Goal: Task Accomplishment & Management: Use online tool/utility

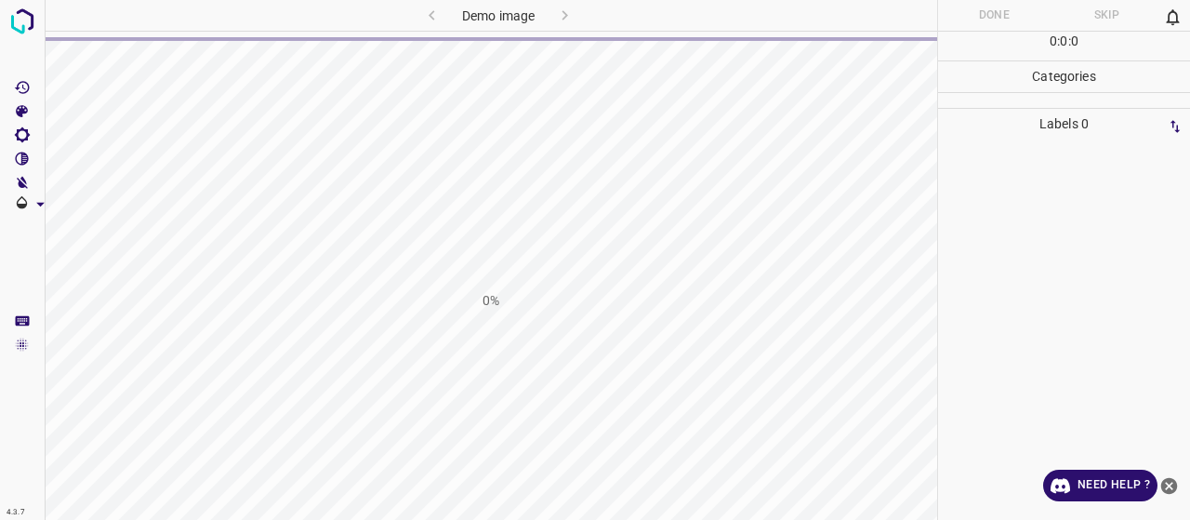
click at [1168, 484] on icon "close-help" at bounding box center [1169, 486] width 20 height 20
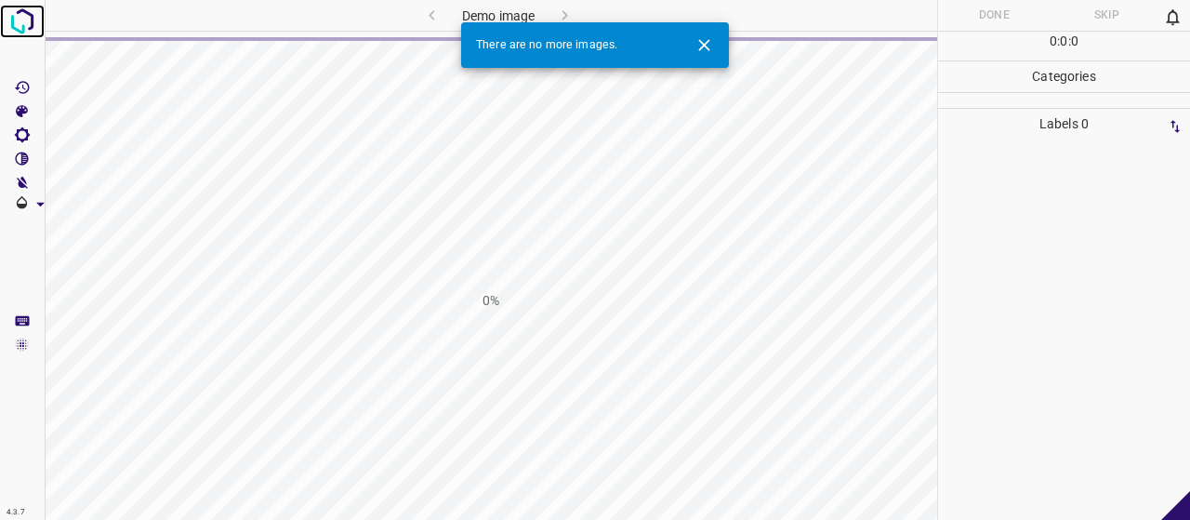
click at [20, 31] on img at bounding box center [22, 21] width 33 height 33
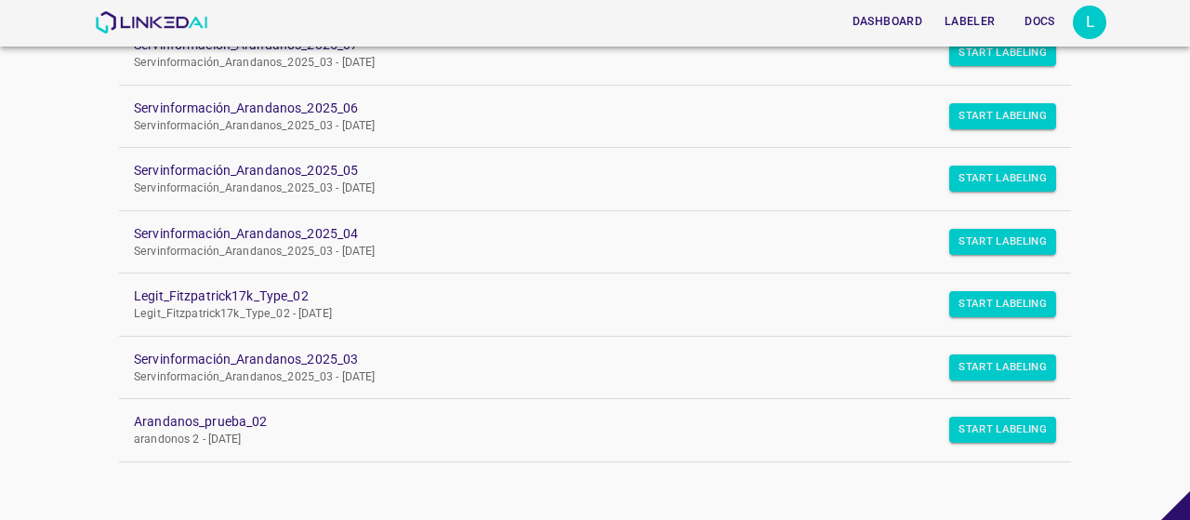
scroll to position [245, 0]
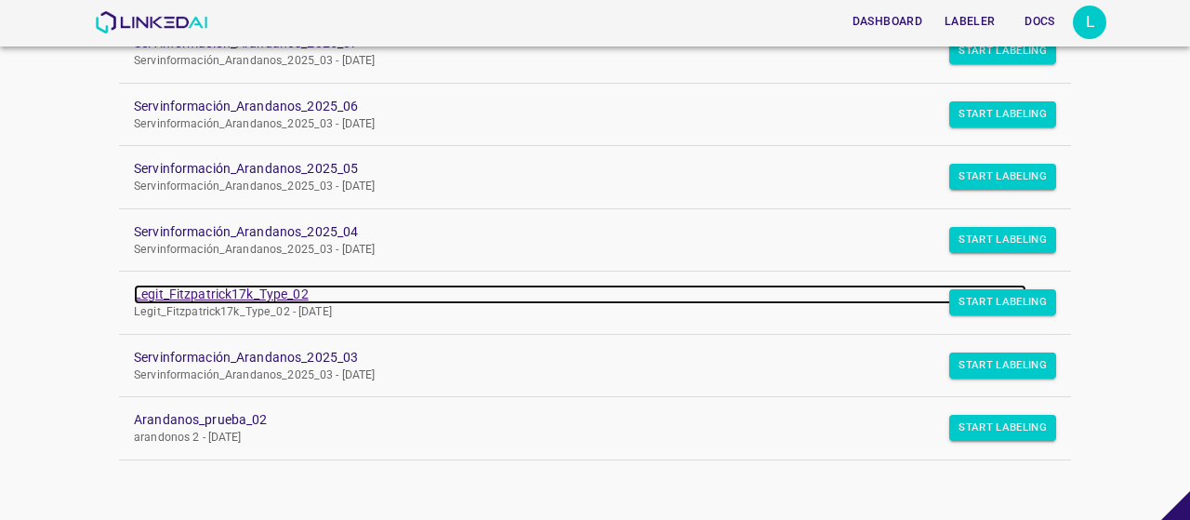
click at [281, 291] on link "Legit_Fitzpatrick17k_Type_02" at bounding box center [580, 294] width 892 height 20
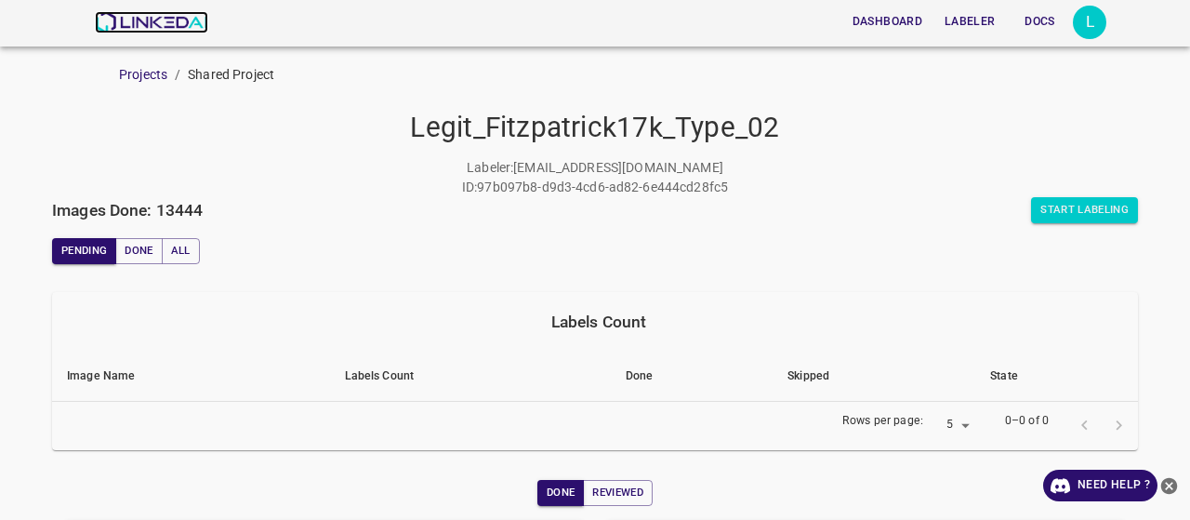
click at [152, 27] on img at bounding box center [151, 22] width 112 height 22
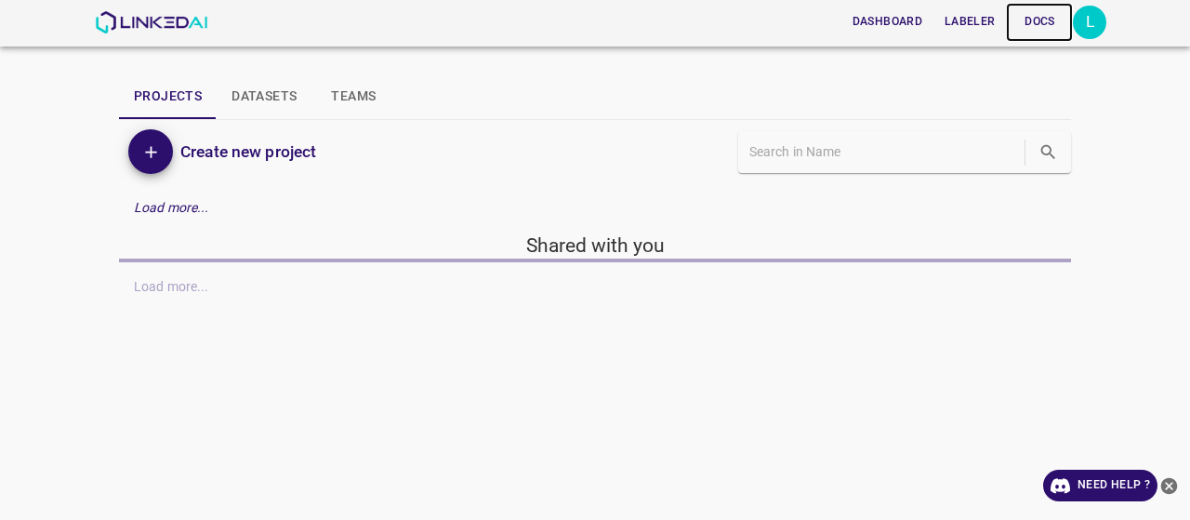
click at [1071, 23] on link "Docs" at bounding box center [1039, 22] width 67 height 38
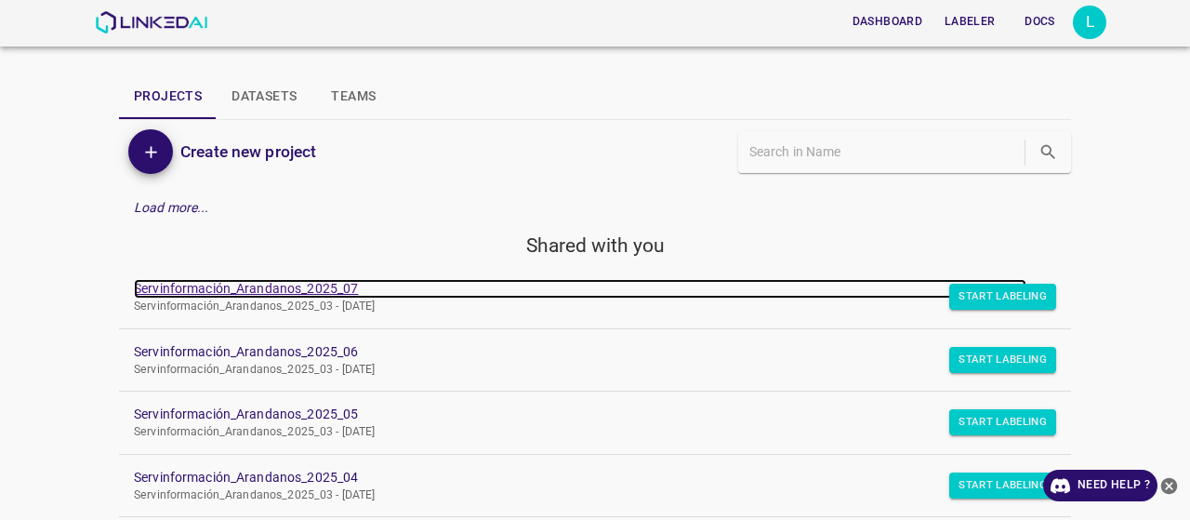
click at [292, 283] on link "Servinformación_Arandanos_2025_07" at bounding box center [580, 289] width 892 height 20
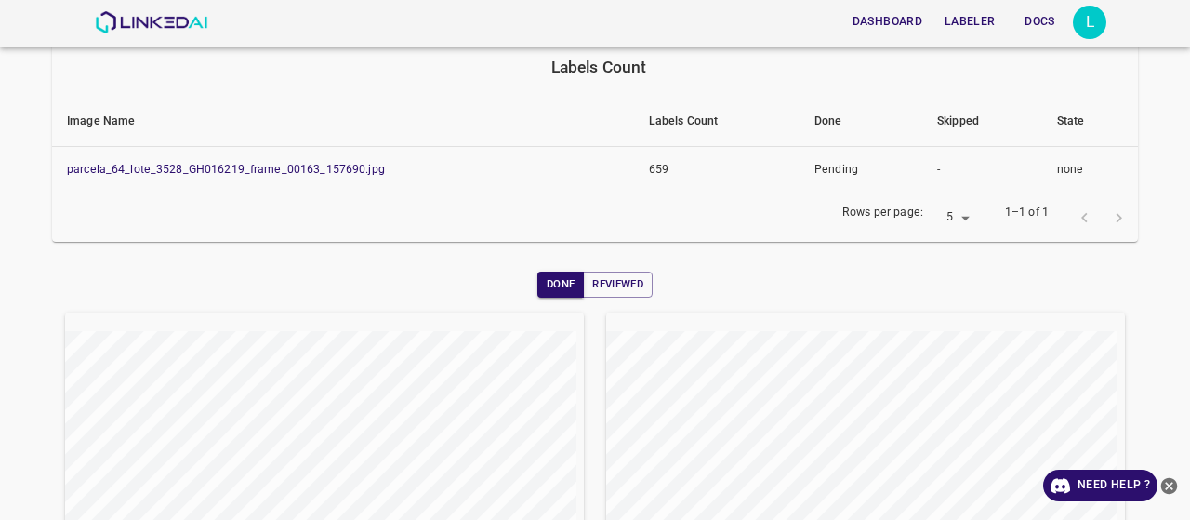
scroll to position [190, 0]
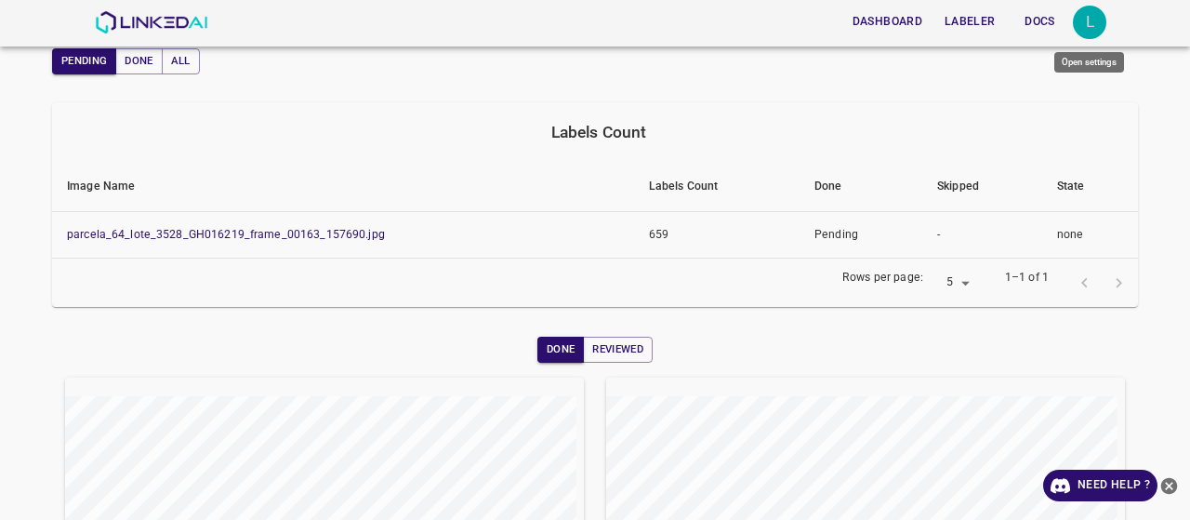
click at [1078, 30] on div "L" at bounding box center [1089, 22] width 33 height 33
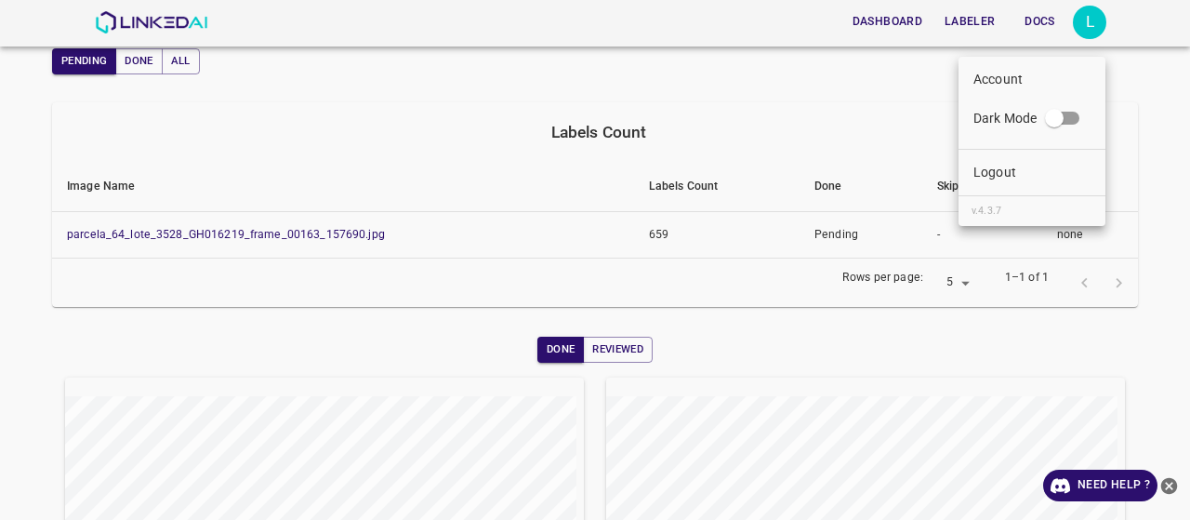
click at [765, 73] on div at bounding box center [595, 260] width 1190 height 520
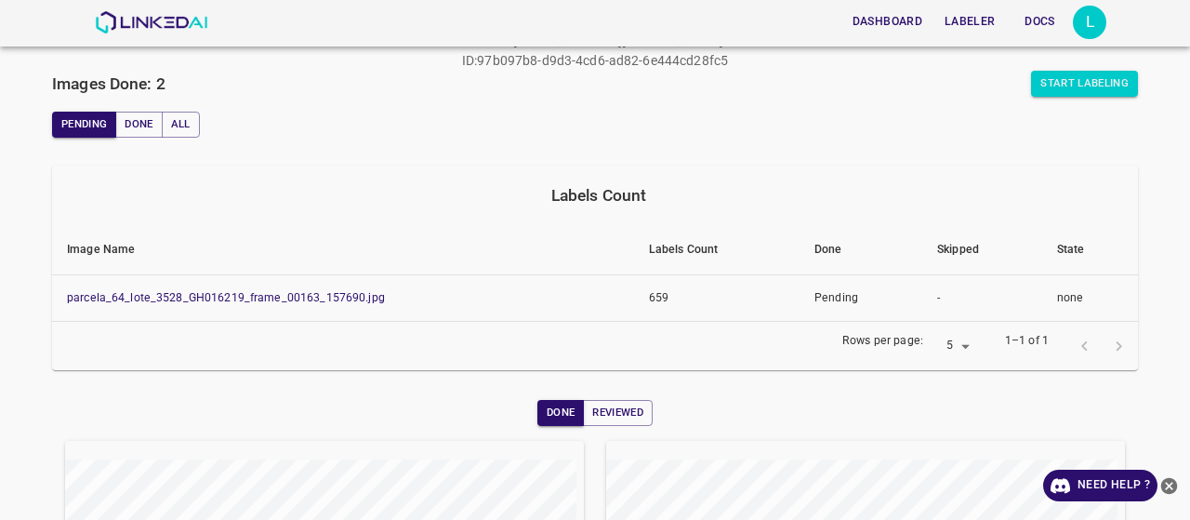
scroll to position [97, 0]
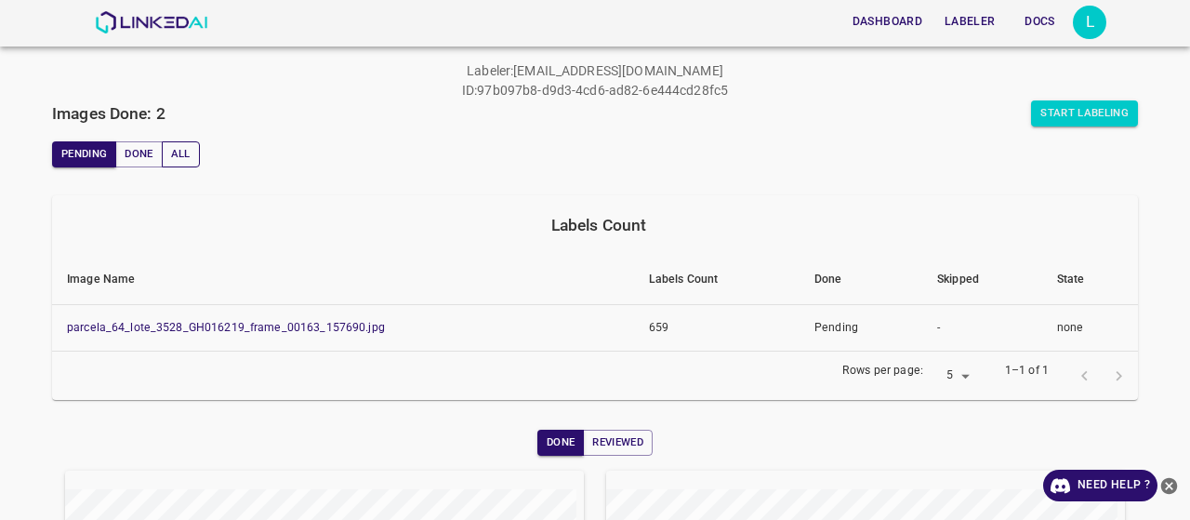
click at [178, 151] on button "All" at bounding box center [181, 154] width 38 height 26
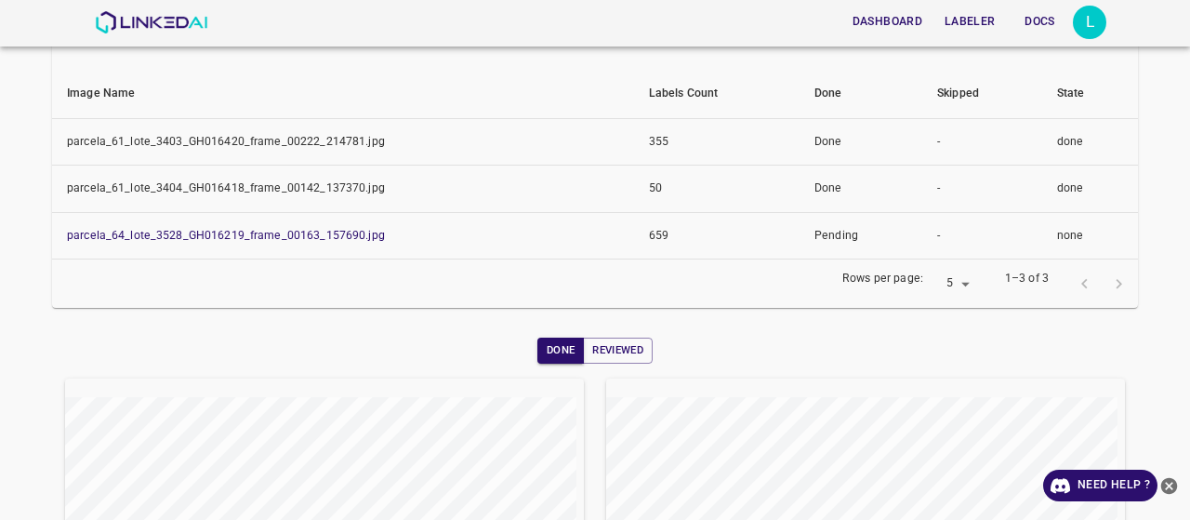
scroll to position [190, 0]
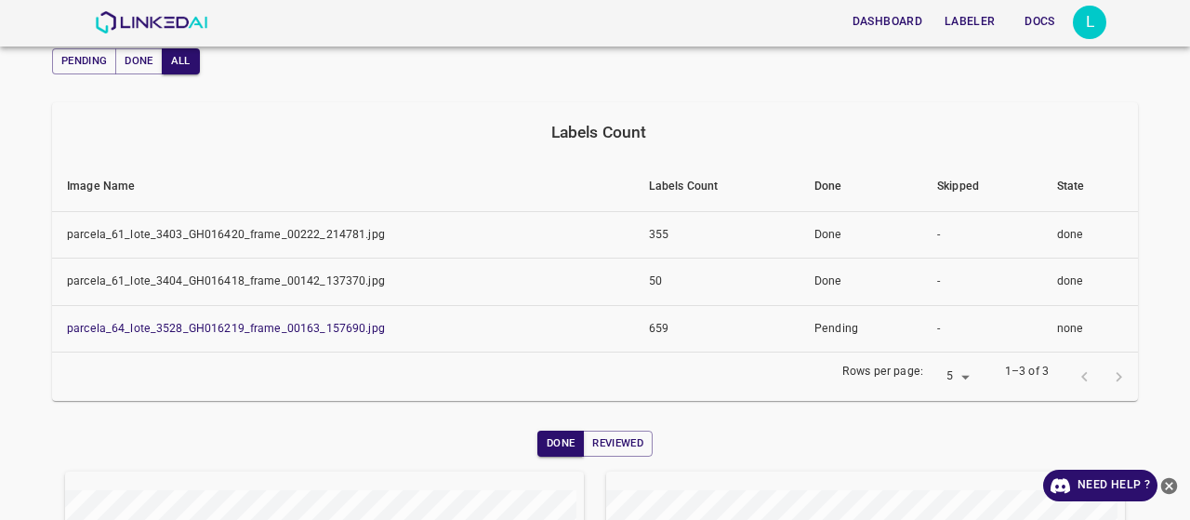
click at [1073, 14] on div "L" at bounding box center [1089, 22] width 33 height 33
click at [1097, 20] on div "L" at bounding box center [1089, 22] width 33 height 33
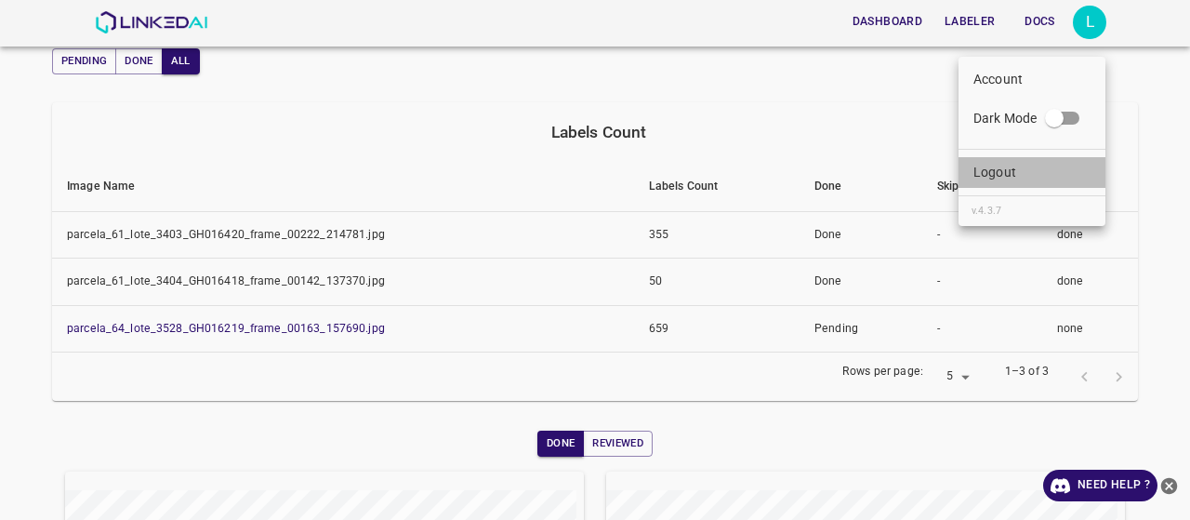
click at [1017, 185] on li "Logout" at bounding box center [1031, 172] width 147 height 31
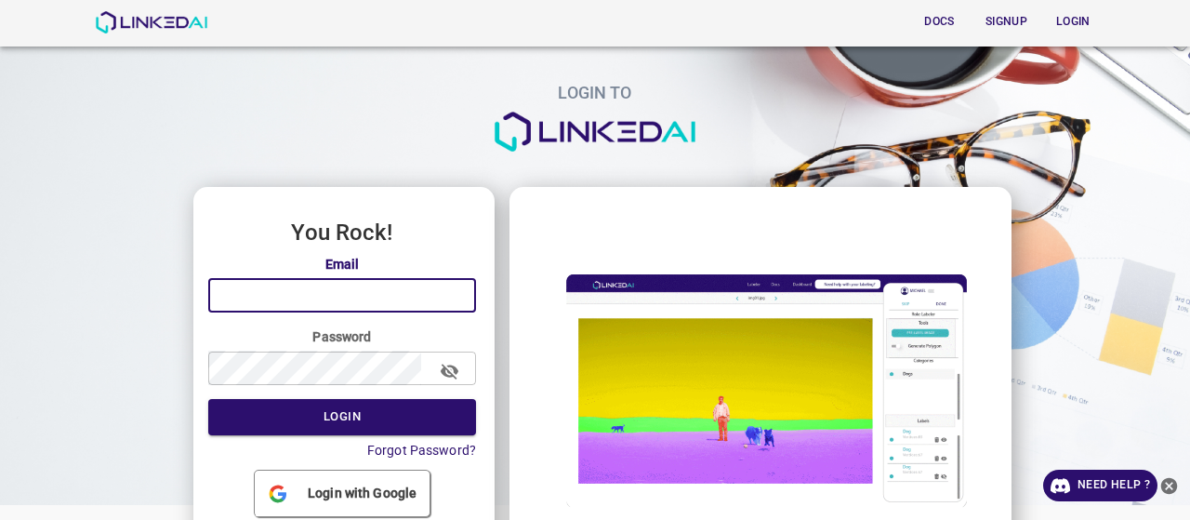
click at [302, 297] on input "email" at bounding box center [342, 295] width 268 height 34
type input "[EMAIL_ADDRESS][DOMAIN_NAME]"
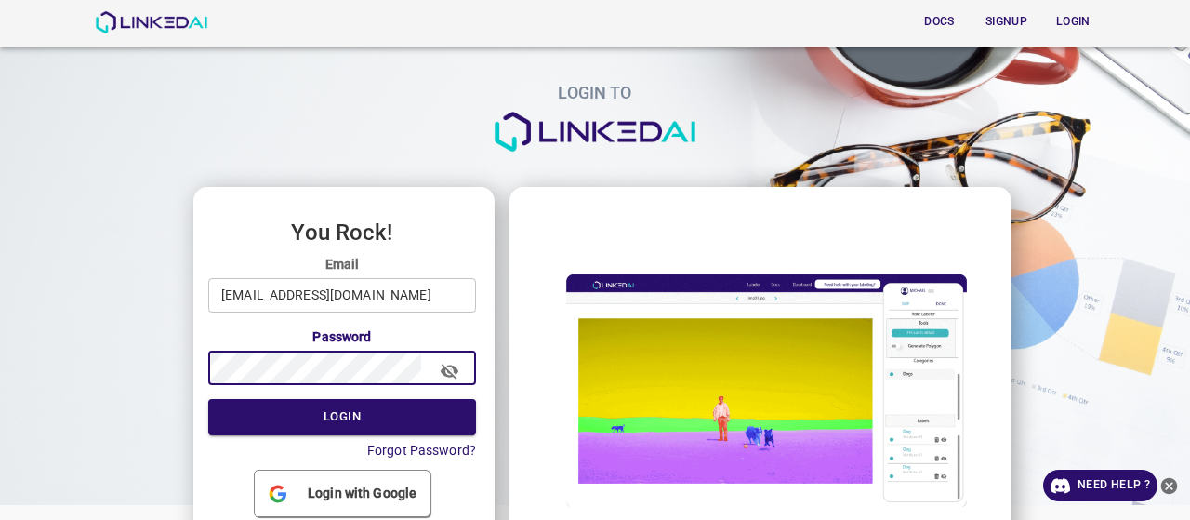
click at [208, 399] on button "Login" at bounding box center [342, 417] width 268 height 36
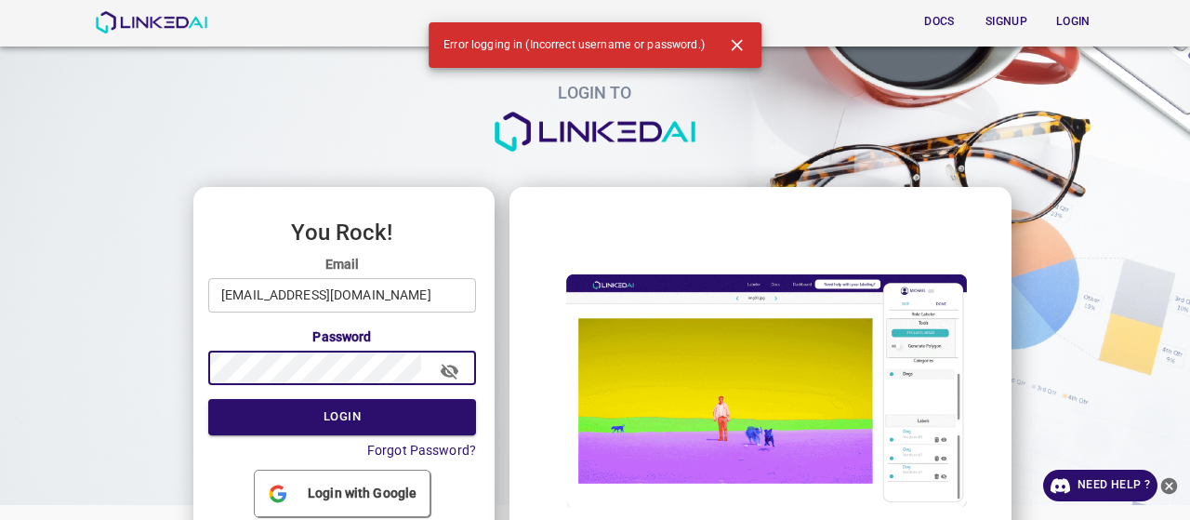
click at [208, 399] on button "Login" at bounding box center [342, 417] width 268 height 36
click at [450, 379] on icon "button" at bounding box center [450, 372] width 20 height 20
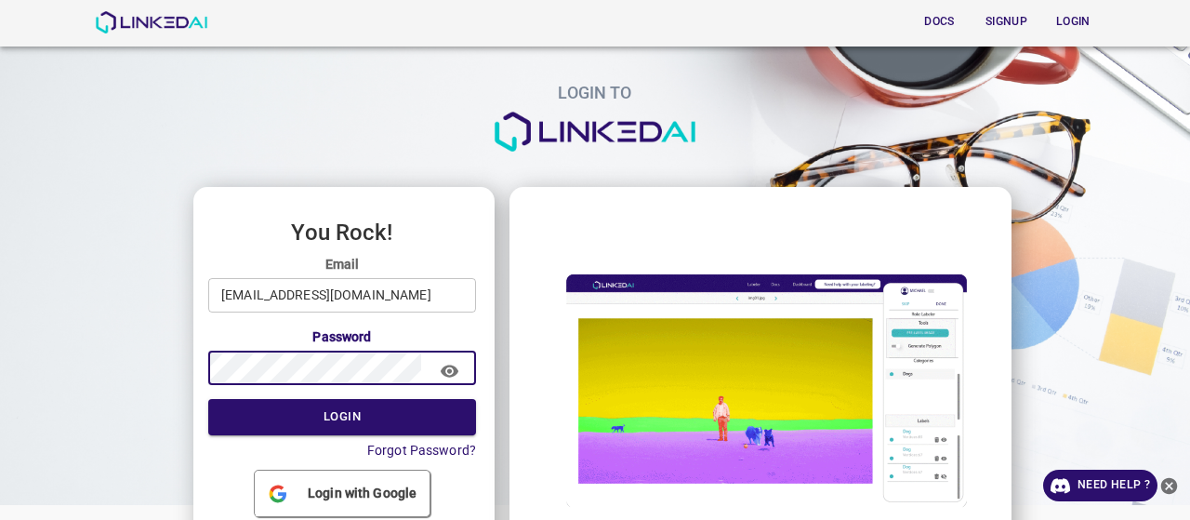
click at [208, 399] on button "Login" at bounding box center [342, 417] width 268 height 36
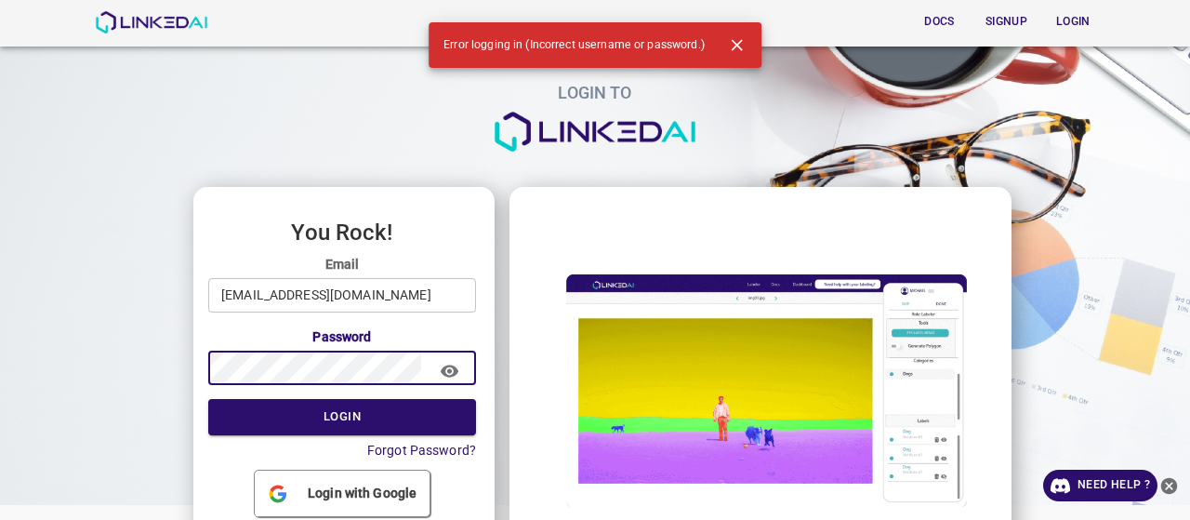
click at [208, 399] on button "Login" at bounding box center [342, 417] width 268 height 36
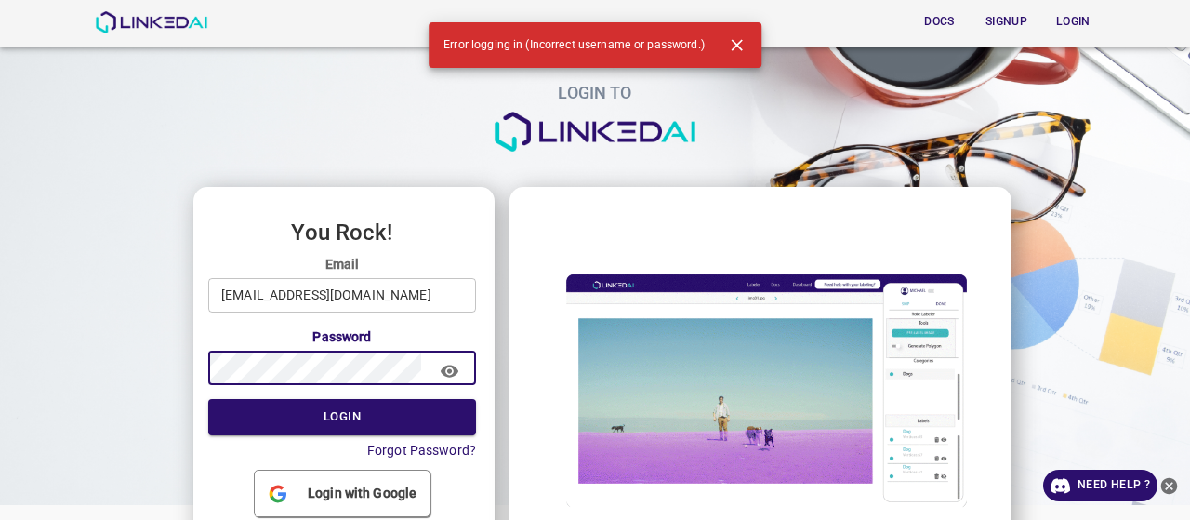
click at [208, 399] on button "Login" at bounding box center [342, 417] width 268 height 36
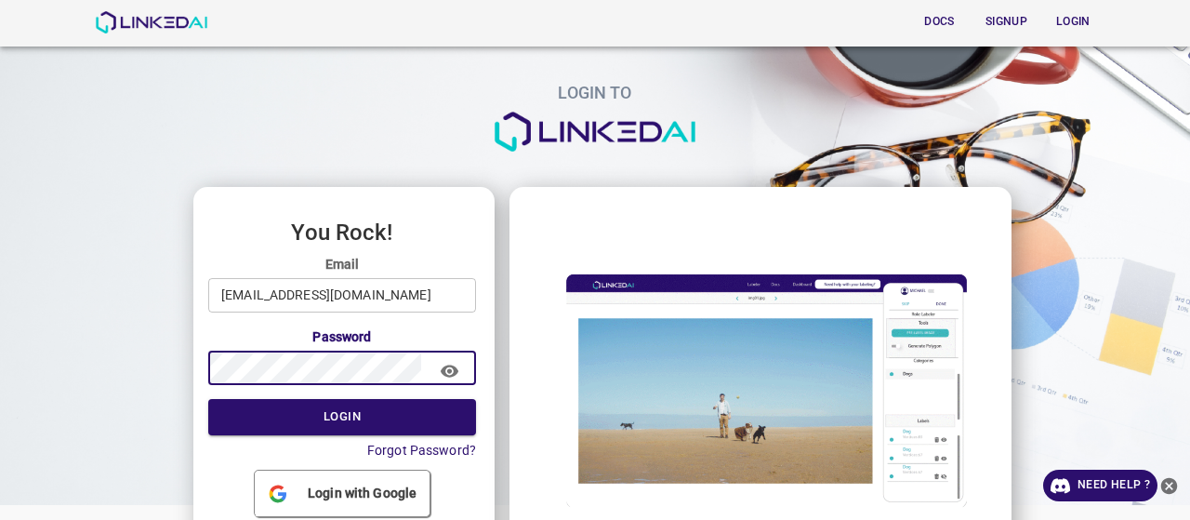
click at [208, 399] on button "Login" at bounding box center [342, 417] width 268 height 36
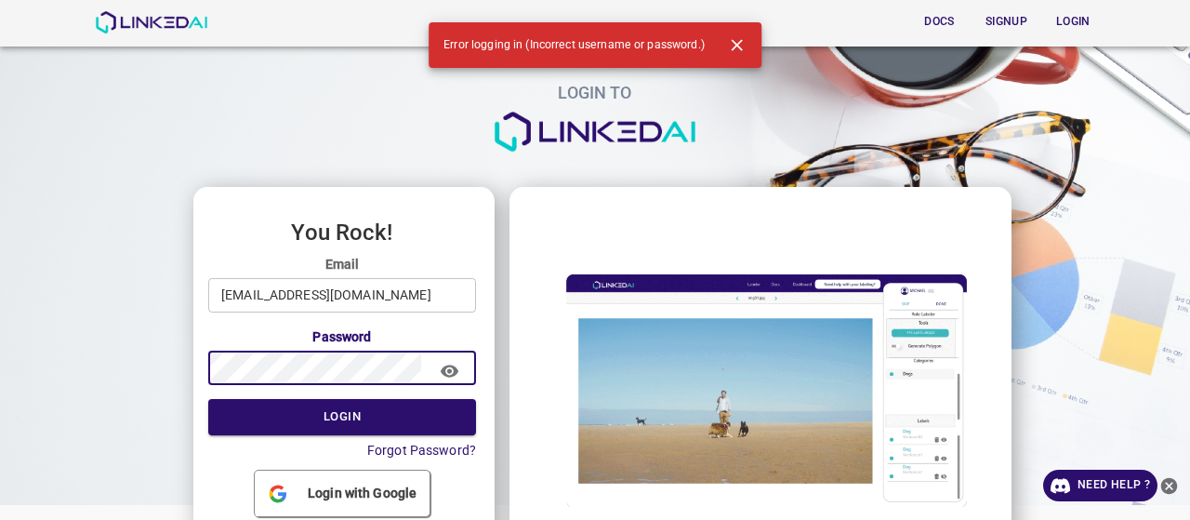
click at [208, 399] on button "Login" at bounding box center [342, 417] width 268 height 36
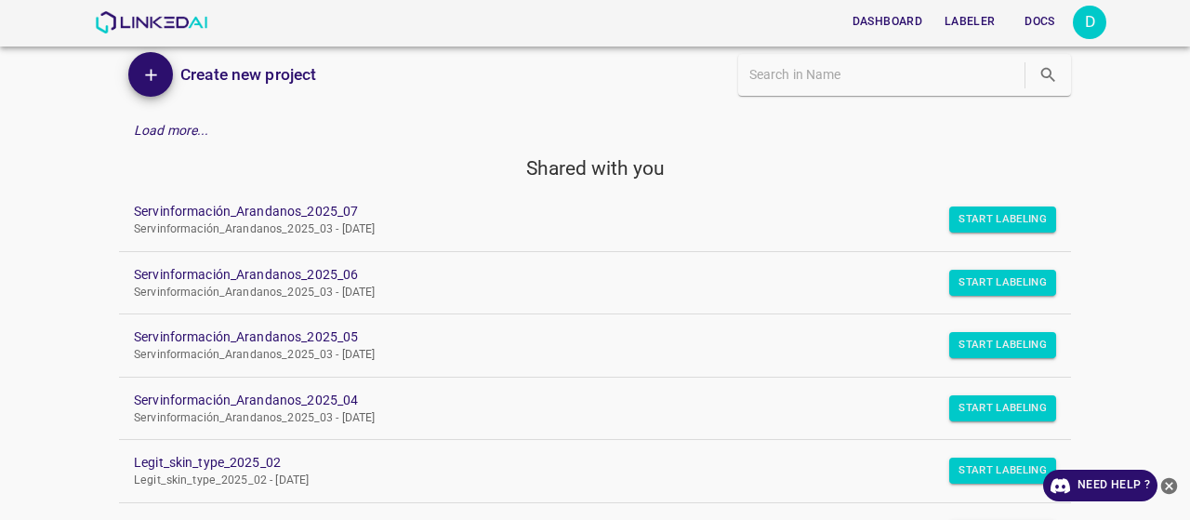
scroll to position [93, 0]
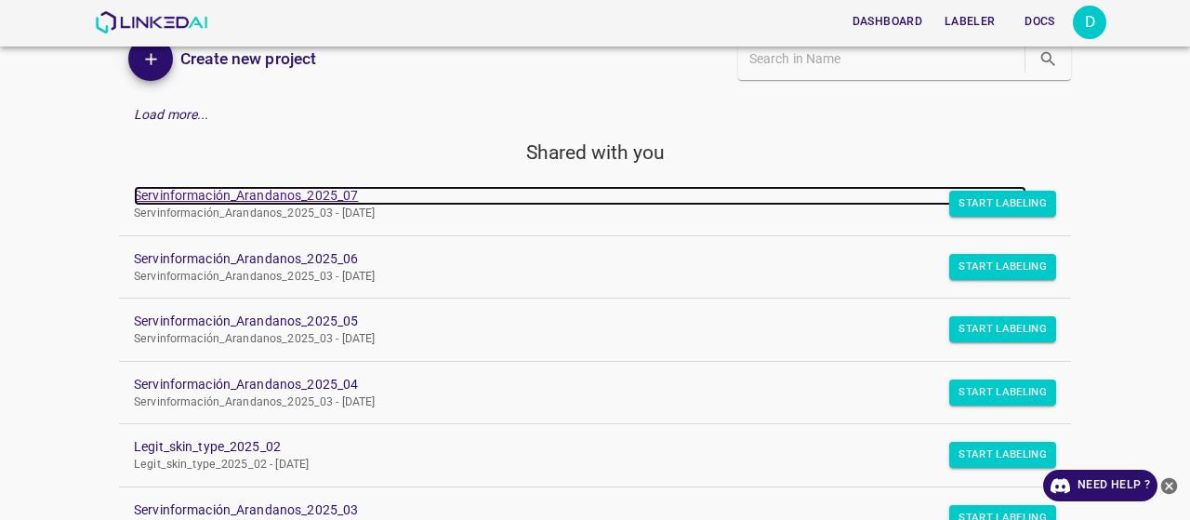
click at [292, 191] on link "Servinformación_Arandanos_2025_07" at bounding box center [580, 196] width 892 height 20
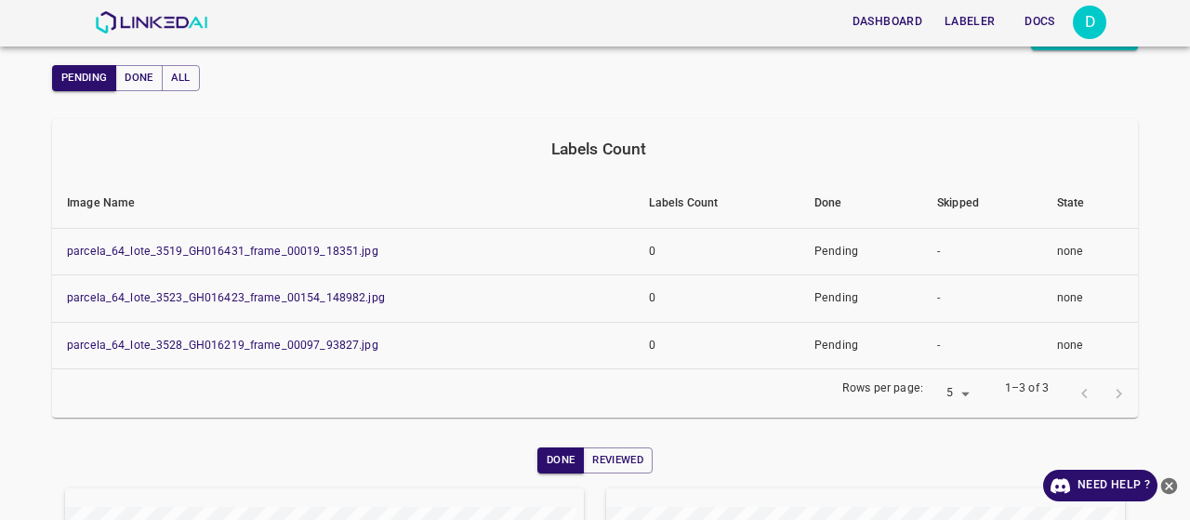
scroll to position [98, 0]
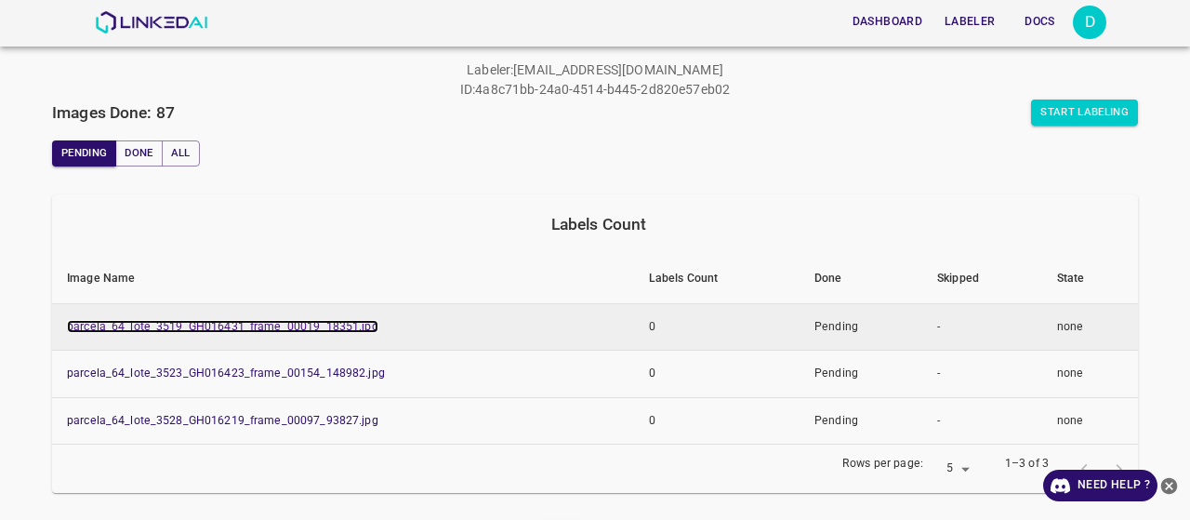
click at [231, 330] on link "parcela_64_lote_3519_GH016431_frame_00019_18351.jpg" at bounding box center [222, 326] width 311 height 13
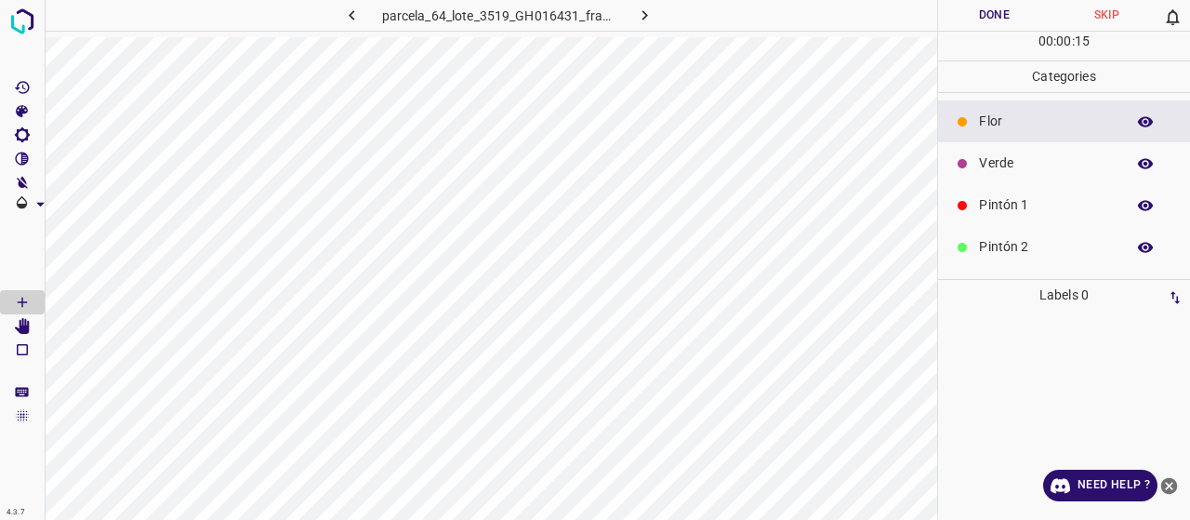
click at [1028, 152] on div "Verde" at bounding box center [1064, 163] width 252 height 42
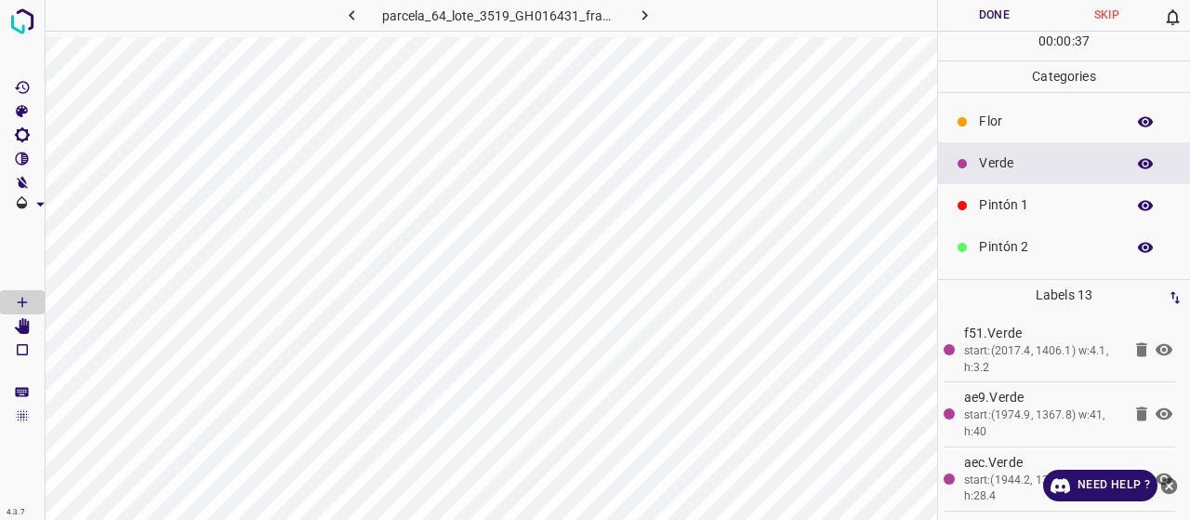
click at [1032, 246] on p "Pintón 2" at bounding box center [1047, 247] width 137 height 20
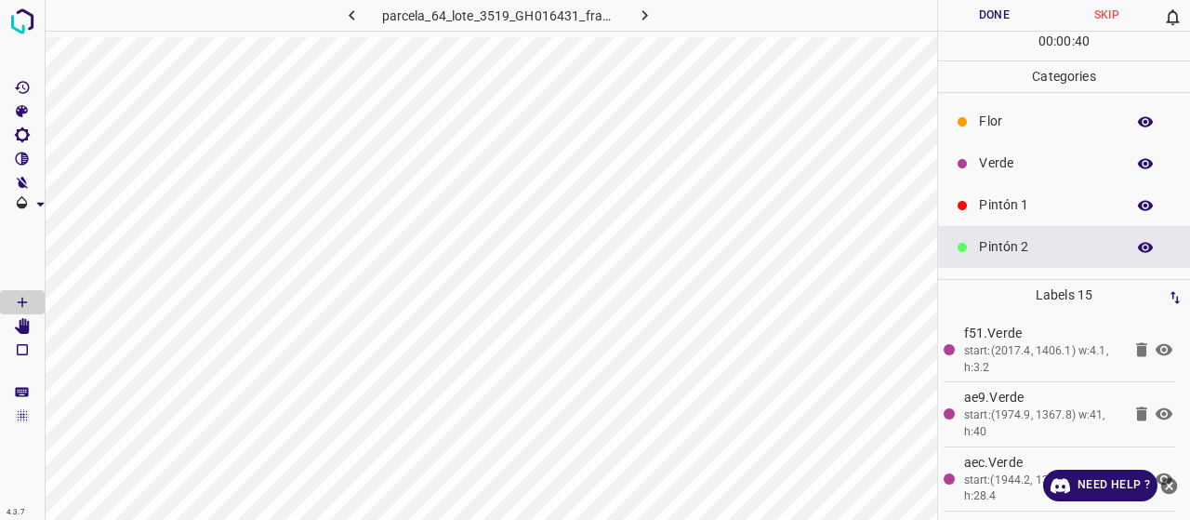
click at [1012, 213] on p "Pintón 1" at bounding box center [1047, 205] width 137 height 20
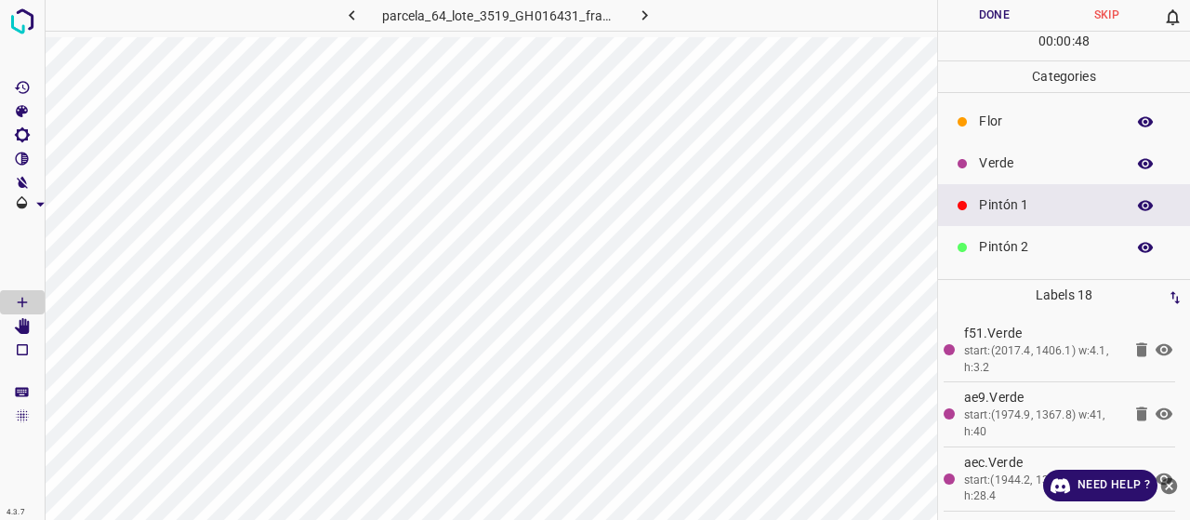
click at [1000, 168] on p "Verde" at bounding box center [1047, 163] width 137 height 20
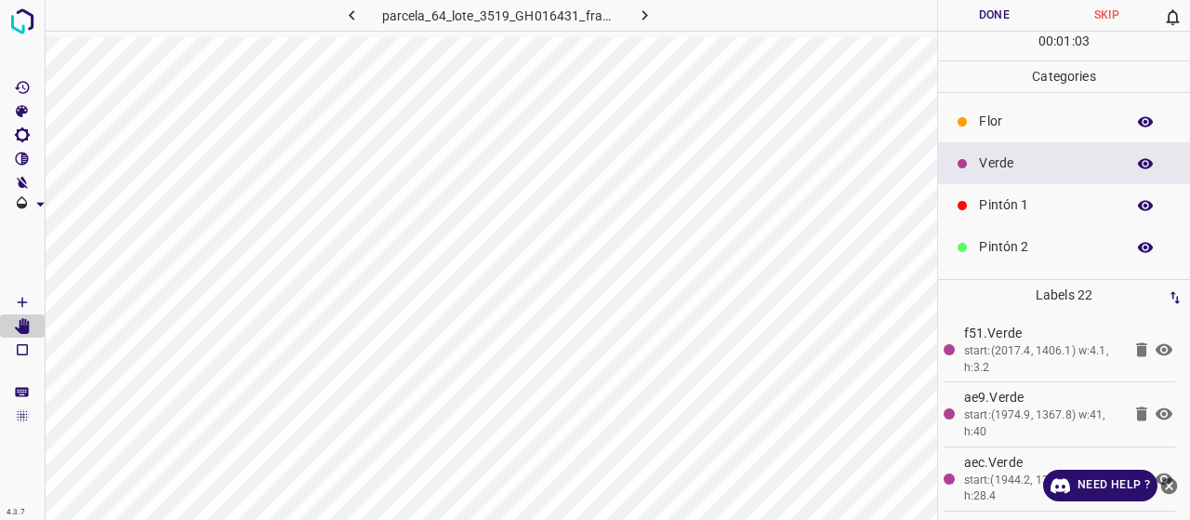
click at [1031, 241] on p "Pintón 2" at bounding box center [1047, 247] width 137 height 20
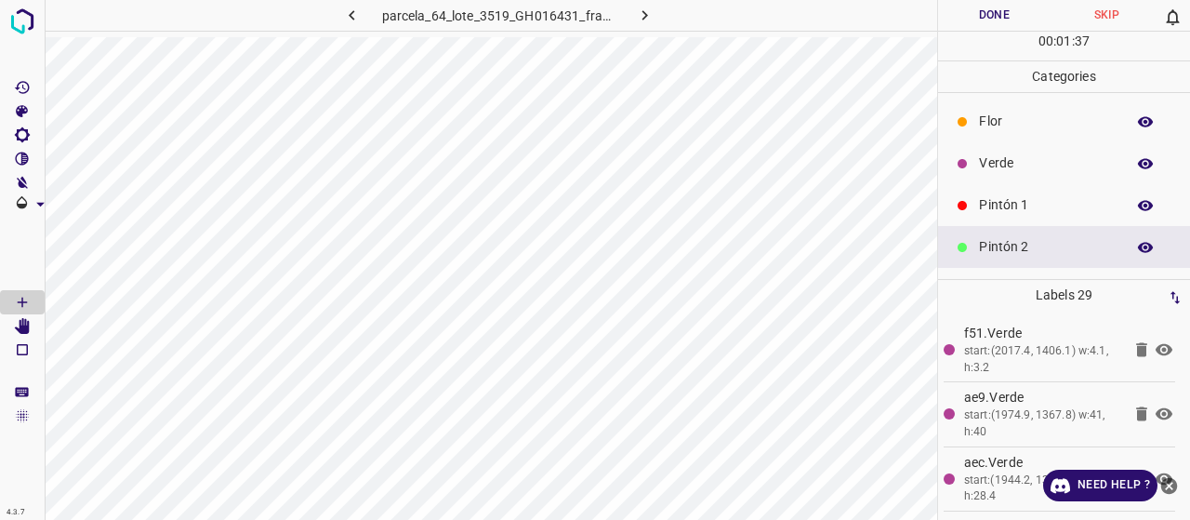
click at [974, 201] on div "Pintón 1" at bounding box center [1064, 205] width 252 height 42
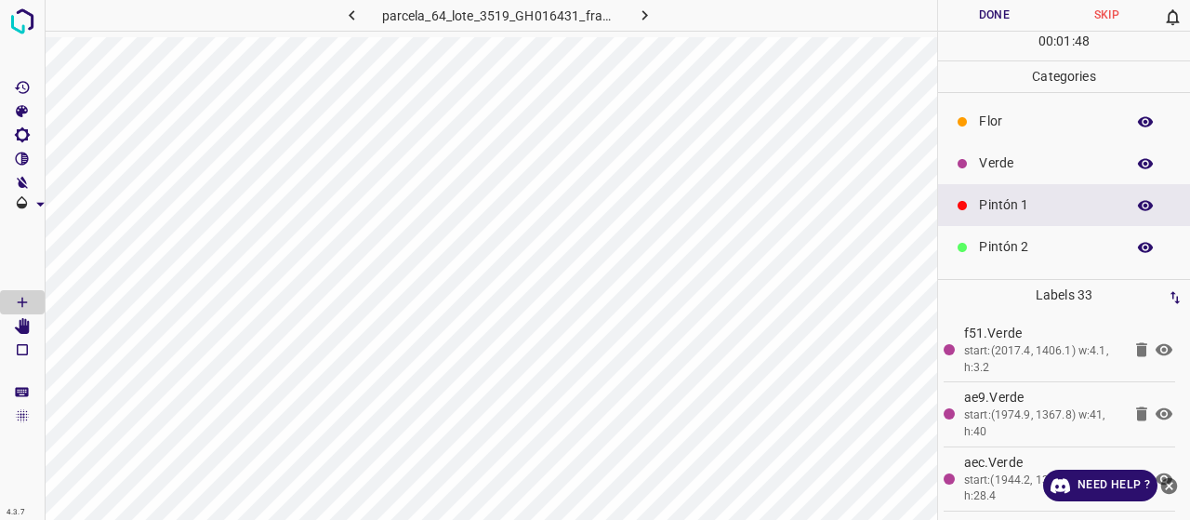
click at [993, 165] on p "Verde" at bounding box center [1047, 163] width 137 height 20
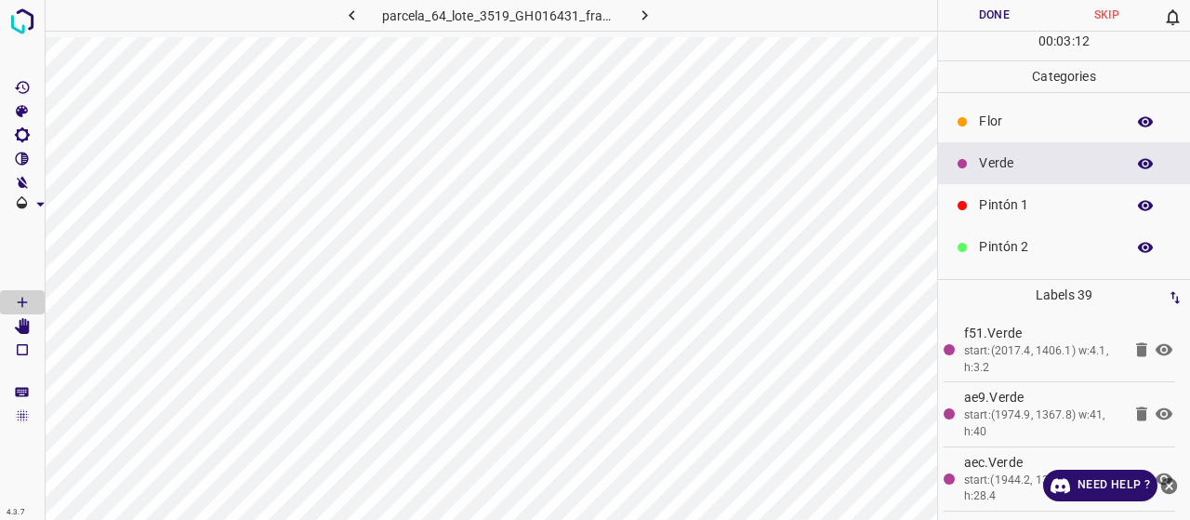
click at [1028, 224] on div "Pintón 1" at bounding box center [1064, 205] width 252 height 42
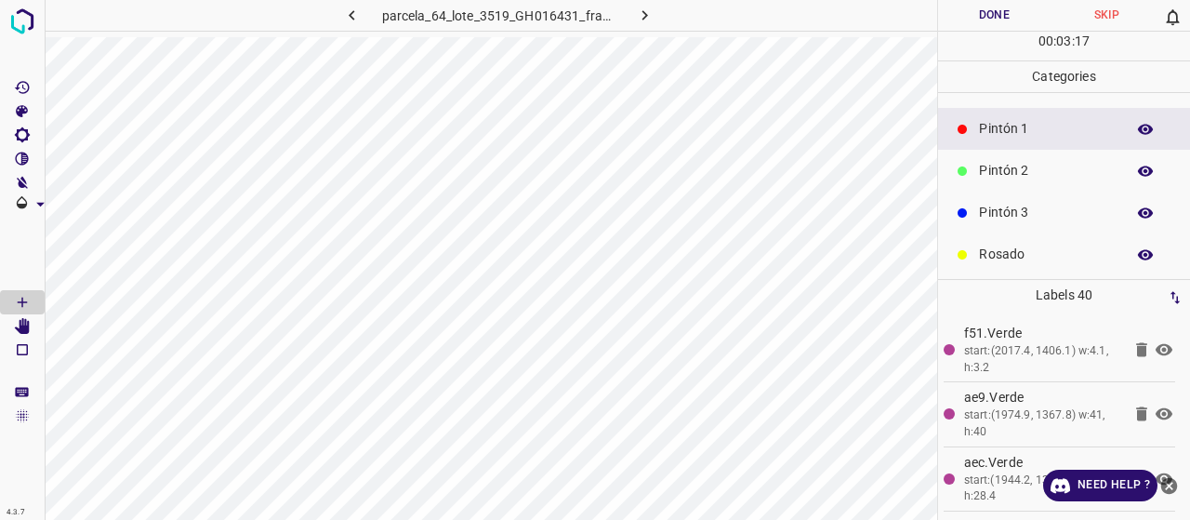
scroll to position [93, 0]
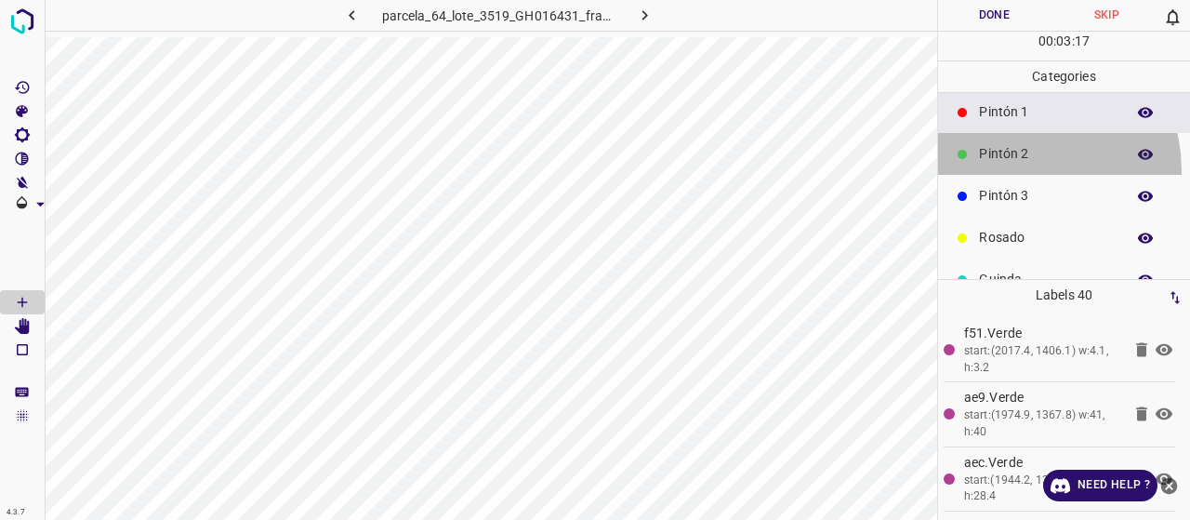
click at [1016, 169] on div "Pintón 2" at bounding box center [1064, 154] width 252 height 42
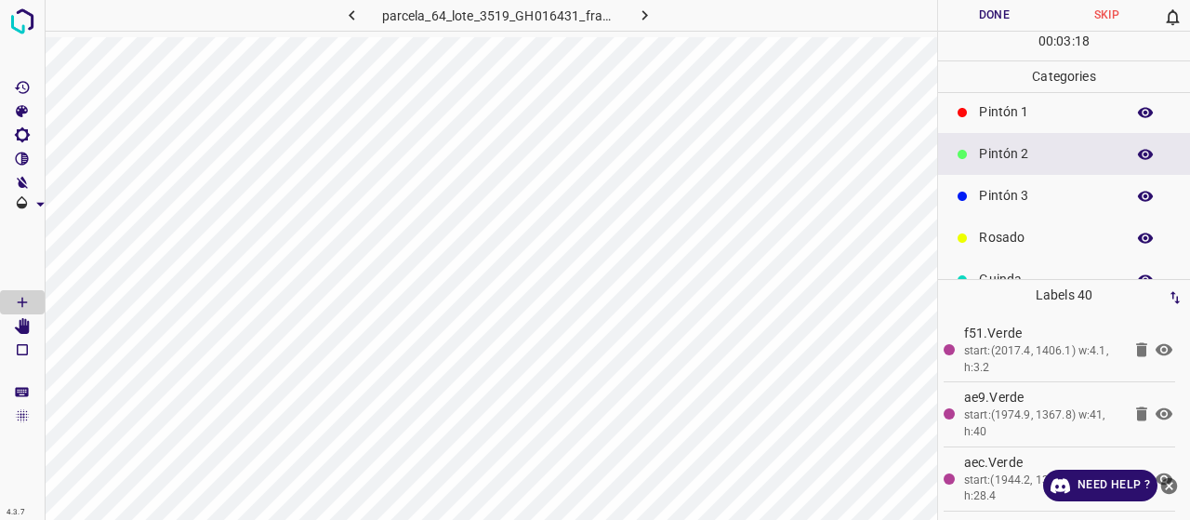
click at [1011, 198] on p "Pintón 3" at bounding box center [1047, 196] width 137 height 20
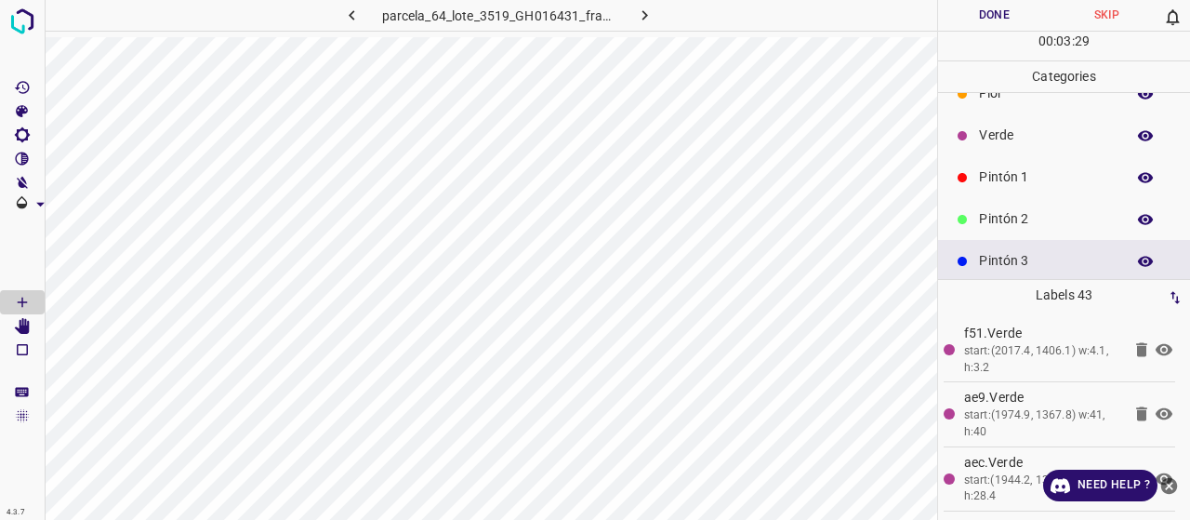
scroll to position [0, 0]
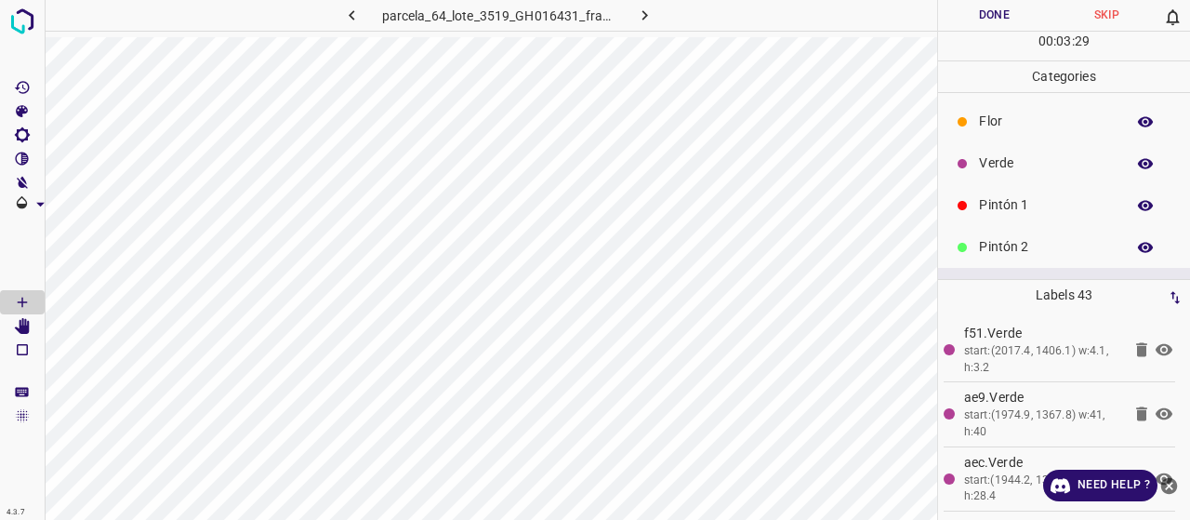
click at [983, 116] on p "Flor" at bounding box center [1047, 122] width 137 height 20
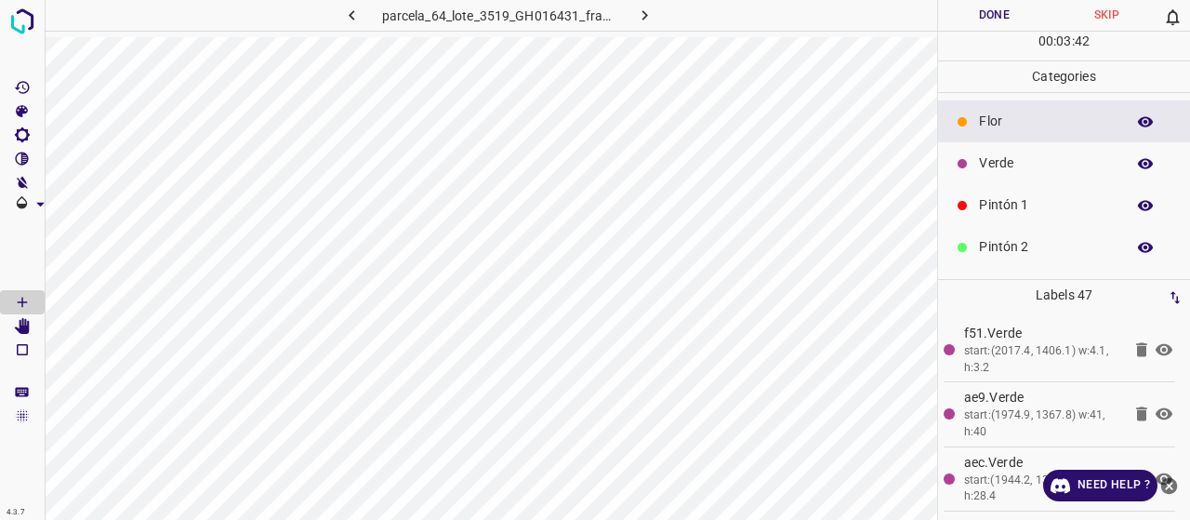
click at [1030, 161] on p "Verde" at bounding box center [1047, 163] width 137 height 20
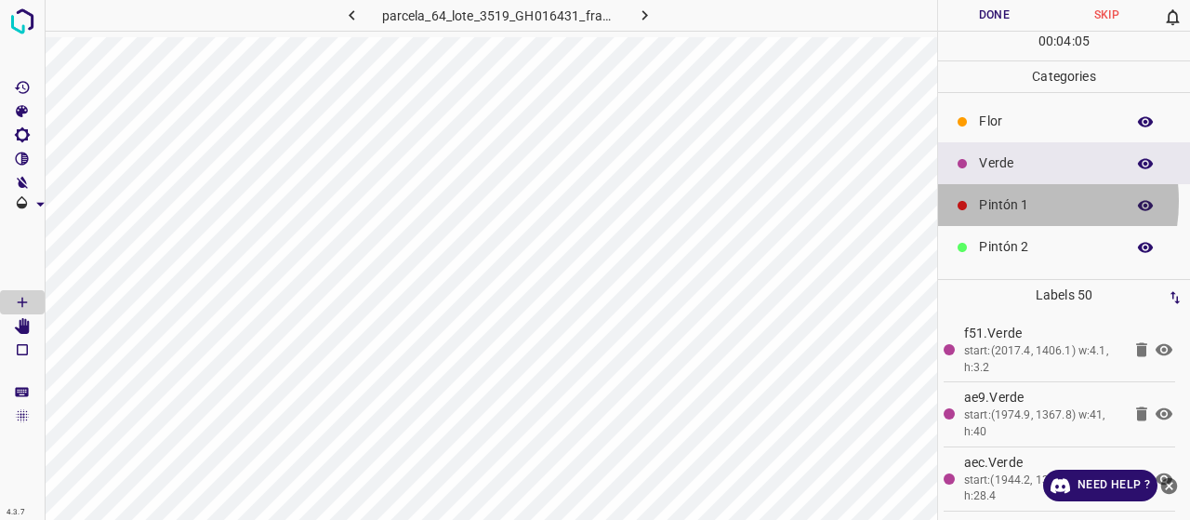
click at [1008, 200] on p "Pintón 1" at bounding box center [1047, 205] width 137 height 20
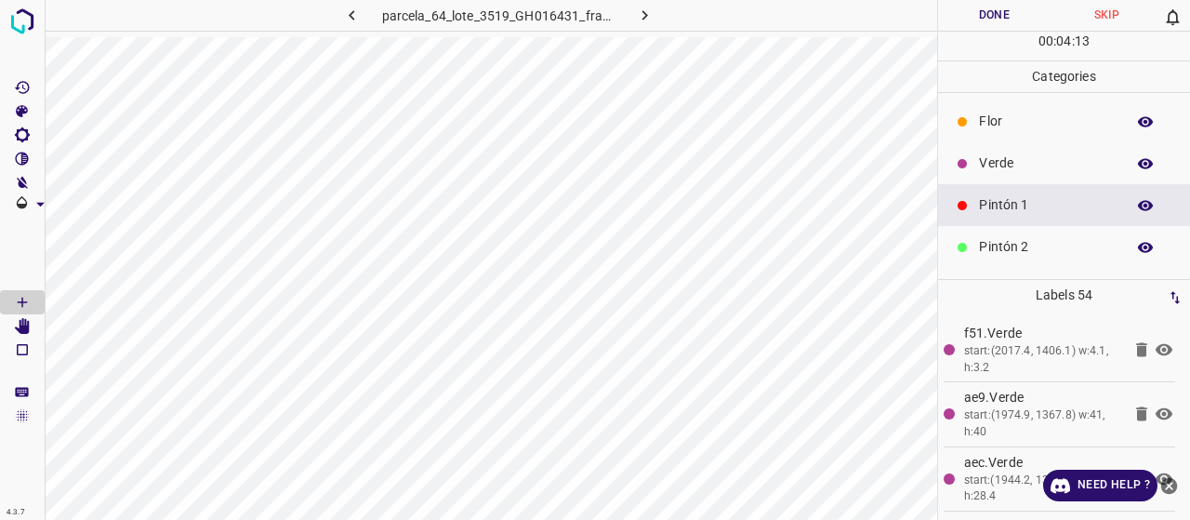
click at [1021, 174] on div "Verde" at bounding box center [1064, 163] width 252 height 42
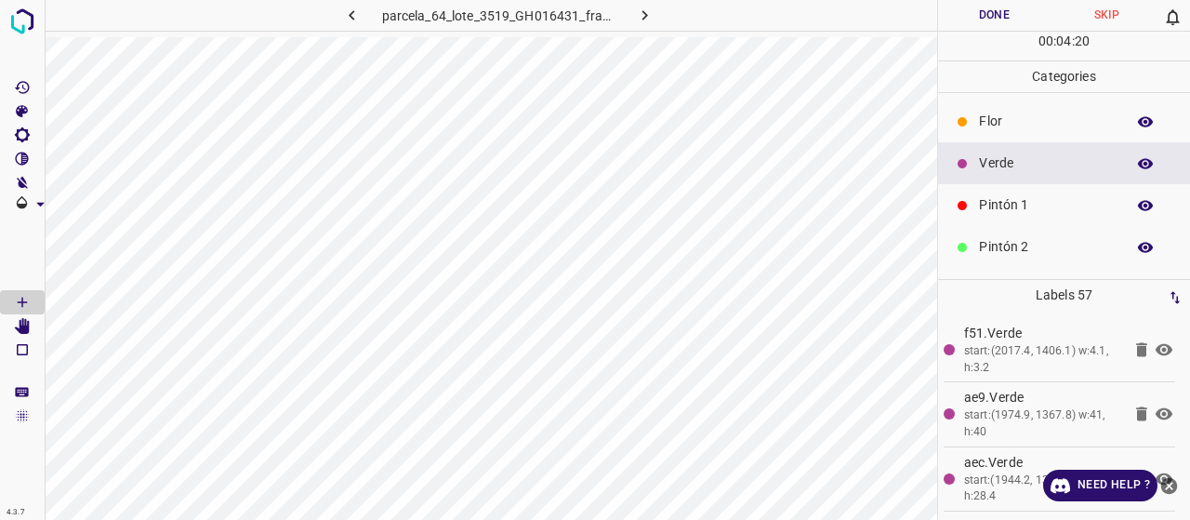
click at [1052, 233] on div "Pintón 2" at bounding box center [1064, 247] width 252 height 42
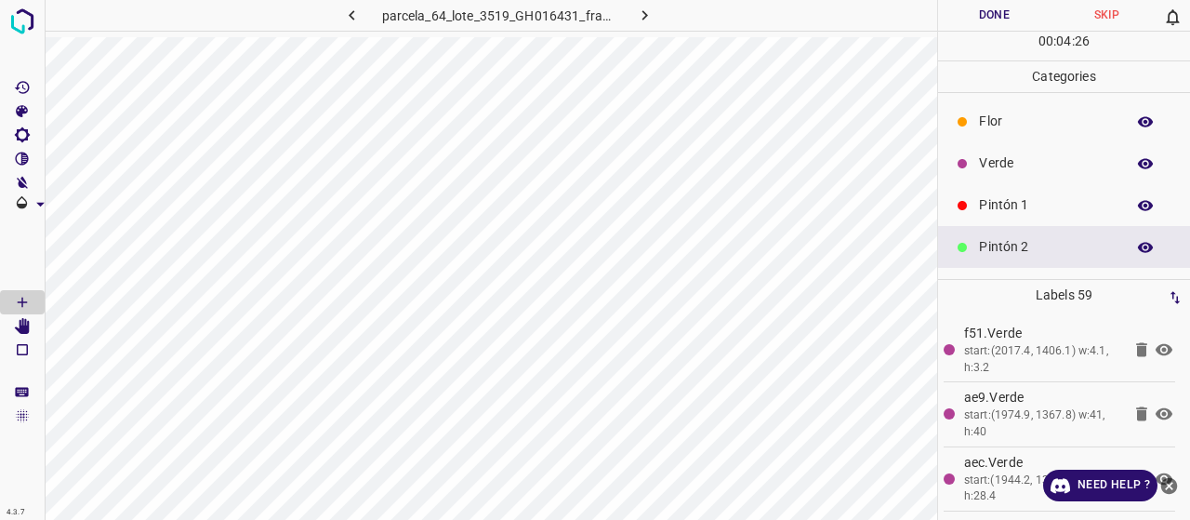
click at [990, 196] on p "Pintón 1" at bounding box center [1047, 205] width 137 height 20
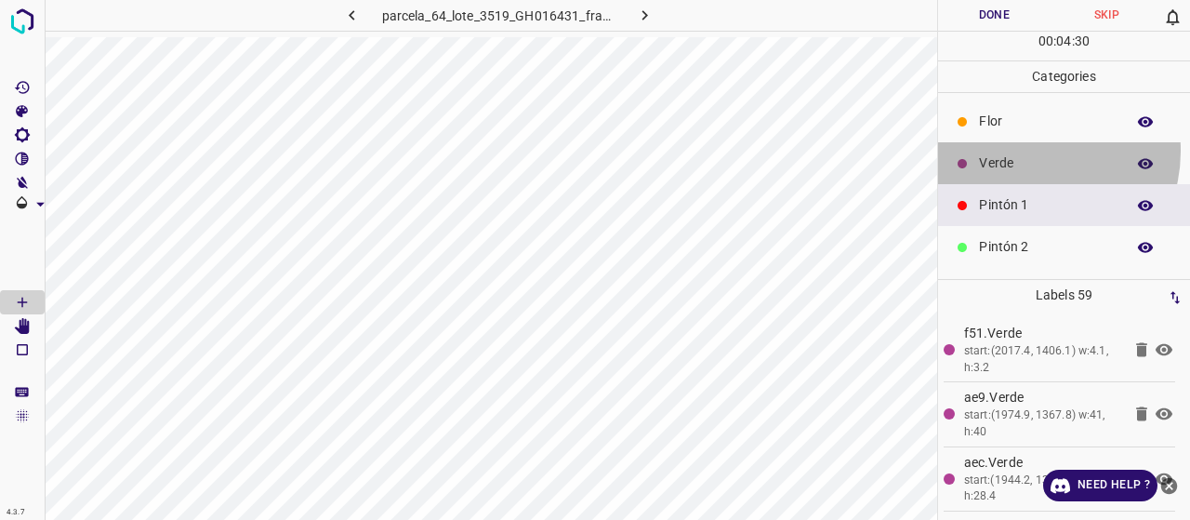
click at [1032, 150] on div "Verde" at bounding box center [1064, 163] width 252 height 42
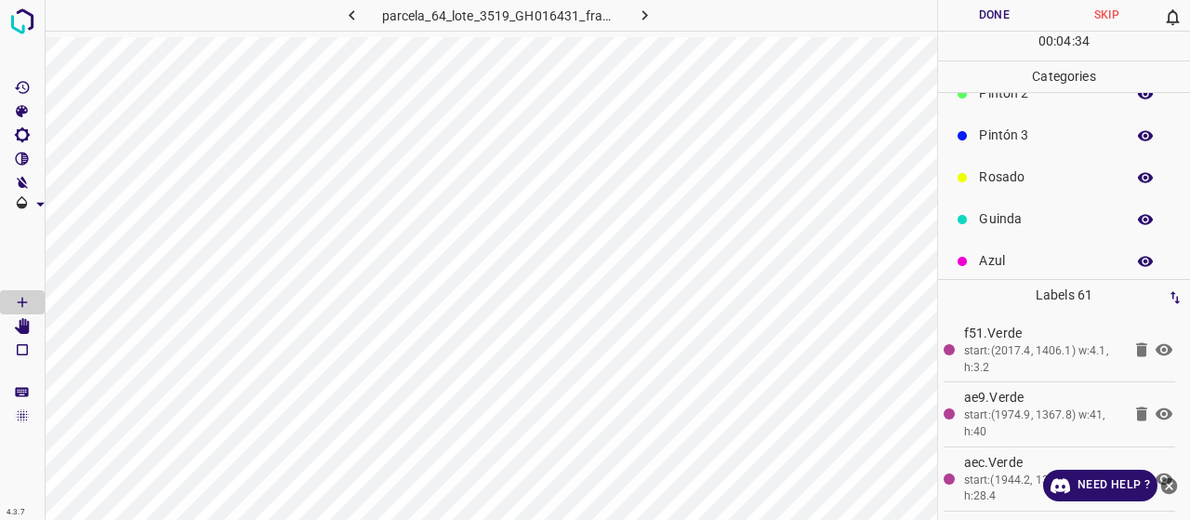
scroll to position [164, 0]
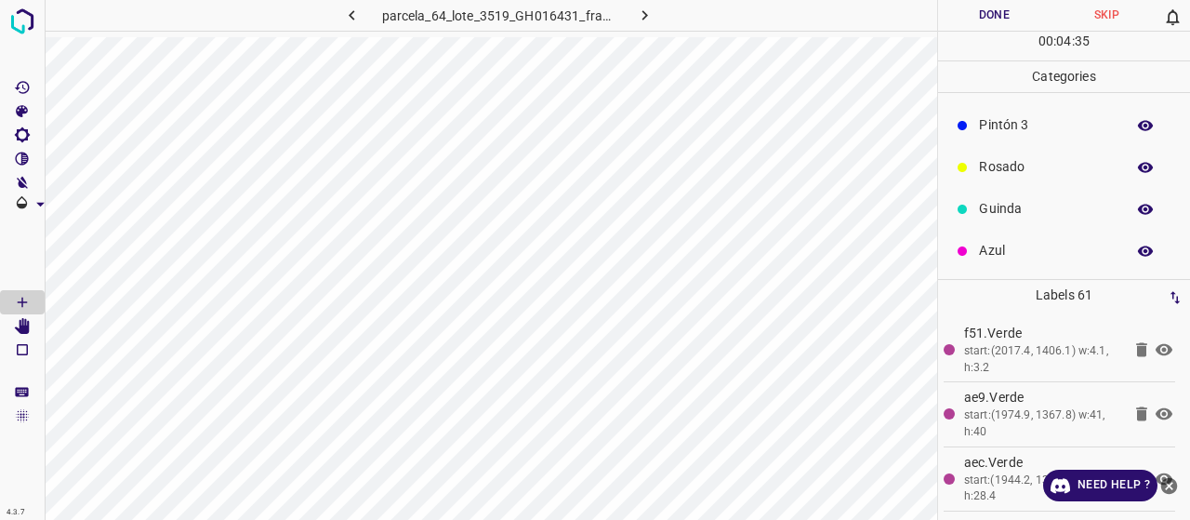
click at [1018, 135] on div "Pintón 3" at bounding box center [1064, 125] width 252 height 42
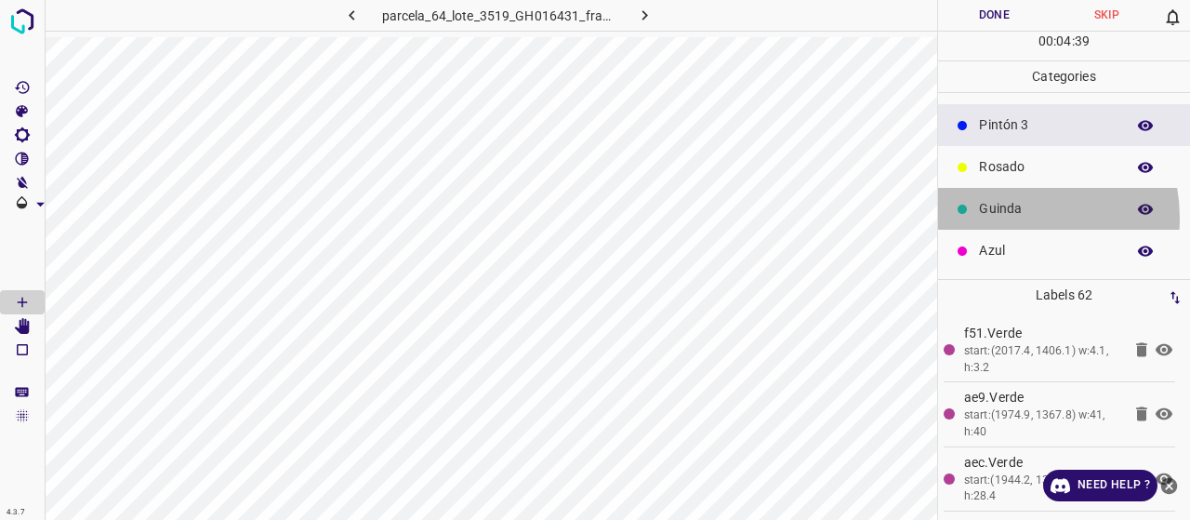
click at [1006, 217] on p "Guinda" at bounding box center [1047, 209] width 137 height 20
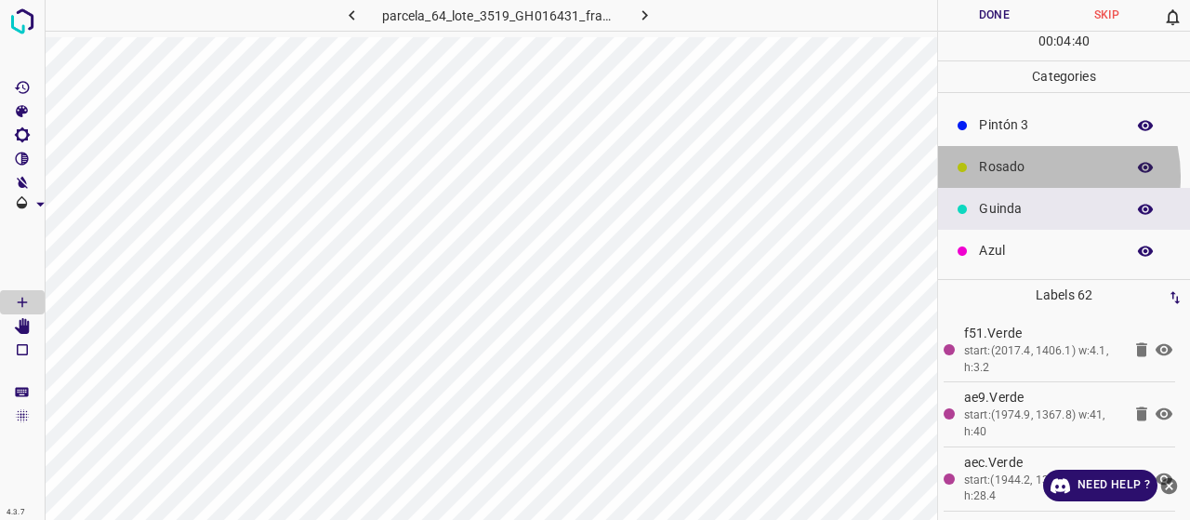
click at [1035, 175] on p "Rosado" at bounding box center [1047, 167] width 137 height 20
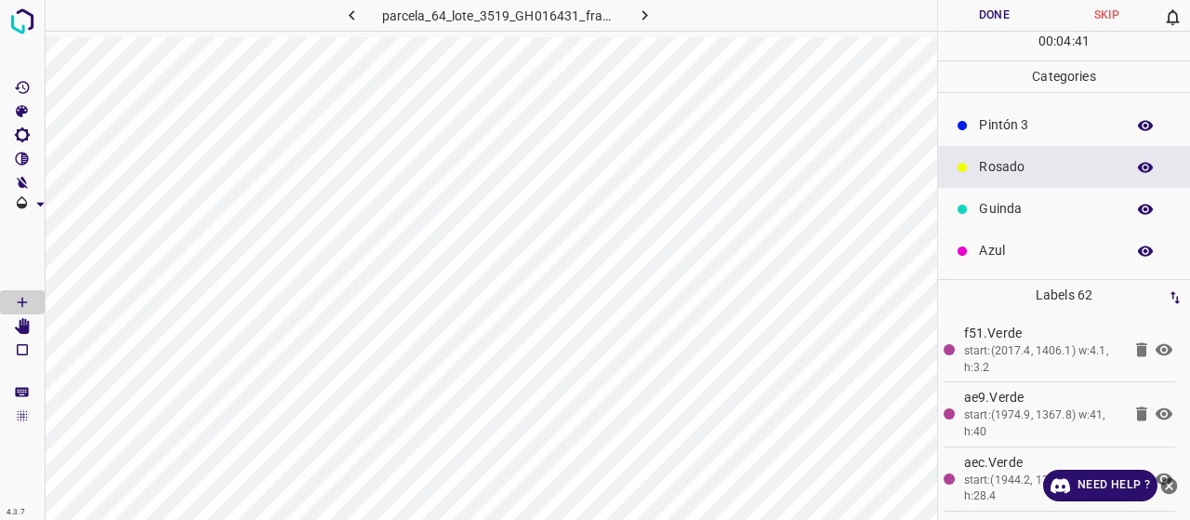
click at [1002, 216] on p "Guinda" at bounding box center [1047, 209] width 137 height 20
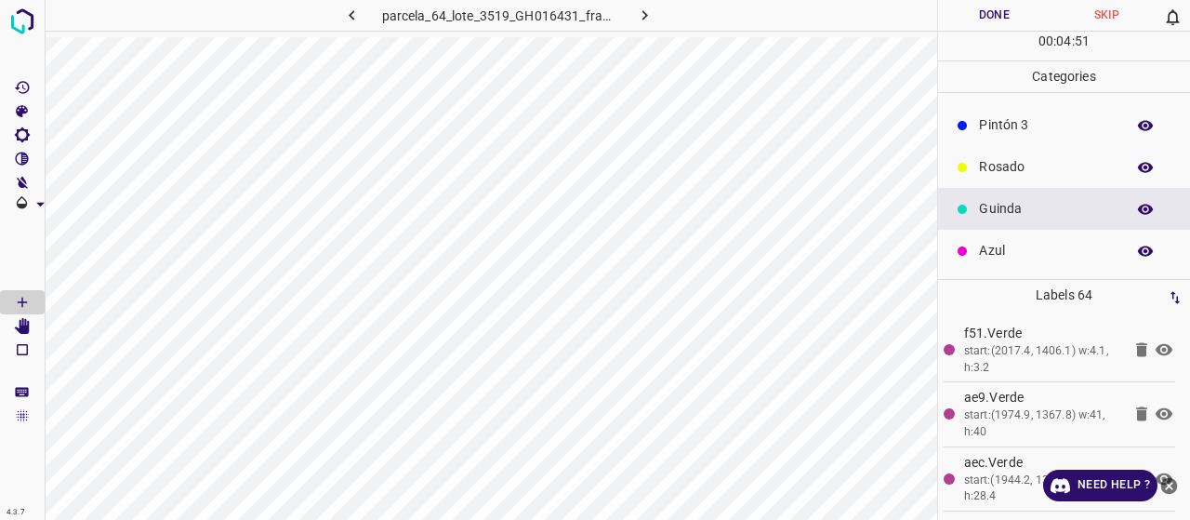
click at [1039, 243] on p "Azul" at bounding box center [1047, 251] width 137 height 20
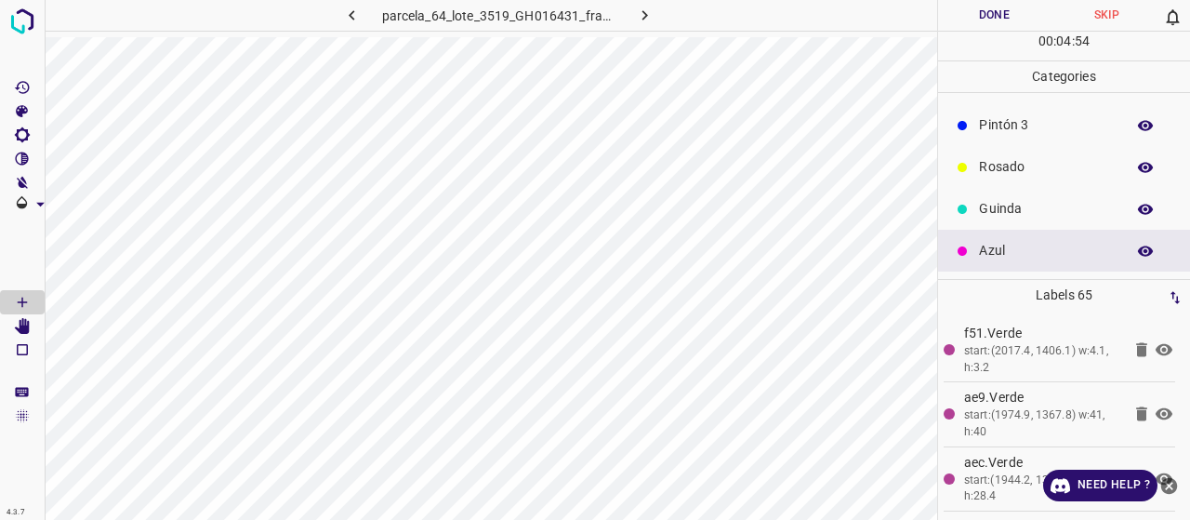
scroll to position [71, 0]
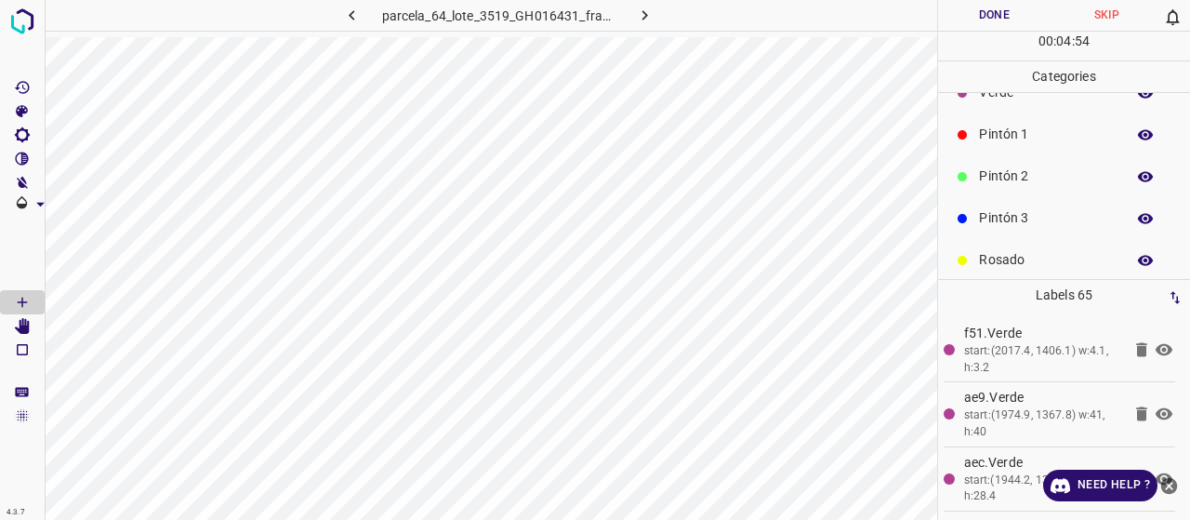
click at [975, 129] on div "Pintón 1" at bounding box center [1064, 134] width 252 height 42
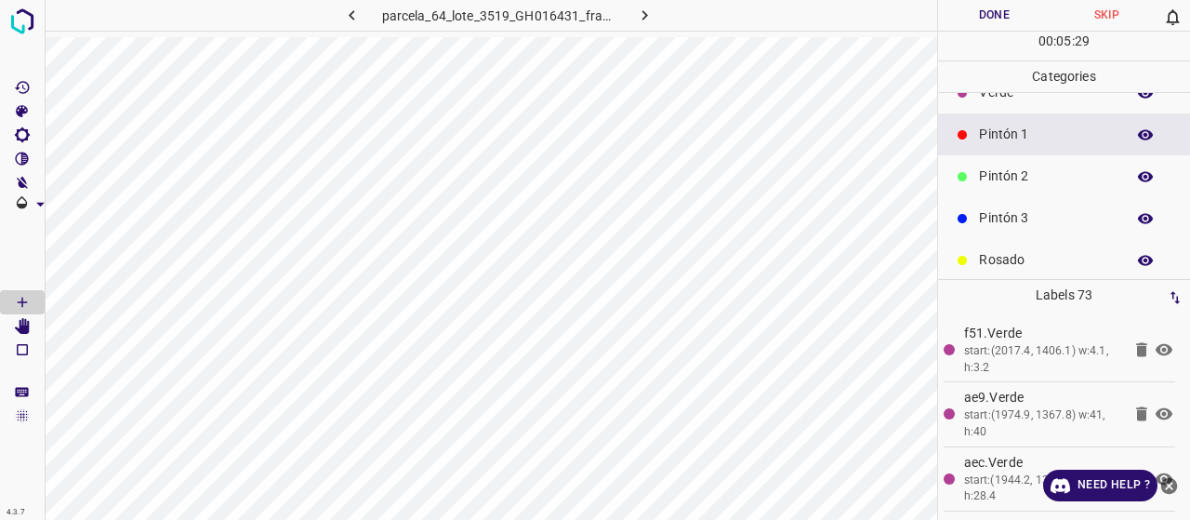
scroll to position [0, 0]
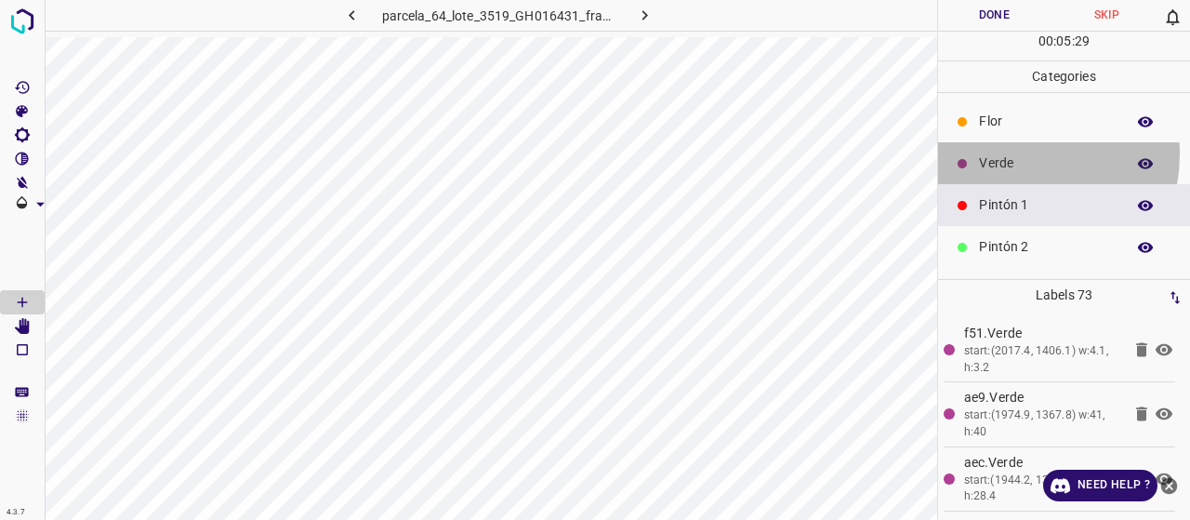
click at [1009, 153] on p "Verde" at bounding box center [1047, 163] width 137 height 20
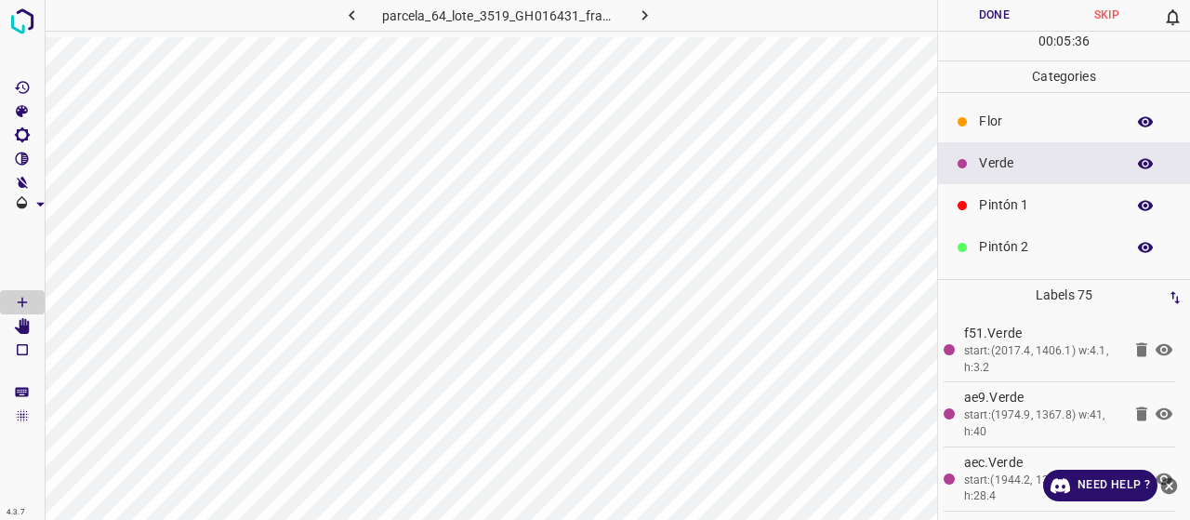
click at [1008, 210] on p "Pintón 1" at bounding box center [1047, 205] width 137 height 20
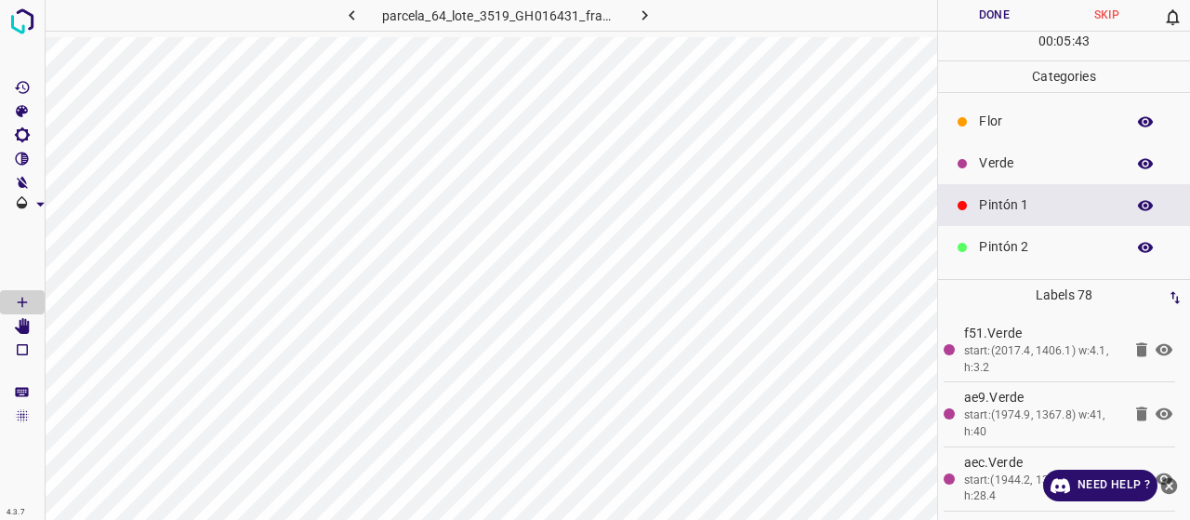
click at [1011, 233] on div "Pintón 2" at bounding box center [1064, 247] width 252 height 42
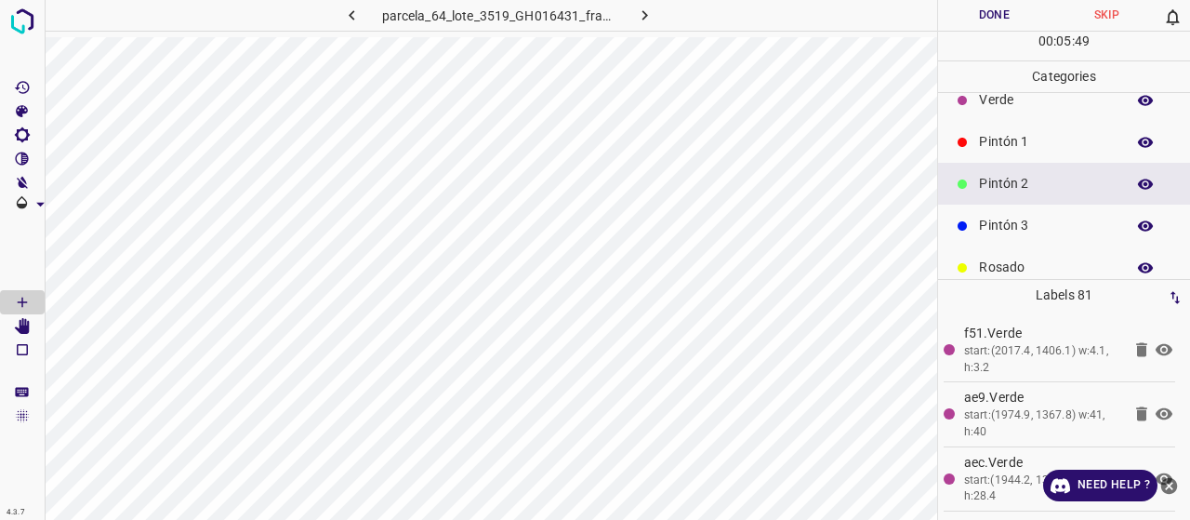
scroll to position [93, 0]
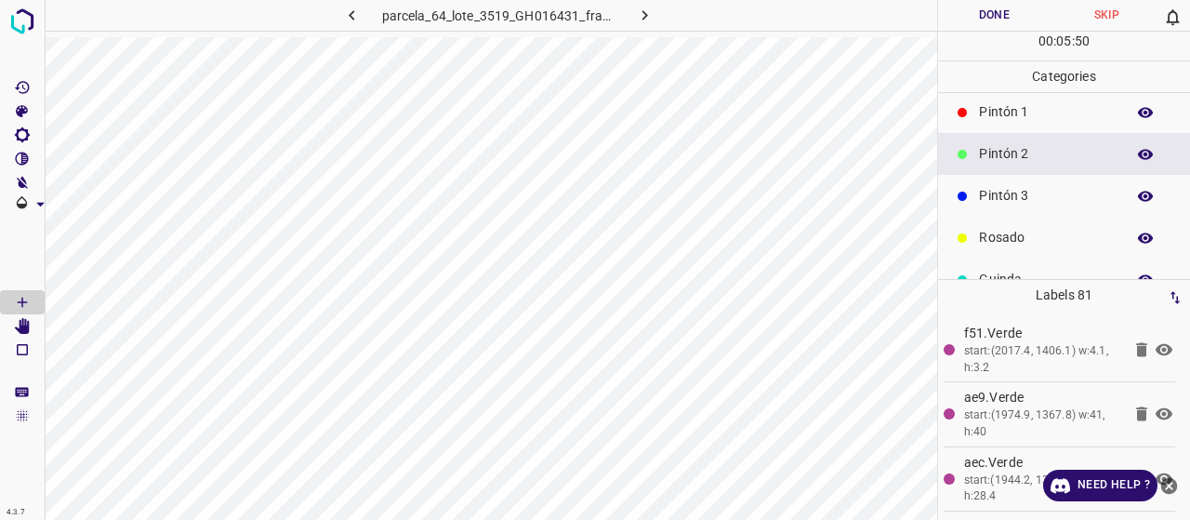
click at [1000, 184] on div "Pintón 3" at bounding box center [1064, 196] width 252 height 42
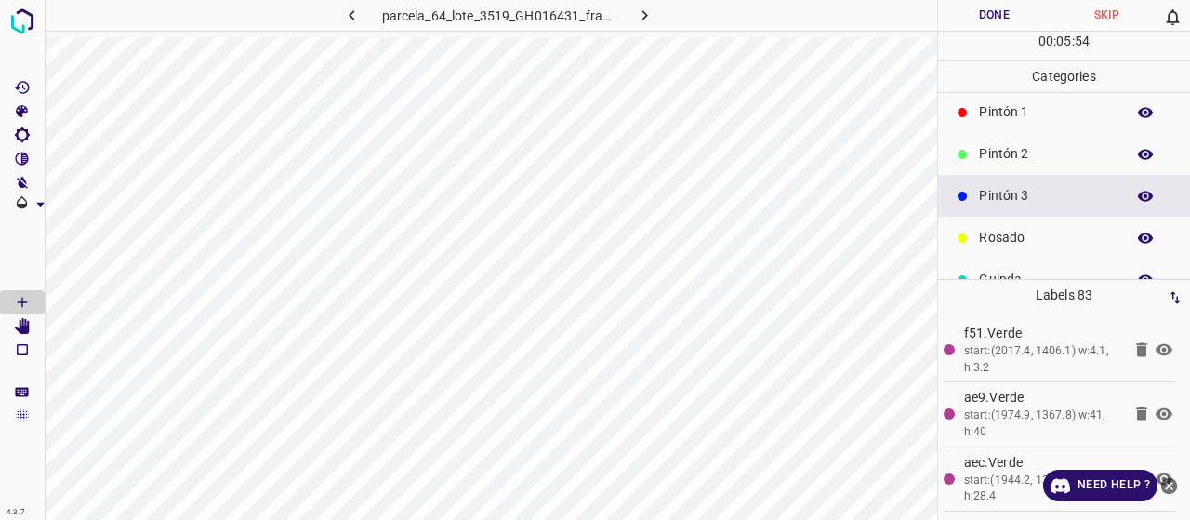
scroll to position [0, 0]
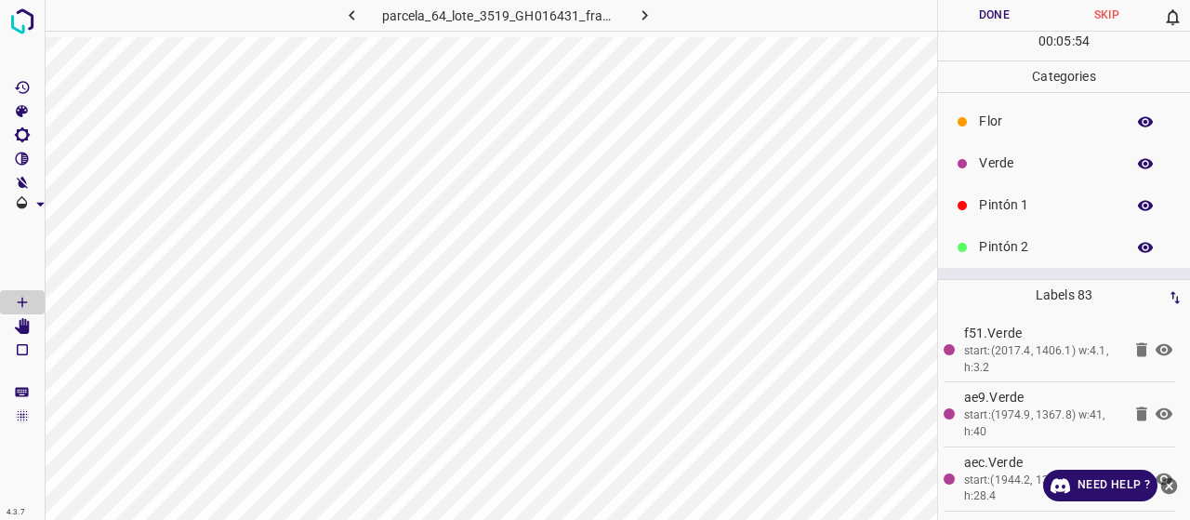
click at [1023, 172] on div "Verde" at bounding box center [1064, 163] width 252 height 42
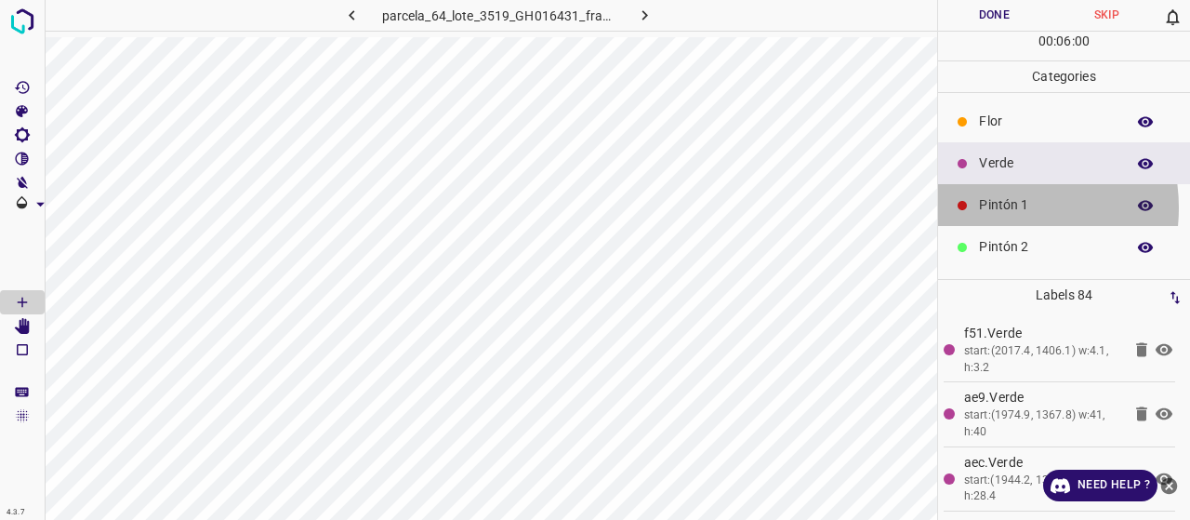
click at [988, 207] on p "Pintón 1" at bounding box center [1047, 205] width 137 height 20
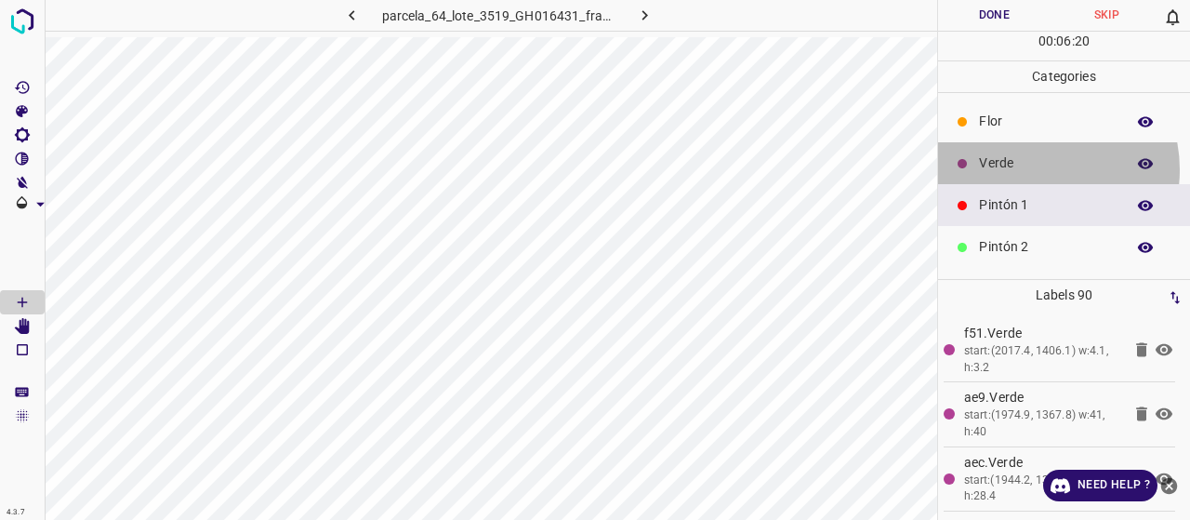
click at [1030, 168] on p "Verde" at bounding box center [1047, 163] width 137 height 20
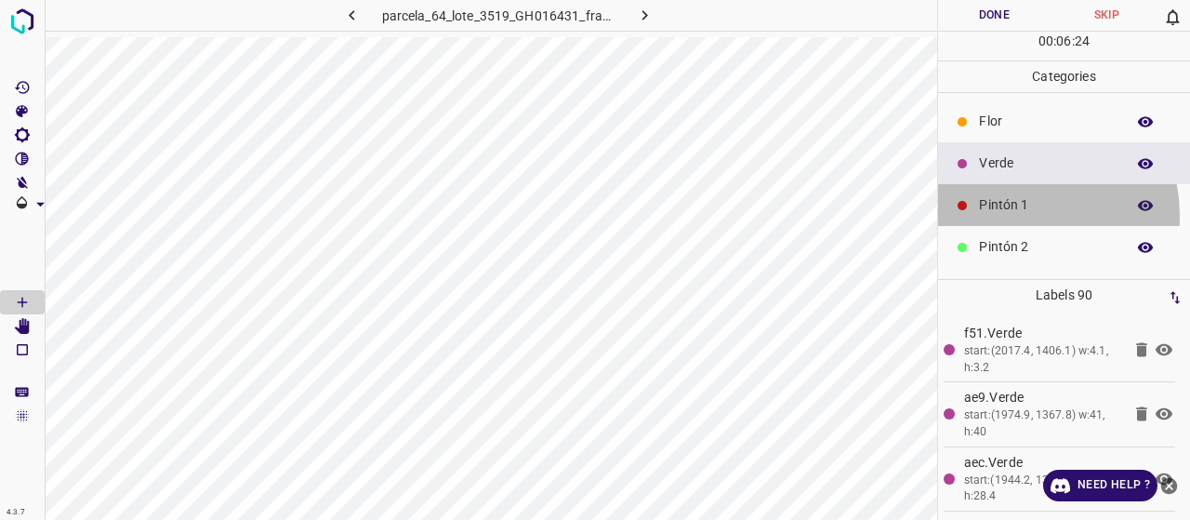
click at [1021, 214] on p "Pintón 1" at bounding box center [1047, 205] width 137 height 20
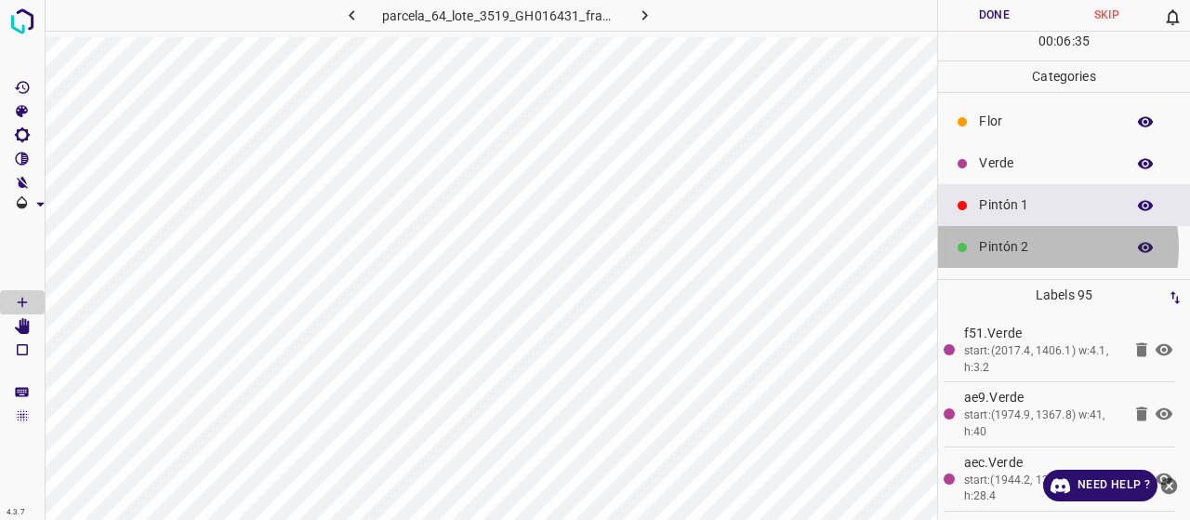
click at [1032, 247] on p "Pintón 2" at bounding box center [1047, 247] width 137 height 20
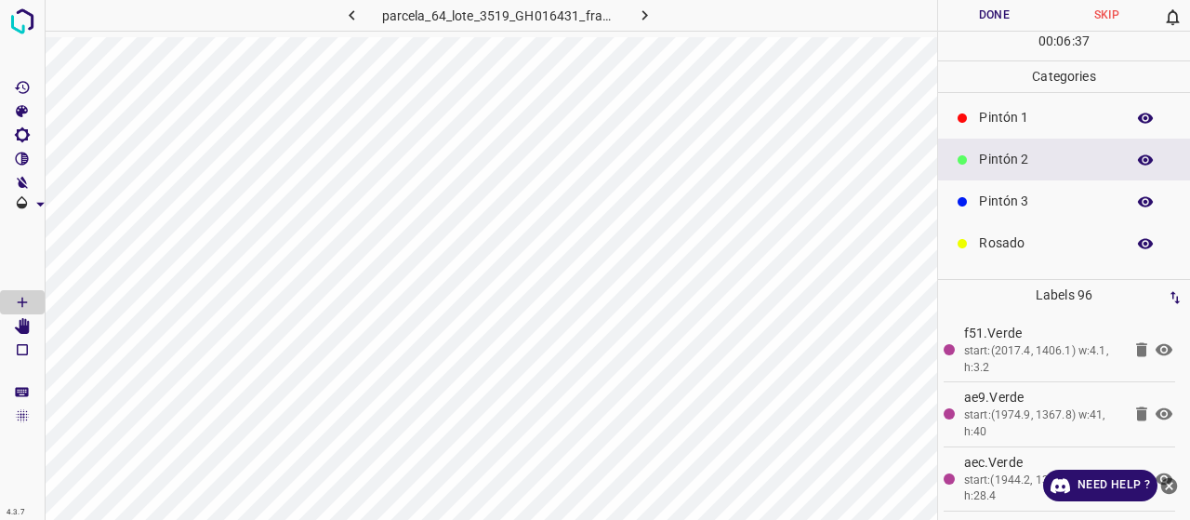
scroll to position [93, 0]
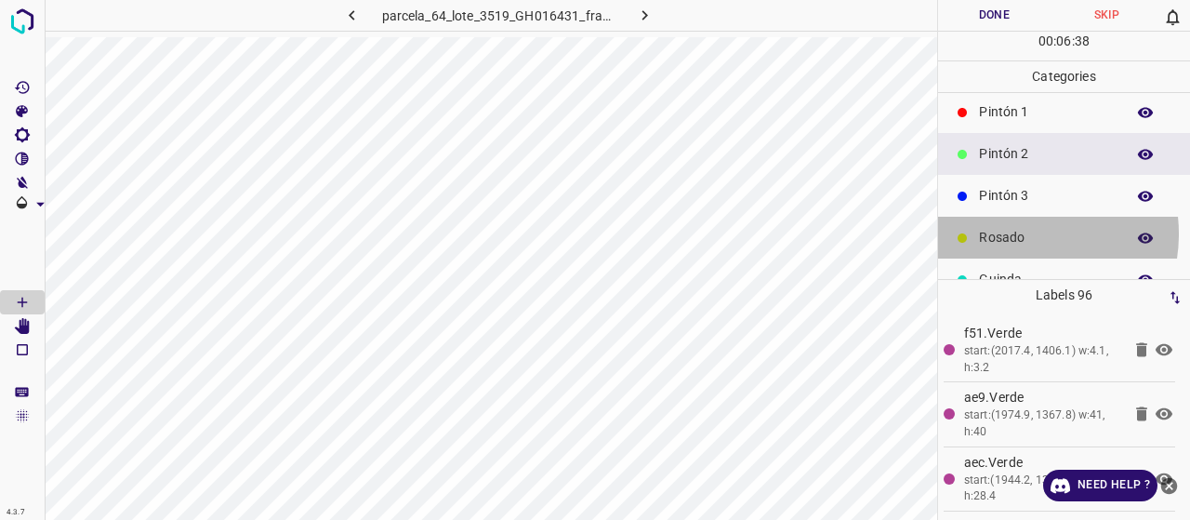
click at [1023, 235] on p "Rosado" at bounding box center [1047, 238] width 137 height 20
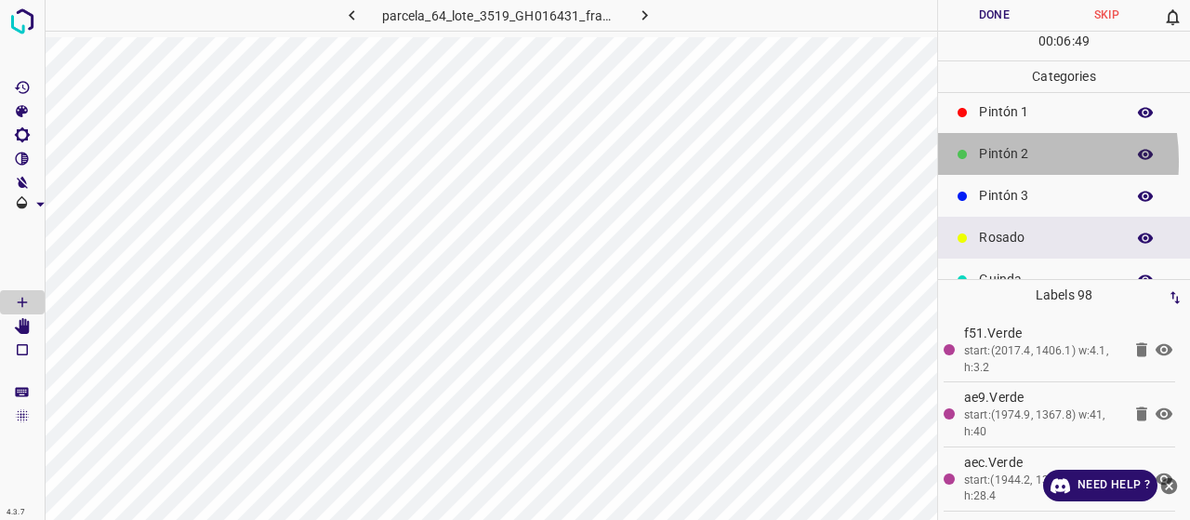
click at [972, 160] on div "Pintón 2" at bounding box center [1064, 154] width 252 height 42
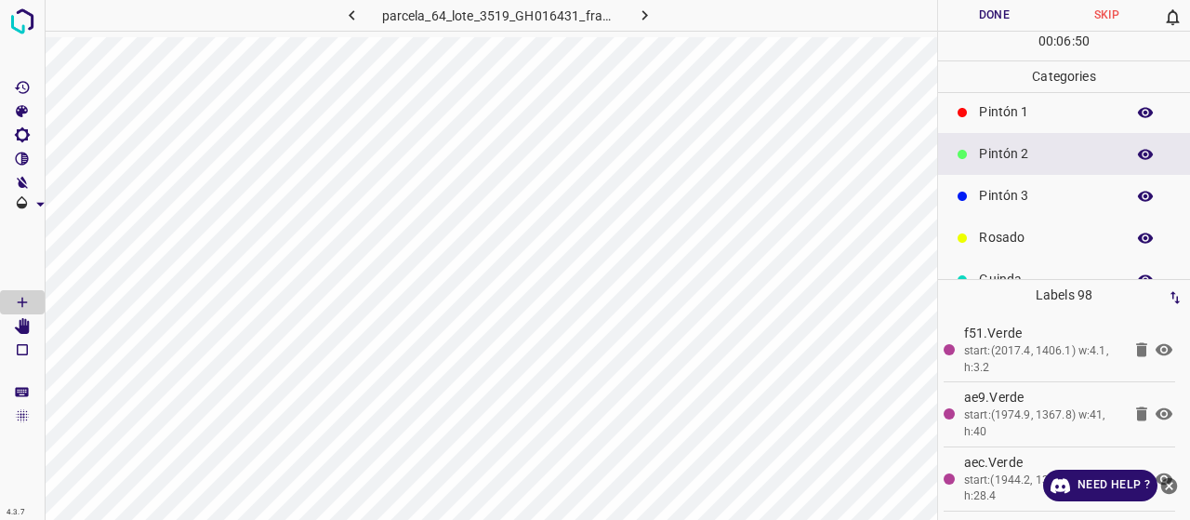
click at [982, 205] on div "Pintón 3" at bounding box center [1064, 196] width 252 height 42
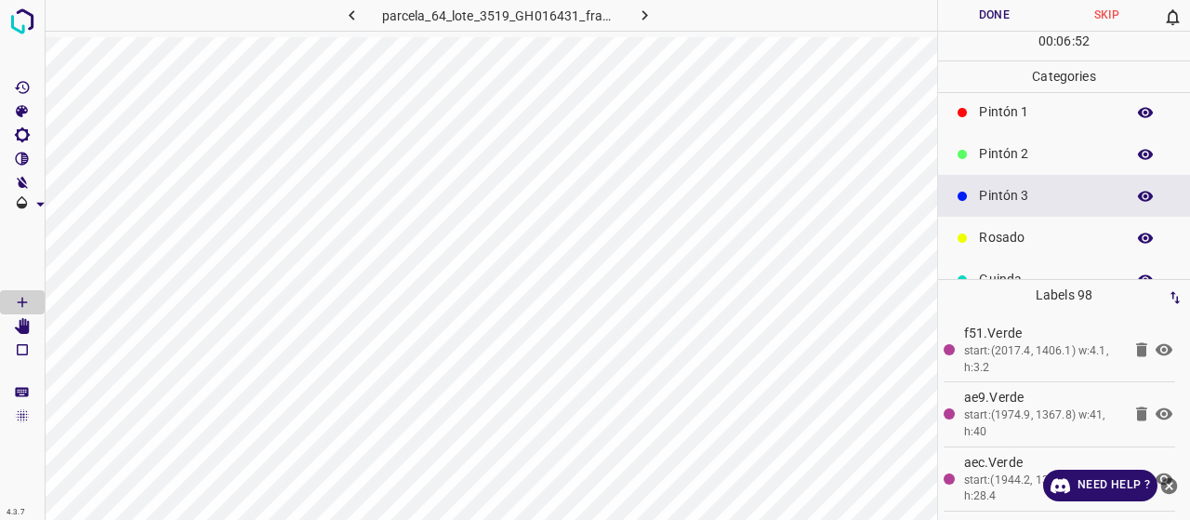
click at [993, 175] on div "Pintón 3" at bounding box center [1064, 196] width 252 height 42
click at [993, 155] on p "Pintón 2" at bounding box center [1047, 154] width 137 height 20
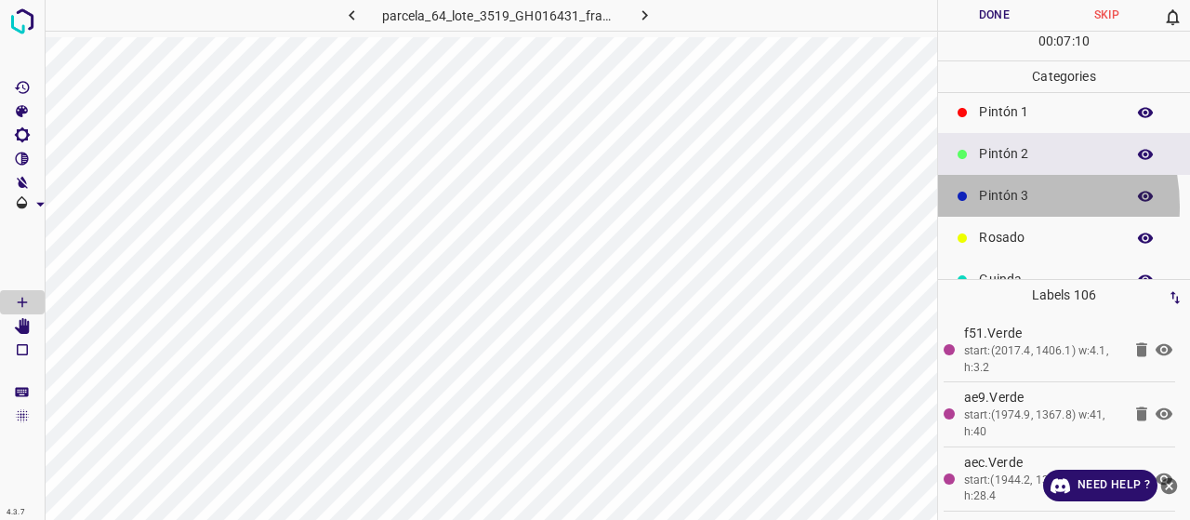
click at [987, 205] on div "Pintón 3" at bounding box center [1064, 196] width 252 height 42
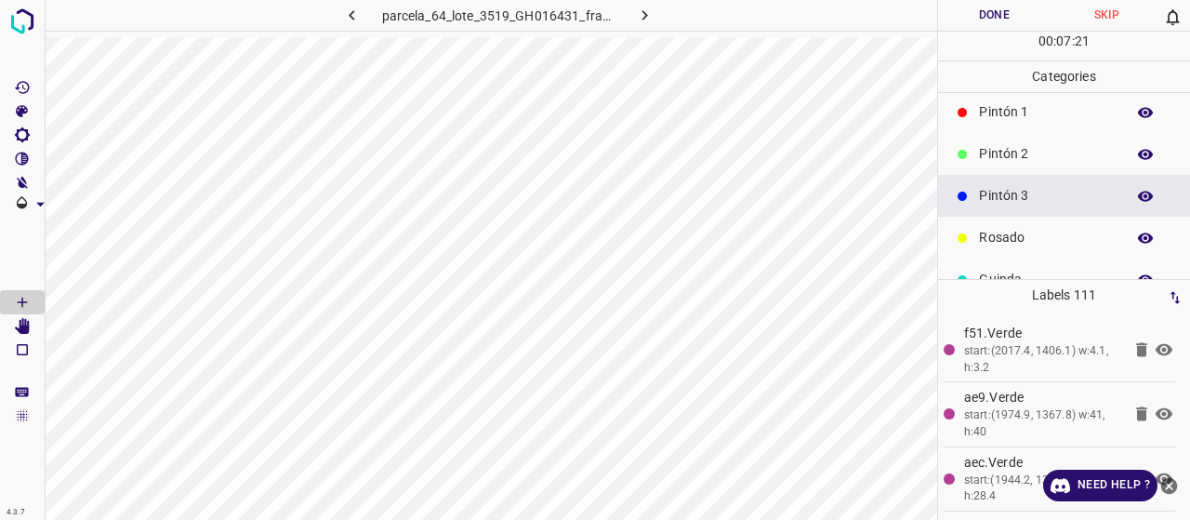
click at [1094, 137] on div "Pintón 2" at bounding box center [1064, 154] width 252 height 42
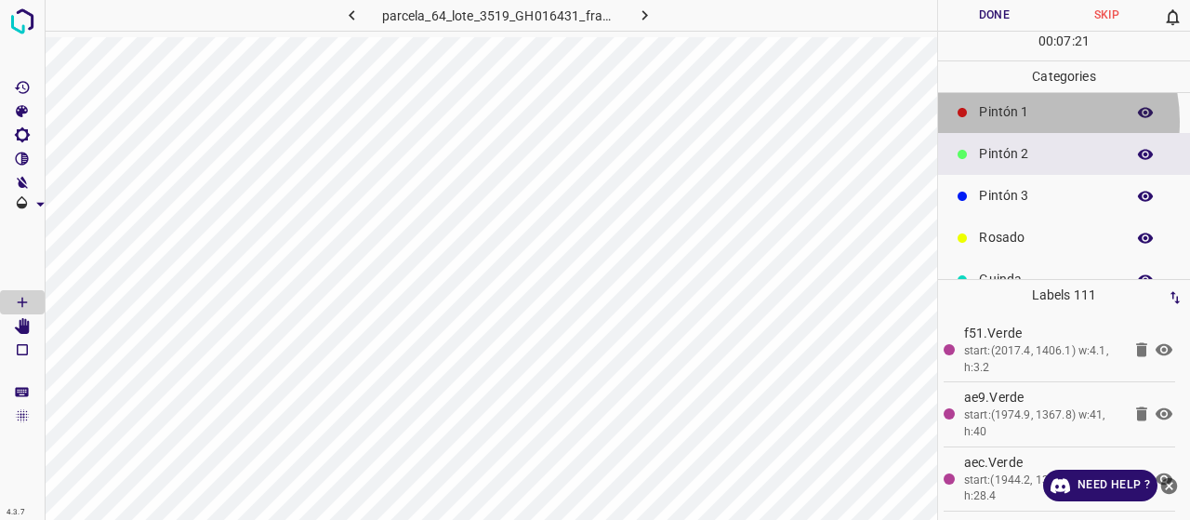
click at [1019, 120] on p "Pintón 1" at bounding box center [1047, 112] width 137 height 20
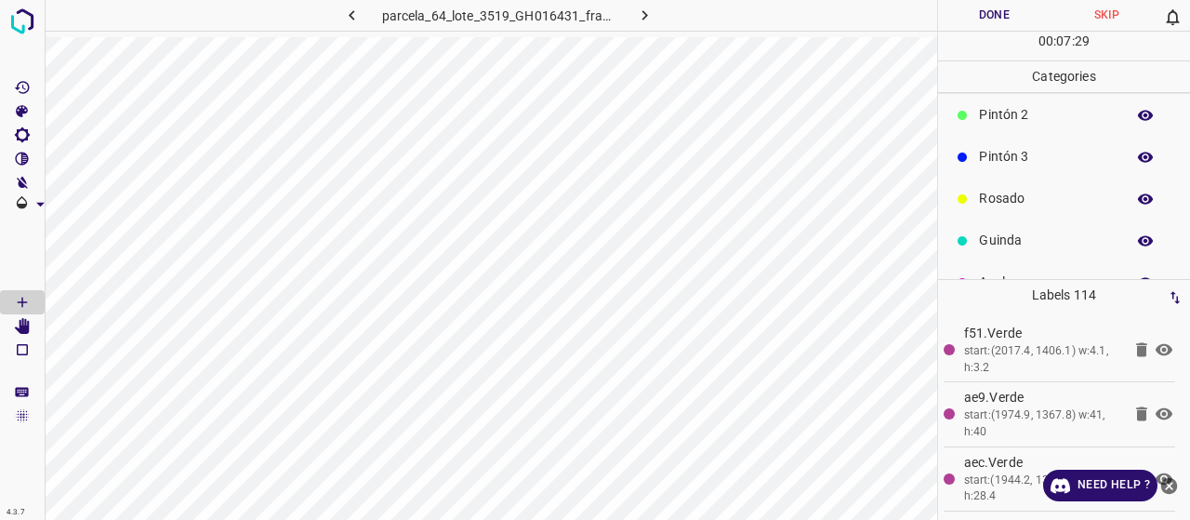
scroll to position [164, 0]
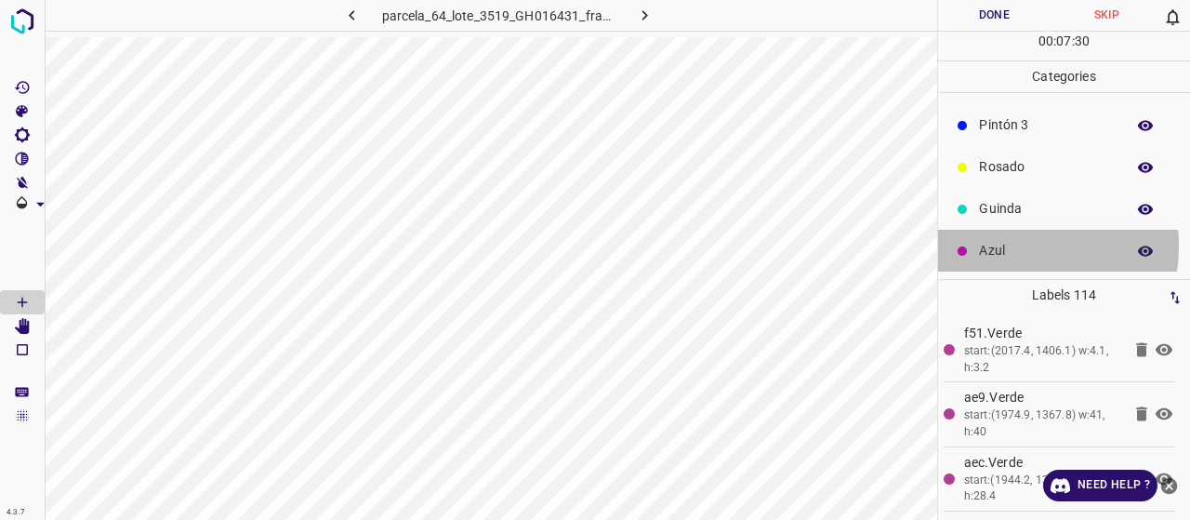
click at [998, 244] on p "Azul" at bounding box center [1047, 251] width 137 height 20
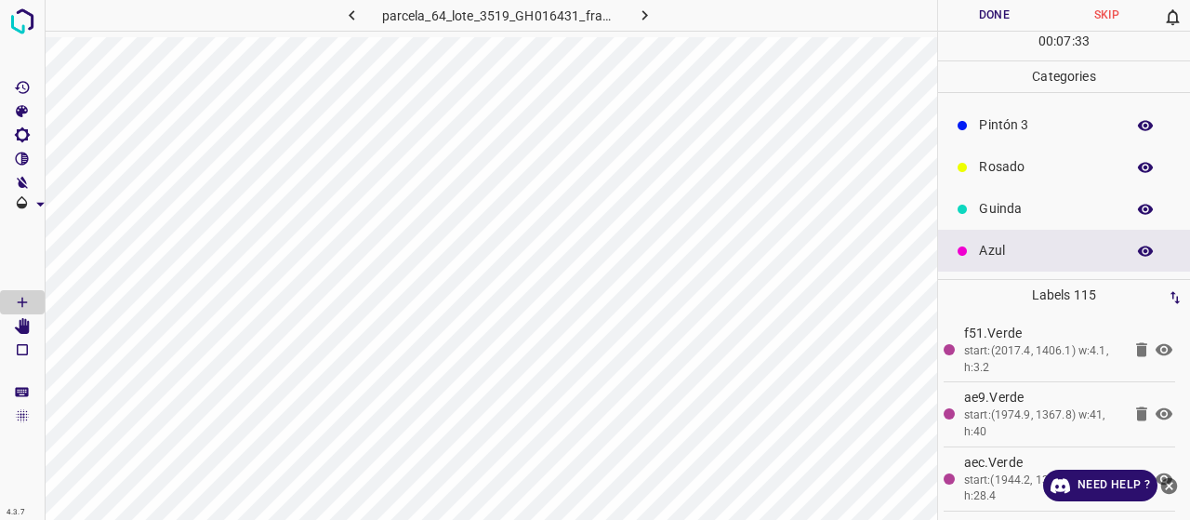
click at [1013, 112] on div "Pintón 3" at bounding box center [1064, 125] width 252 height 42
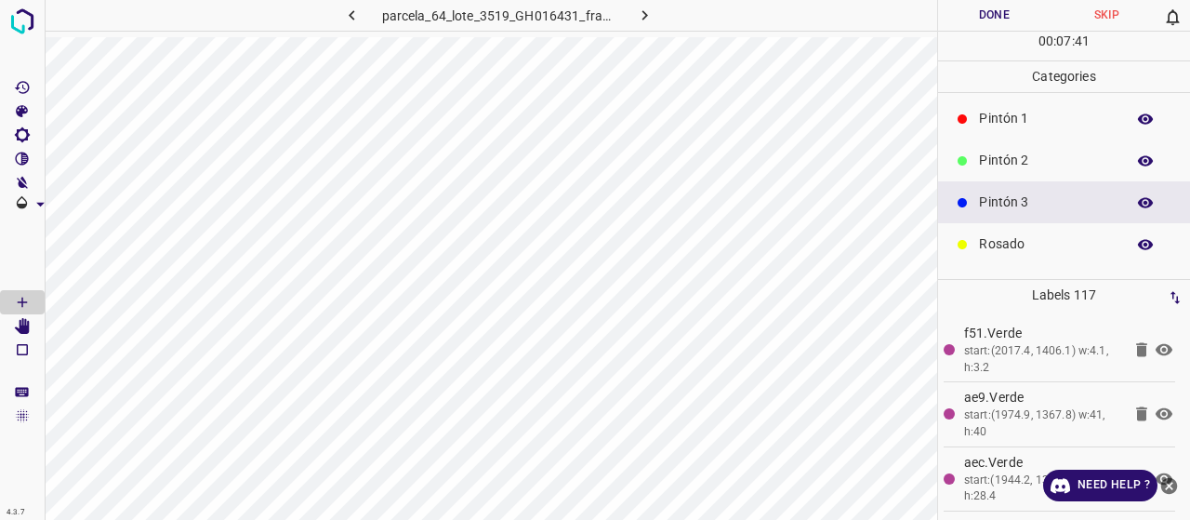
scroll to position [71, 0]
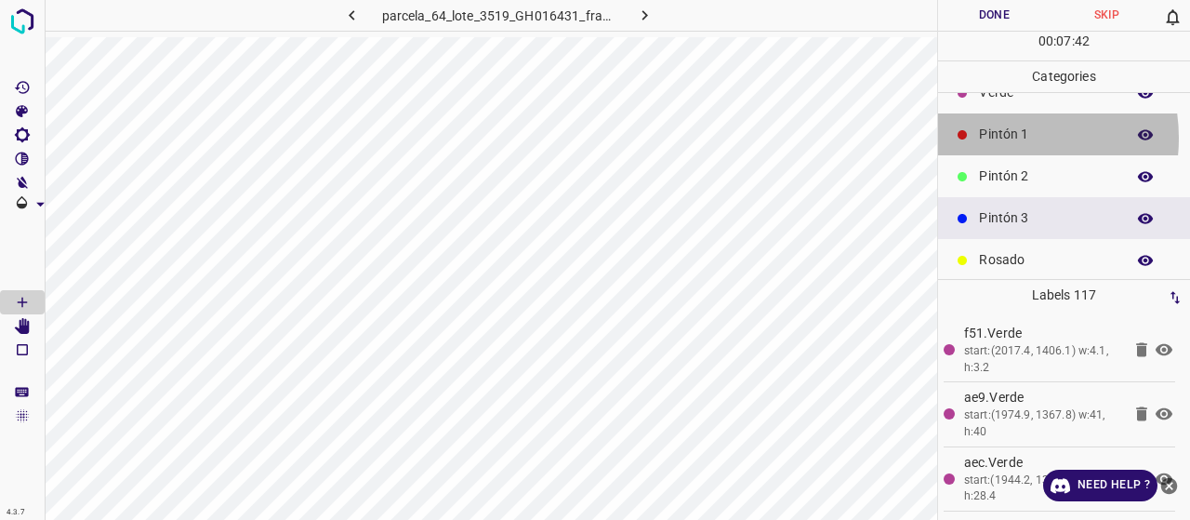
click at [995, 137] on p "Pintón 1" at bounding box center [1047, 135] width 137 height 20
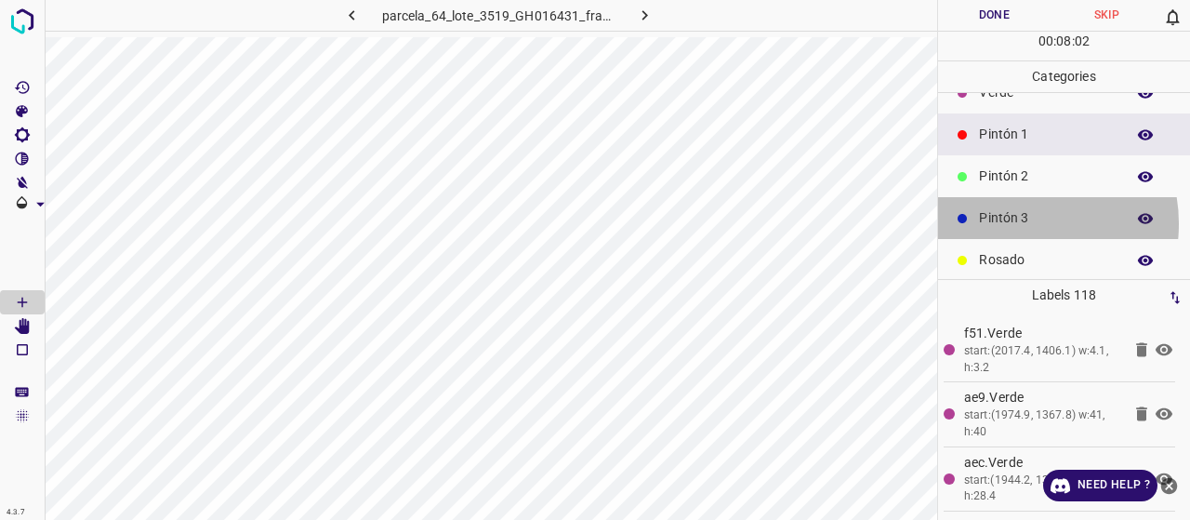
click at [1019, 222] on p "Pintón 3" at bounding box center [1047, 218] width 137 height 20
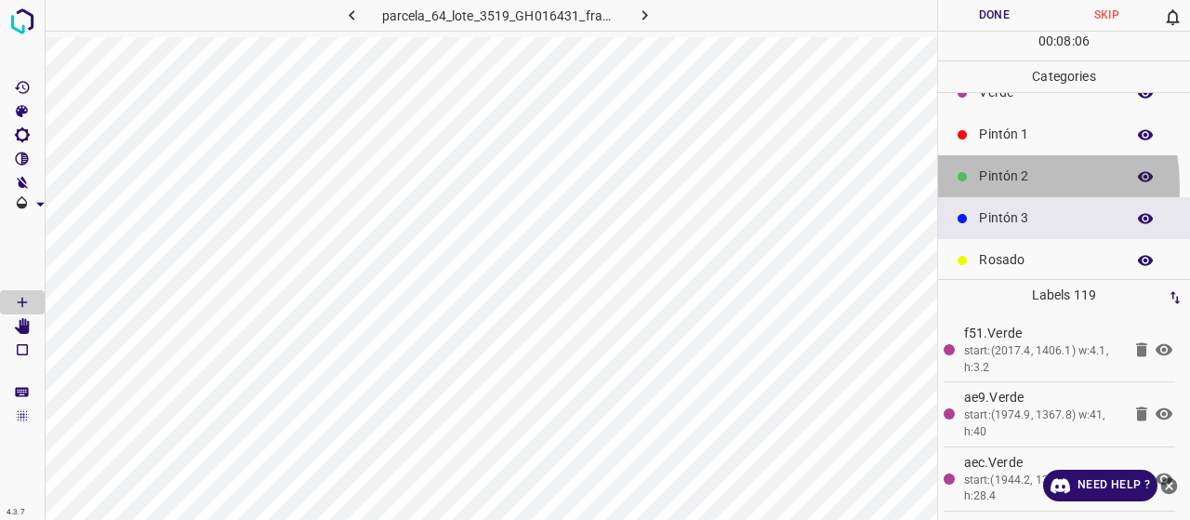
click at [982, 185] on p "Pintón 2" at bounding box center [1047, 176] width 137 height 20
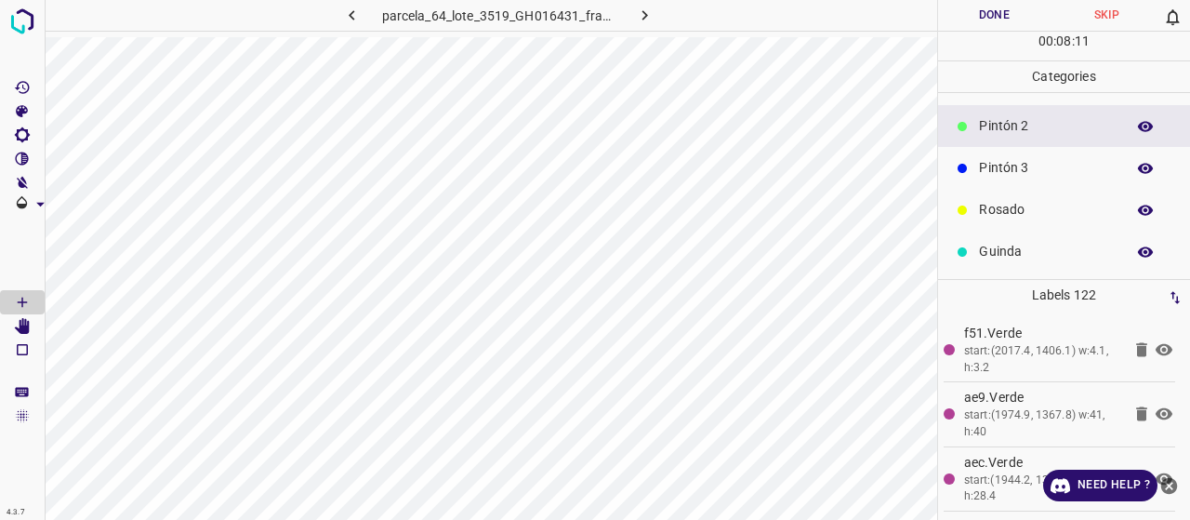
scroll to position [164, 0]
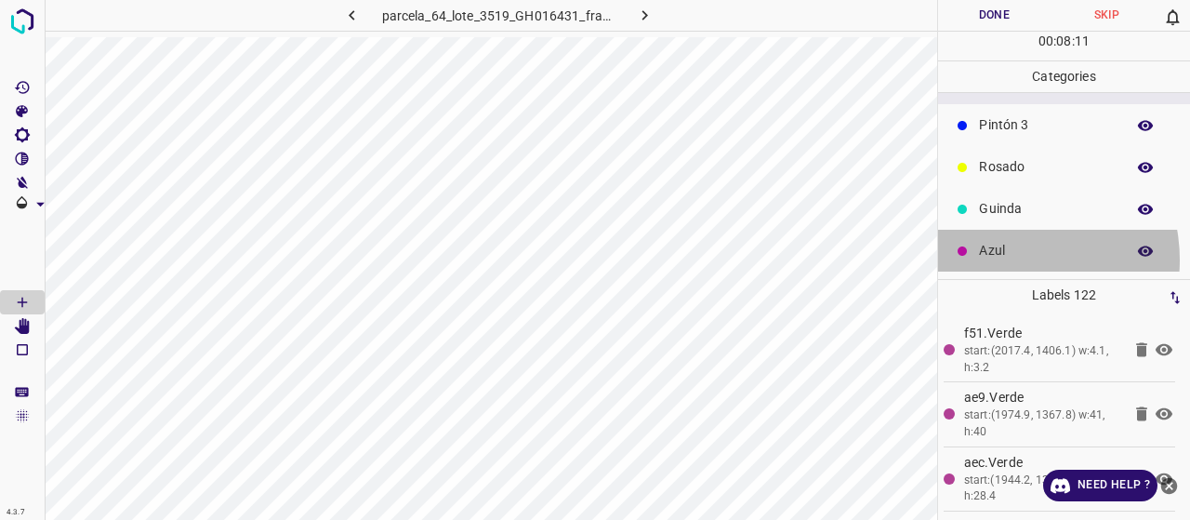
click at [1004, 258] on p "Azul" at bounding box center [1047, 251] width 137 height 20
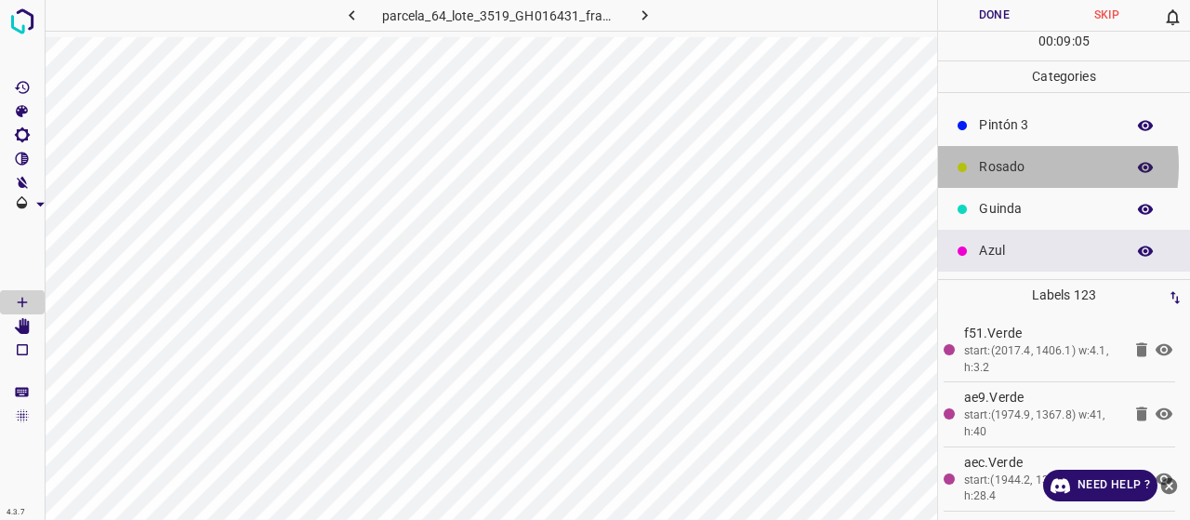
click at [1000, 165] on p "Rosado" at bounding box center [1047, 167] width 137 height 20
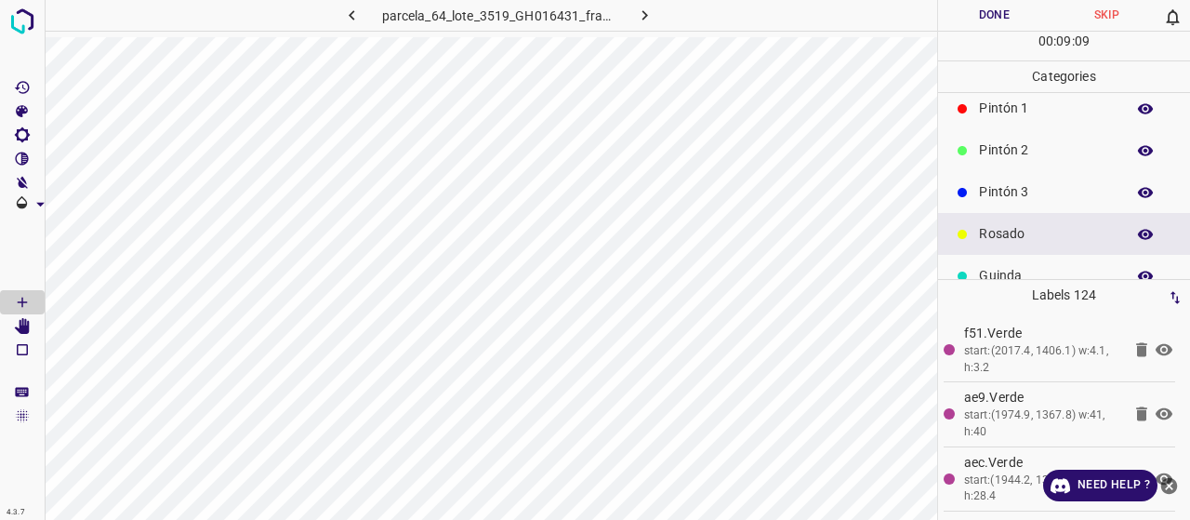
scroll to position [71, 0]
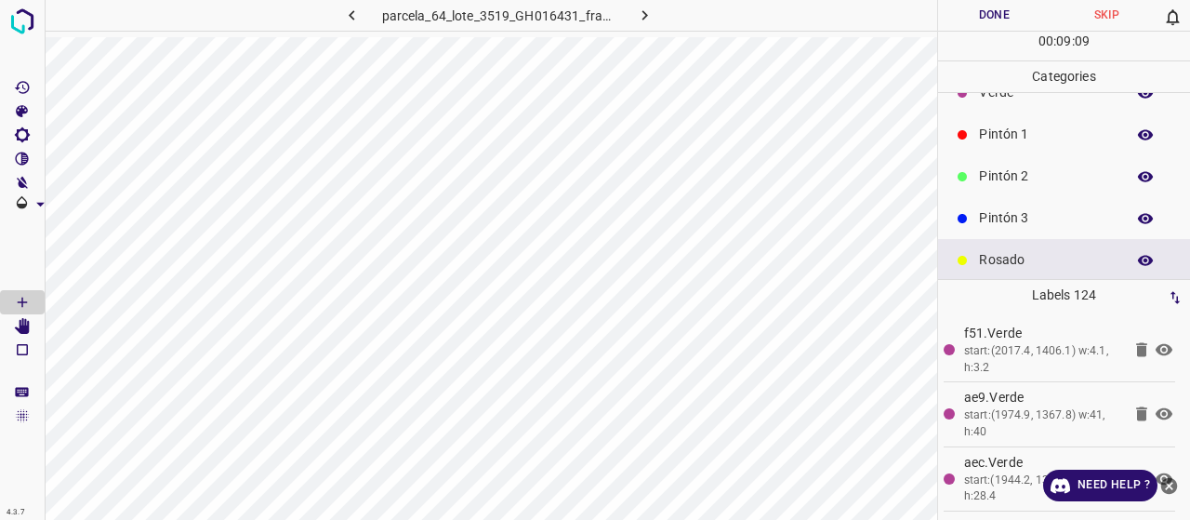
click at [1023, 219] on p "Pintón 3" at bounding box center [1047, 218] width 137 height 20
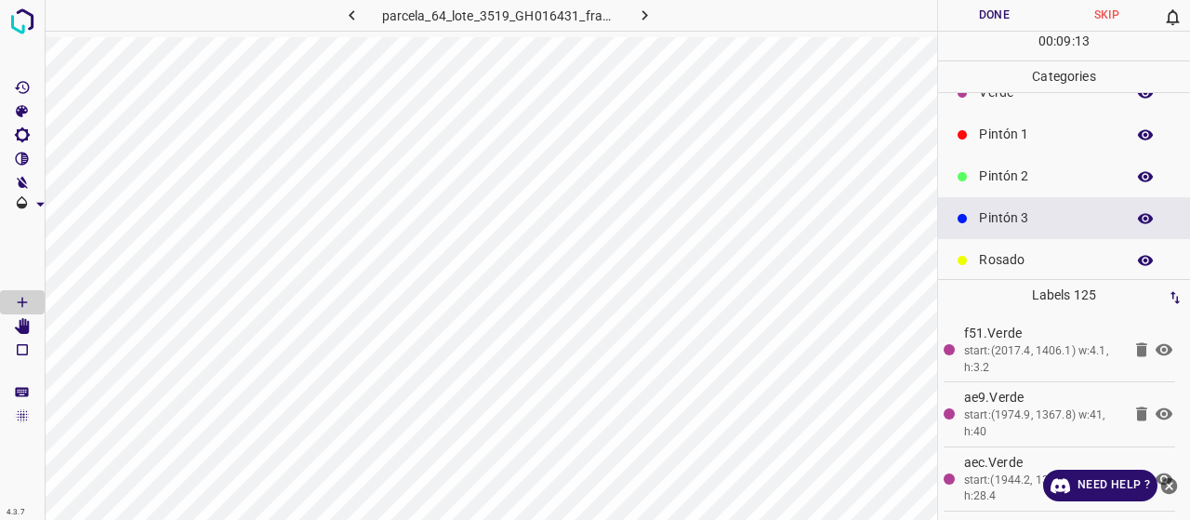
click at [1021, 168] on p "Pintón 2" at bounding box center [1047, 176] width 137 height 20
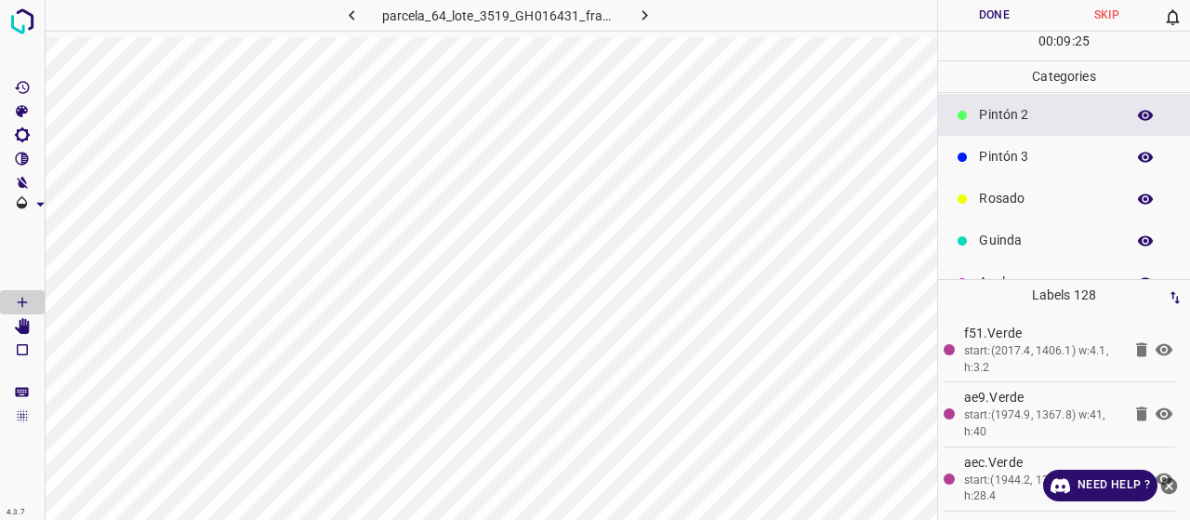
scroll to position [164, 0]
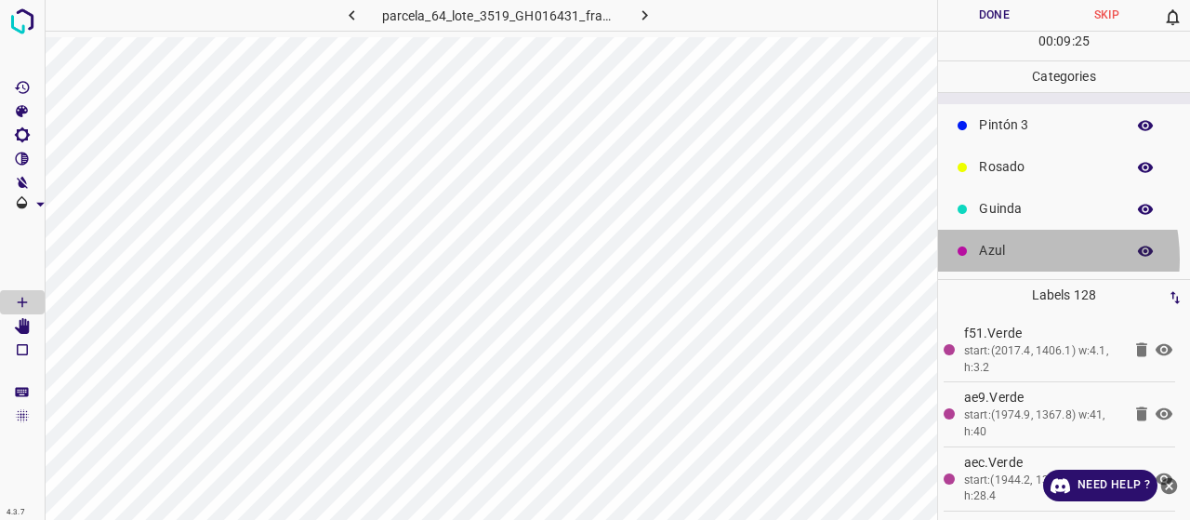
click at [998, 257] on p "Azul" at bounding box center [1047, 251] width 137 height 20
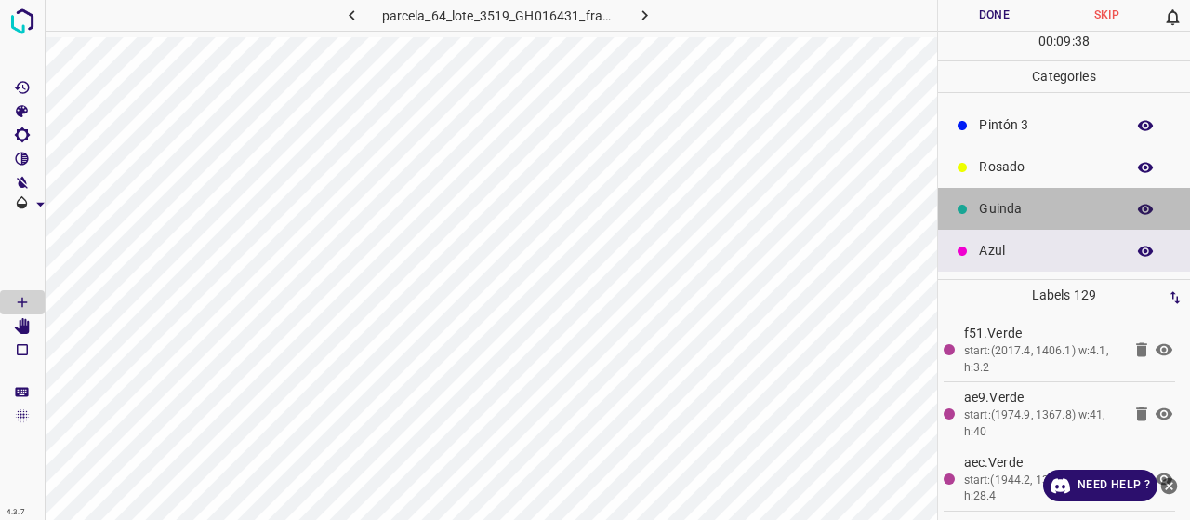
click at [1076, 220] on div "Guinda" at bounding box center [1064, 209] width 252 height 42
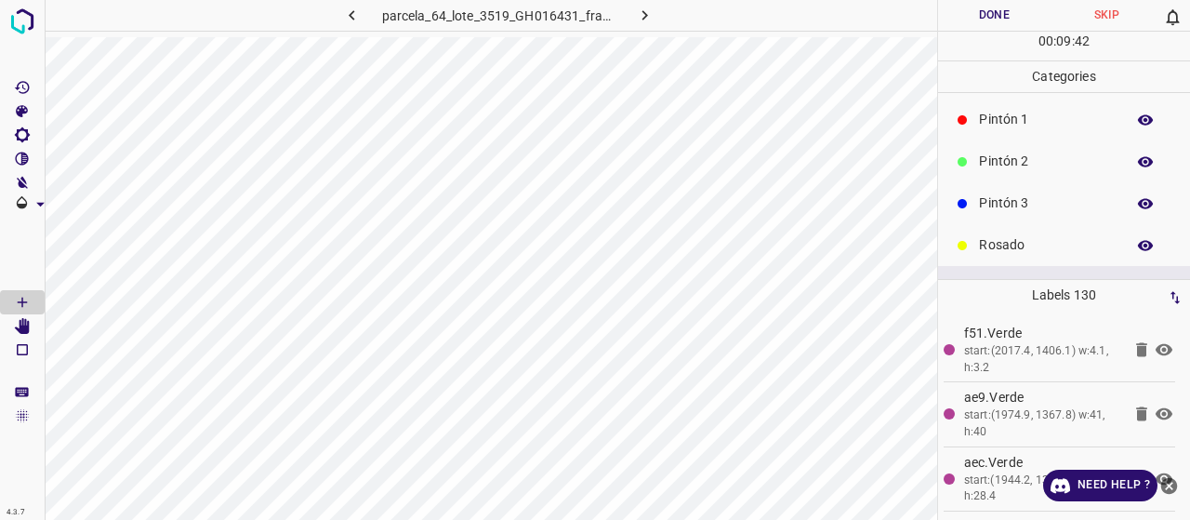
scroll to position [71, 0]
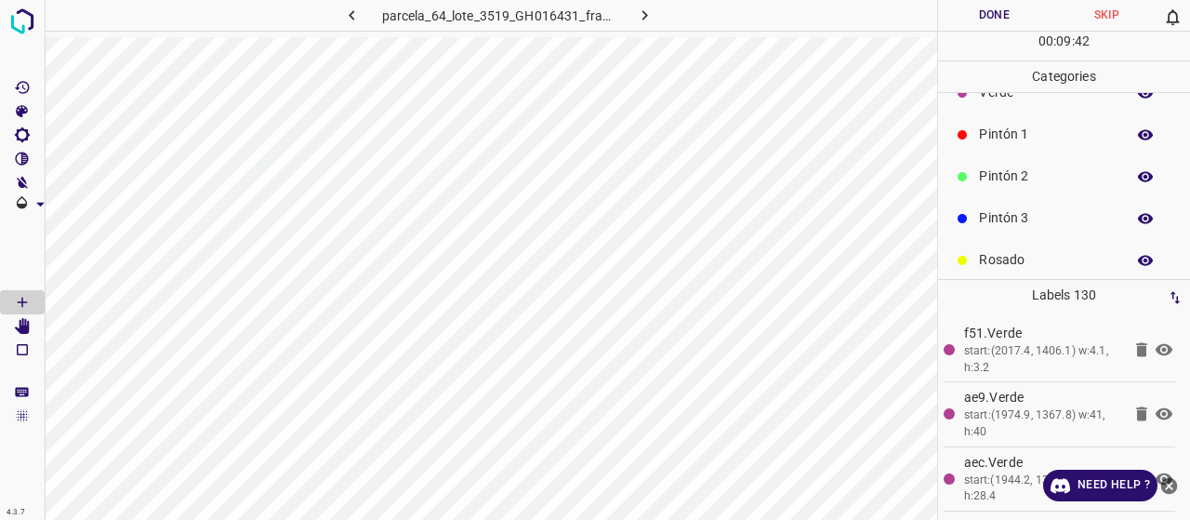
click at [995, 127] on p "Pintón 1" at bounding box center [1047, 135] width 137 height 20
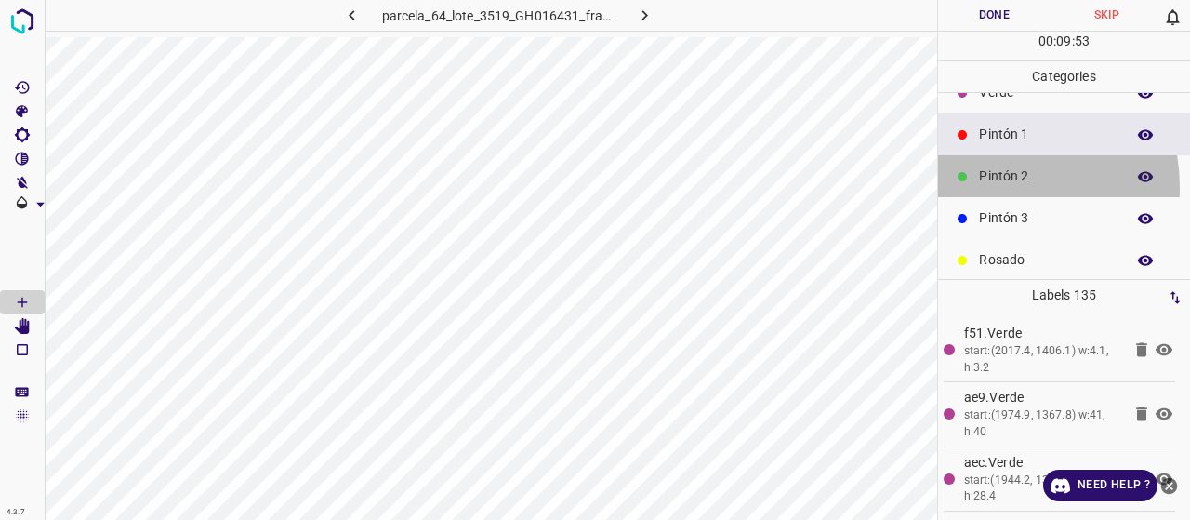
click at [980, 186] on div "Pintón 2" at bounding box center [1064, 176] width 252 height 42
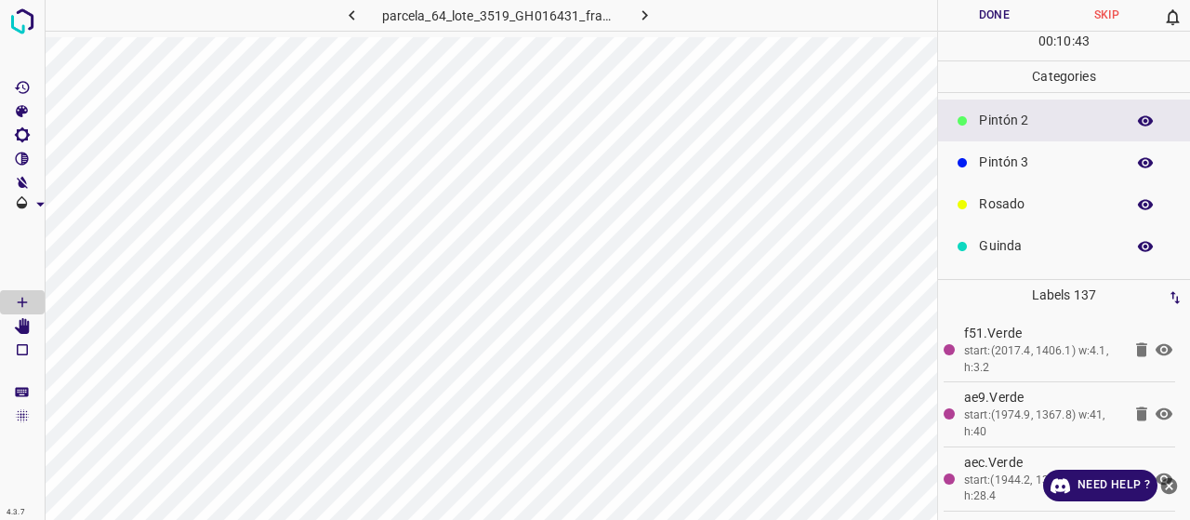
scroll to position [164, 0]
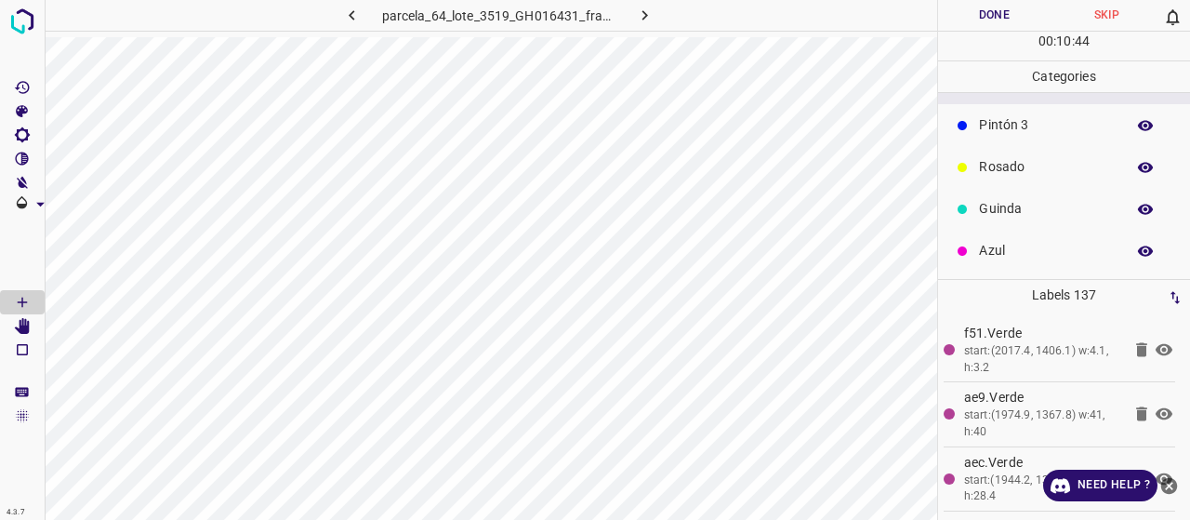
click at [994, 254] on p "Azul" at bounding box center [1047, 251] width 137 height 20
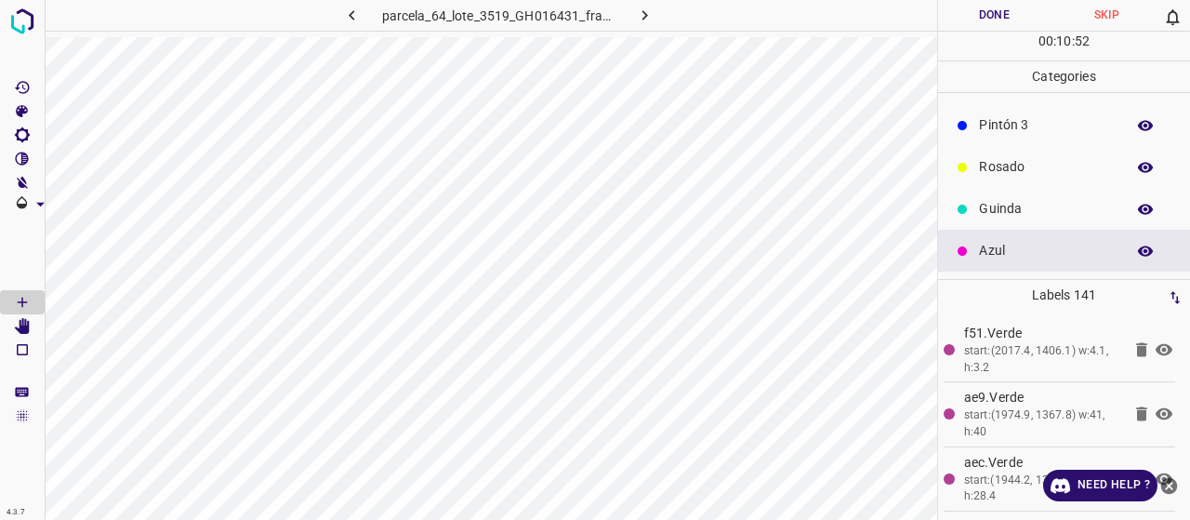
click at [1016, 138] on div "Pintón 3" at bounding box center [1064, 125] width 252 height 42
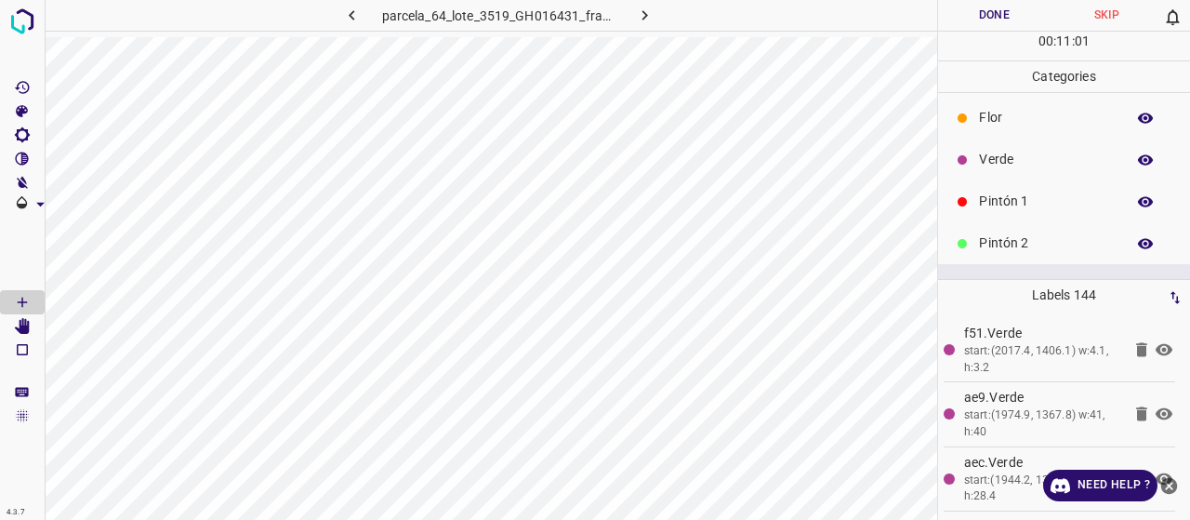
scroll to position [0, 0]
click at [1002, 211] on p "Pintón 1" at bounding box center [1047, 205] width 137 height 20
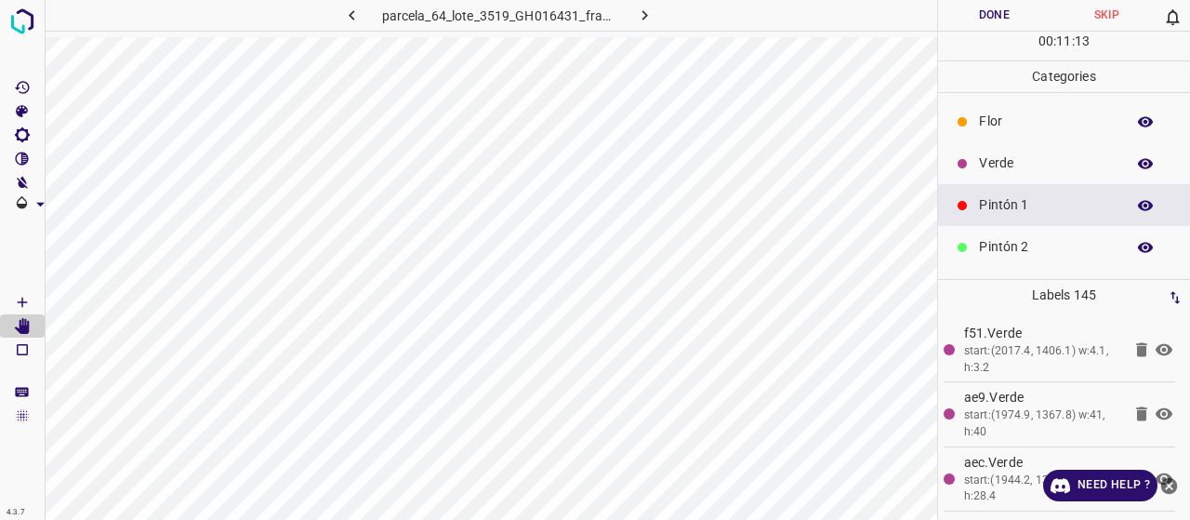
click at [1034, 163] on p "Verde" at bounding box center [1047, 163] width 137 height 20
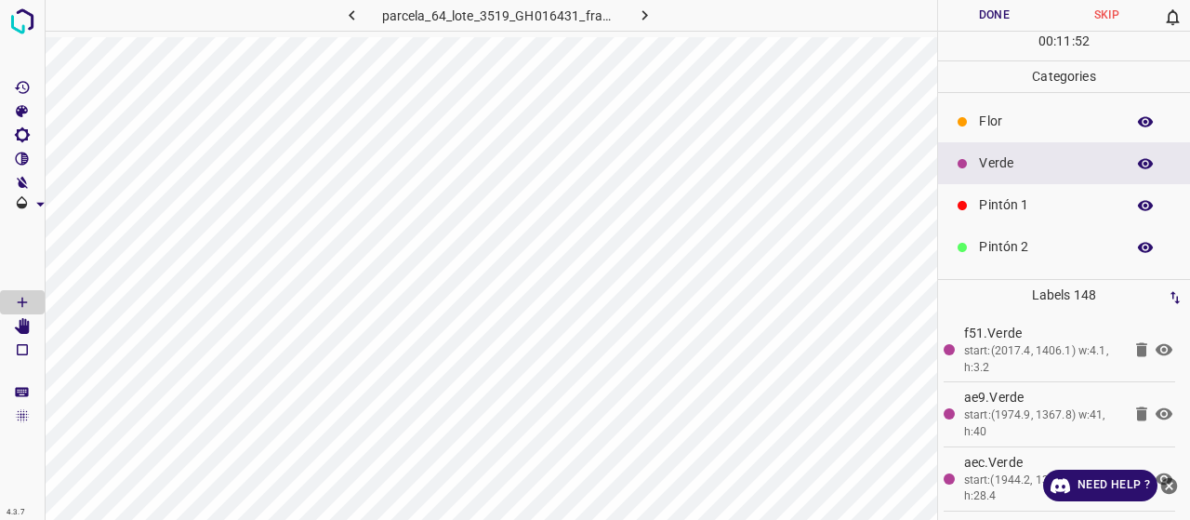
click at [1028, 228] on div "Pintón 2" at bounding box center [1064, 247] width 252 height 42
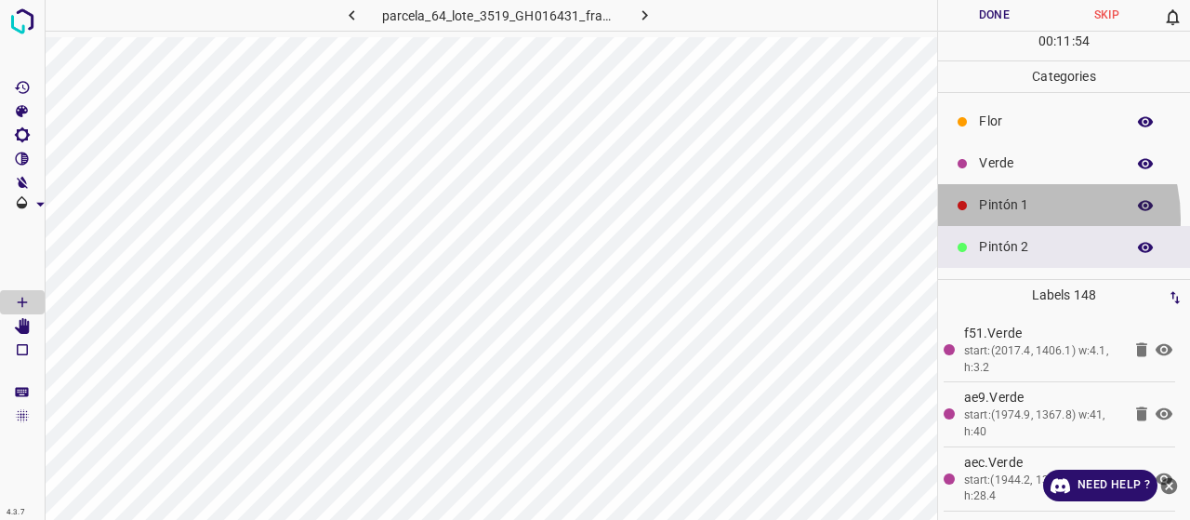
click at [1017, 217] on div "Pintón 1" at bounding box center [1064, 205] width 252 height 42
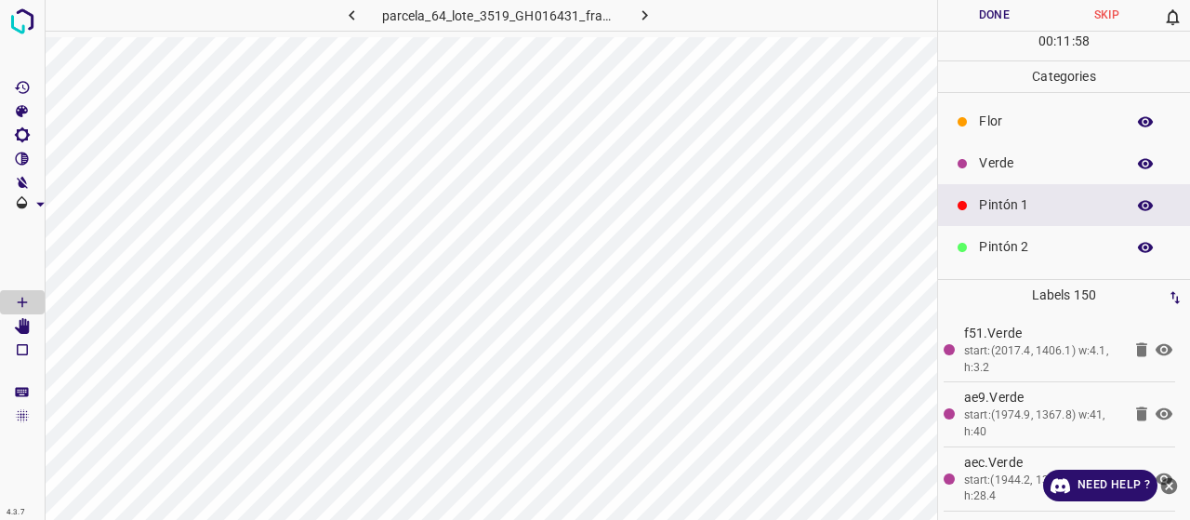
click at [987, 245] on p "Pintón 2" at bounding box center [1047, 247] width 137 height 20
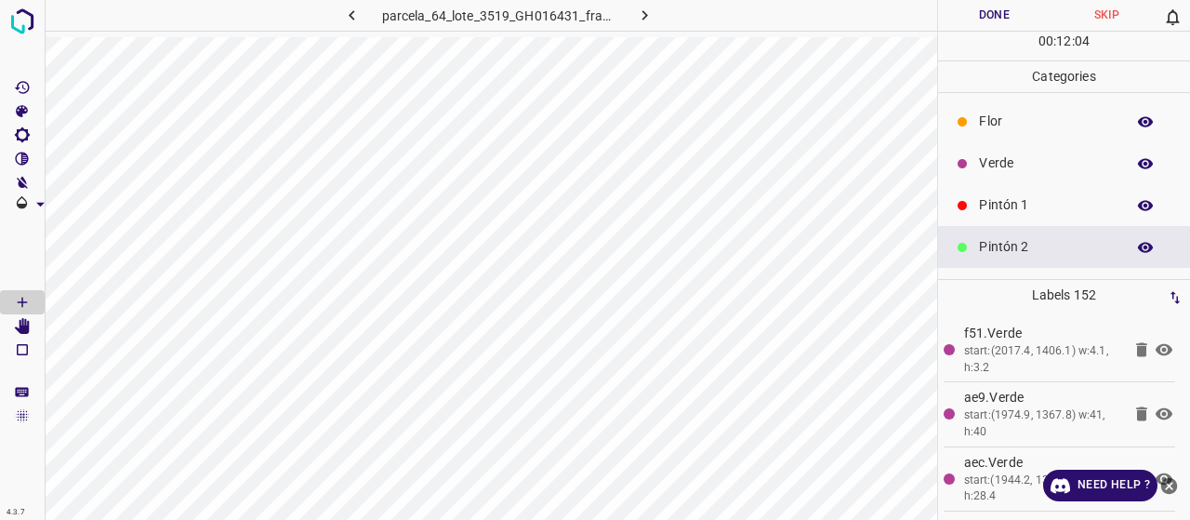
click at [983, 209] on p "Pintón 1" at bounding box center [1047, 205] width 137 height 20
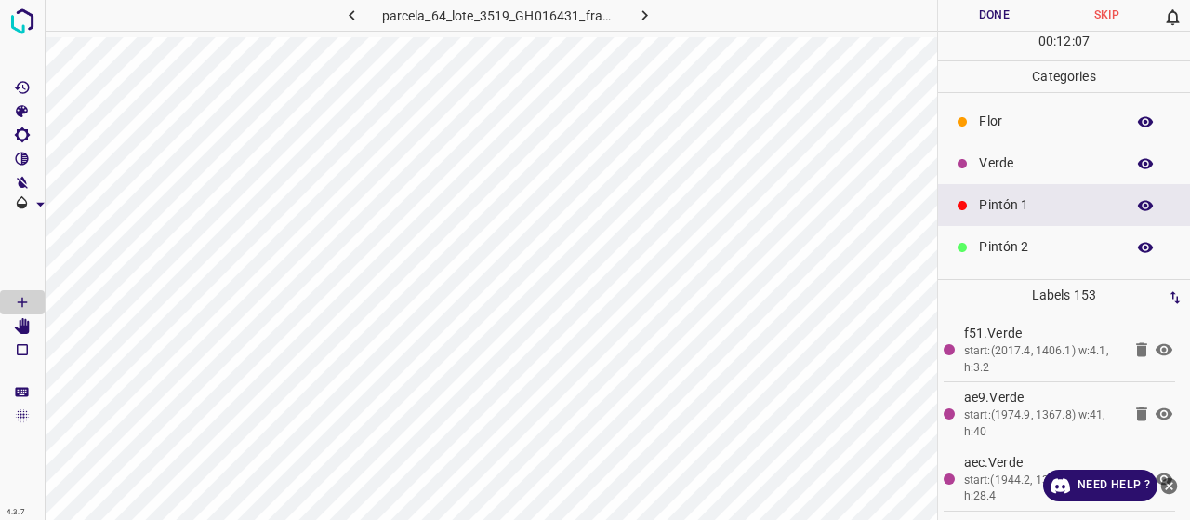
click at [1060, 163] on p "Verde" at bounding box center [1047, 163] width 137 height 20
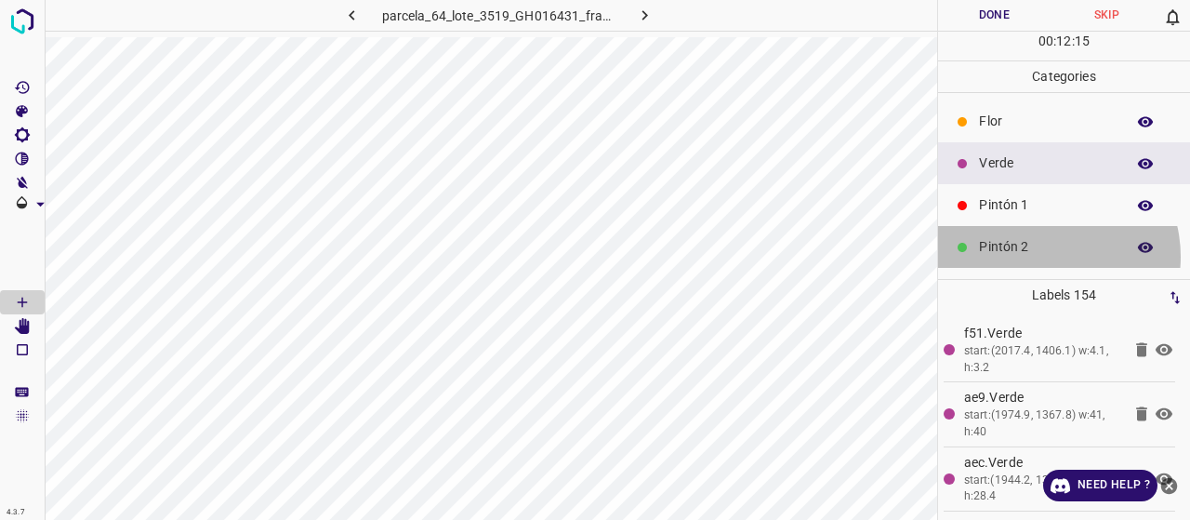
click at [1043, 256] on p "Pintón 2" at bounding box center [1047, 247] width 137 height 20
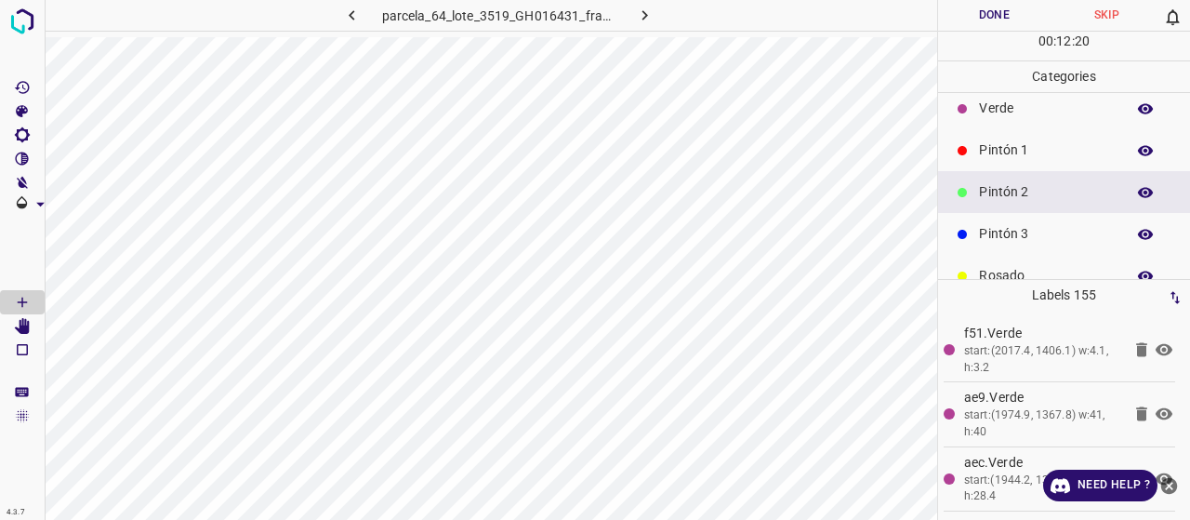
scroll to position [93, 0]
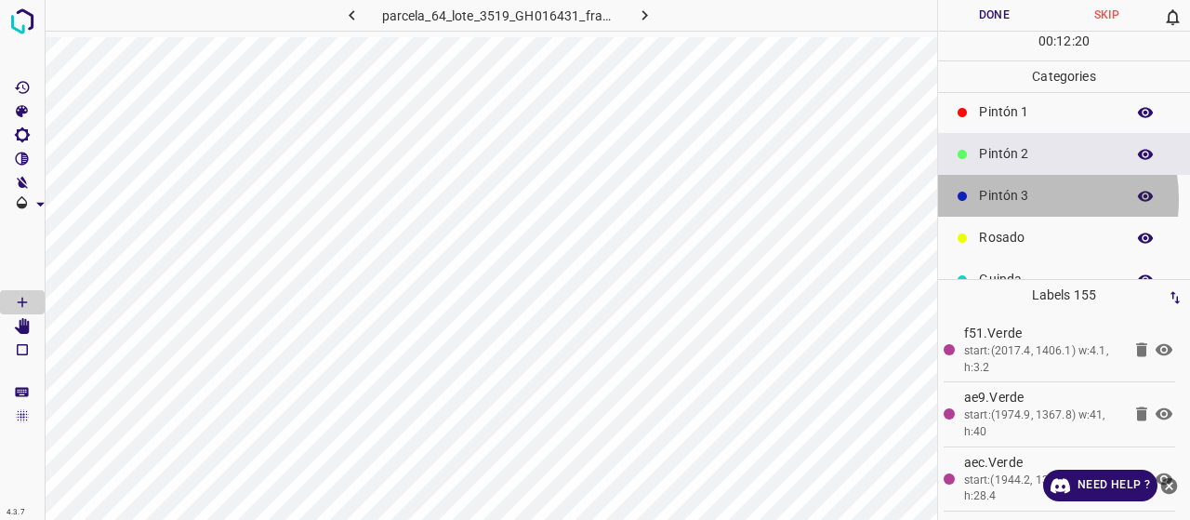
click at [1013, 198] on p "Pintón 3" at bounding box center [1047, 196] width 137 height 20
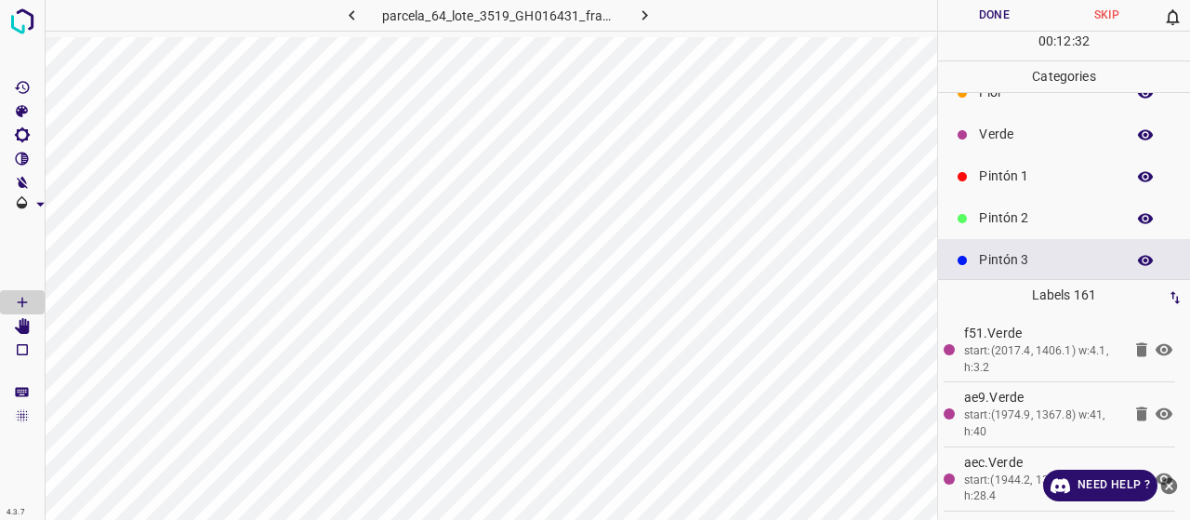
scroll to position [0, 0]
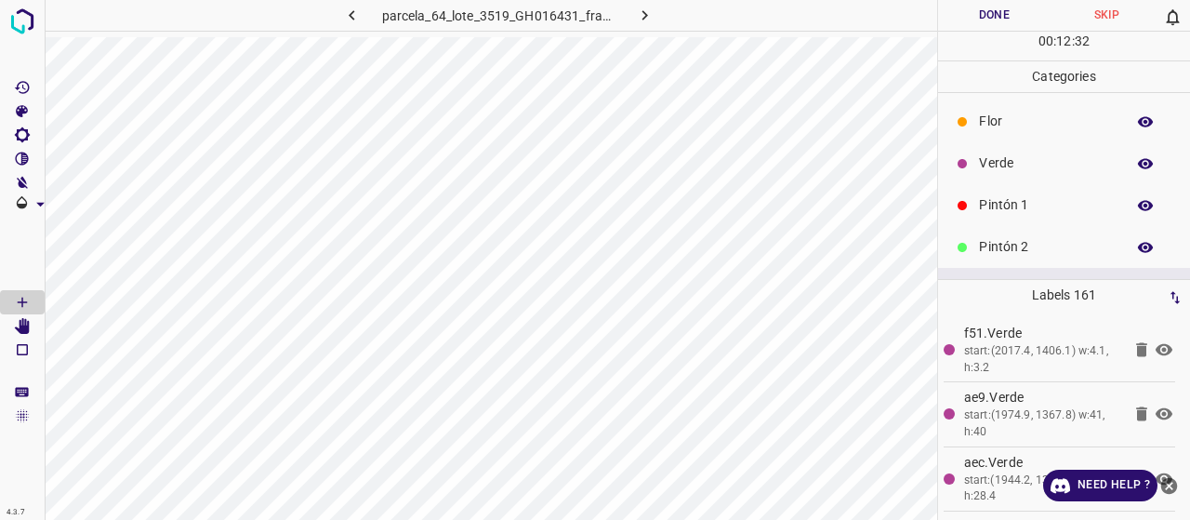
click at [993, 167] on p "Verde" at bounding box center [1047, 163] width 137 height 20
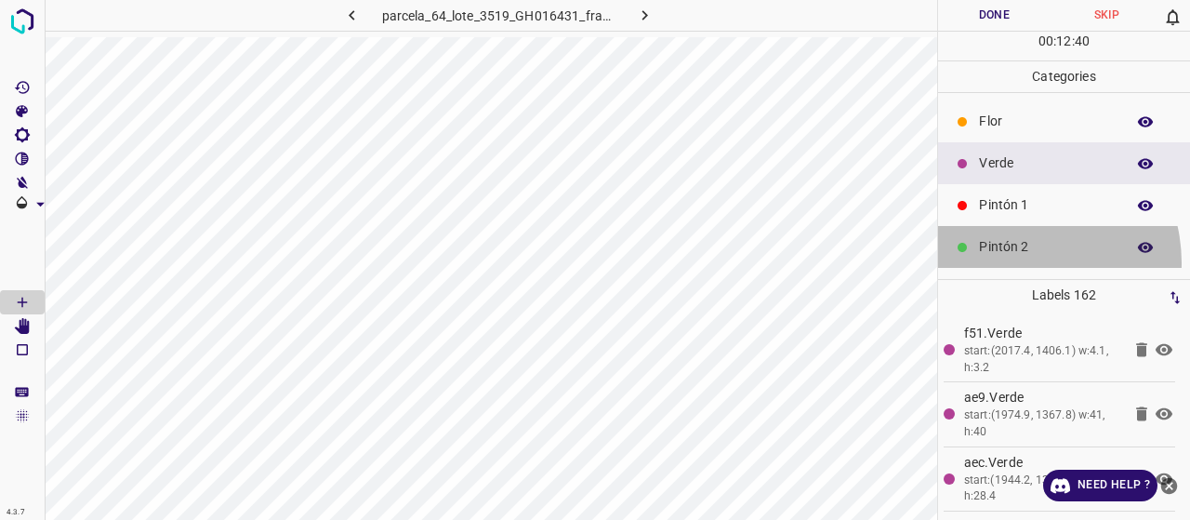
click at [1015, 261] on div "Pintón 2" at bounding box center [1064, 247] width 252 height 42
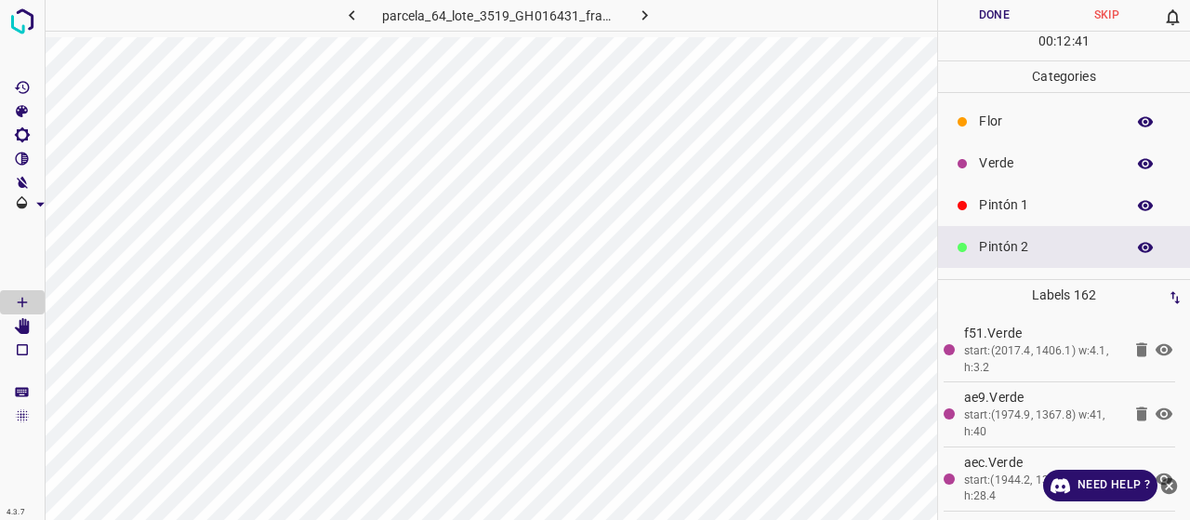
scroll to position [164, 0]
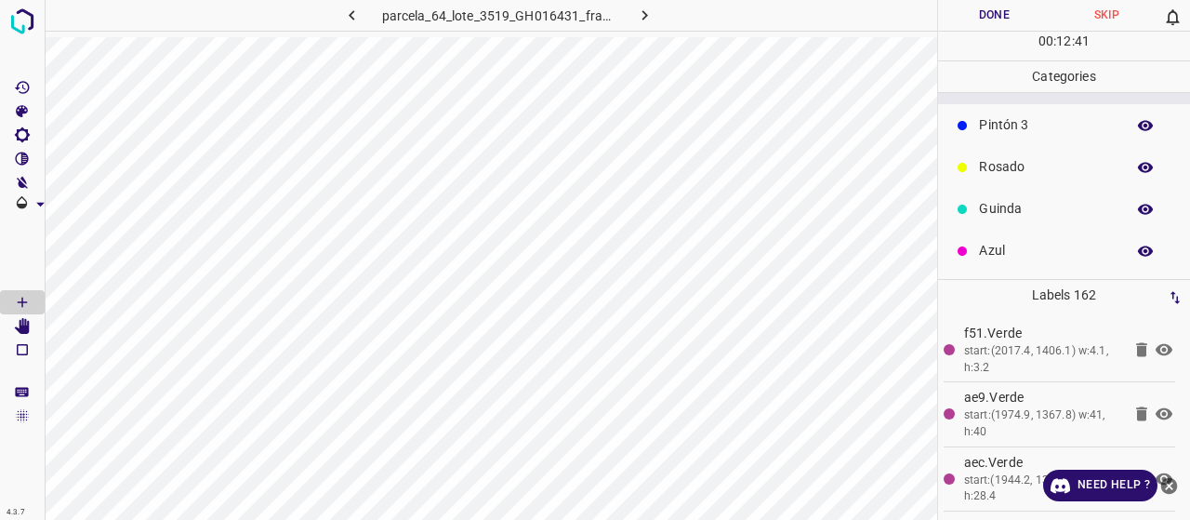
click at [1002, 129] on p "Pintón 3" at bounding box center [1047, 125] width 137 height 20
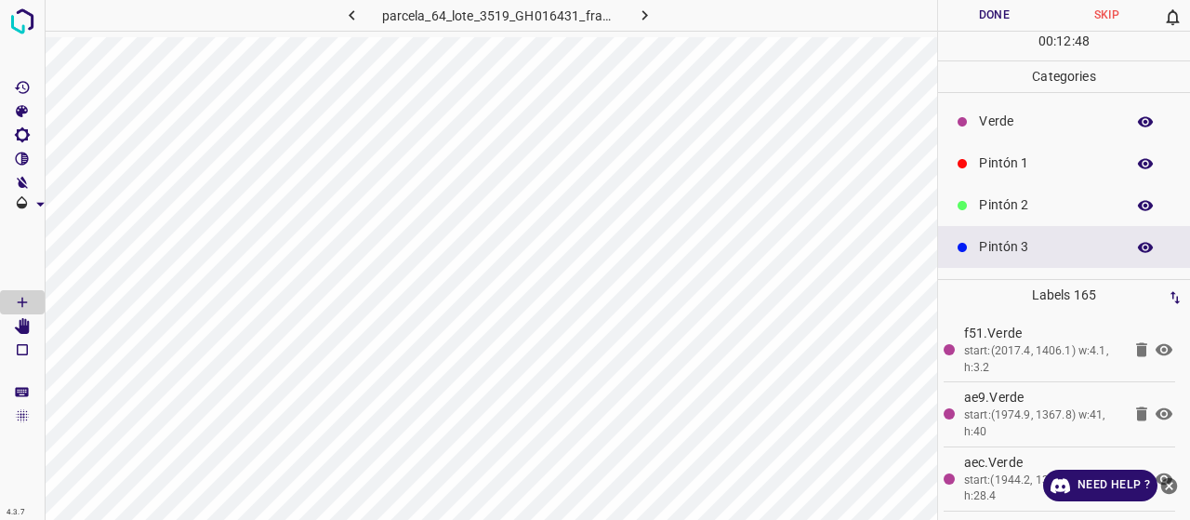
scroll to position [0, 0]
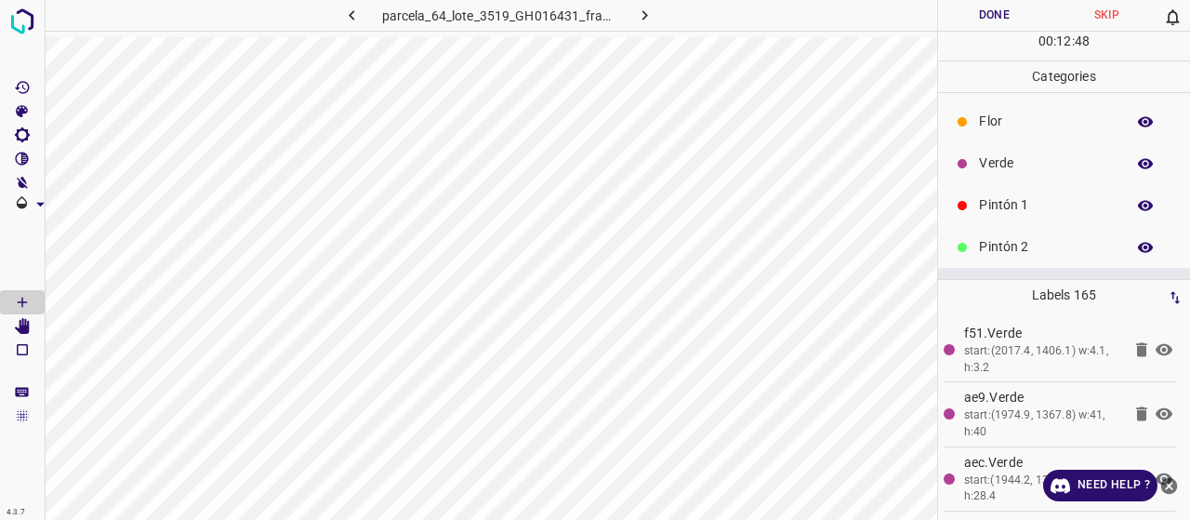
click at [1008, 150] on div "Verde" at bounding box center [1064, 163] width 252 height 42
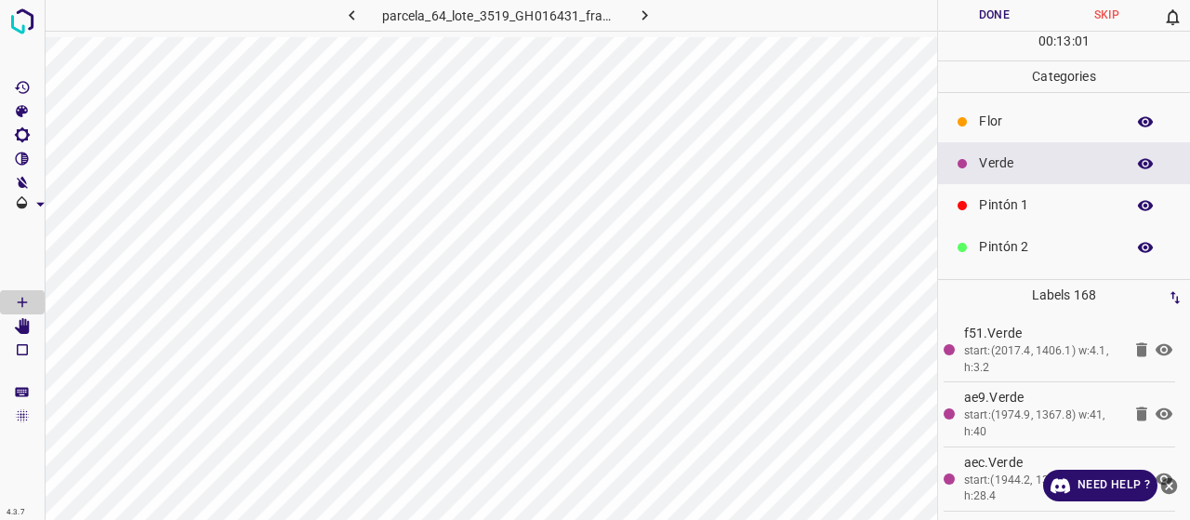
click at [1013, 210] on p "Pintón 1" at bounding box center [1047, 205] width 137 height 20
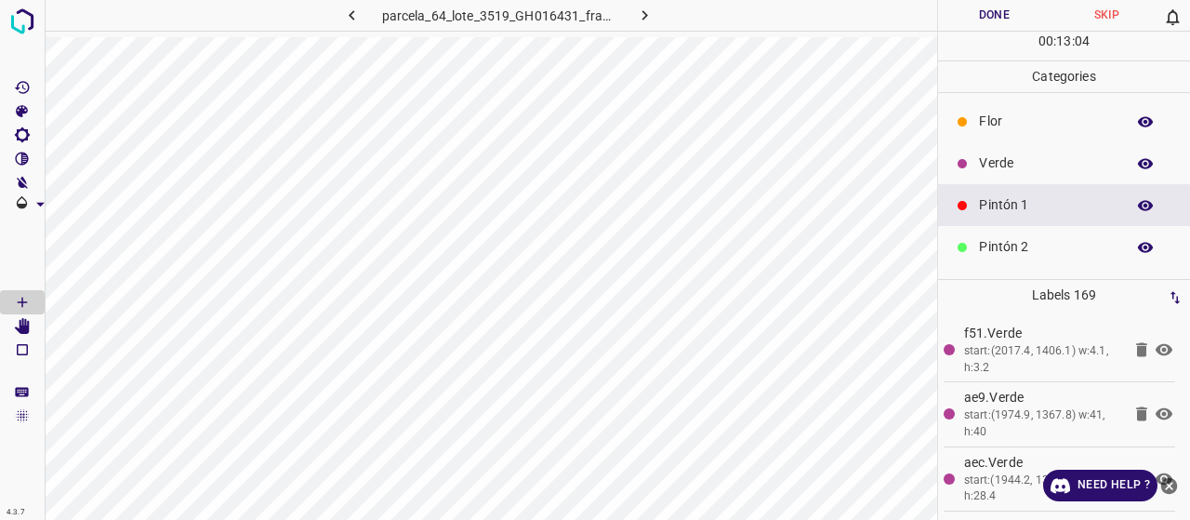
click at [1009, 143] on div "Verde" at bounding box center [1064, 163] width 252 height 42
click at [1004, 165] on p "Verde" at bounding box center [1047, 163] width 137 height 20
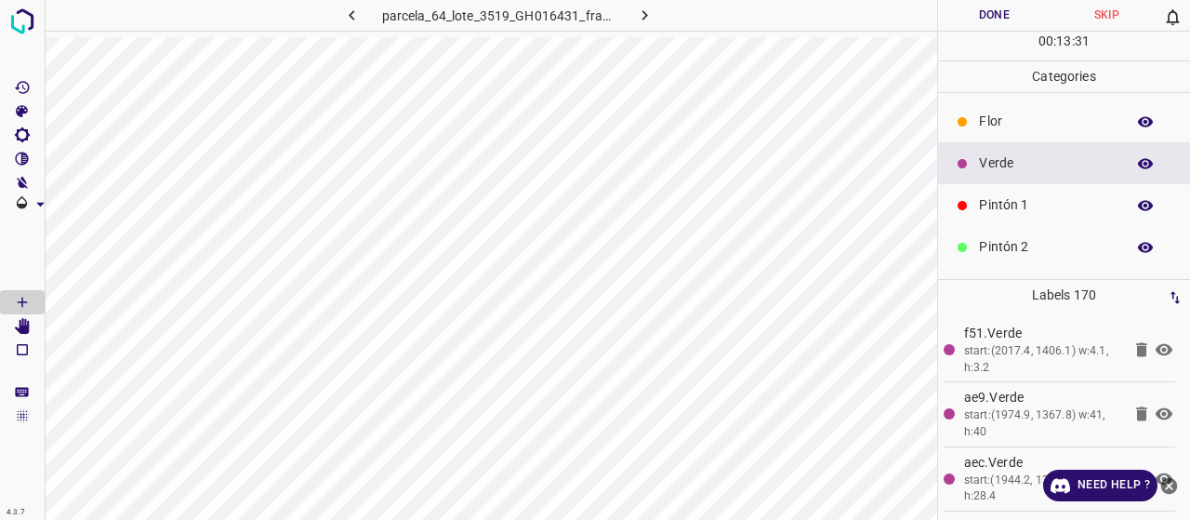
scroll to position [93, 0]
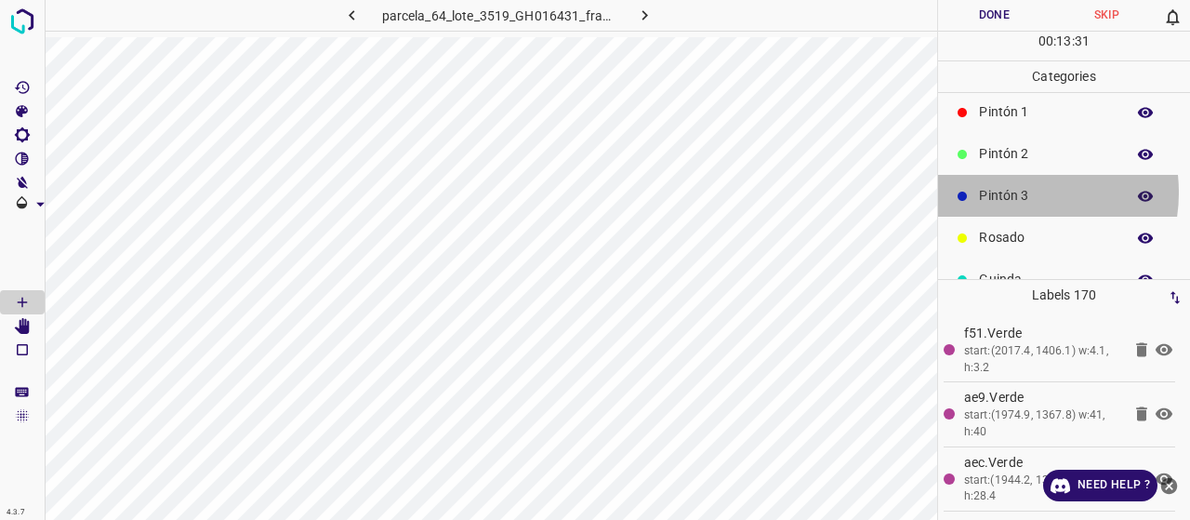
click at [1009, 191] on p "Pintón 3" at bounding box center [1047, 196] width 137 height 20
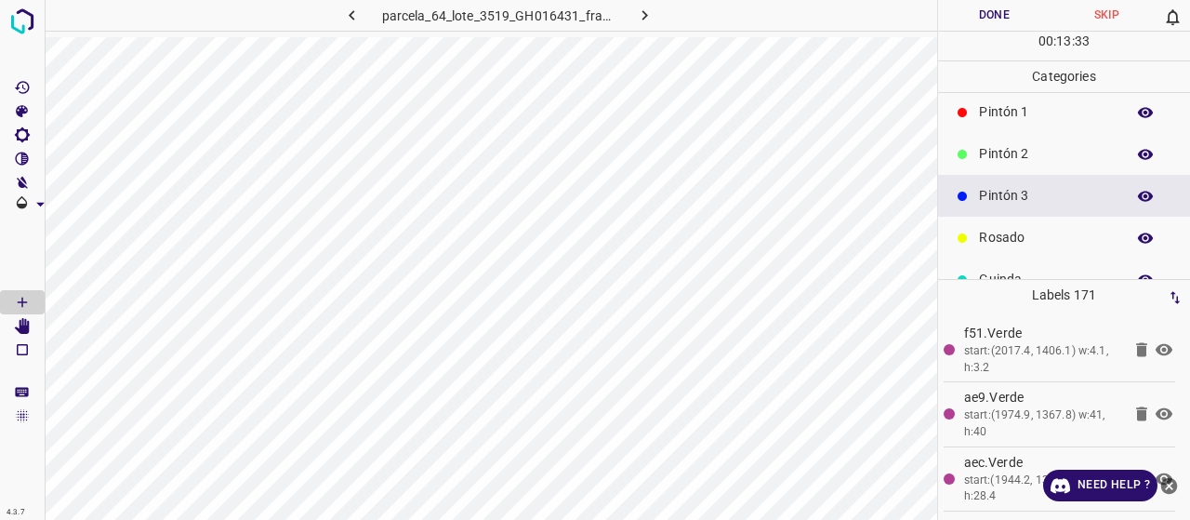
click at [1026, 171] on div "Pintón 2" at bounding box center [1064, 154] width 252 height 42
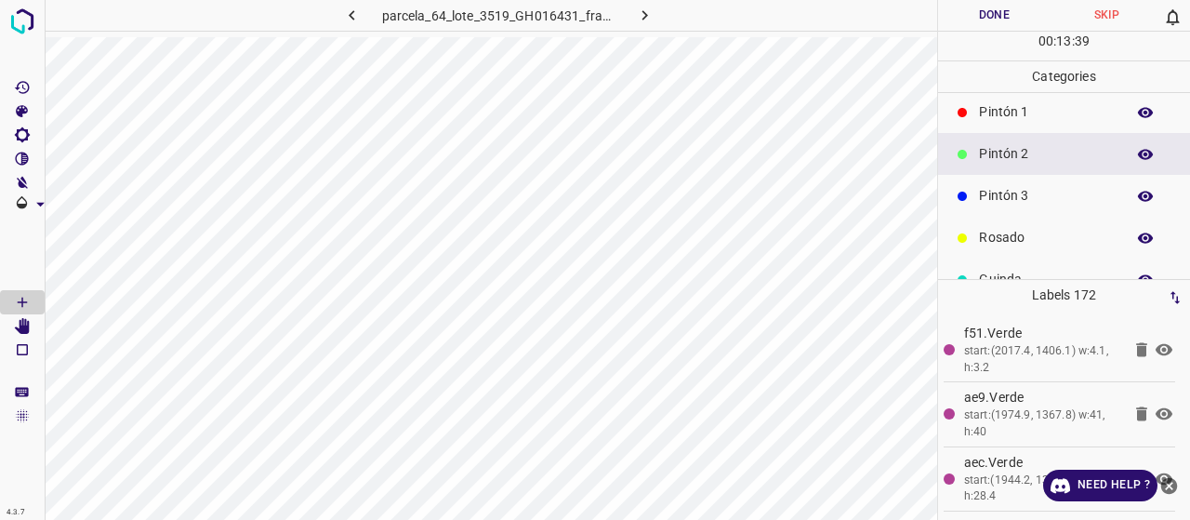
scroll to position [164, 0]
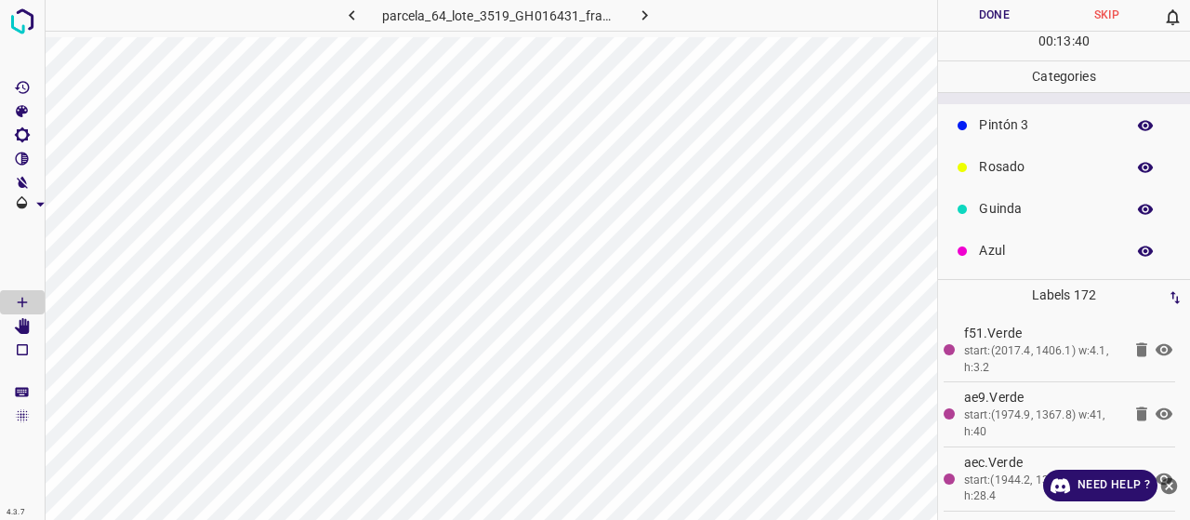
drag, startPoint x: 1043, startPoint y: 216, endPoint x: 1001, endPoint y: 152, distance: 75.8
click at [1043, 217] on p "Guinda" at bounding box center [1047, 209] width 137 height 20
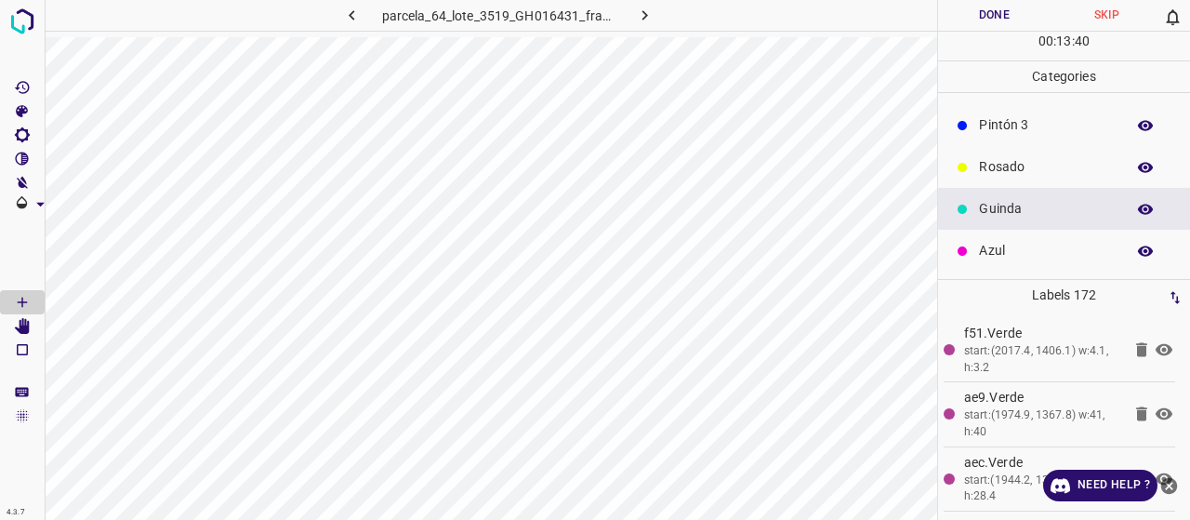
click at [1000, 152] on div "Rosado" at bounding box center [1064, 167] width 252 height 42
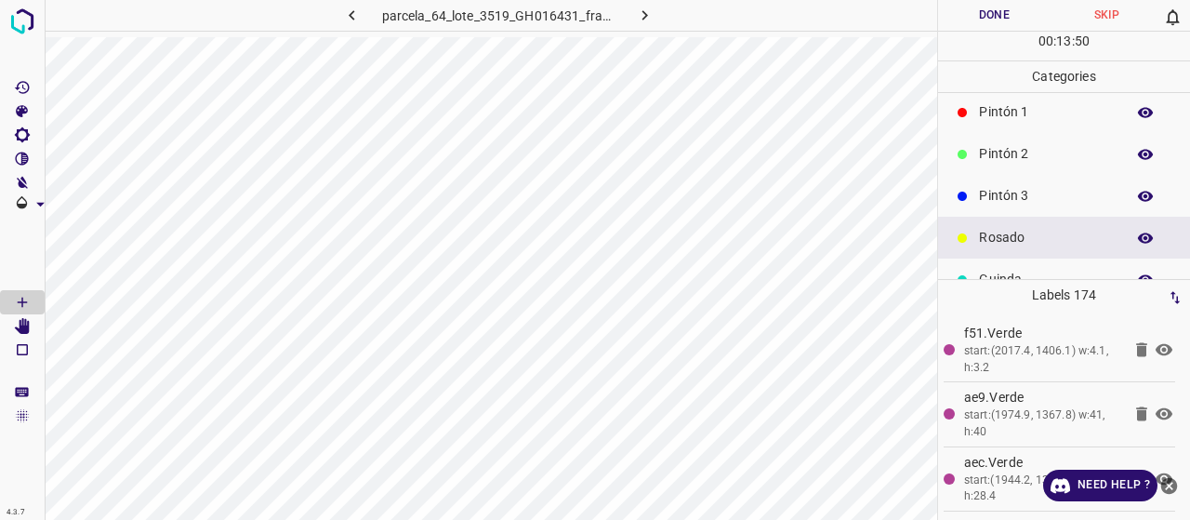
scroll to position [71, 0]
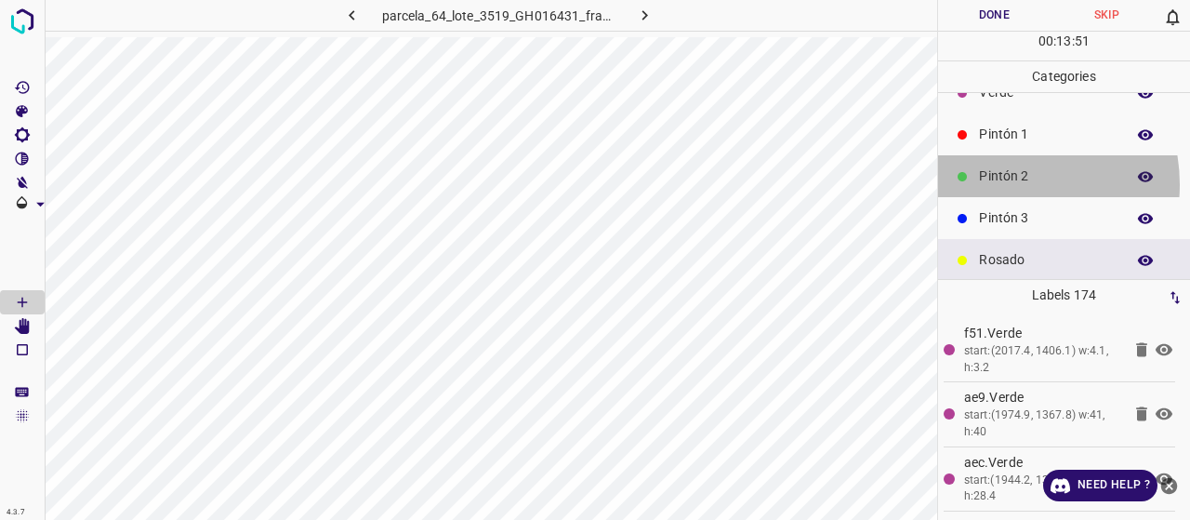
click at [997, 183] on p "Pintón 2" at bounding box center [1047, 176] width 137 height 20
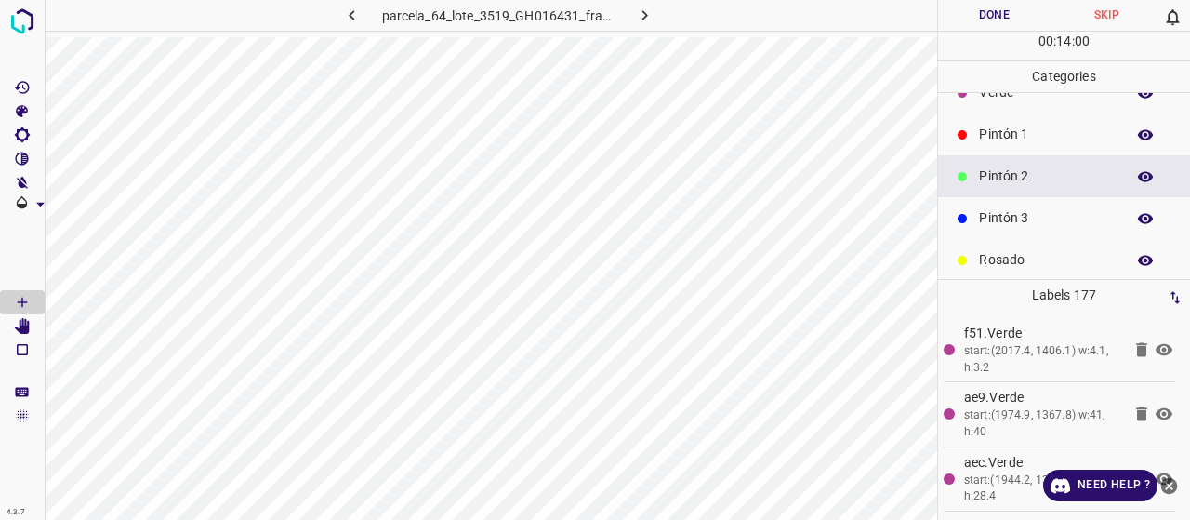
click at [996, 128] on p "Pintón 1" at bounding box center [1047, 135] width 137 height 20
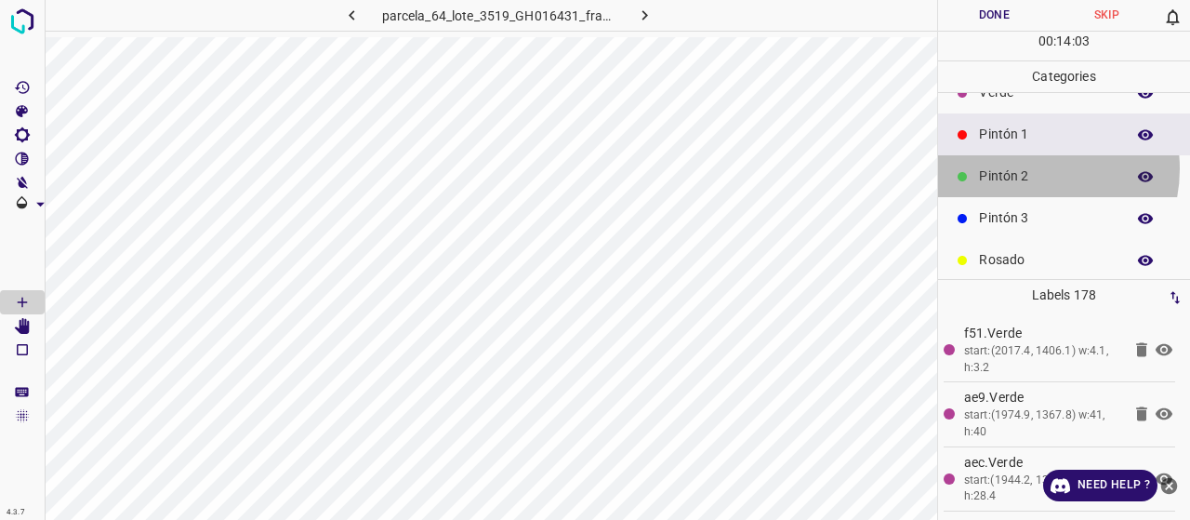
click at [1030, 167] on p "Pintón 2" at bounding box center [1047, 176] width 137 height 20
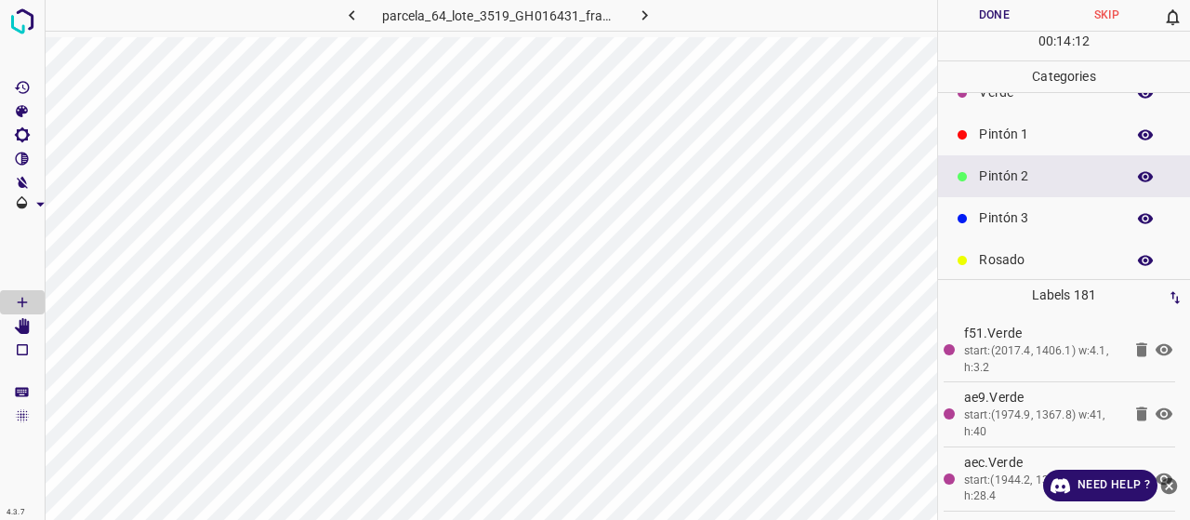
click at [1032, 208] on p "Pintón 3" at bounding box center [1047, 218] width 137 height 20
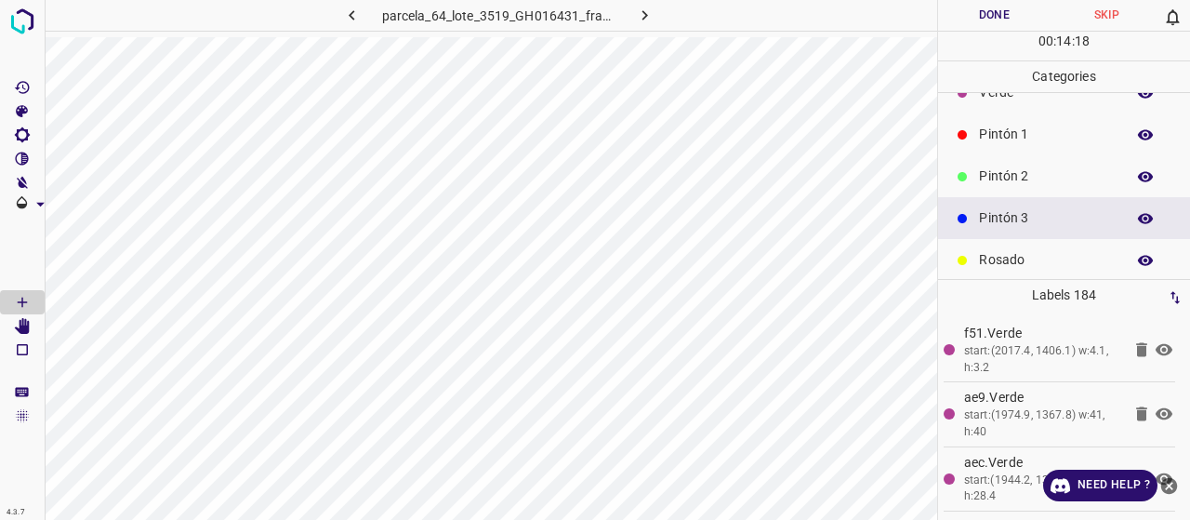
click at [1002, 146] on div "Pintón 1" at bounding box center [1064, 134] width 252 height 42
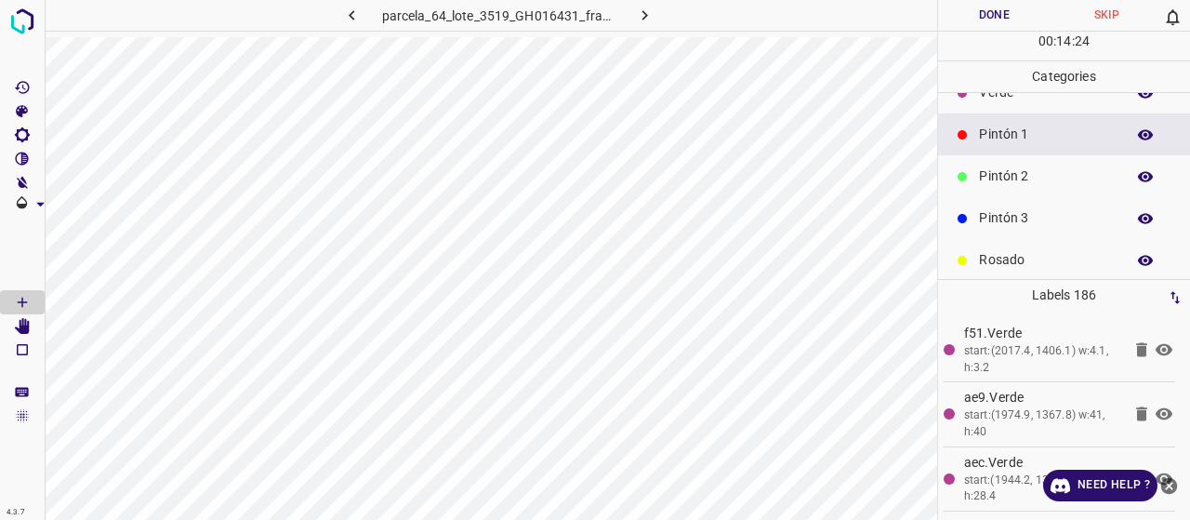
scroll to position [164, 0]
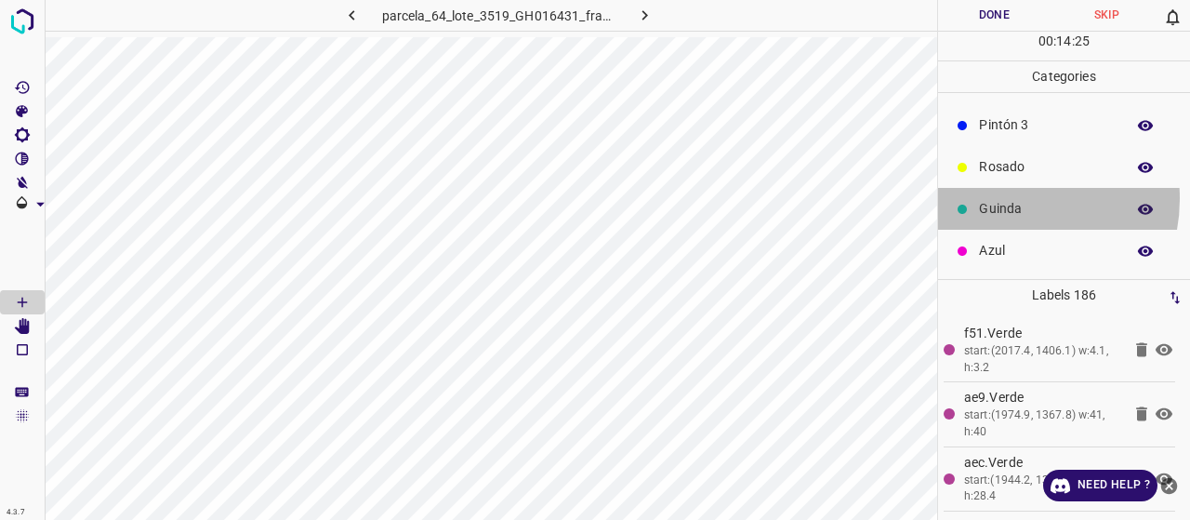
click at [1008, 197] on div "Guinda" at bounding box center [1064, 209] width 252 height 42
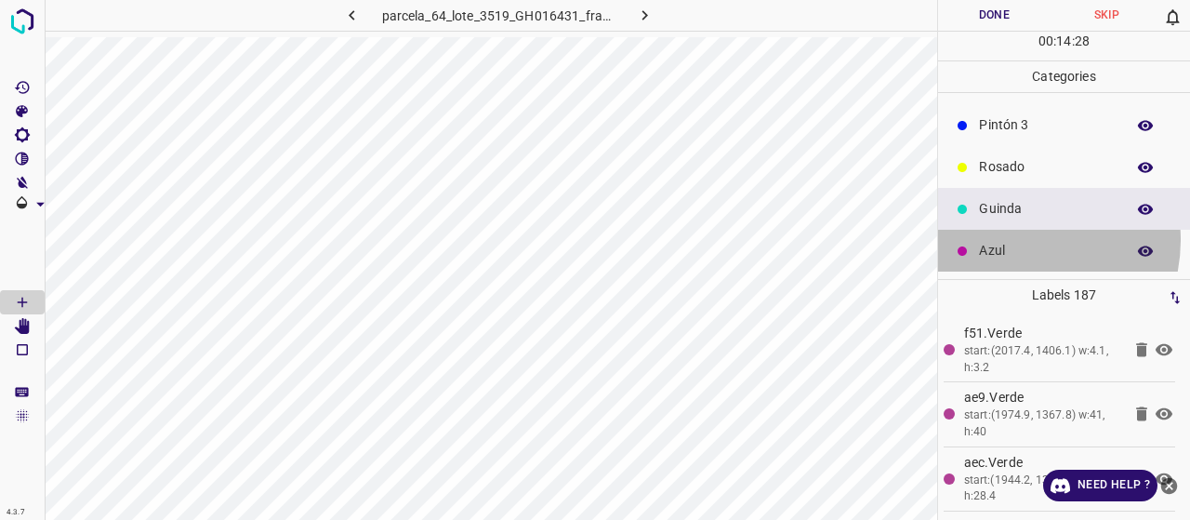
click at [1016, 239] on div "Azul" at bounding box center [1064, 251] width 252 height 42
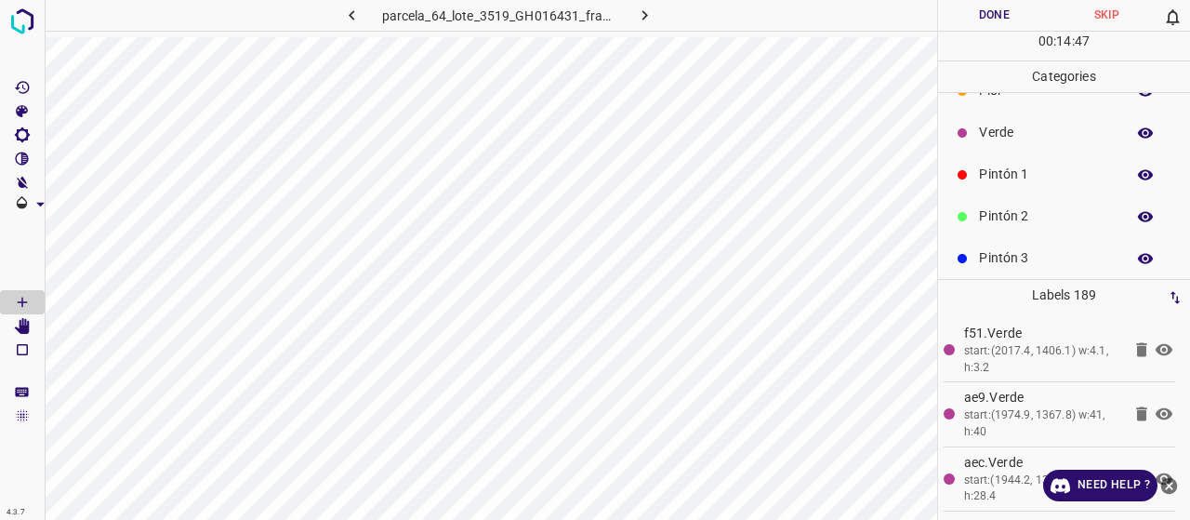
scroll to position [0, 0]
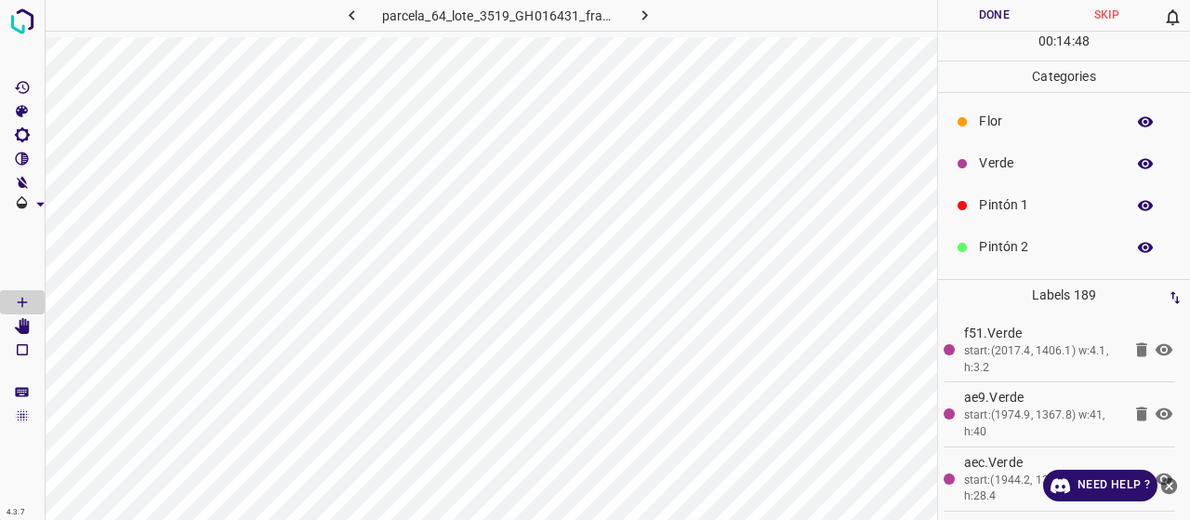
click at [1023, 159] on p "Verde" at bounding box center [1047, 163] width 137 height 20
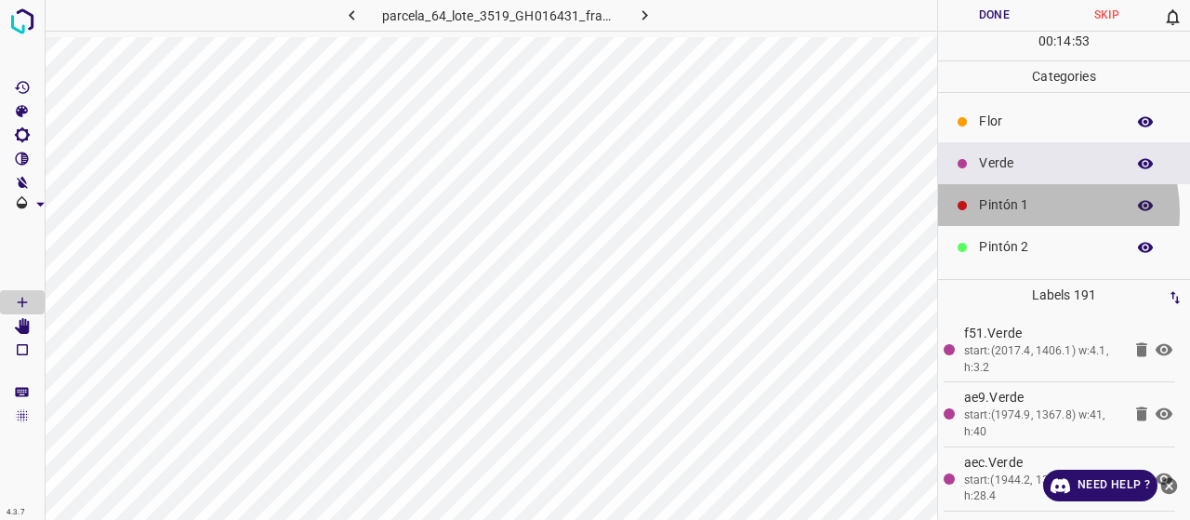
click at [1028, 211] on p "Pintón 1" at bounding box center [1047, 205] width 137 height 20
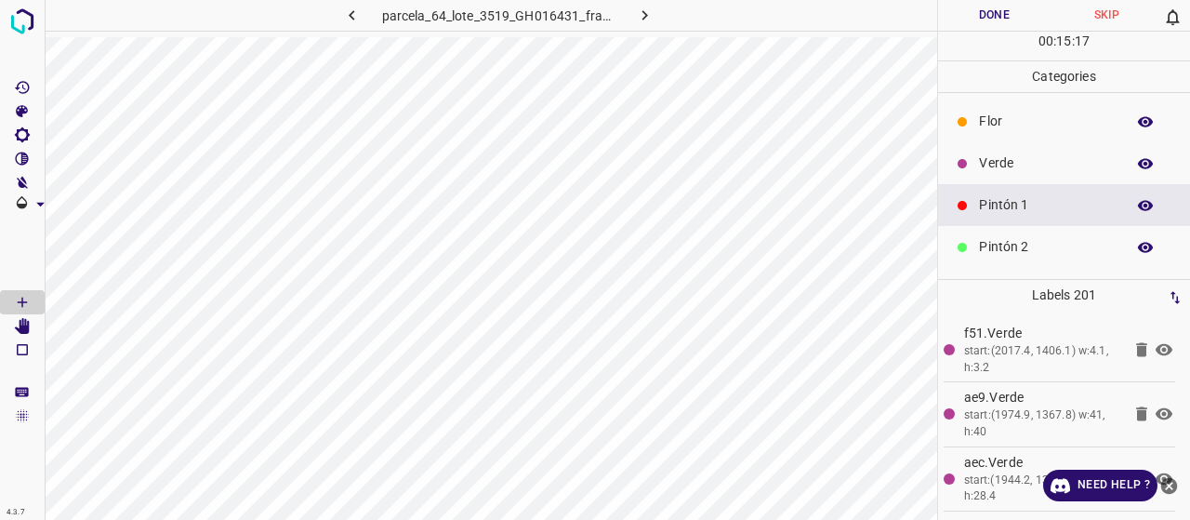
click at [980, 257] on div "Pintón 2" at bounding box center [1064, 247] width 252 height 42
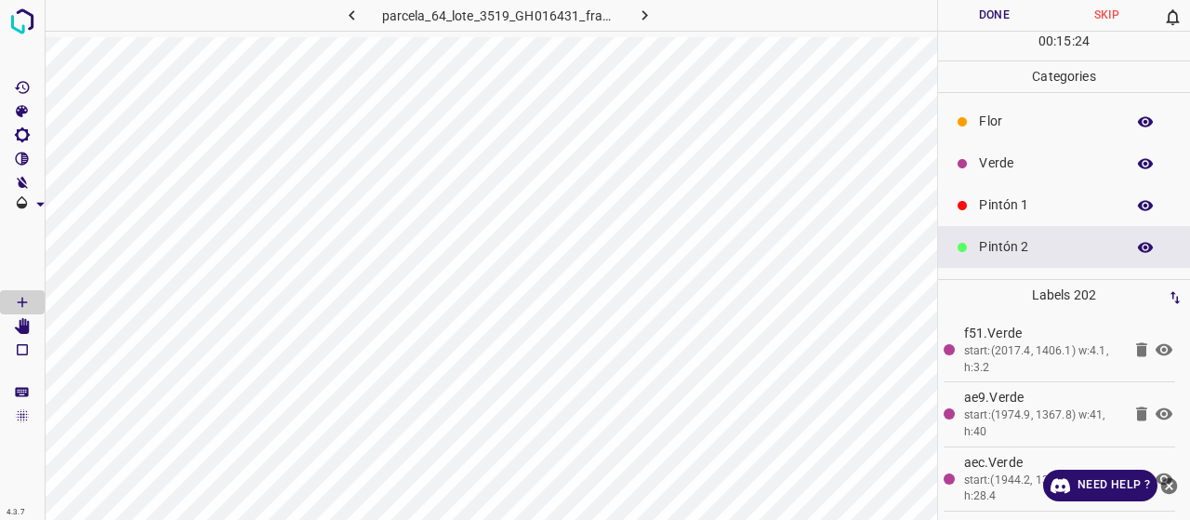
scroll to position [93, 0]
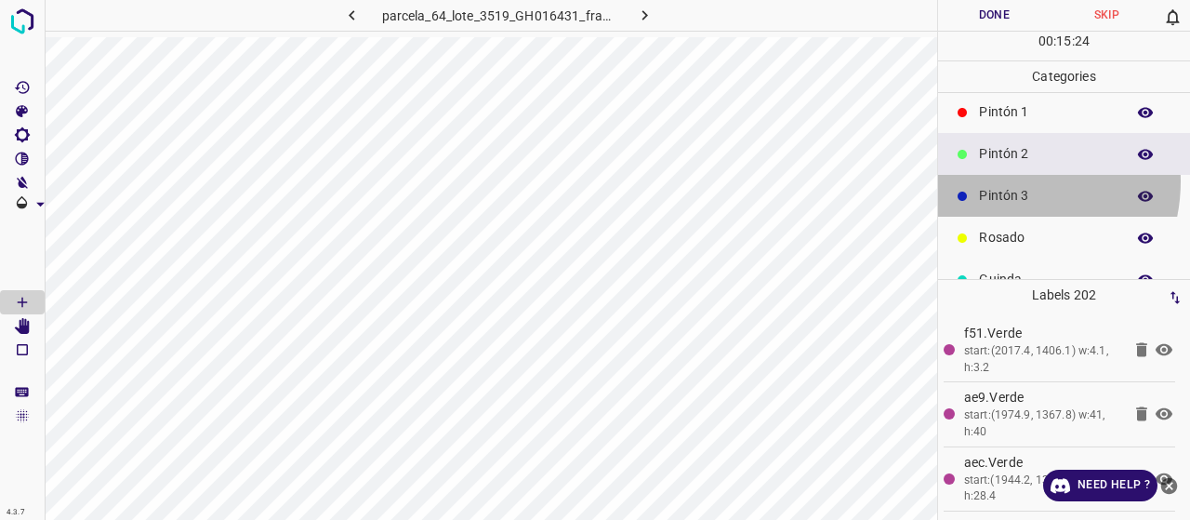
click at [1002, 180] on div "Pintón 3" at bounding box center [1064, 196] width 252 height 42
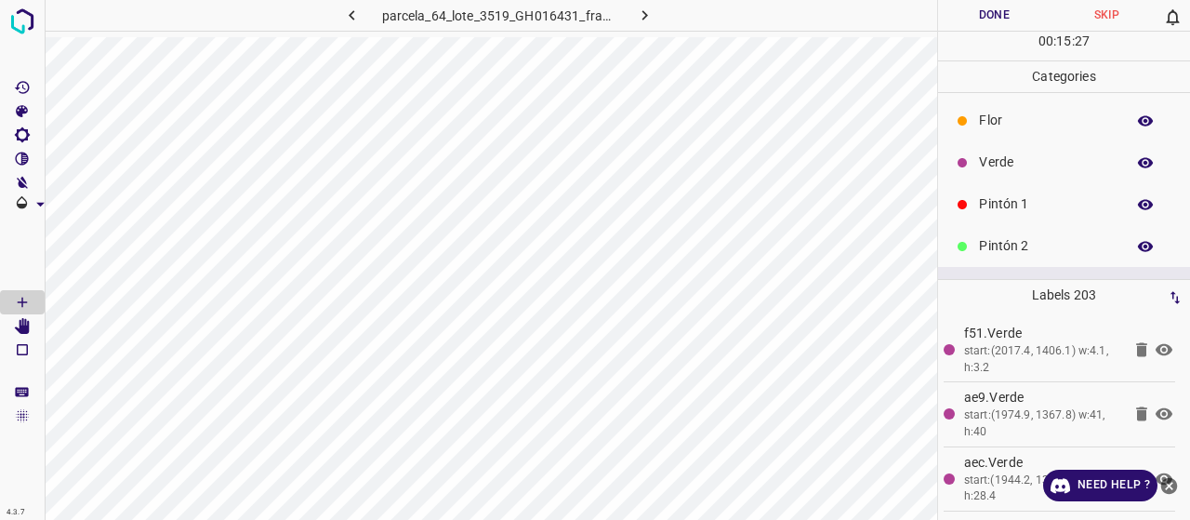
scroll to position [0, 0]
click at [1024, 197] on p "Pintón 1" at bounding box center [1047, 205] width 137 height 20
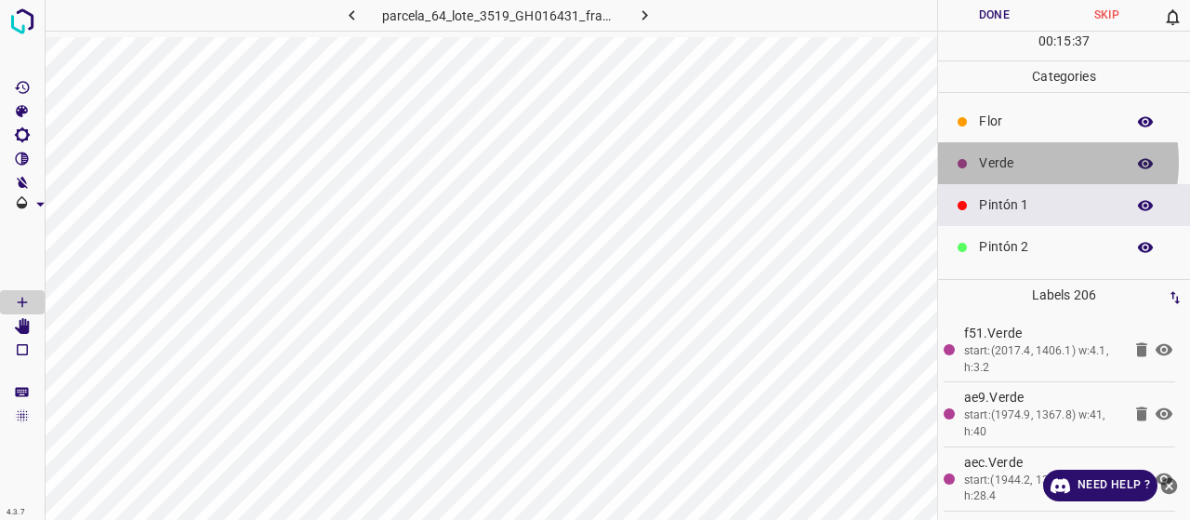
click at [1015, 161] on p "Verde" at bounding box center [1047, 163] width 137 height 20
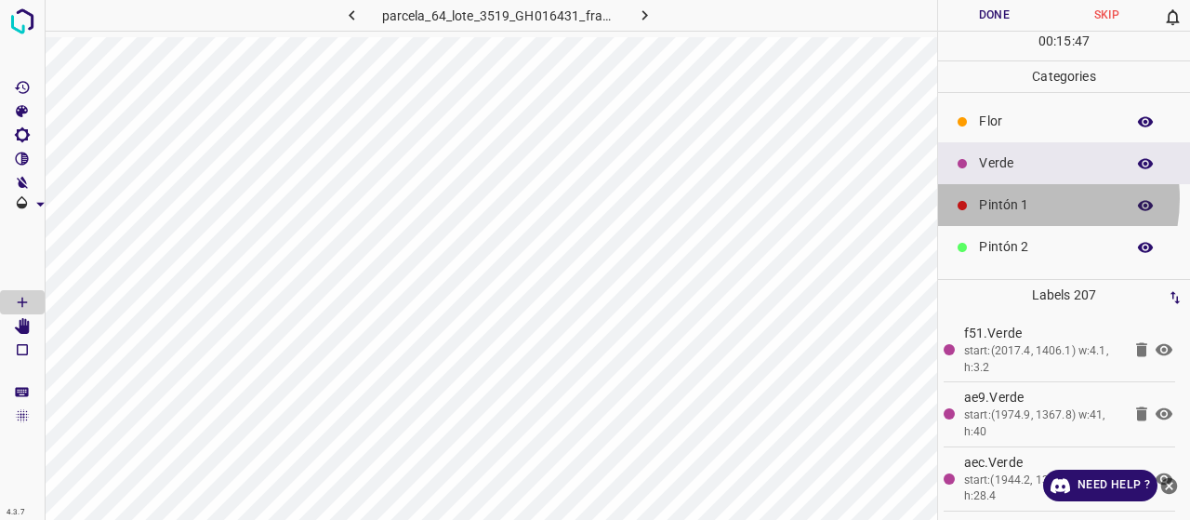
click at [1010, 197] on p "Pintón 1" at bounding box center [1047, 205] width 137 height 20
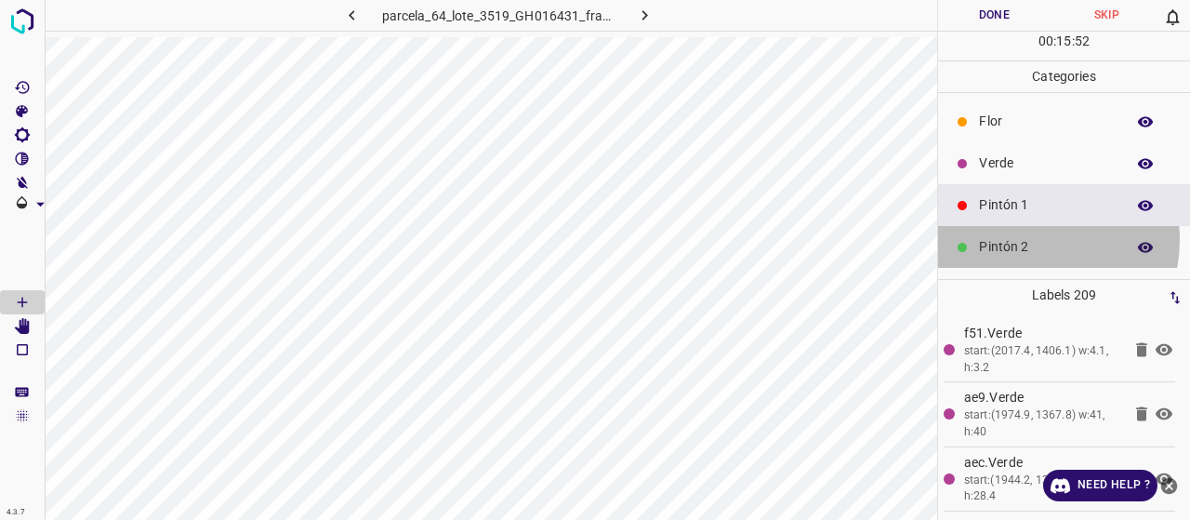
click at [1028, 239] on p "Pintón 2" at bounding box center [1047, 247] width 137 height 20
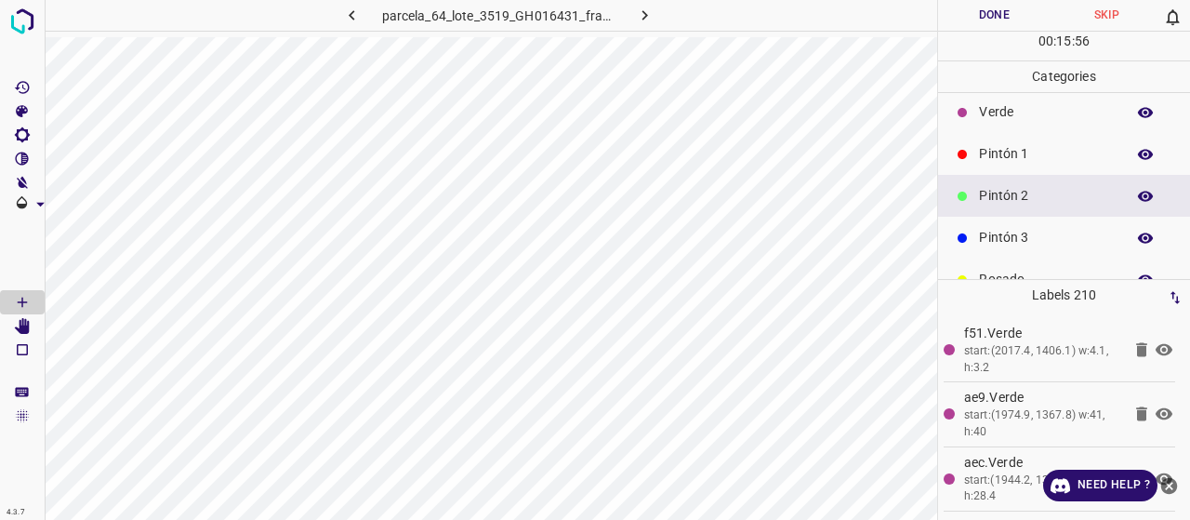
scroll to position [93, 0]
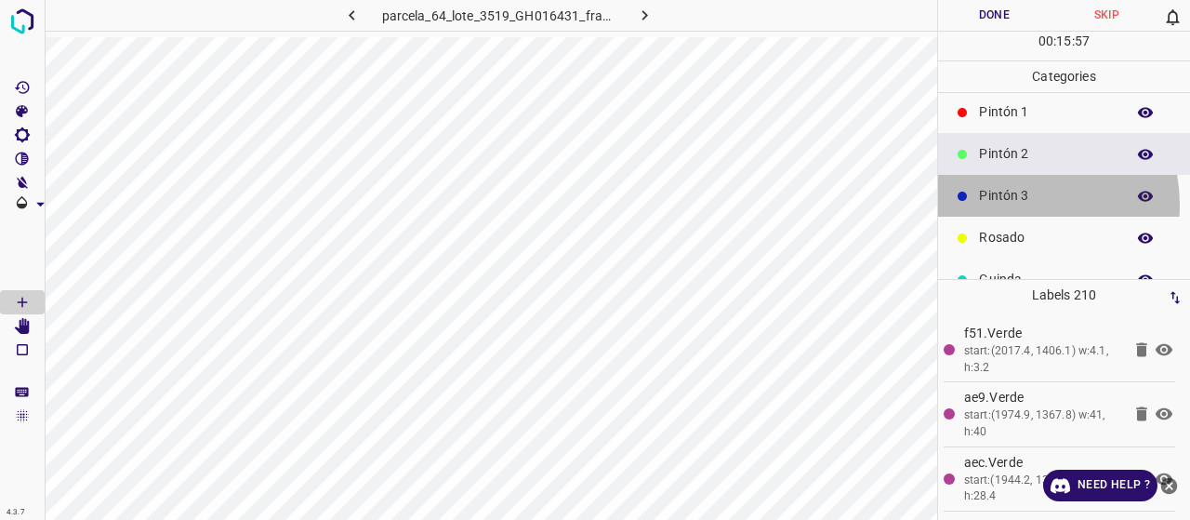
click at [1015, 204] on p "Pintón 3" at bounding box center [1047, 196] width 137 height 20
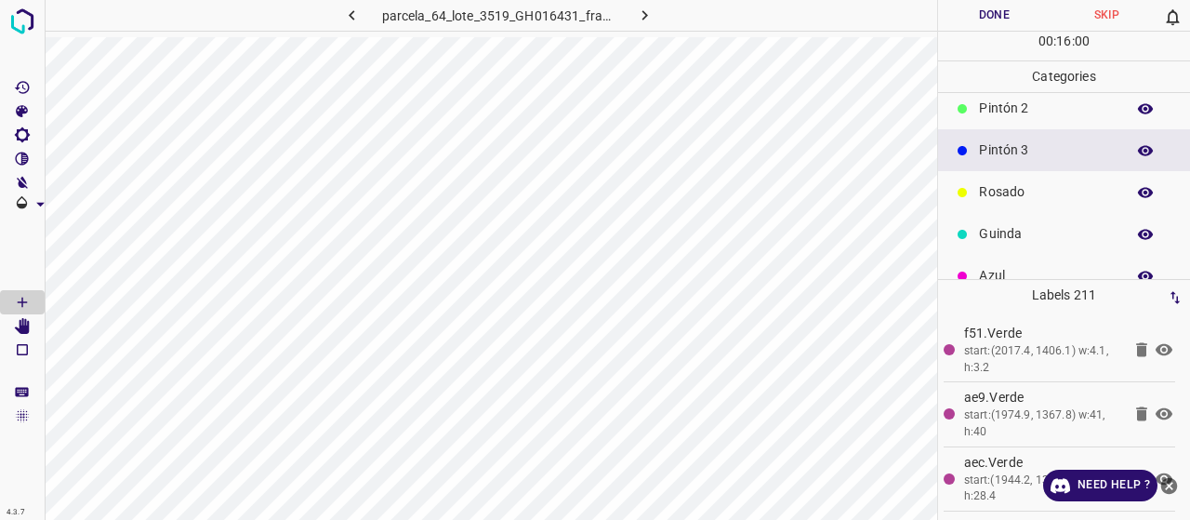
scroll to position [164, 0]
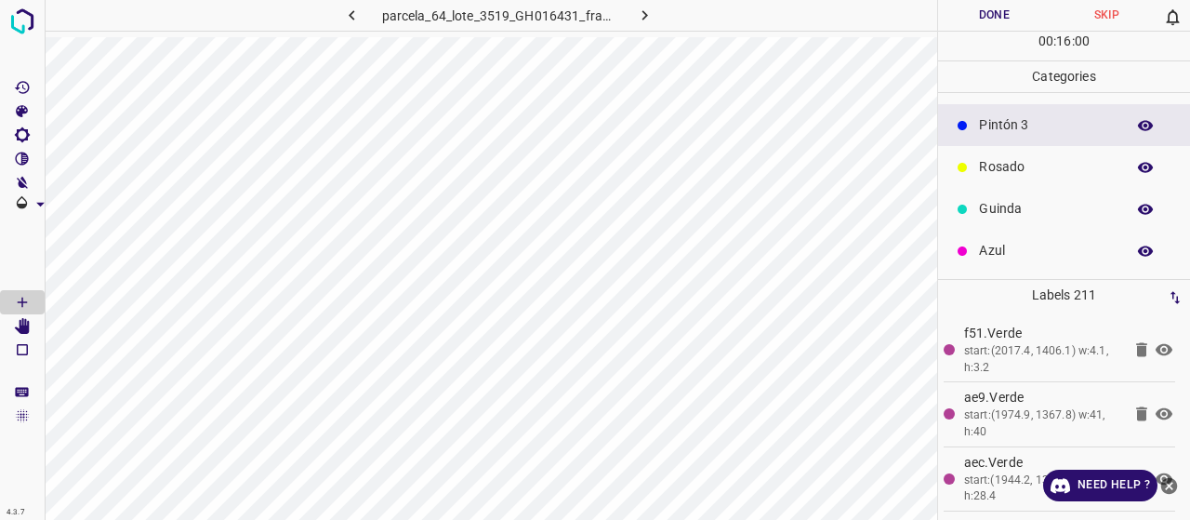
click at [995, 250] on p "Azul" at bounding box center [1047, 251] width 137 height 20
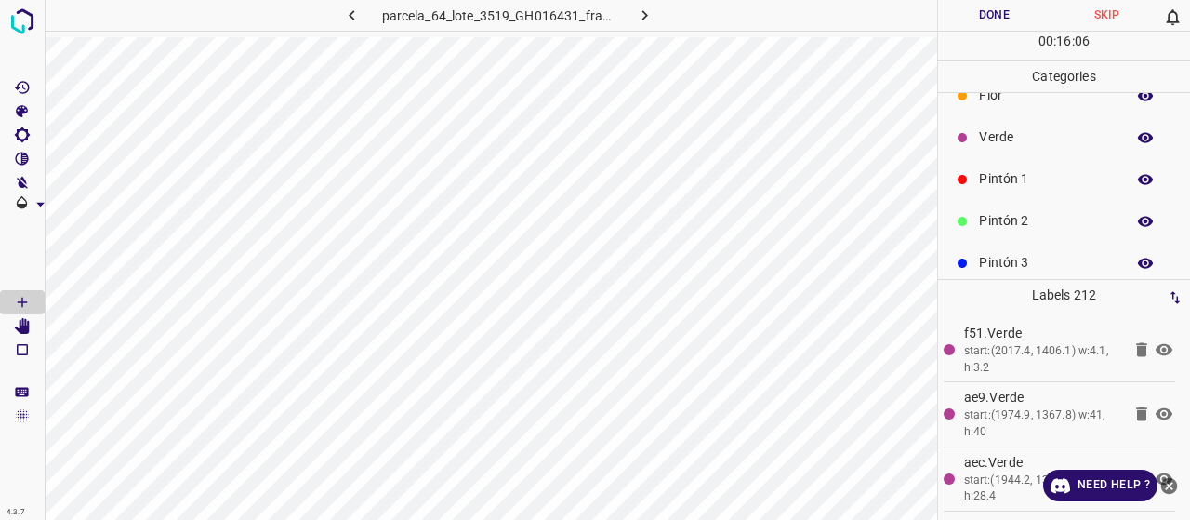
scroll to position [0, 0]
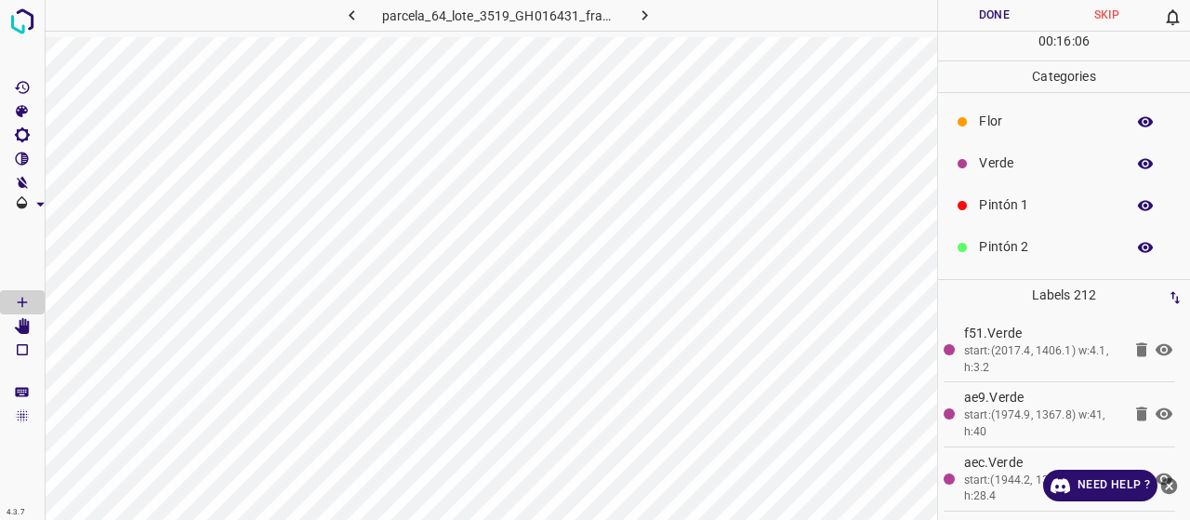
click at [1032, 212] on p "Pintón 1" at bounding box center [1047, 205] width 137 height 20
click at [1012, 153] on p "Verde" at bounding box center [1047, 163] width 137 height 20
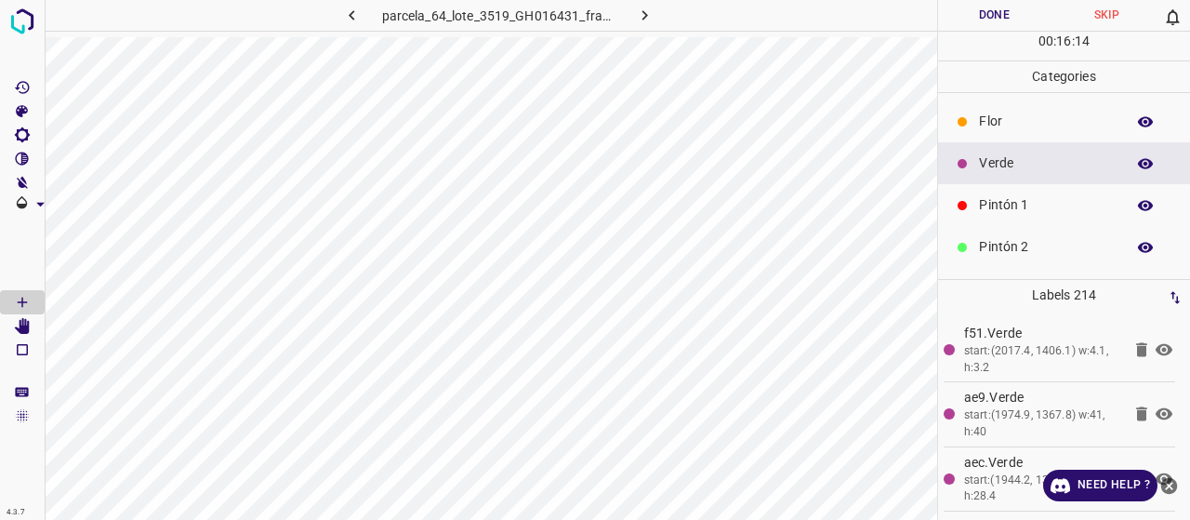
click at [1006, 202] on p "Pintón 1" at bounding box center [1047, 205] width 137 height 20
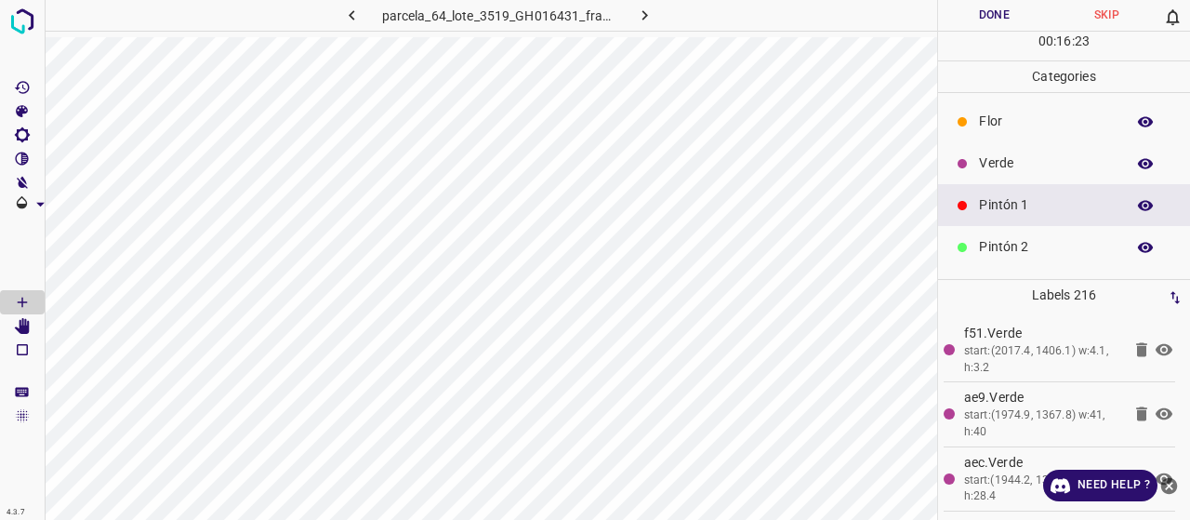
scroll to position [93, 0]
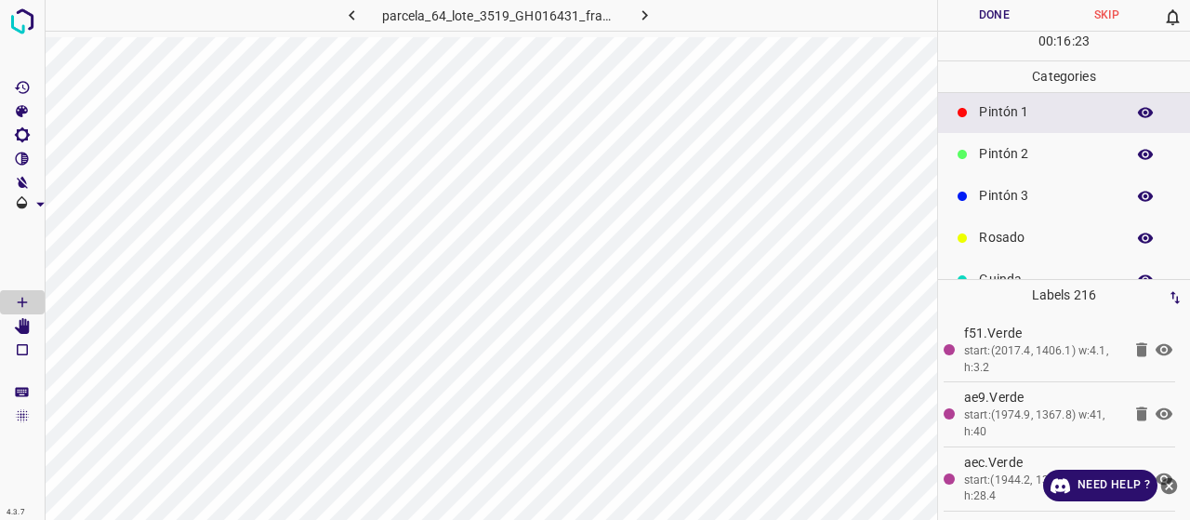
click at [1017, 186] on p "Pintón 3" at bounding box center [1047, 196] width 137 height 20
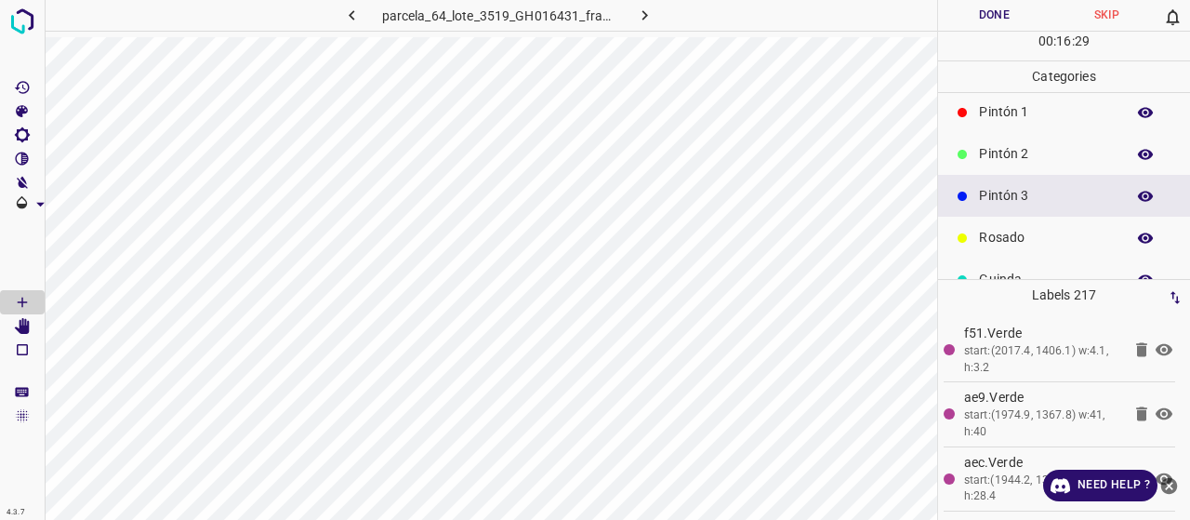
scroll to position [0, 0]
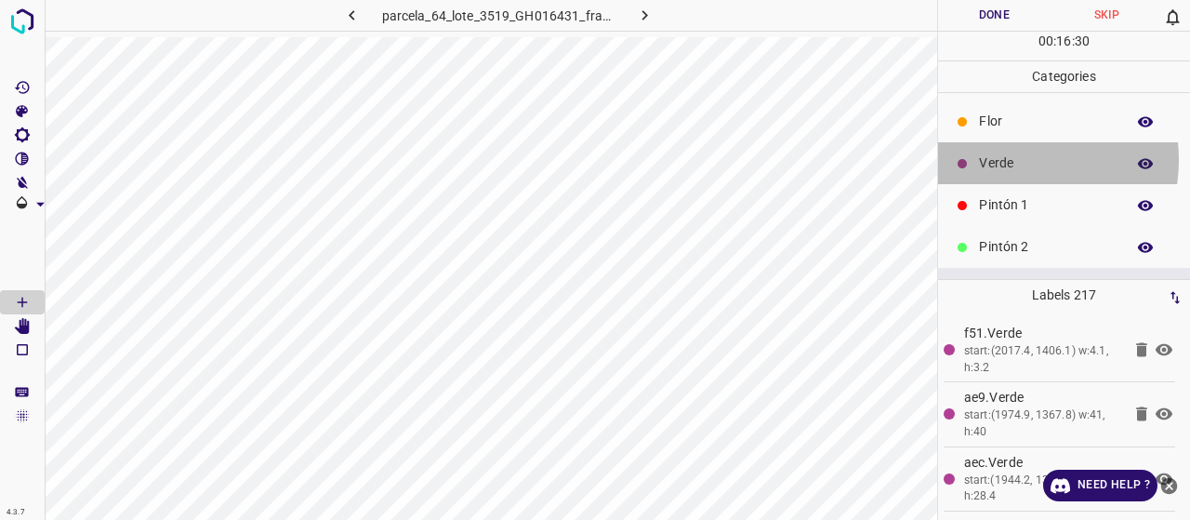
click at [1006, 159] on p "Verde" at bounding box center [1047, 163] width 137 height 20
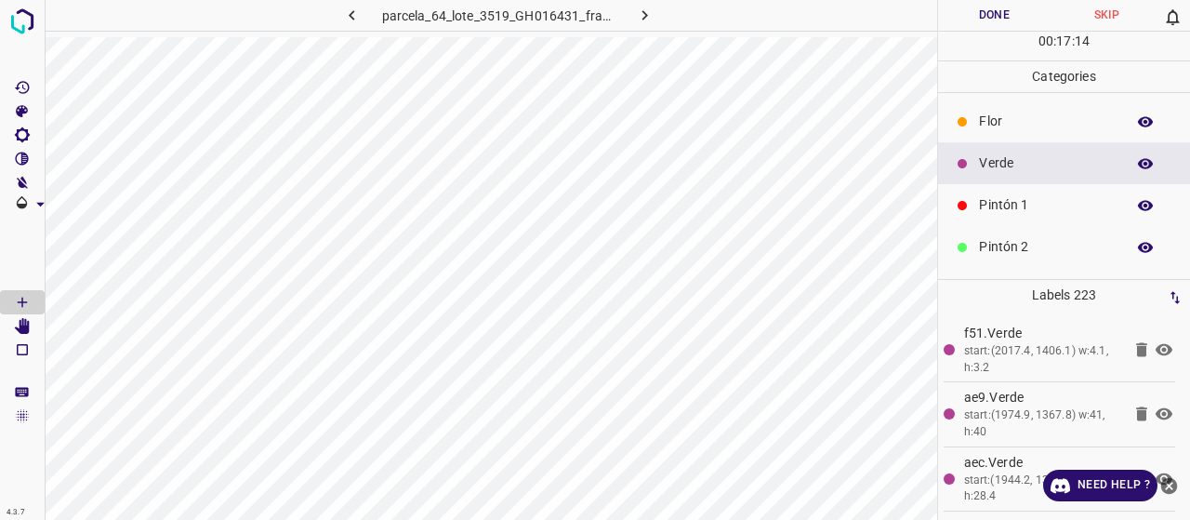
click at [1034, 195] on p "Pintón 1" at bounding box center [1047, 205] width 137 height 20
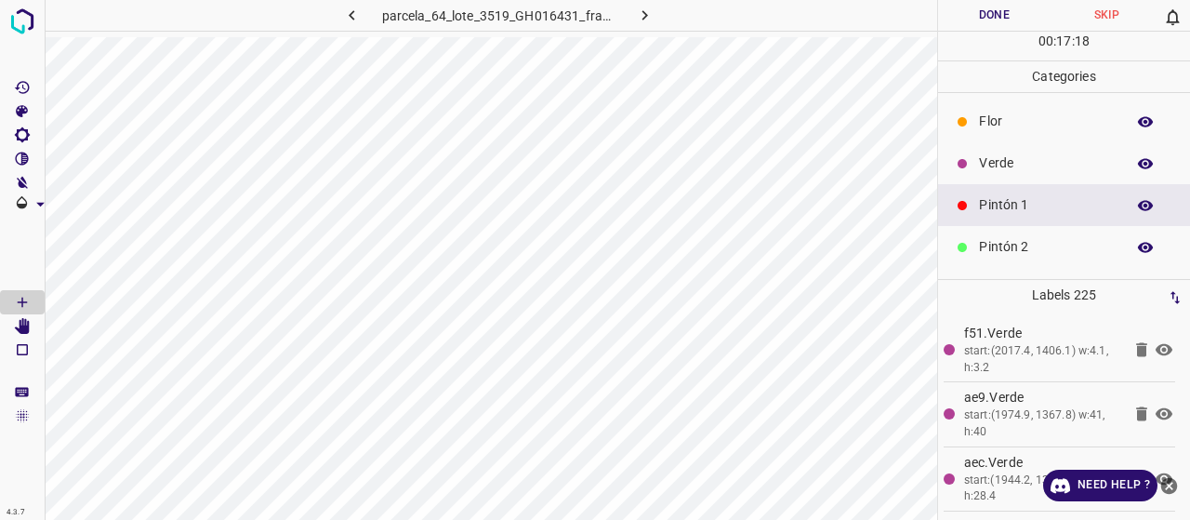
click at [1028, 259] on div "Pintón 2" at bounding box center [1064, 247] width 252 height 42
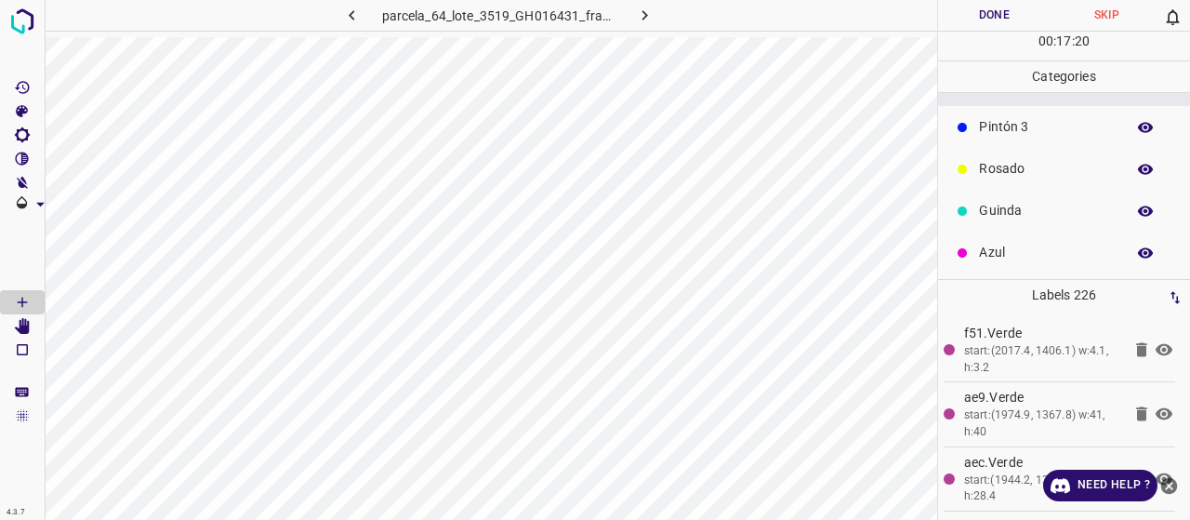
scroll to position [164, 0]
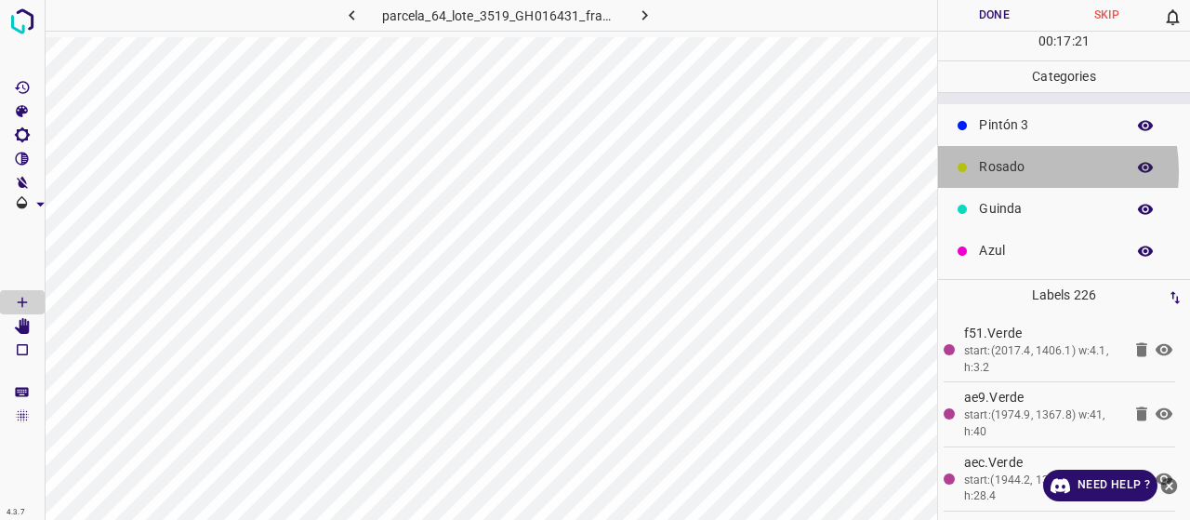
click at [1012, 170] on p "Rosado" at bounding box center [1047, 167] width 137 height 20
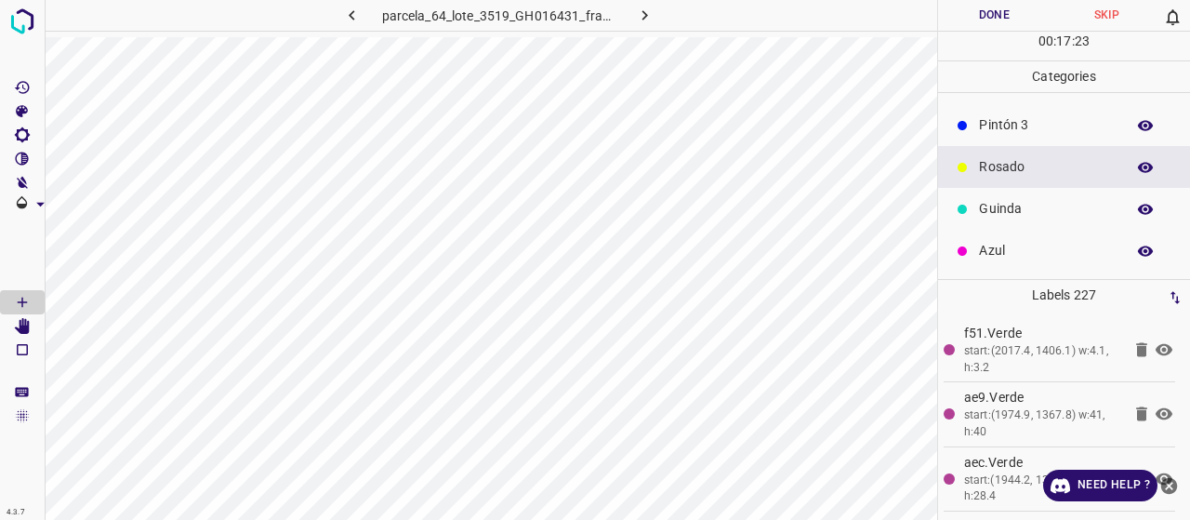
click at [1011, 245] on p "Azul" at bounding box center [1047, 251] width 137 height 20
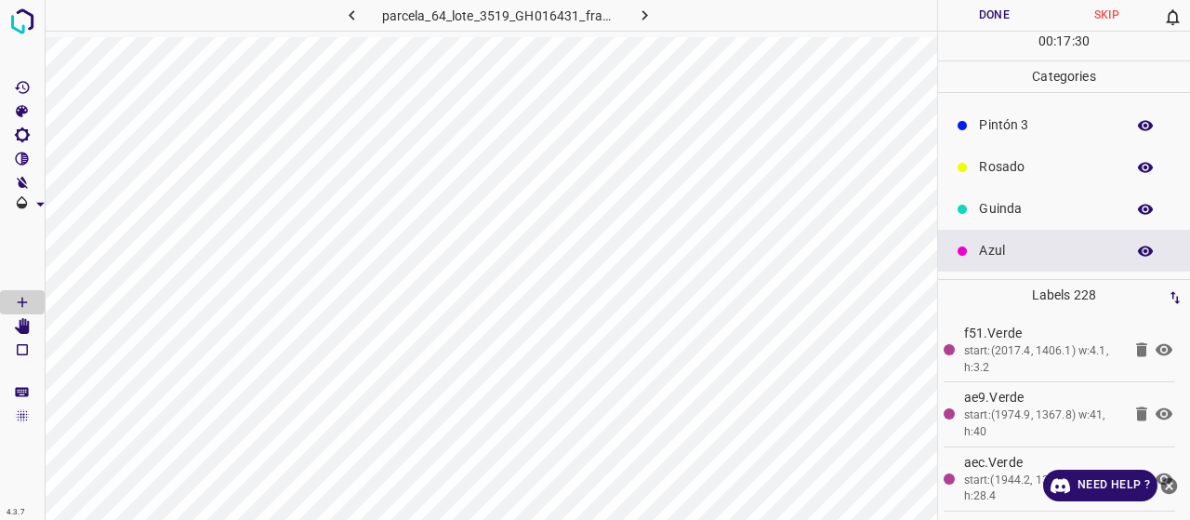
scroll to position [71, 0]
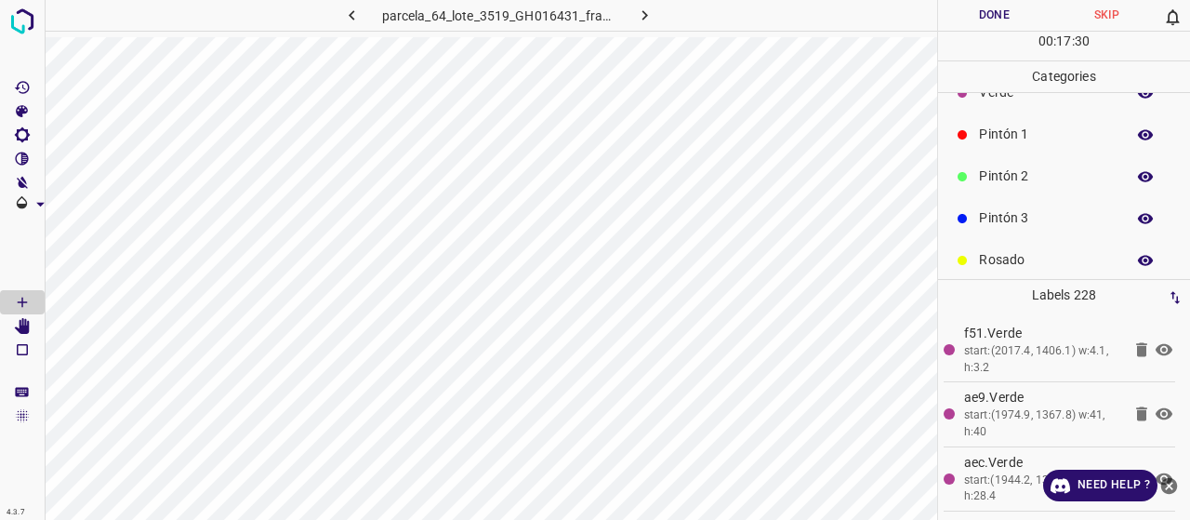
click at [1000, 178] on p "Pintón 2" at bounding box center [1047, 176] width 137 height 20
click at [1038, 208] on p "Pintón 3" at bounding box center [1047, 218] width 137 height 20
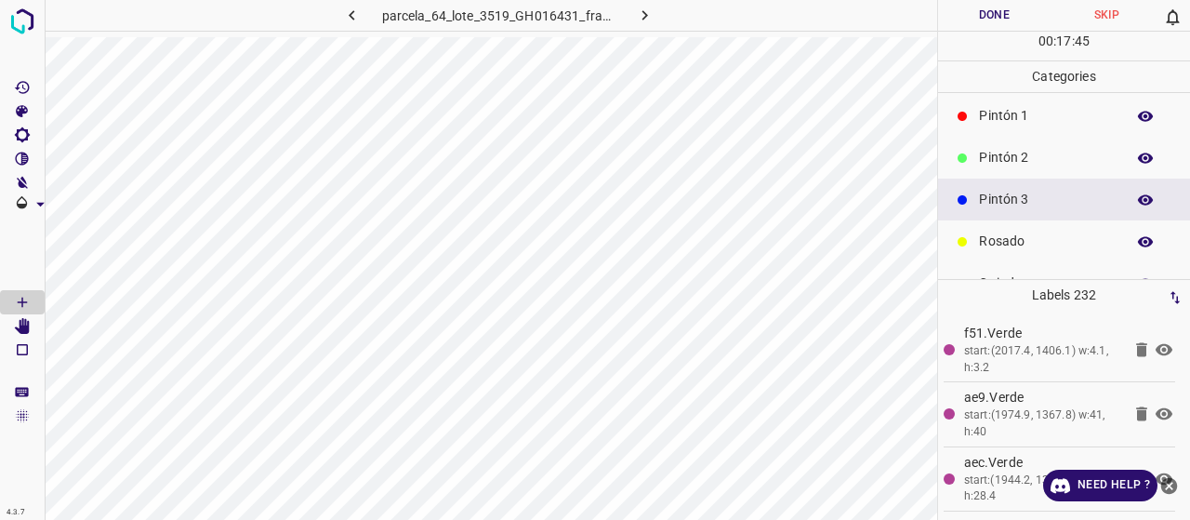
scroll to position [164, 0]
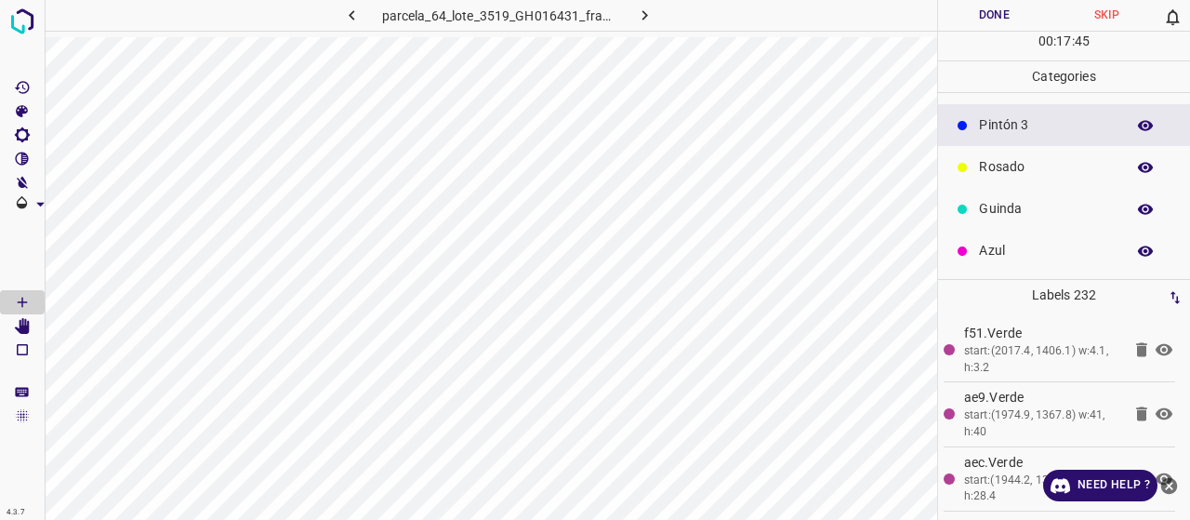
click at [991, 244] on p "Azul" at bounding box center [1047, 251] width 137 height 20
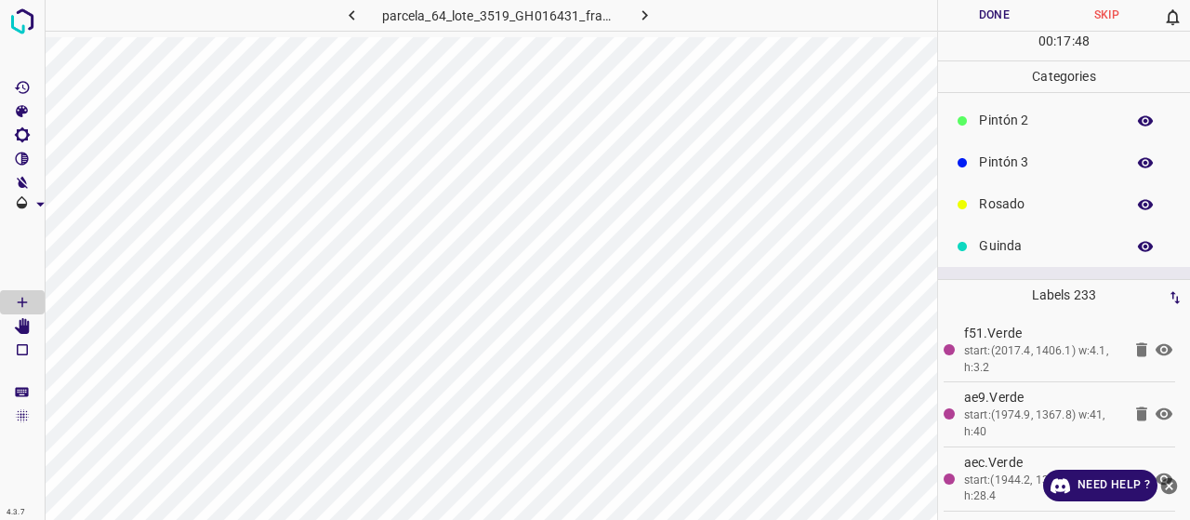
scroll to position [71, 0]
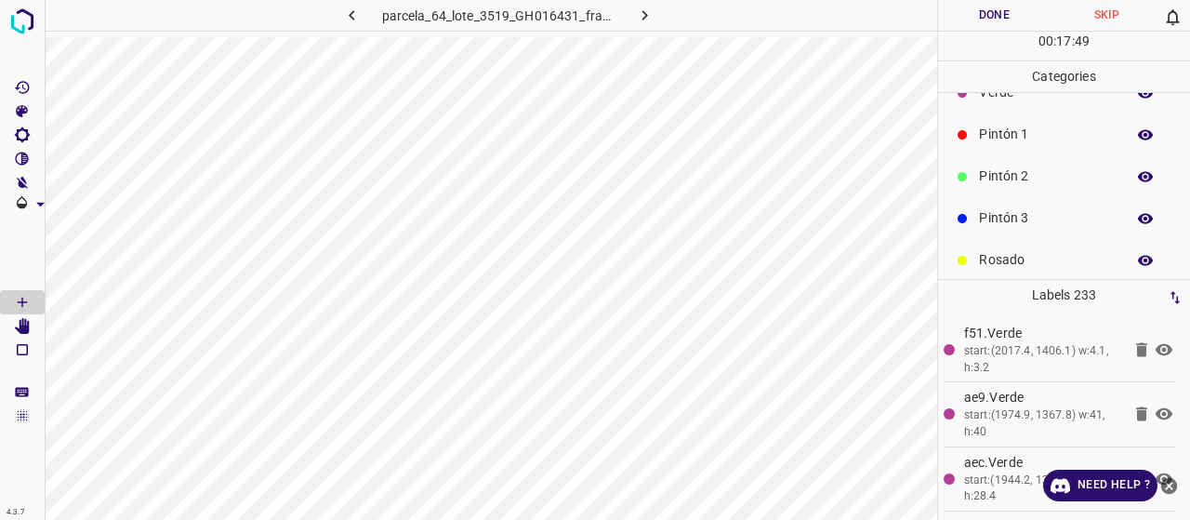
click at [993, 98] on p "Verde" at bounding box center [1047, 93] width 137 height 20
click at [1008, 137] on p "Pintón 1" at bounding box center [1047, 135] width 137 height 20
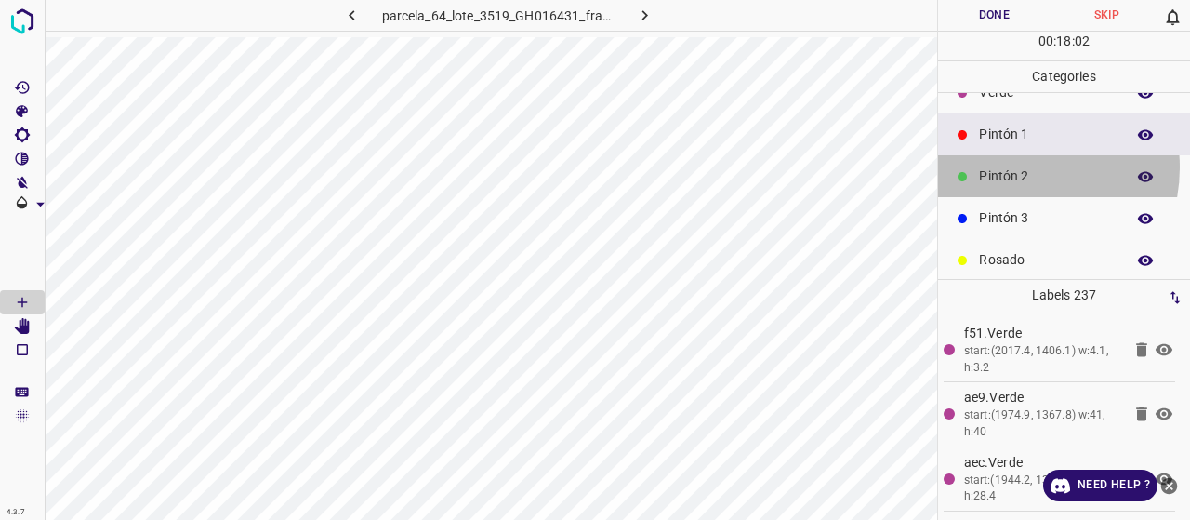
click at [1010, 166] on p "Pintón 2" at bounding box center [1047, 176] width 137 height 20
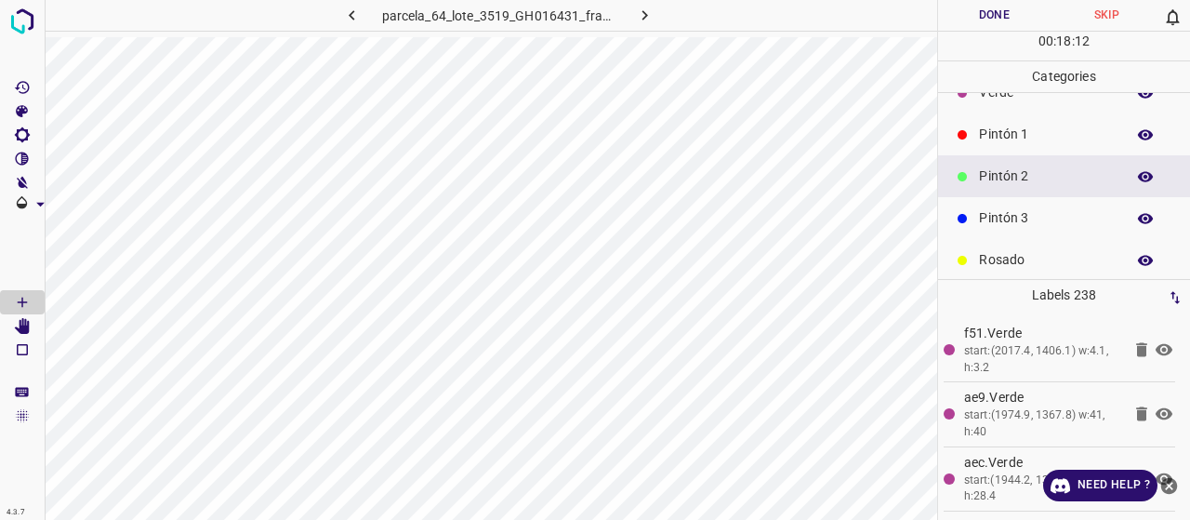
click at [1005, 127] on p "Pintón 1" at bounding box center [1047, 135] width 137 height 20
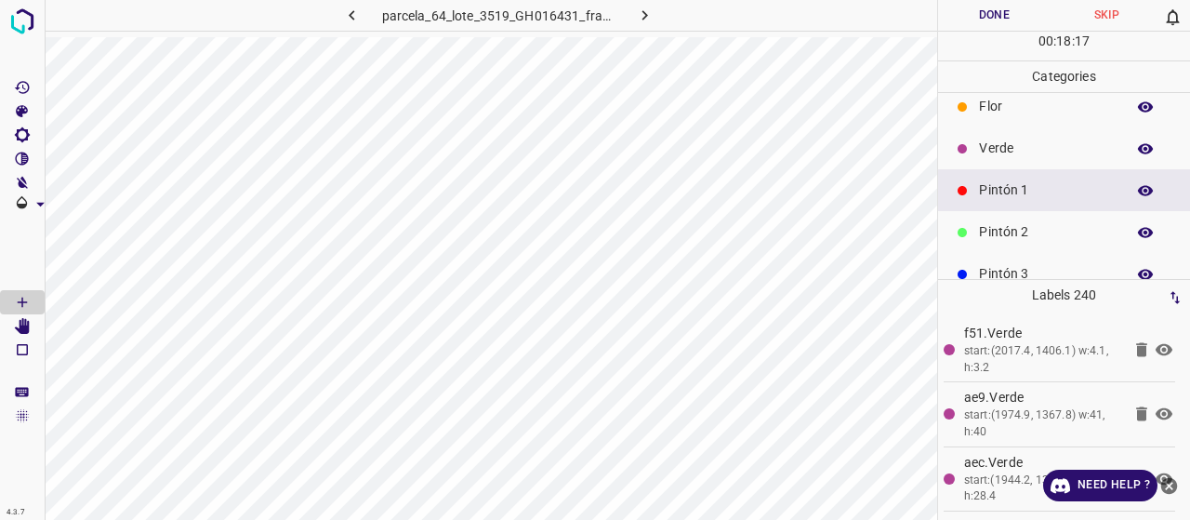
scroll to position [0, 0]
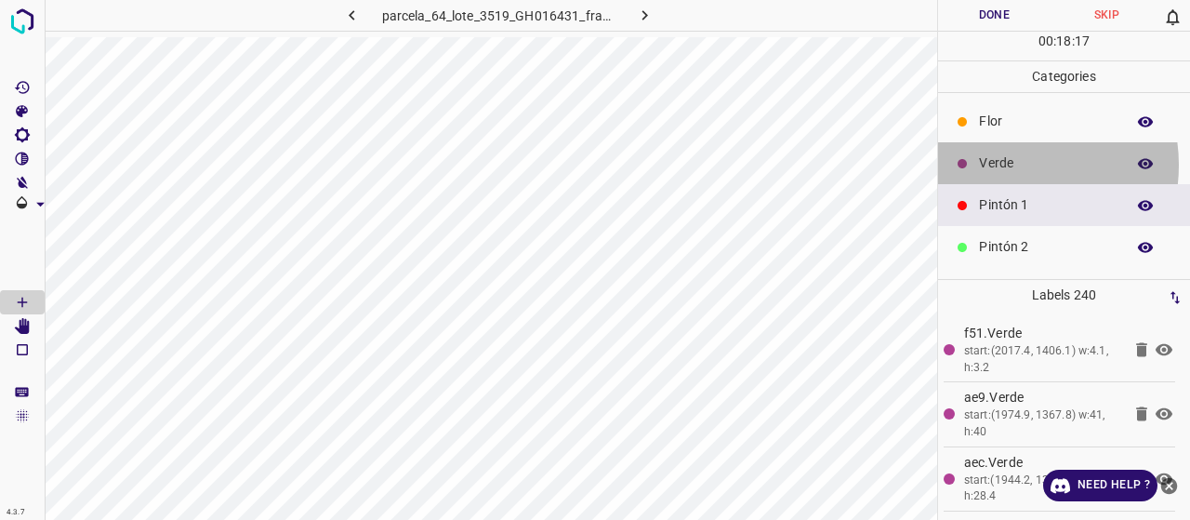
click at [1004, 164] on p "Verde" at bounding box center [1047, 163] width 137 height 20
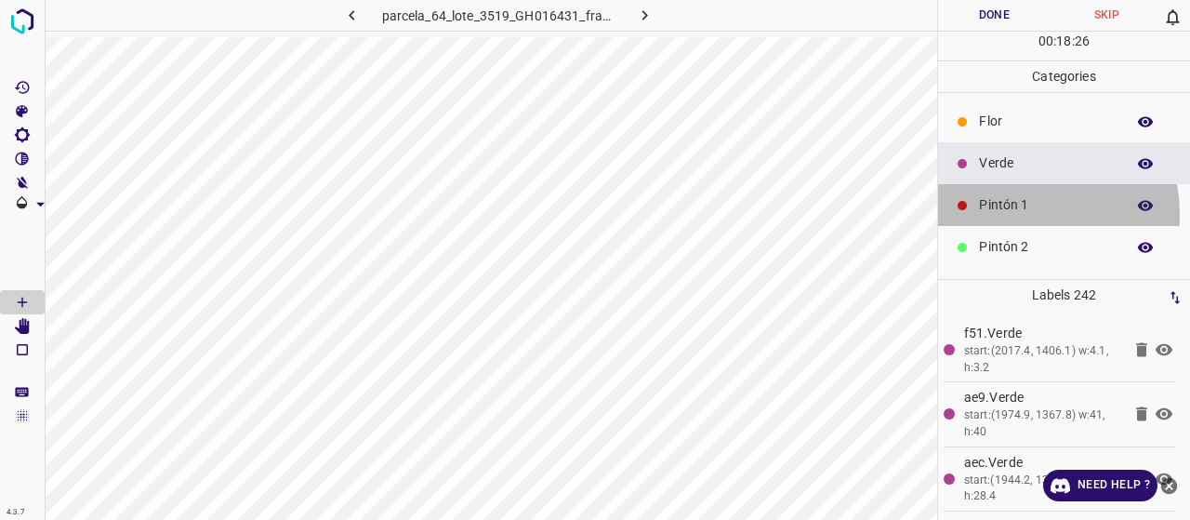
click at [1019, 213] on p "Pintón 1" at bounding box center [1047, 205] width 137 height 20
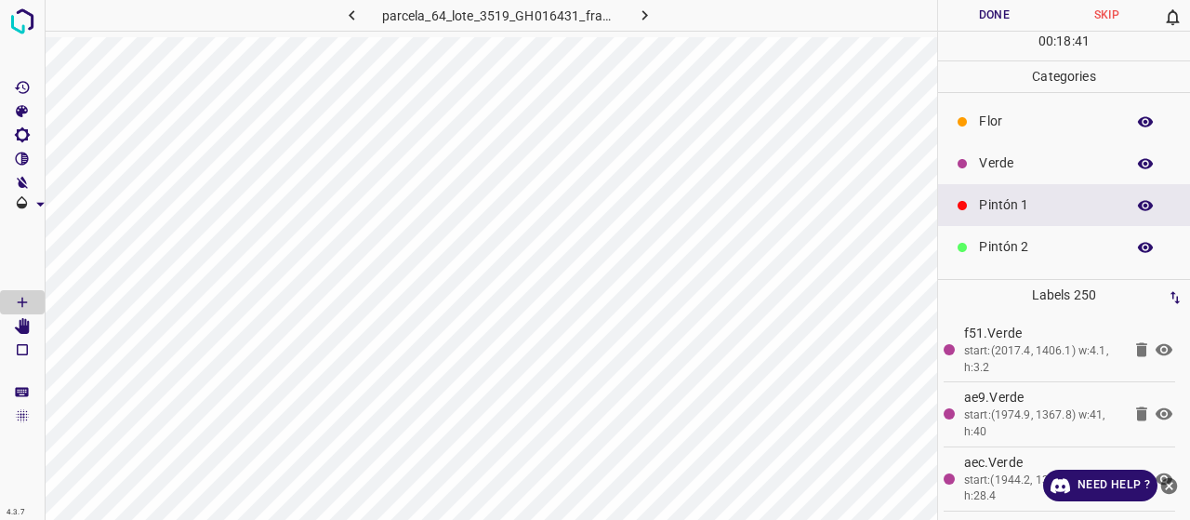
scroll to position [164, 0]
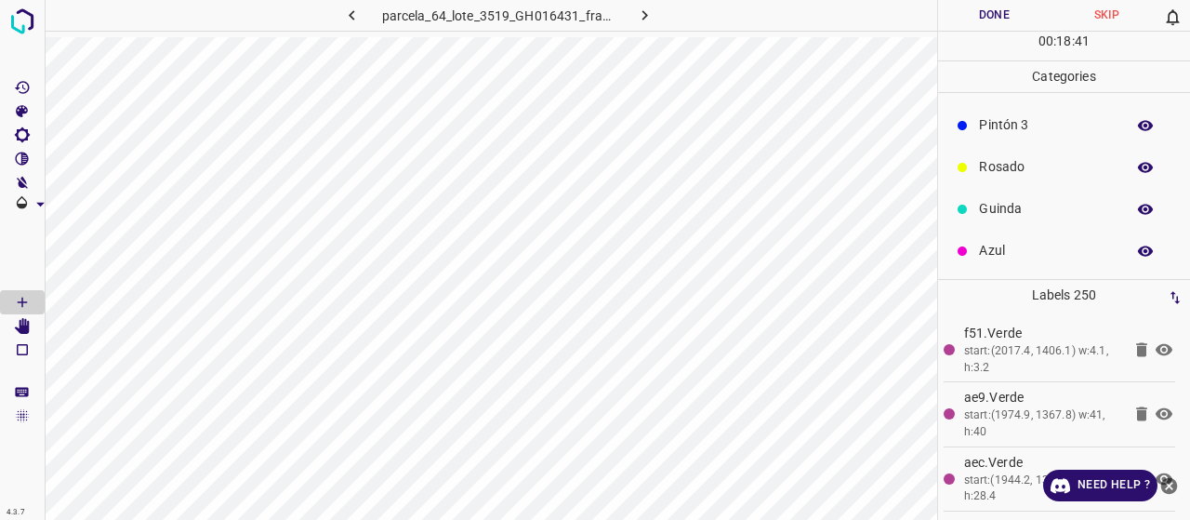
click at [996, 241] on p "Azul" at bounding box center [1047, 251] width 137 height 20
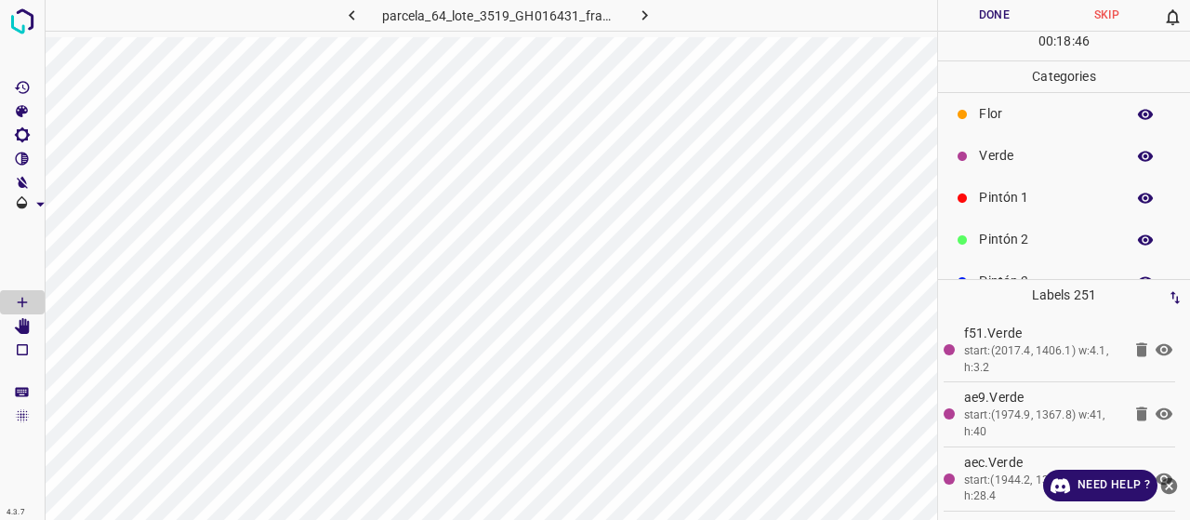
scroll to position [0, 0]
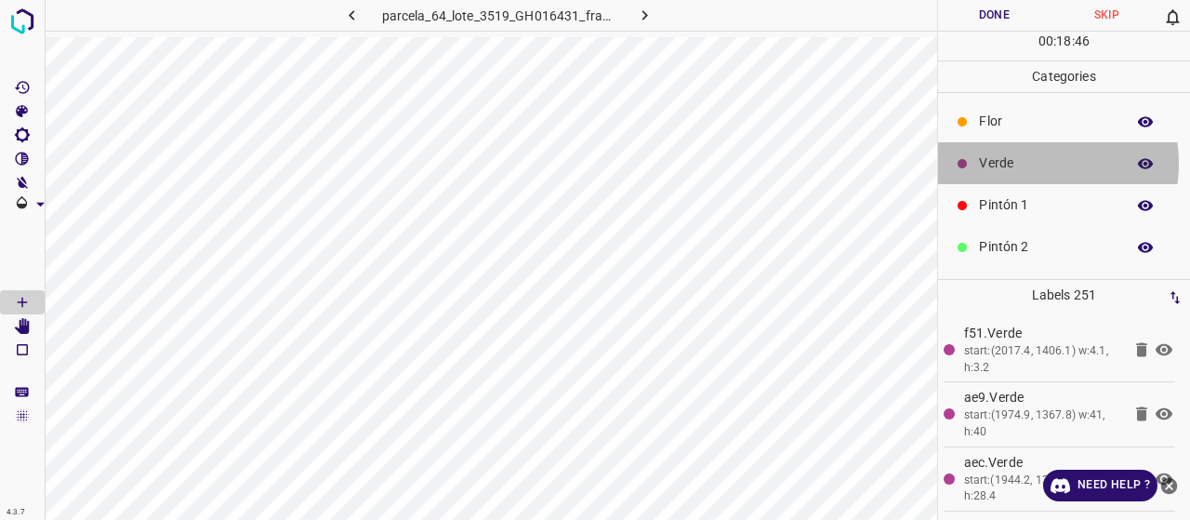
click at [1015, 162] on p "Verde" at bounding box center [1047, 163] width 137 height 20
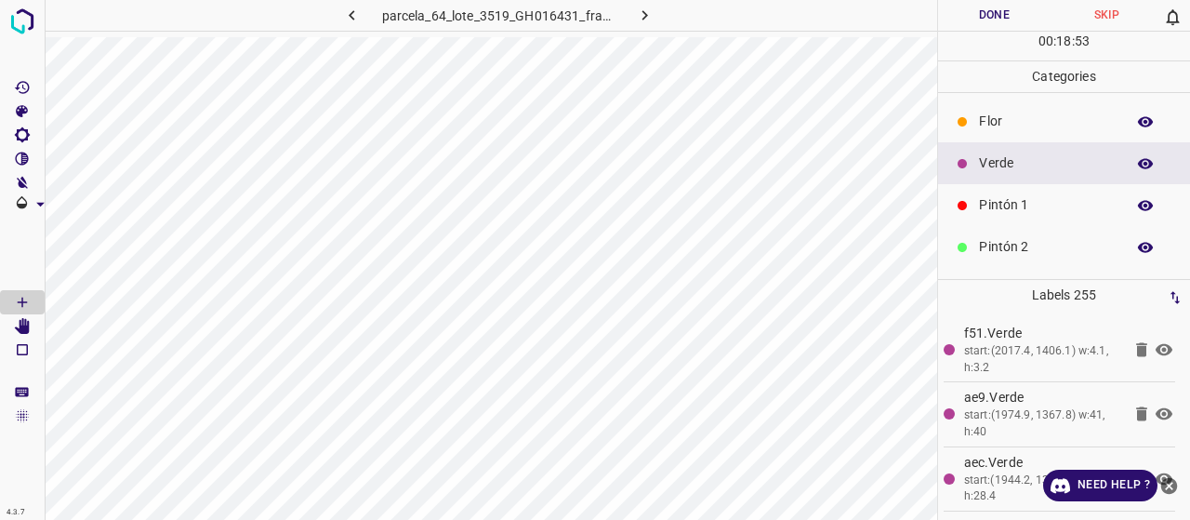
click at [1045, 202] on p "Pintón 1" at bounding box center [1047, 205] width 137 height 20
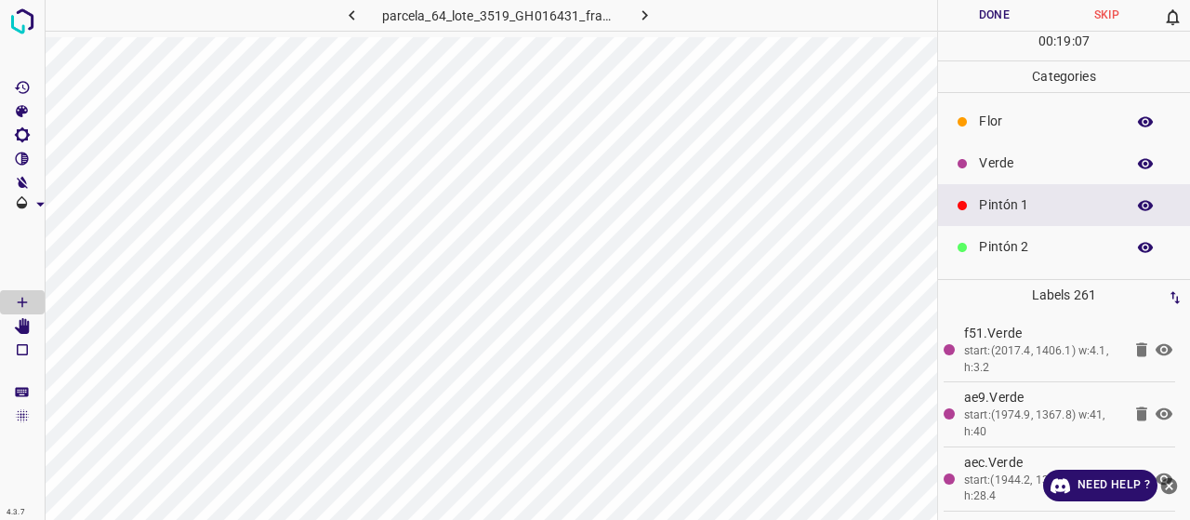
click at [1025, 172] on p "Verde" at bounding box center [1047, 163] width 137 height 20
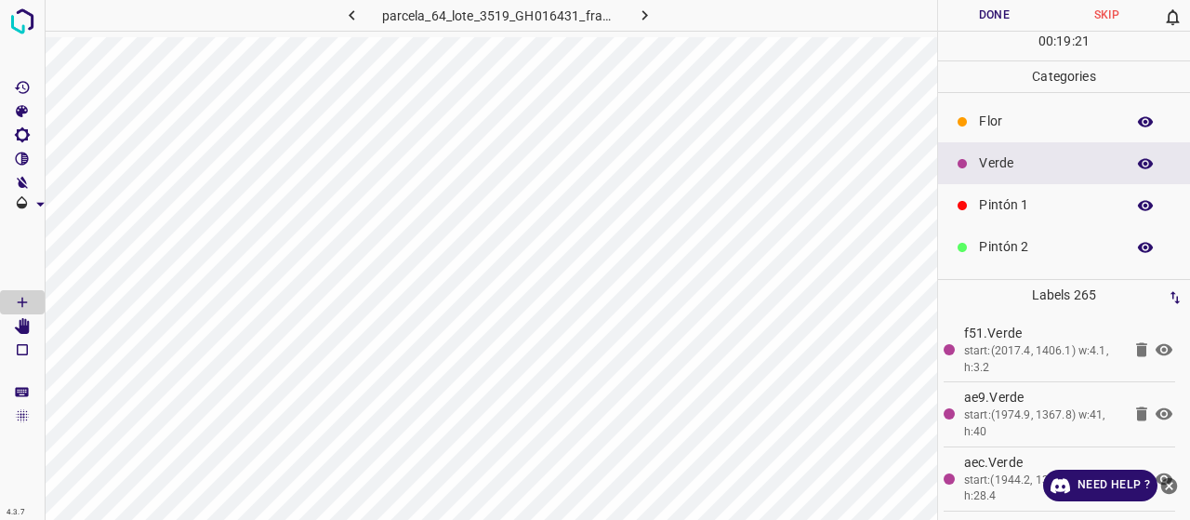
click at [990, 199] on p "Pintón 1" at bounding box center [1047, 205] width 137 height 20
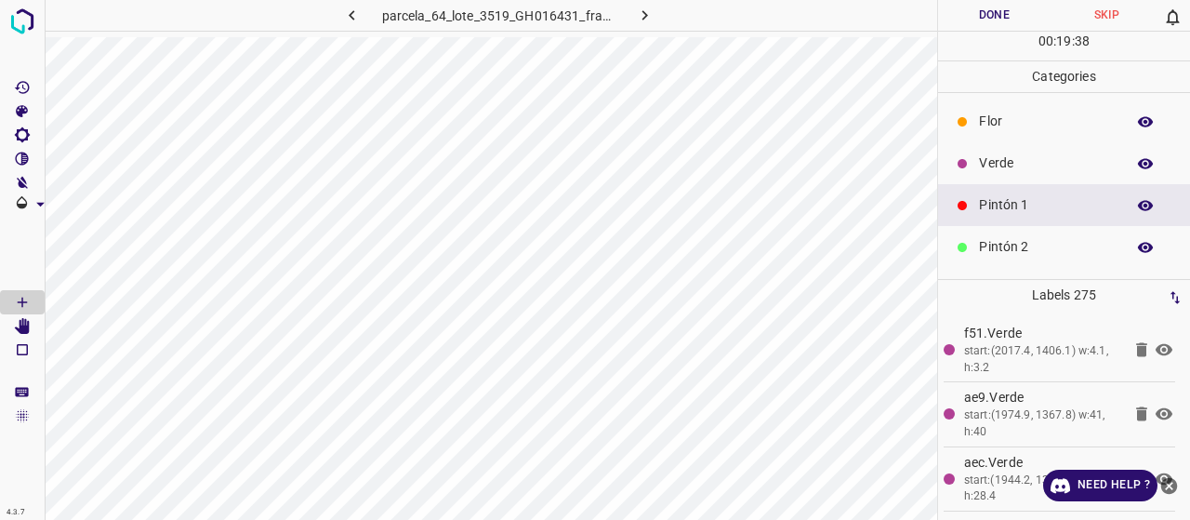
click at [996, 258] on div "Pintón 2" at bounding box center [1064, 247] width 252 height 42
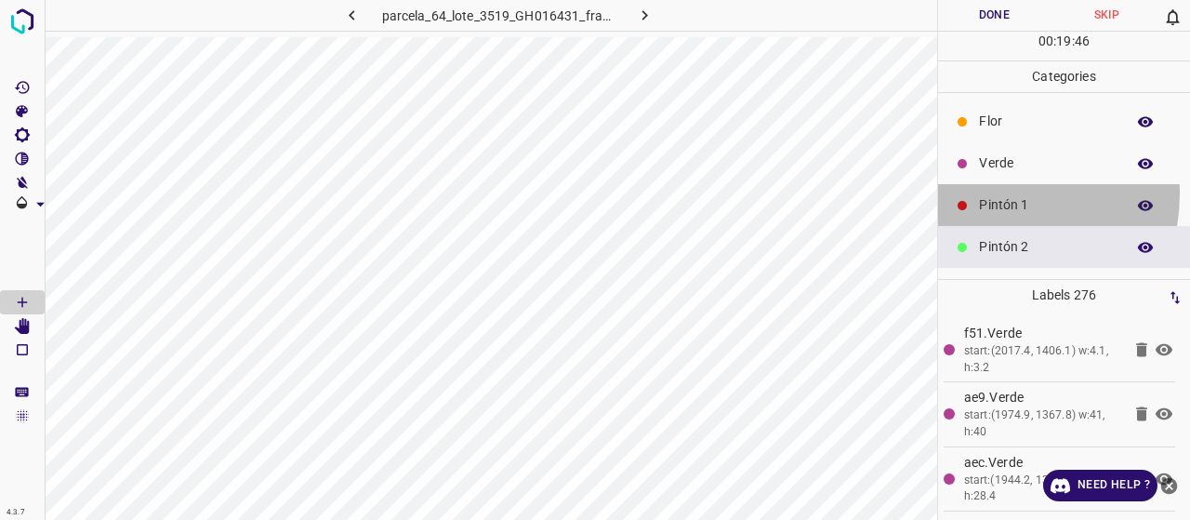
click at [995, 192] on div "Pintón 1" at bounding box center [1064, 205] width 252 height 42
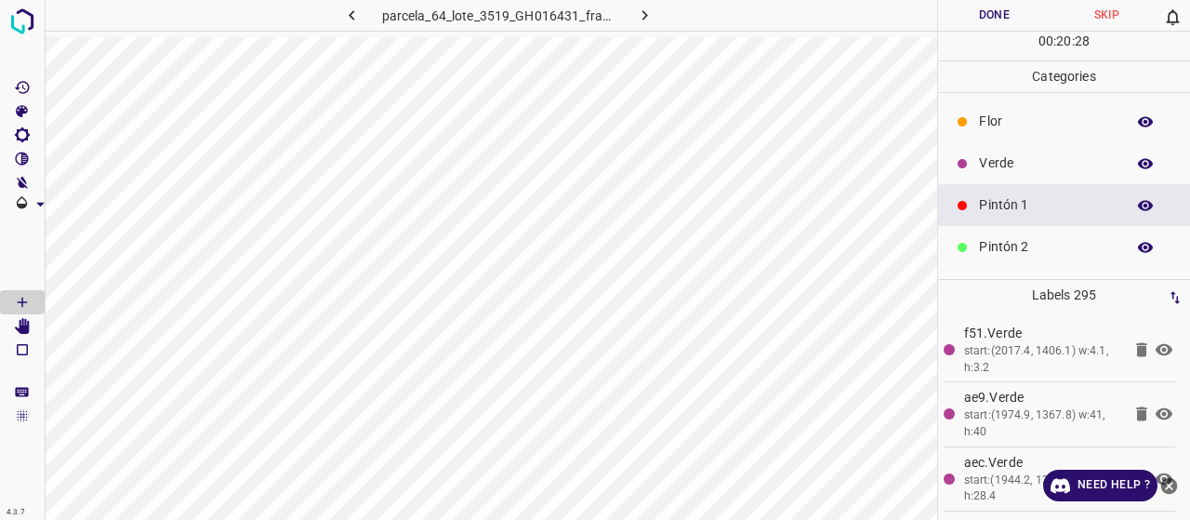
click at [997, 222] on div "Pintón 1" at bounding box center [1064, 205] width 252 height 42
click at [982, 248] on p "Pintón 2" at bounding box center [1047, 247] width 137 height 20
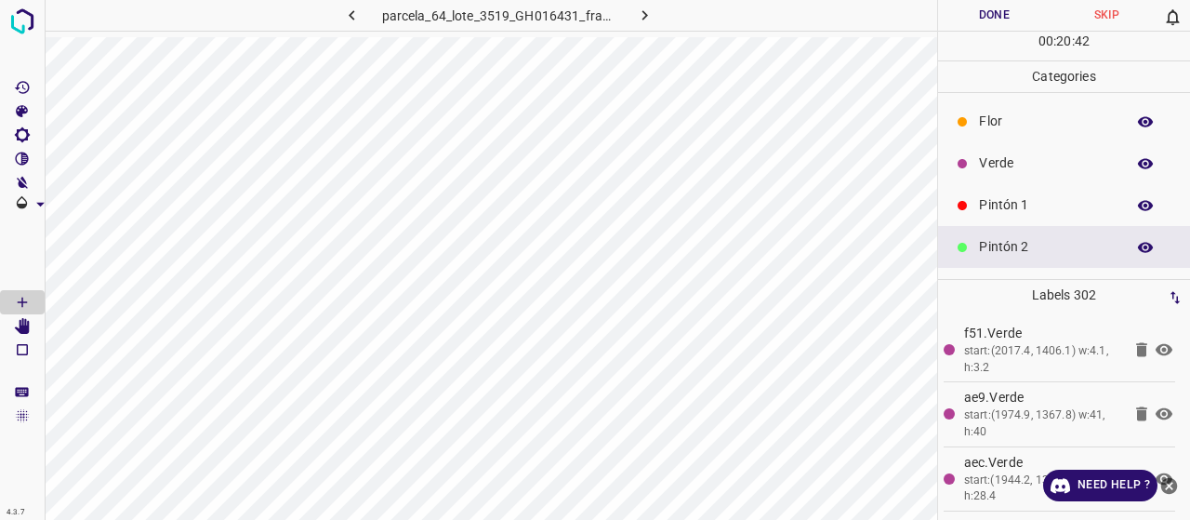
click at [996, 19] on button "Done" at bounding box center [994, 15] width 112 height 31
click at [996, 17] on button "Done" at bounding box center [994, 15] width 113 height 31
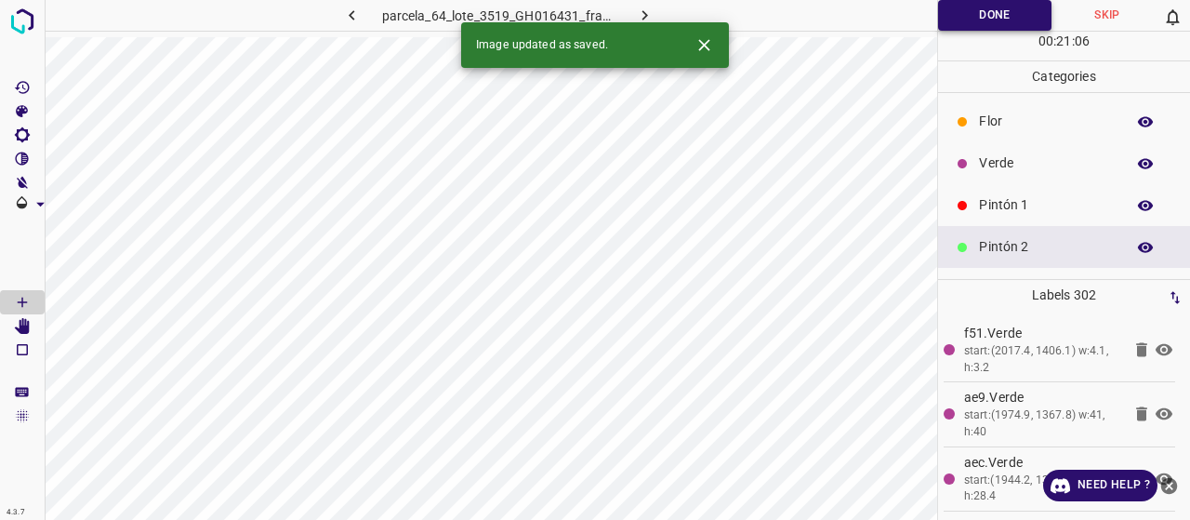
scroll to position [93, 0]
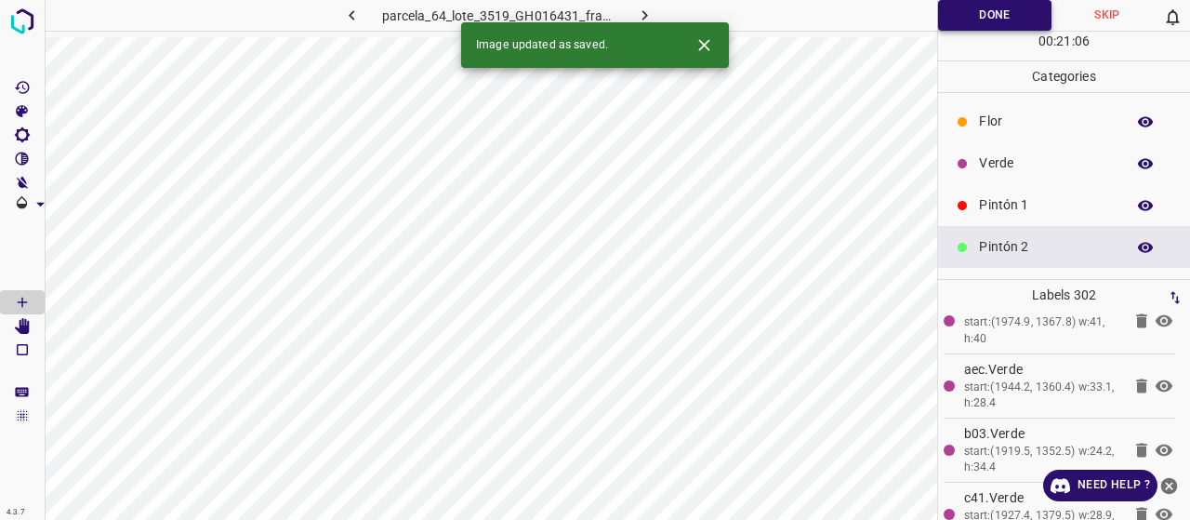
click at [965, 14] on button "Done" at bounding box center [994, 15] width 113 height 31
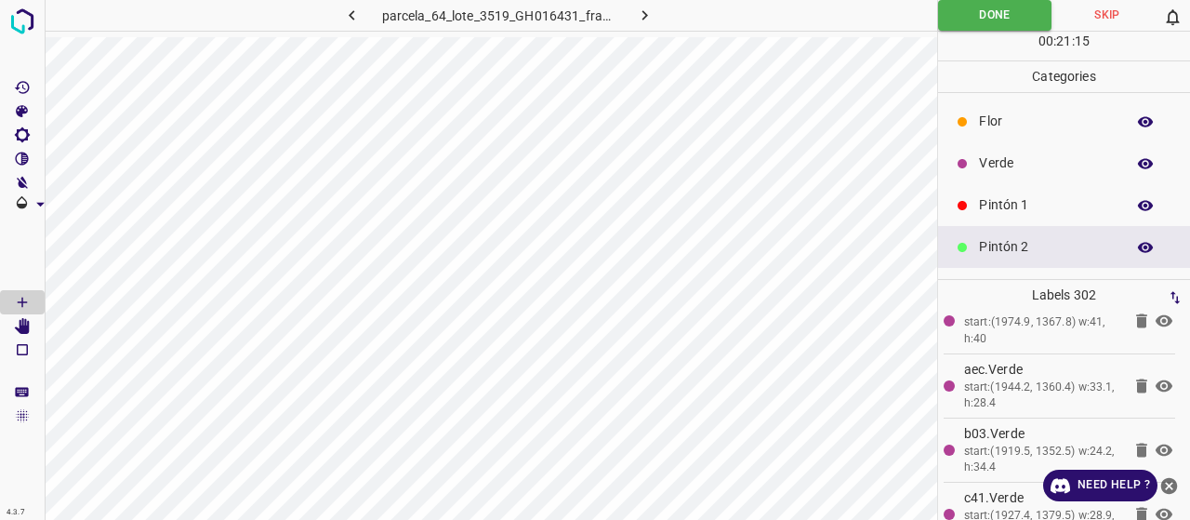
click at [996, 155] on p "Verde" at bounding box center [1047, 163] width 137 height 20
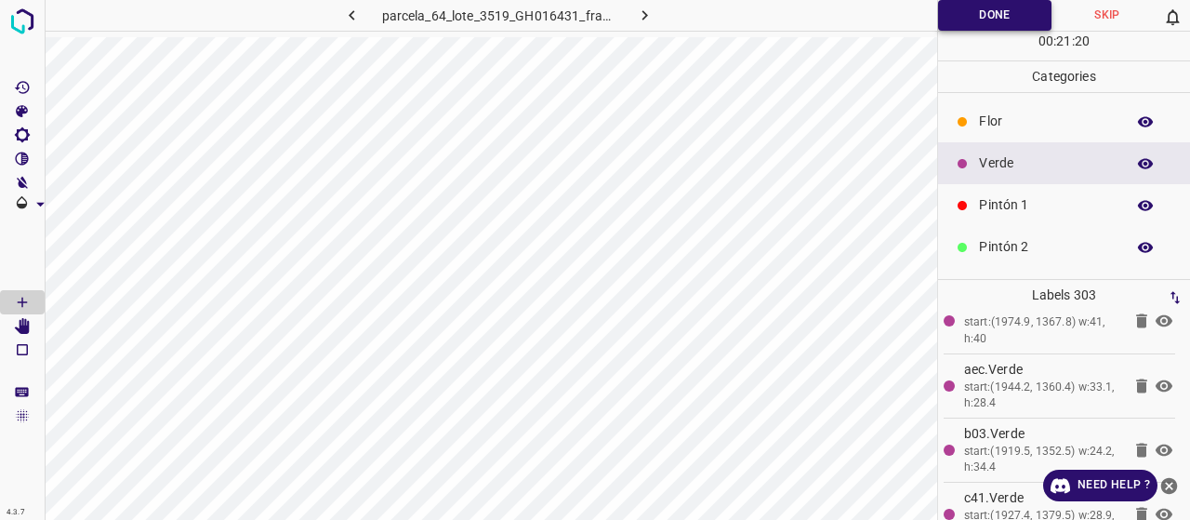
click at [1008, 8] on button "Done" at bounding box center [994, 15] width 113 height 31
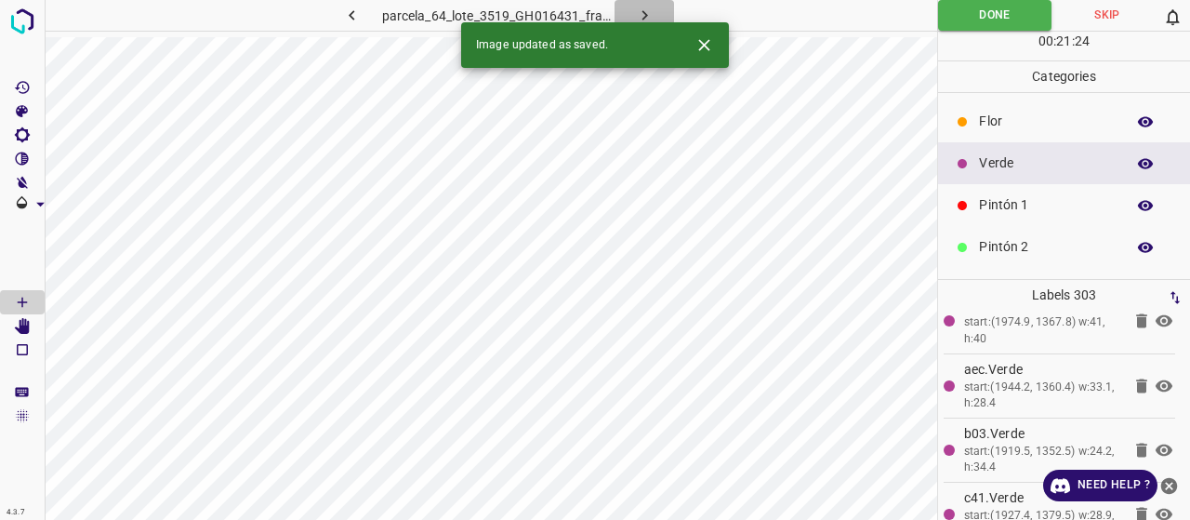
click at [657, 6] on button "button" at bounding box center [643, 15] width 59 height 31
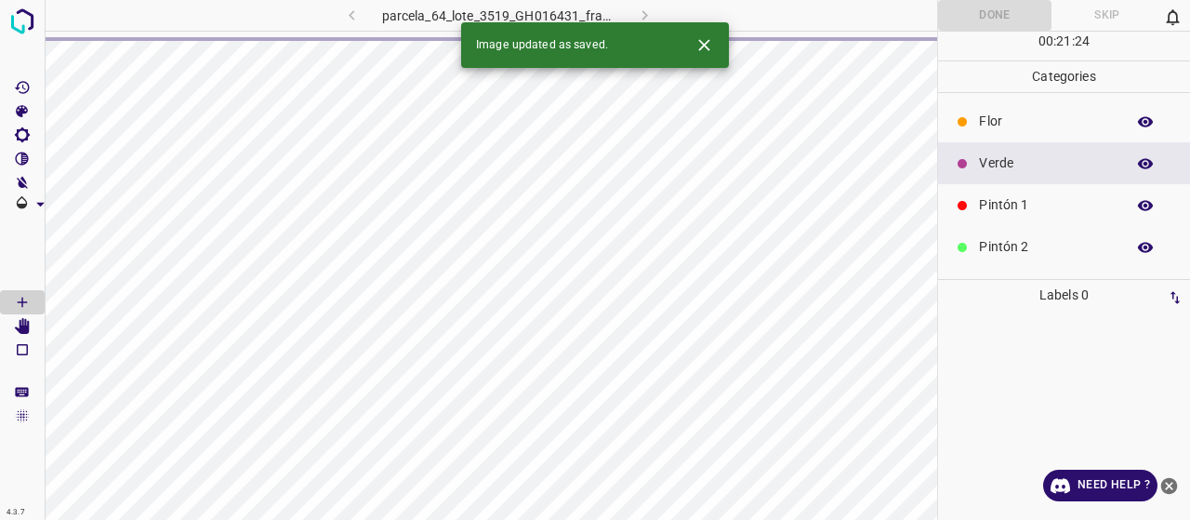
scroll to position [0, 0]
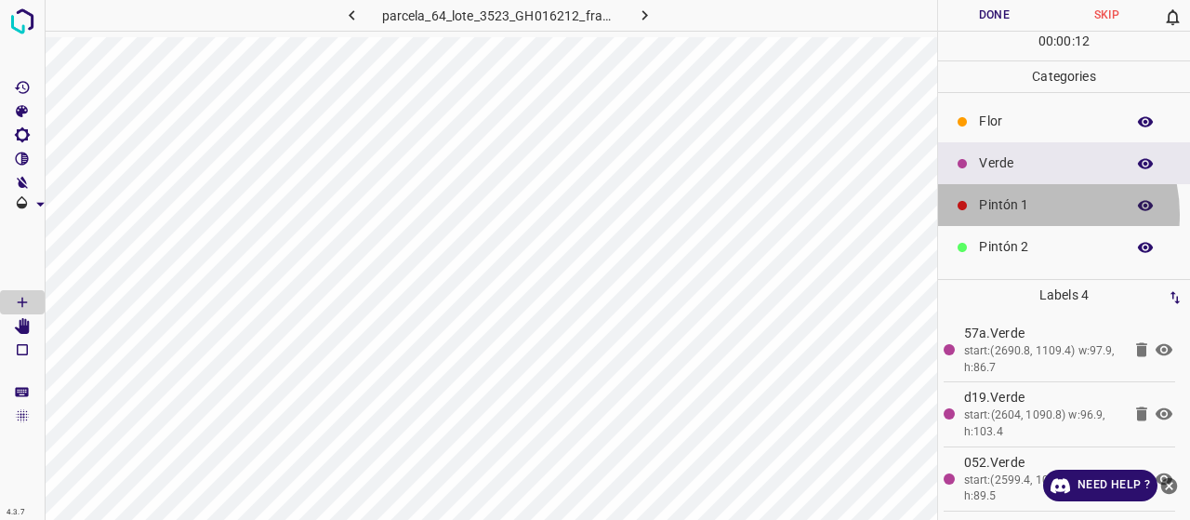
click at [1030, 213] on p "Pintón 1" at bounding box center [1047, 205] width 137 height 20
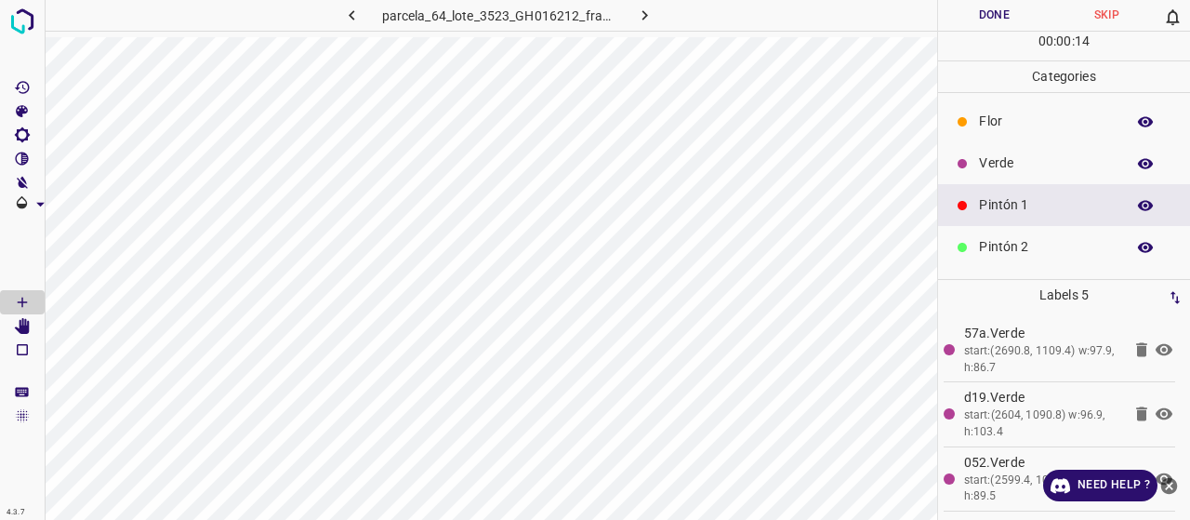
click at [1013, 157] on p "Verde" at bounding box center [1047, 163] width 137 height 20
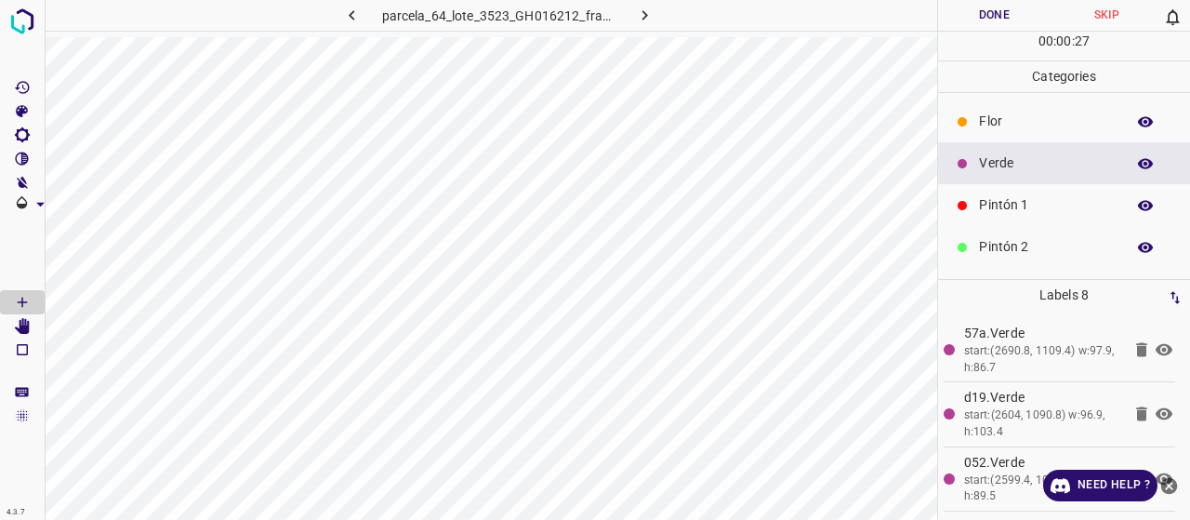
click at [991, 199] on p "Pintón 1" at bounding box center [1047, 205] width 137 height 20
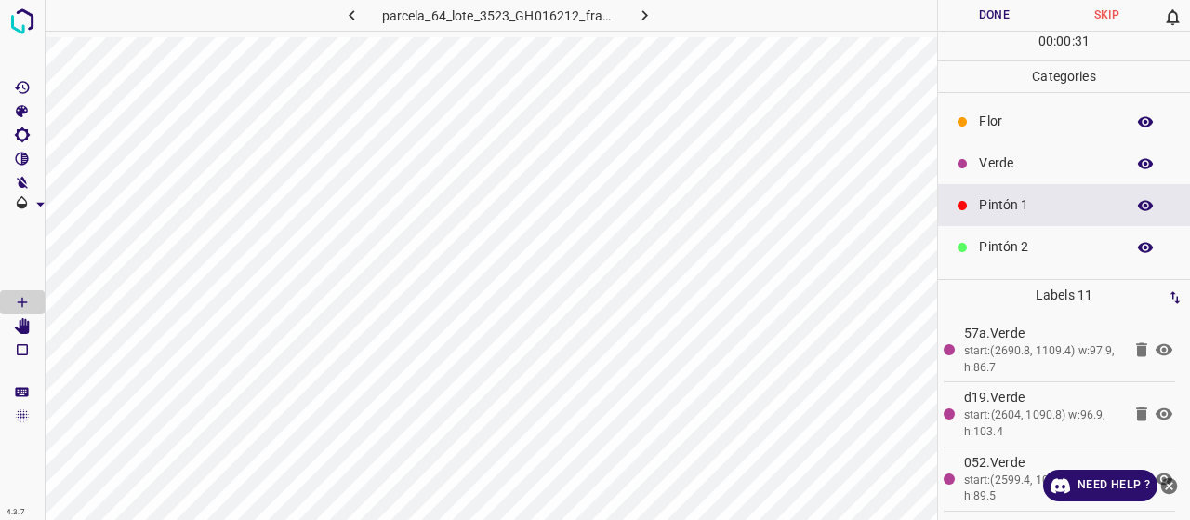
click at [995, 162] on p "Verde" at bounding box center [1047, 163] width 137 height 20
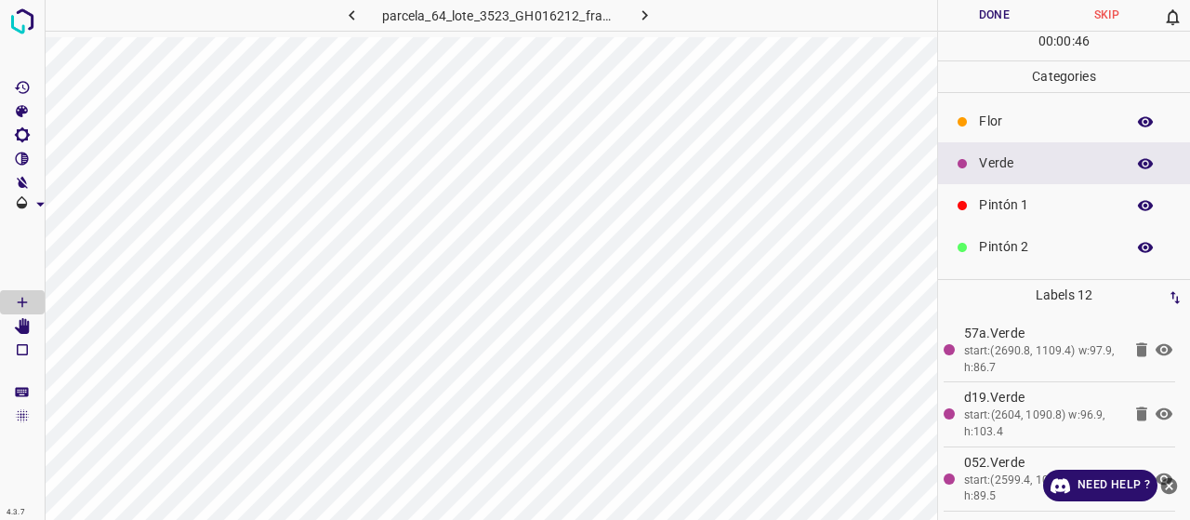
click at [1051, 204] on p "Pintón 1" at bounding box center [1047, 205] width 137 height 20
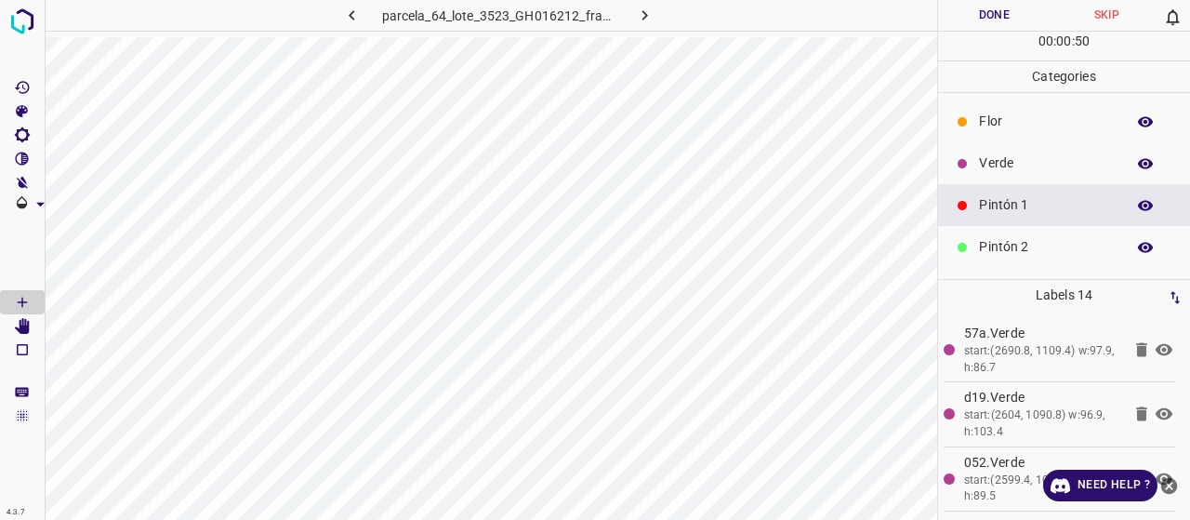
click at [1013, 237] on p "Pintón 2" at bounding box center [1047, 247] width 137 height 20
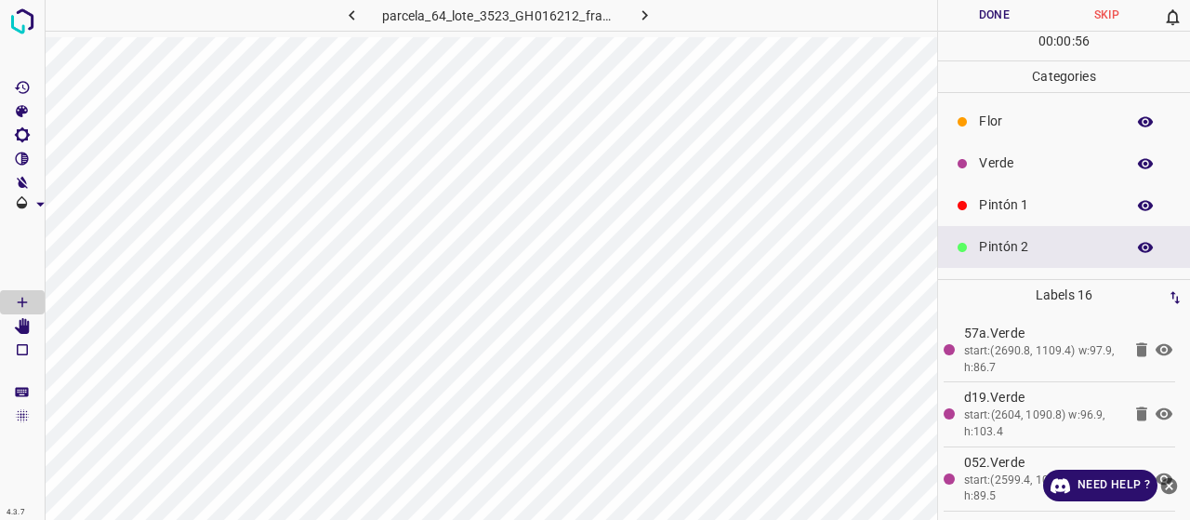
click at [1032, 161] on p "Verde" at bounding box center [1047, 163] width 137 height 20
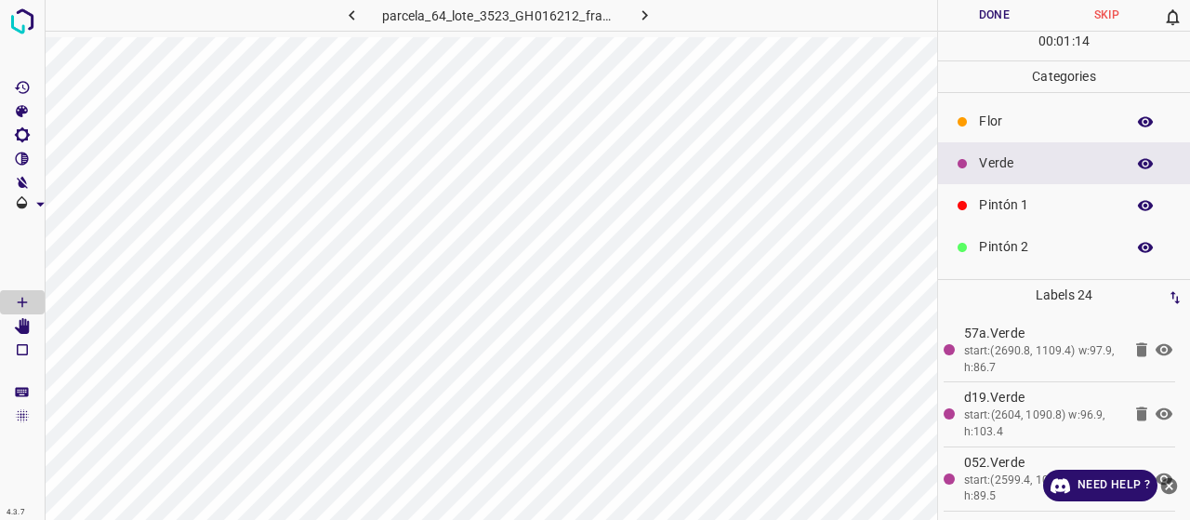
click at [971, 210] on div "Pintón 1" at bounding box center [1064, 205] width 252 height 42
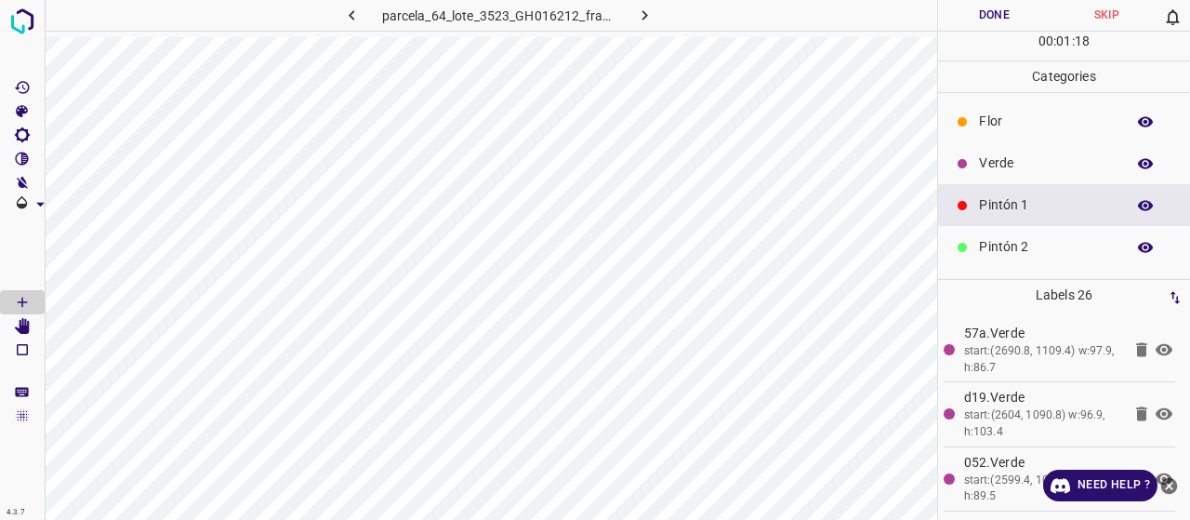
click at [999, 153] on p "Verde" at bounding box center [1047, 163] width 137 height 20
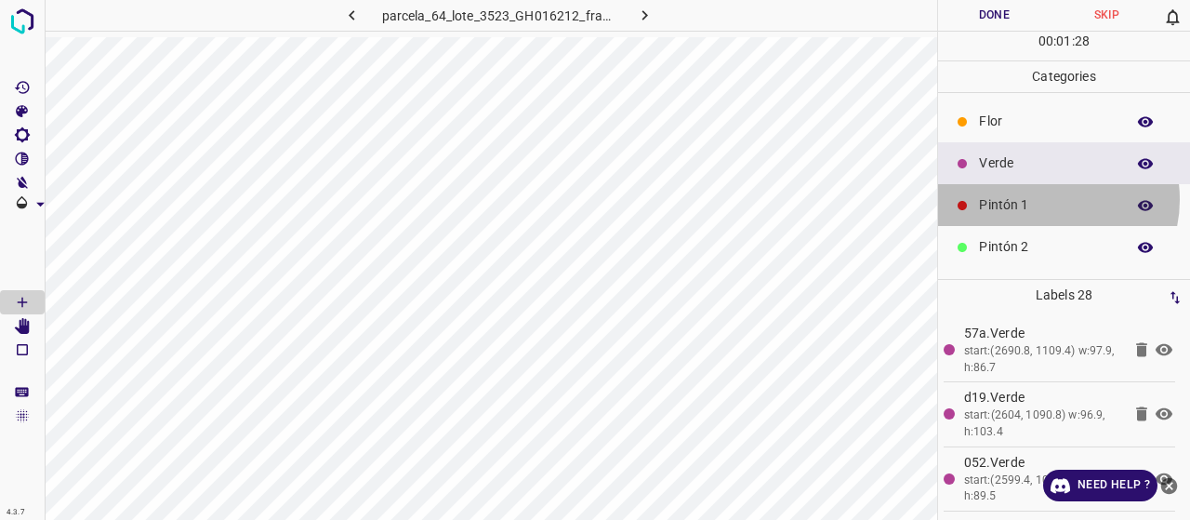
click at [1049, 198] on p "Pintón 1" at bounding box center [1047, 205] width 137 height 20
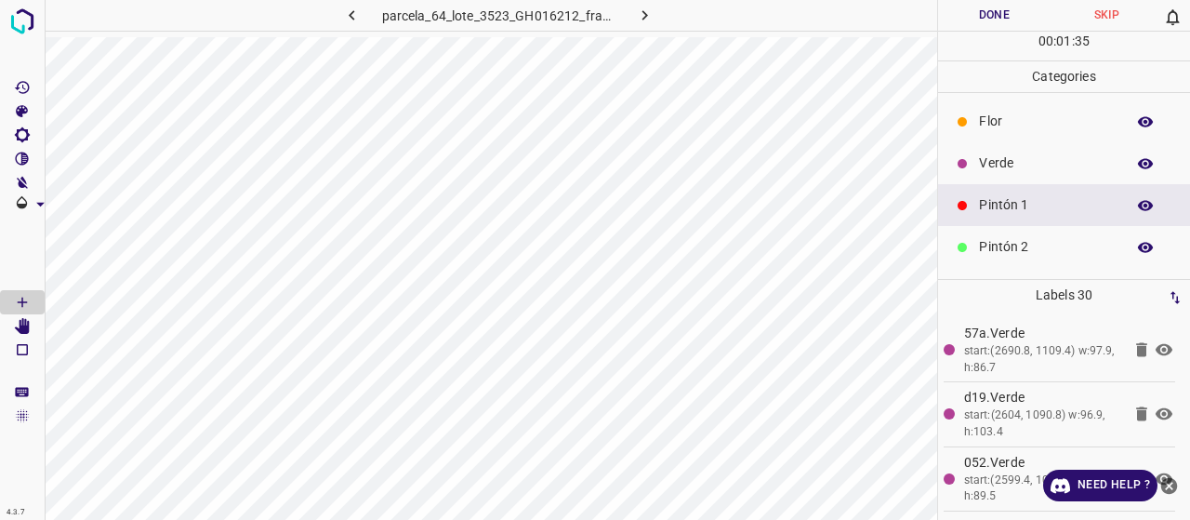
click at [1009, 164] on p "Verde" at bounding box center [1047, 163] width 137 height 20
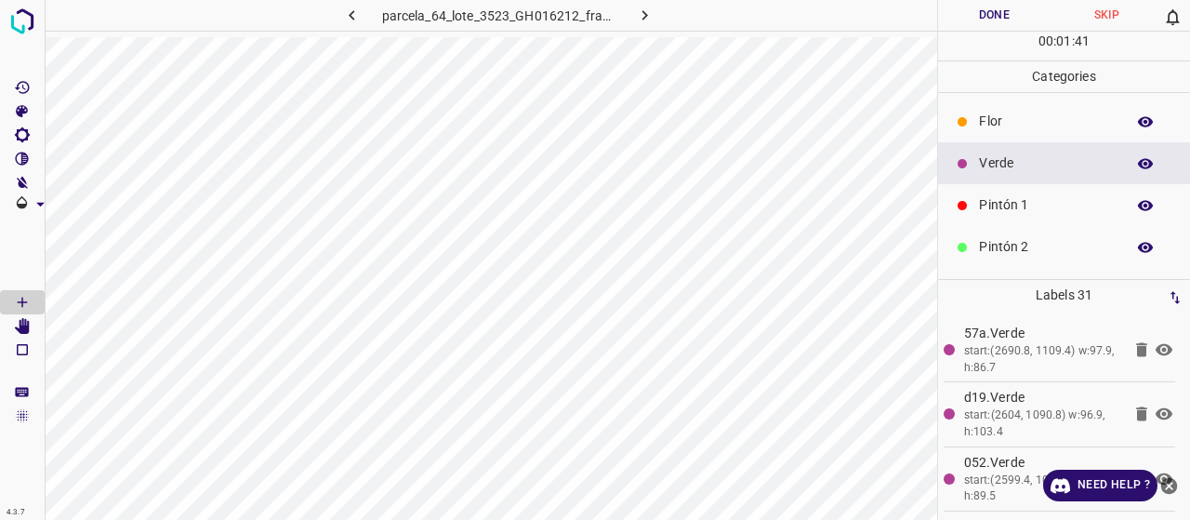
click at [1011, 215] on div "Pintón 1" at bounding box center [1064, 205] width 252 height 42
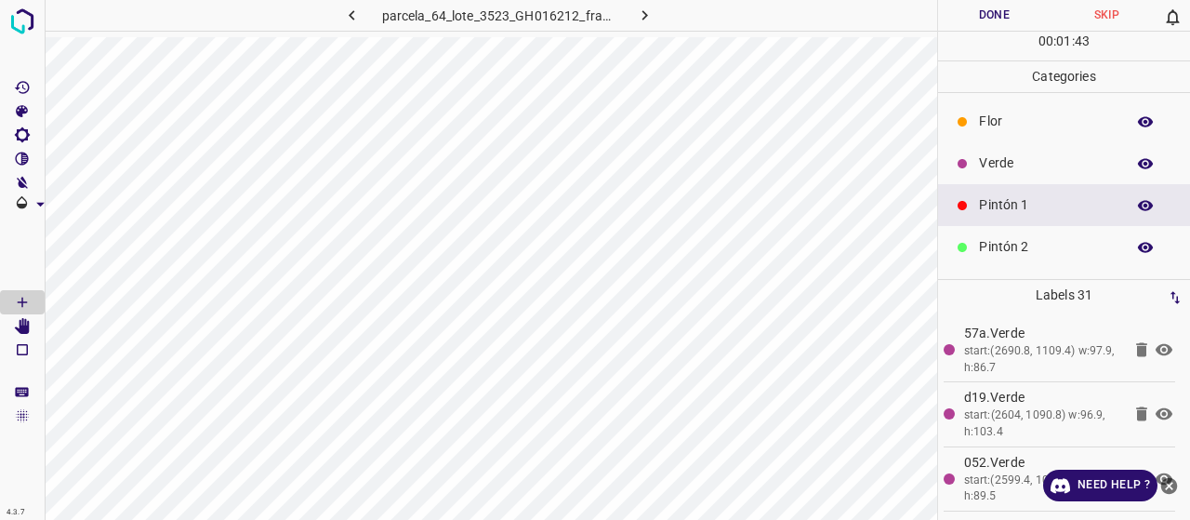
click at [1061, 251] on p "Pintón 2" at bounding box center [1047, 247] width 137 height 20
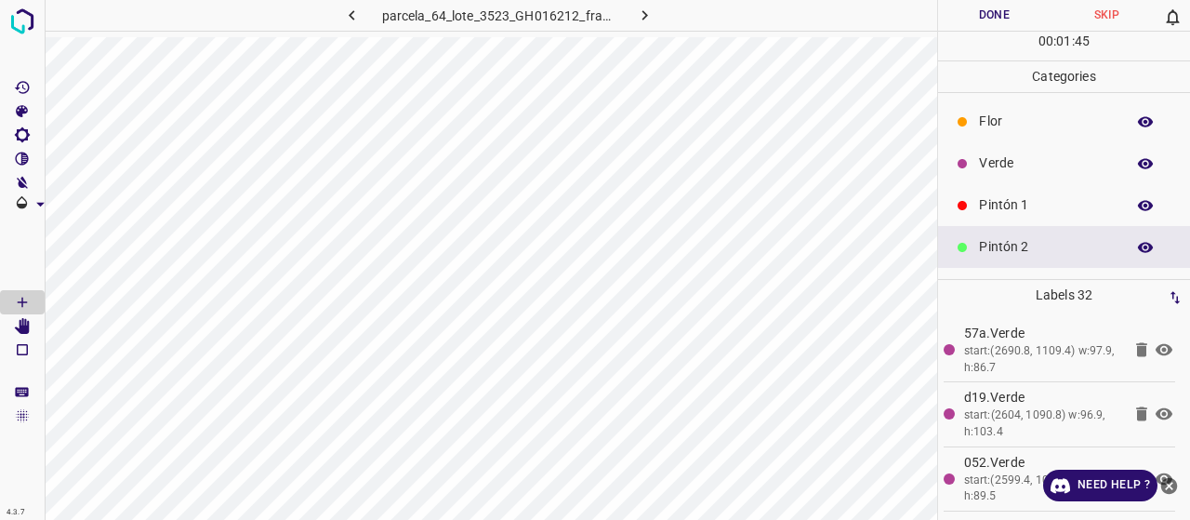
click at [996, 213] on p "Pintón 1" at bounding box center [1047, 205] width 137 height 20
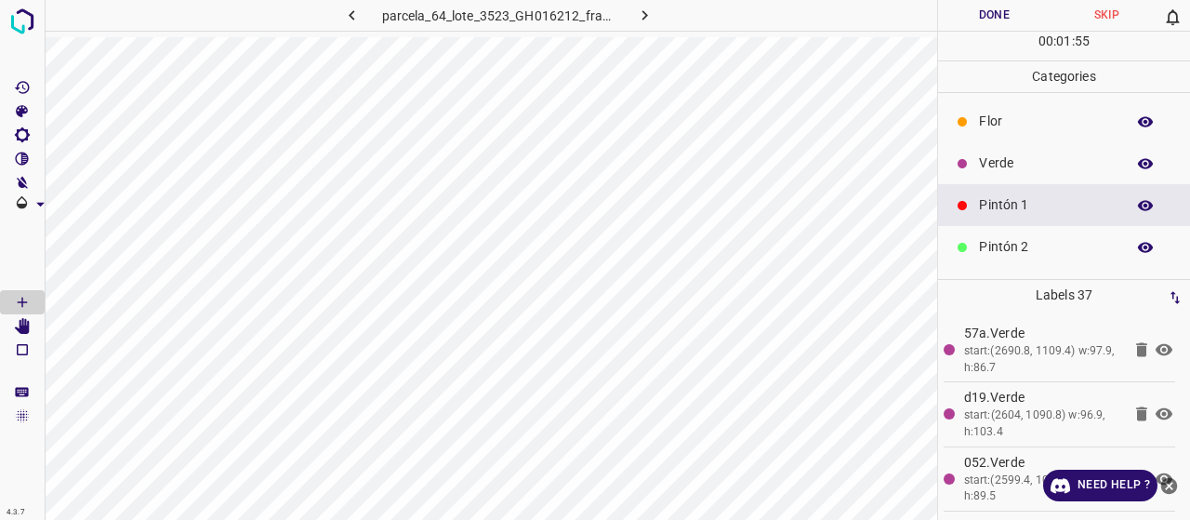
click at [1022, 245] on p "Pintón 2" at bounding box center [1047, 247] width 137 height 20
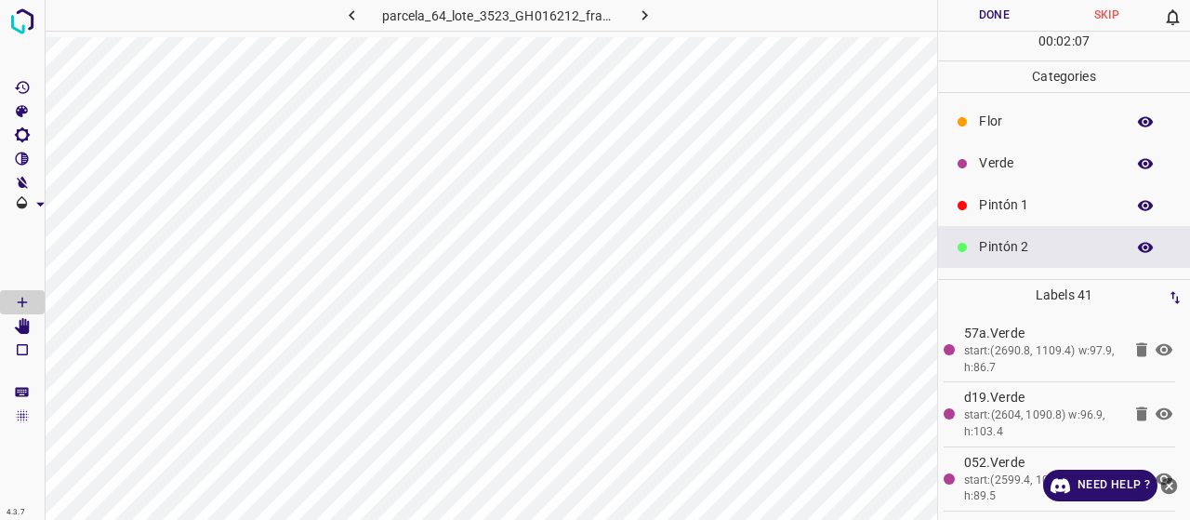
scroll to position [93, 0]
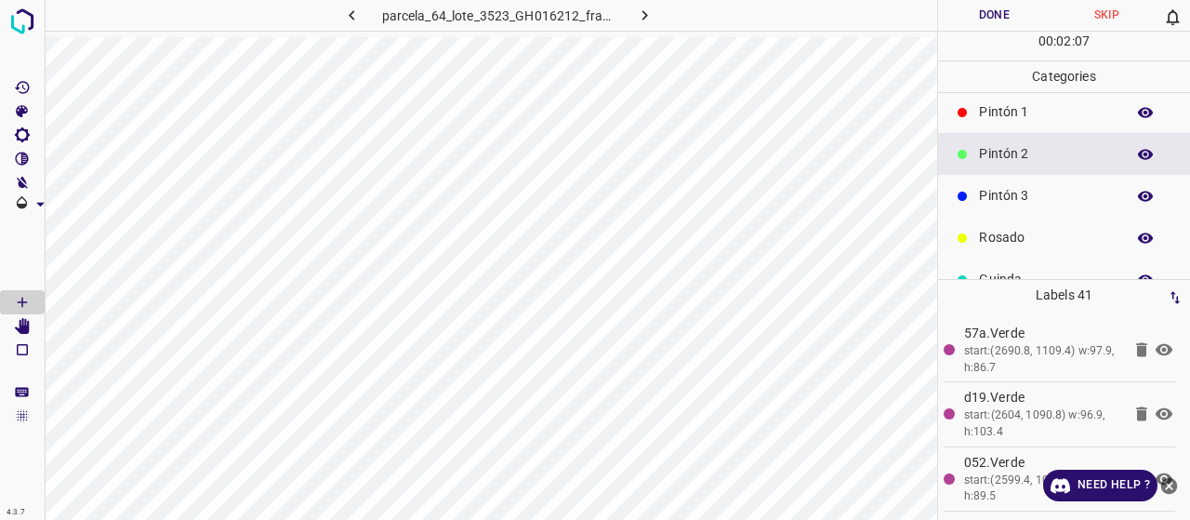
click at [1011, 196] on p "Pintón 3" at bounding box center [1047, 196] width 137 height 20
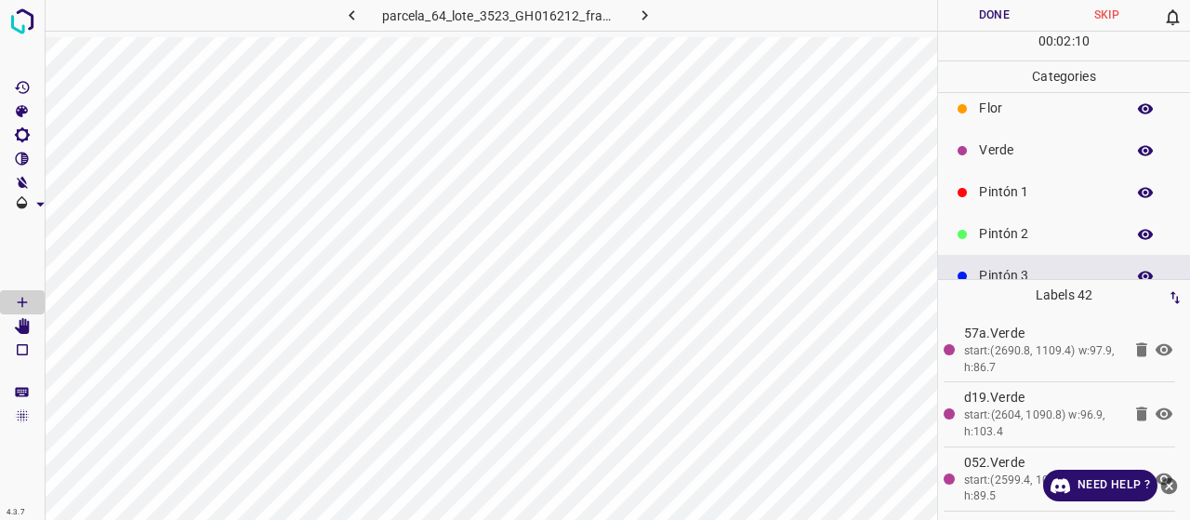
scroll to position [0, 0]
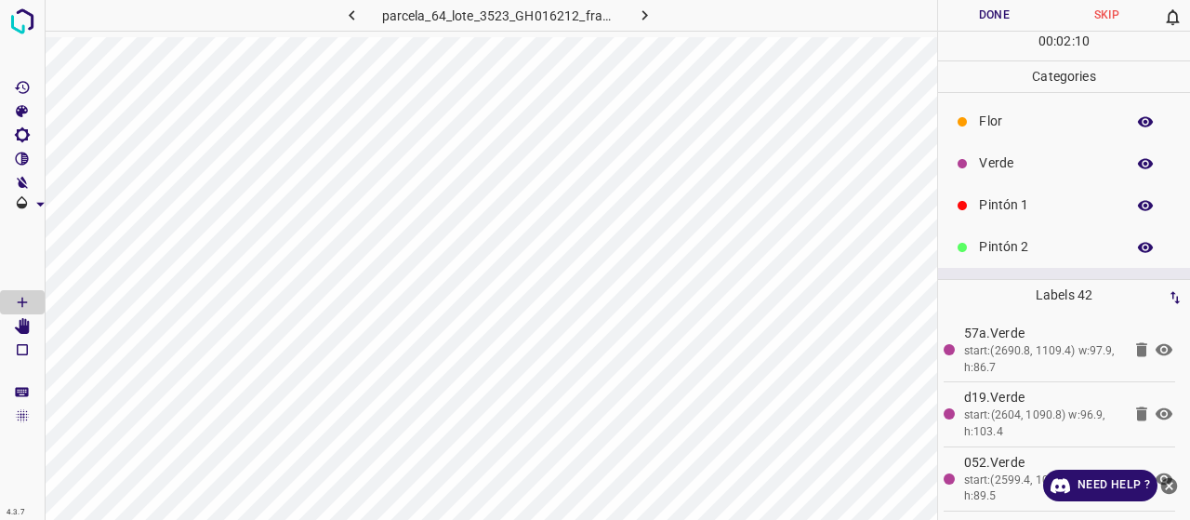
click at [1015, 166] on p "Verde" at bounding box center [1047, 163] width 137 height 20
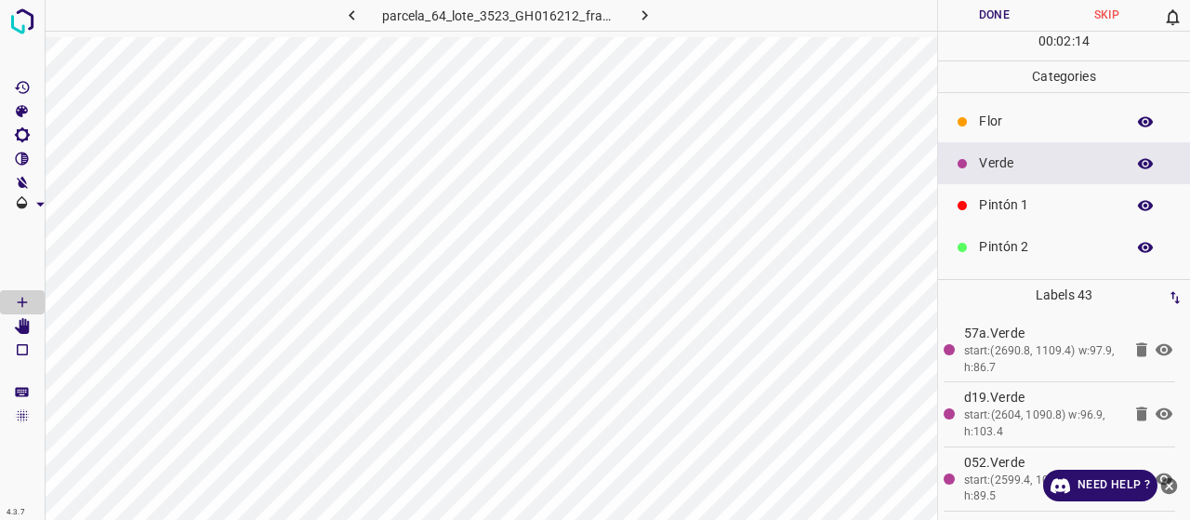
click at [1010, 195] on p "Pintón 1" at bounding box center [1047, 205] width 137 height 20
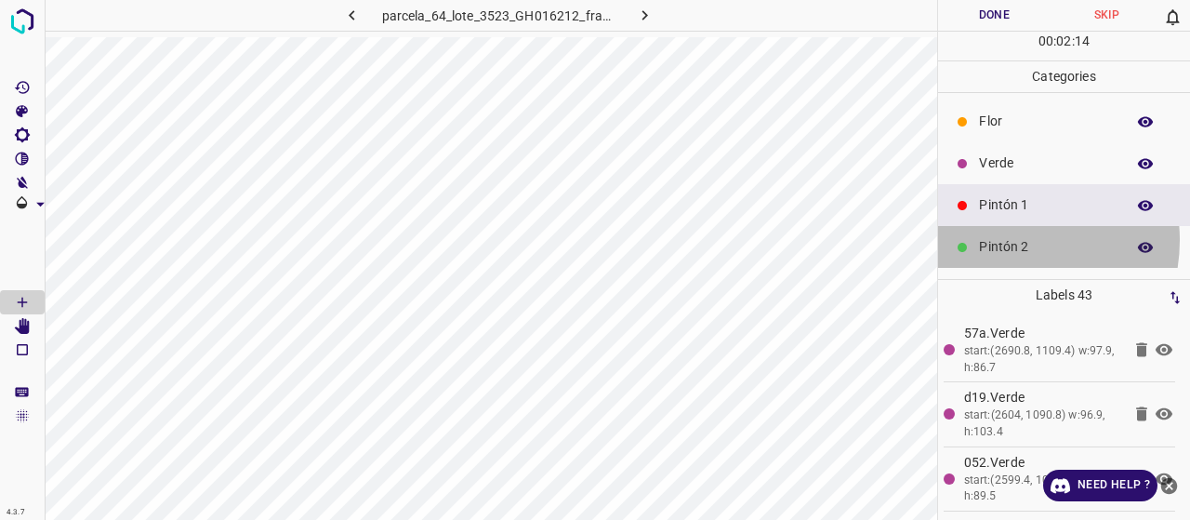
click at [1002, 239] on p "Pintón 2" at bounding box center [1047, 247] width 137 height 20
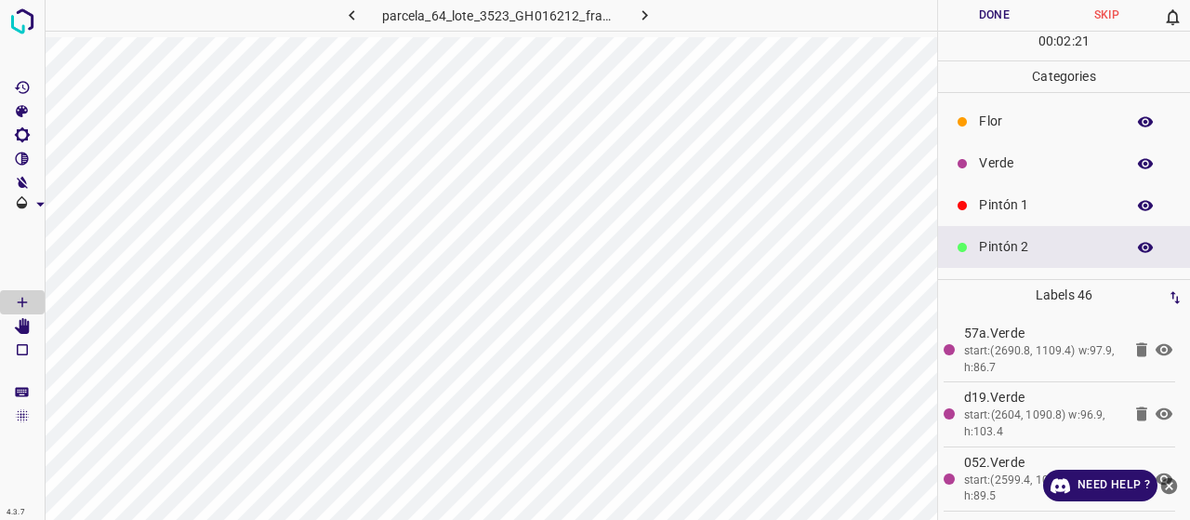
click at [1000, 209] on p "Pintón 1" at bounding box center [1047, 205] width 137 height 20
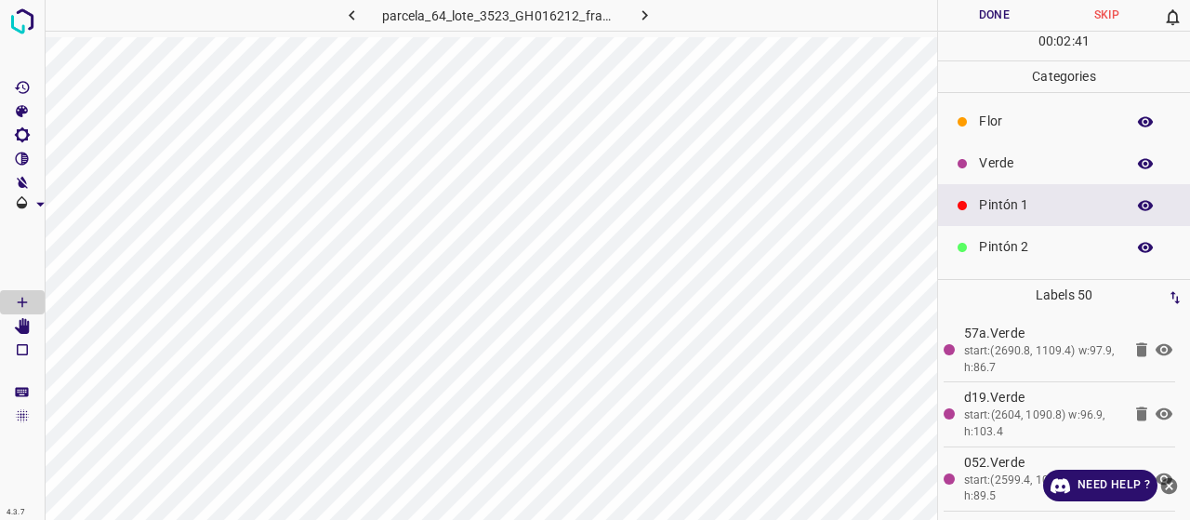
click at [1000, 163] on p "Verde" at bounding box center [1047, 163] width 137 height 20
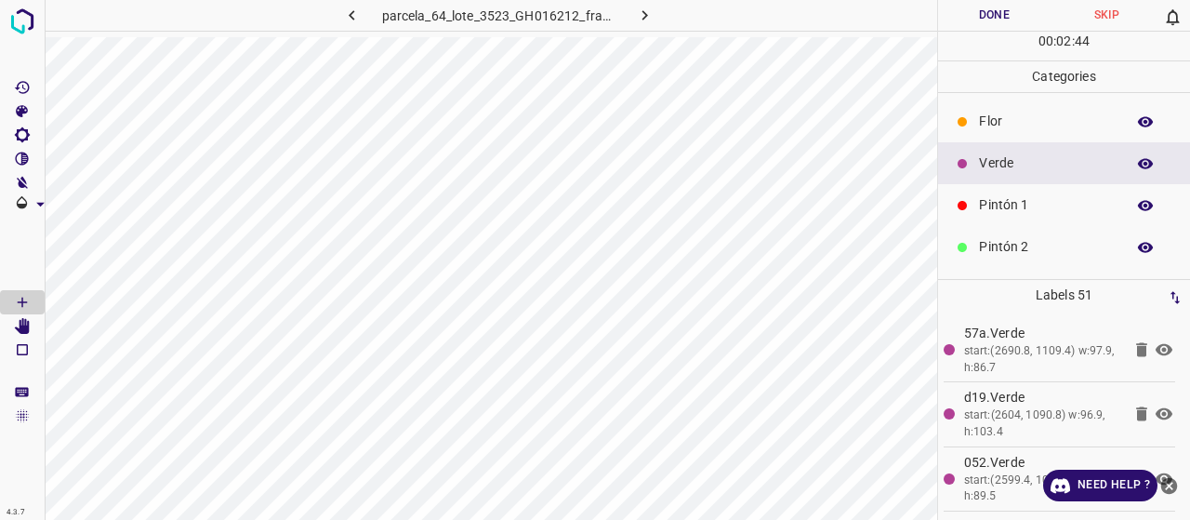
click at [993, 204] on p "Pintón 1" at bounding box center [1047, 205] width 137 height 20
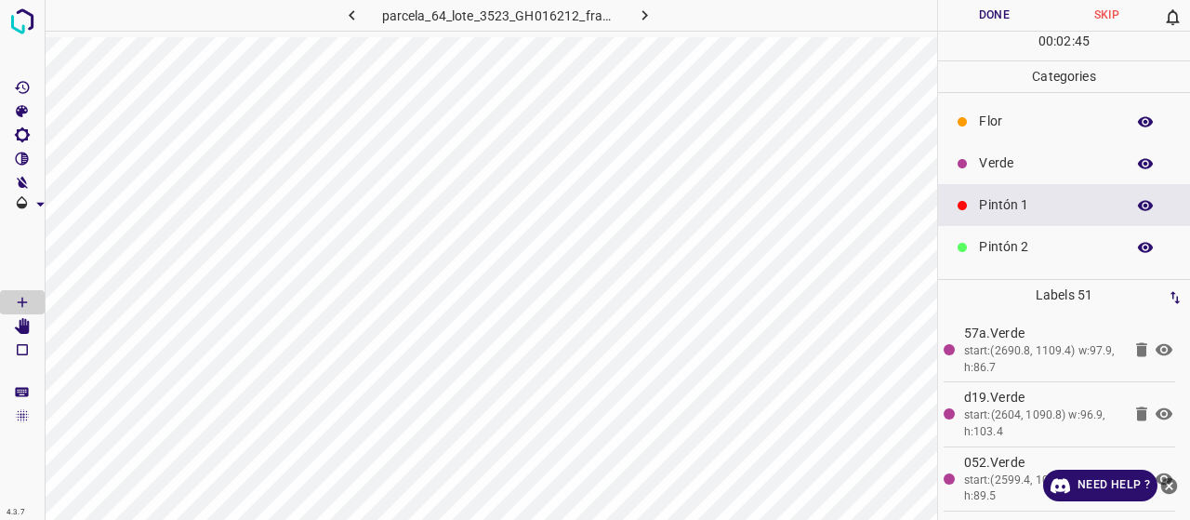
click at [1022, 259] on div "Pintón 2" at bounding box center [1064, 247] width 252 height 42
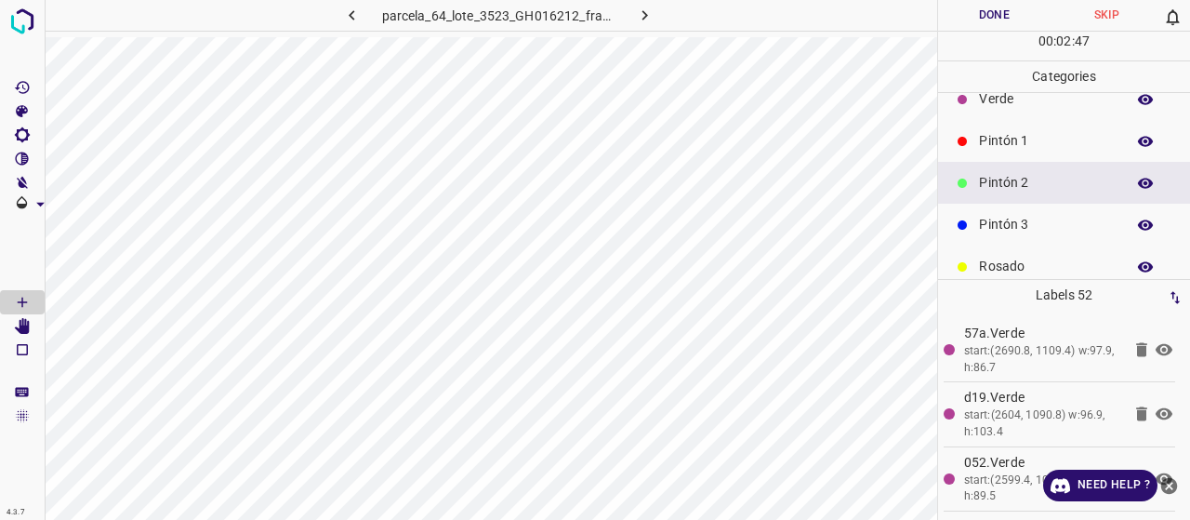
scroll to position [93, 0]
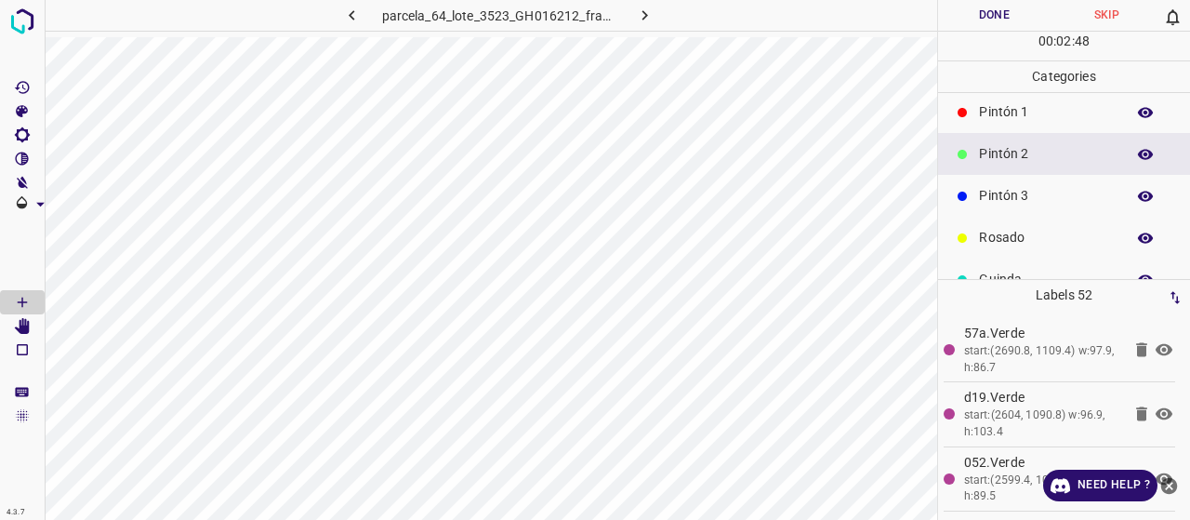
click at [1021, 198] on p "Pintón 3" at bounding box center [1047, 196] width 137 height 20
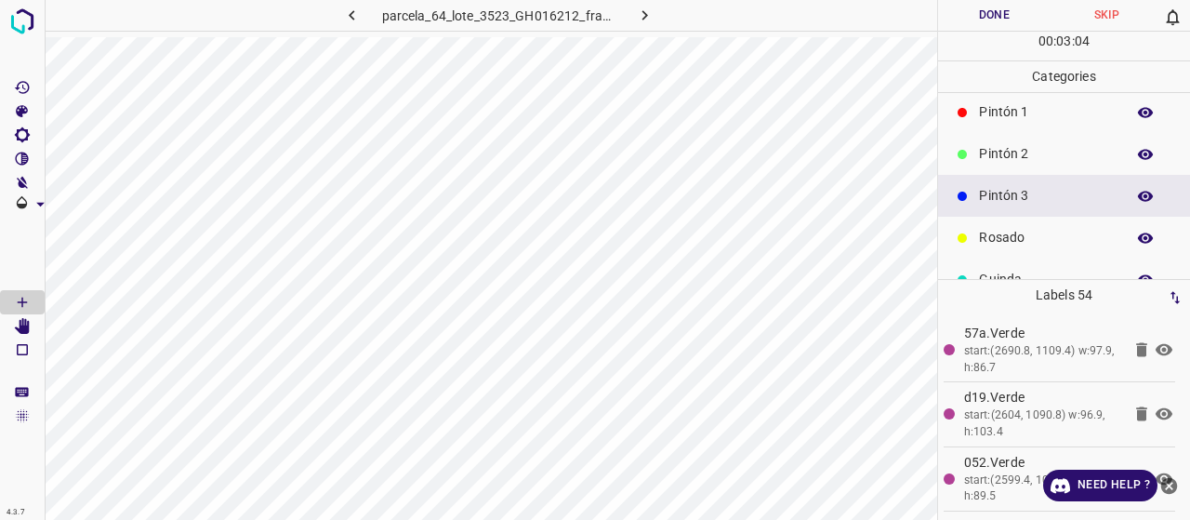
click at [1019, 119] on p "Pintón 1" at bounding box center [1047, 112] width 137 height 20
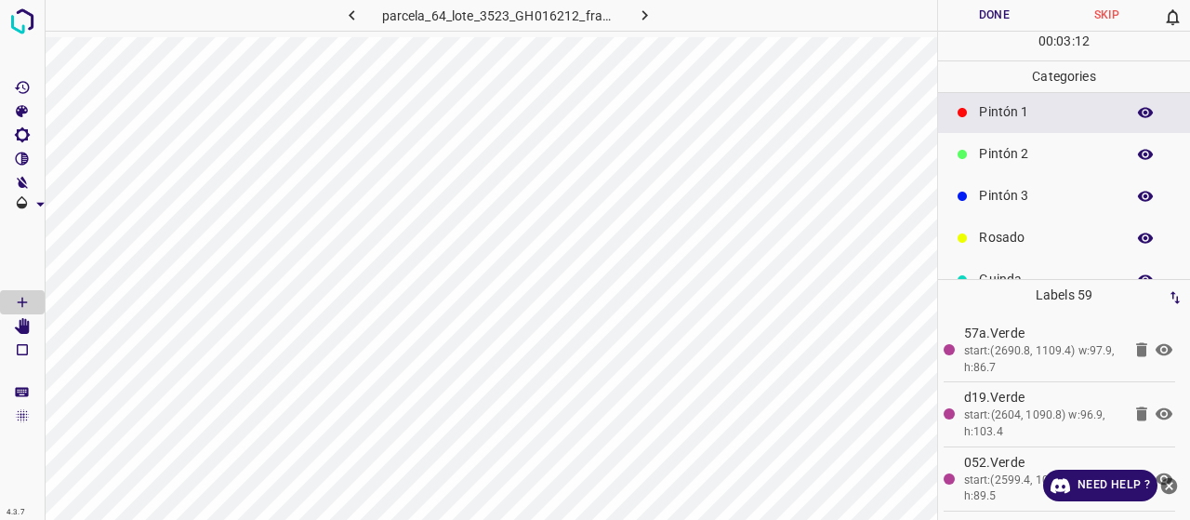
click at [980, 200] on p "Pintón 3" at bounding box center [1047, 196] width 137 height 20
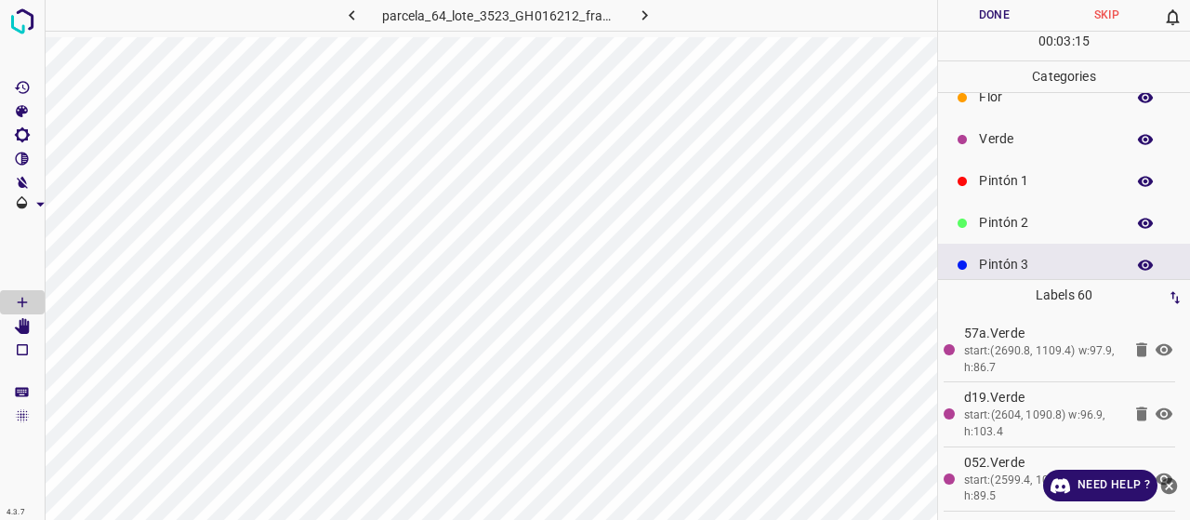
scroll to position [0, 0]
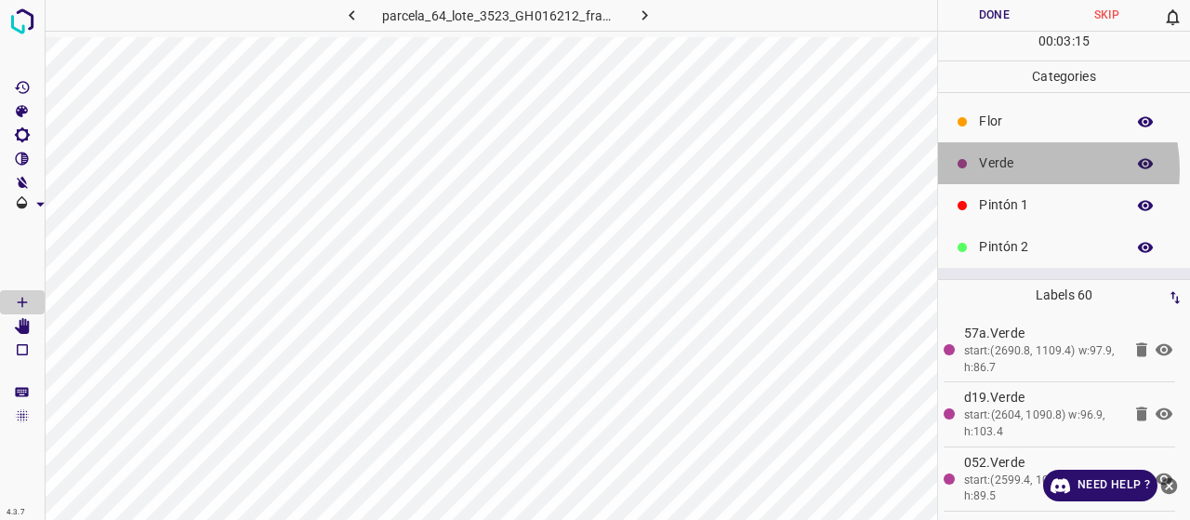
click at [1019, 168] on p "Verde" at bounding box center [1047, 163] width 137 height 20
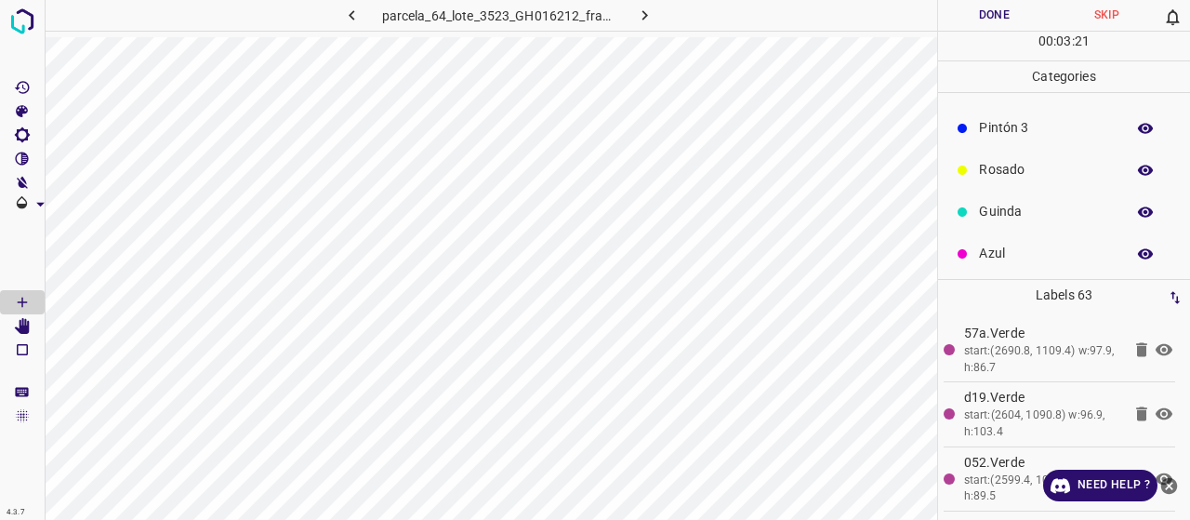
scroll to position [164, 0]
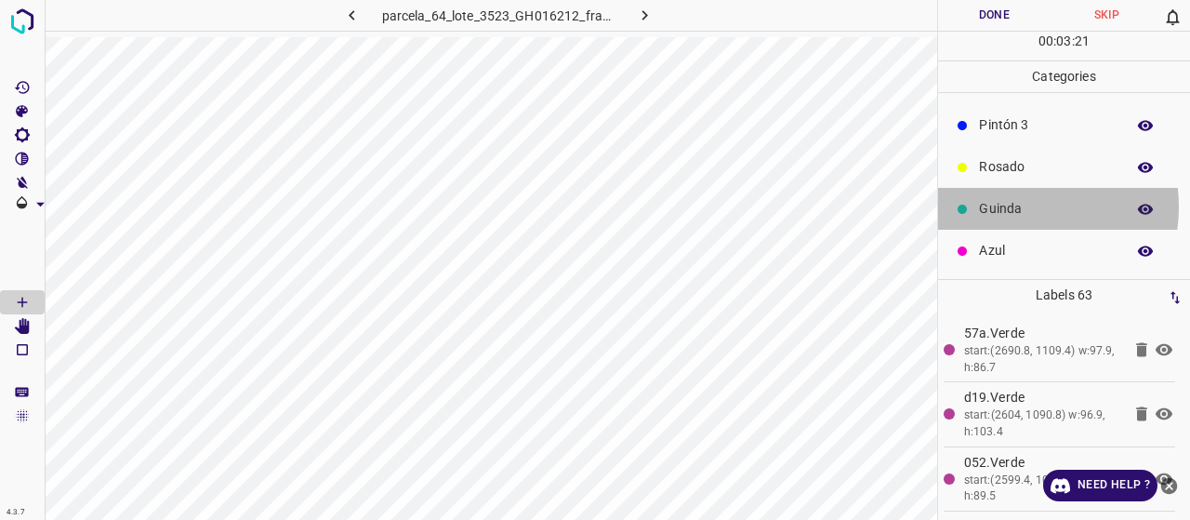
click at [1013, 206] on p "Guinda" at bounding box center [1047, 209] width 137 height 20
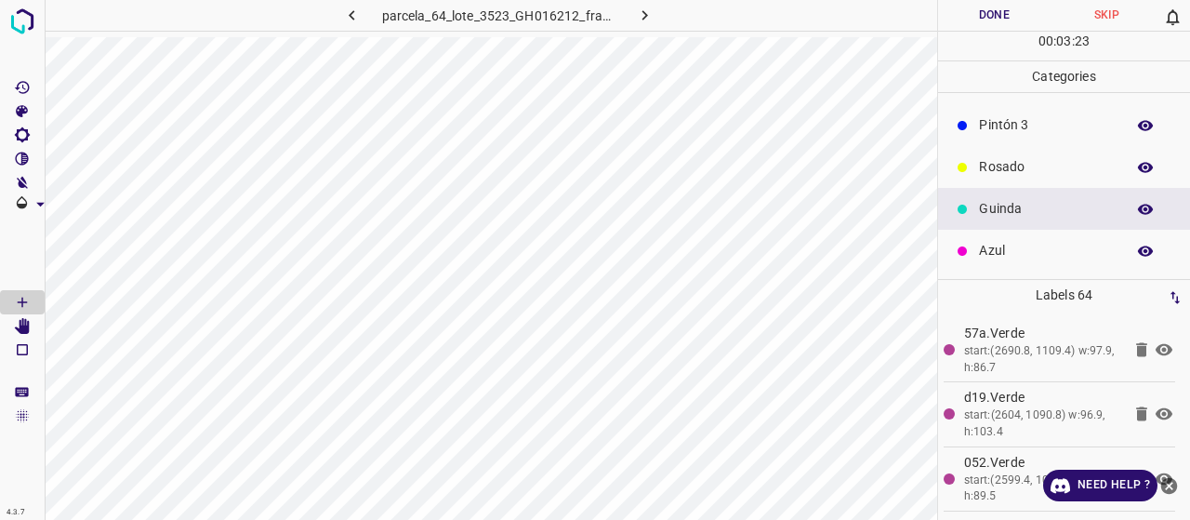
click at [1048, 257] on p "Azul" at bounding box center [1047, 251] width 137 height 20
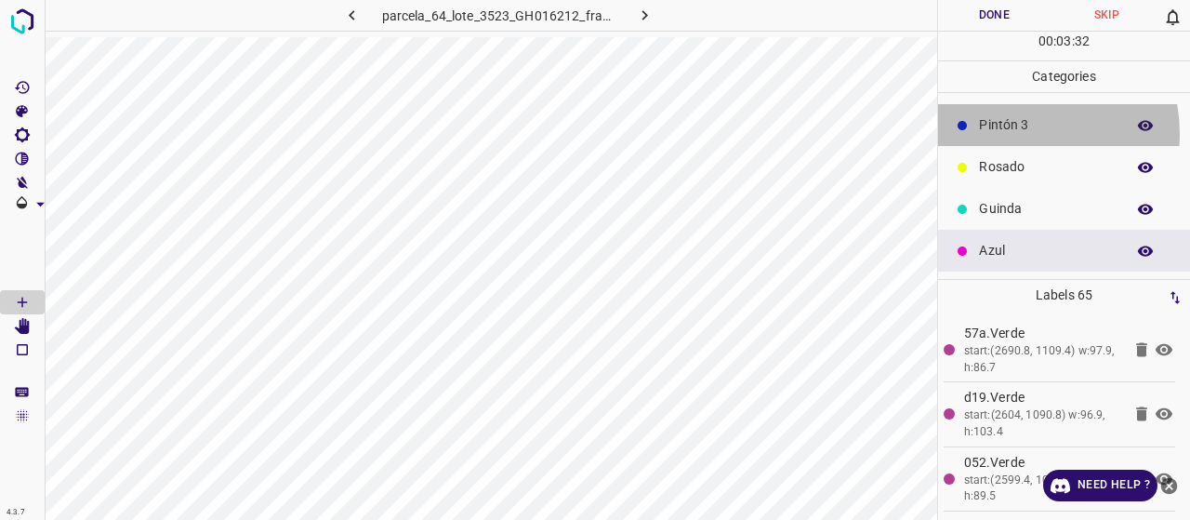
click at [1008, 133] on p "Pintón 3" at bounding box center [1047, 125] width 137 height 20
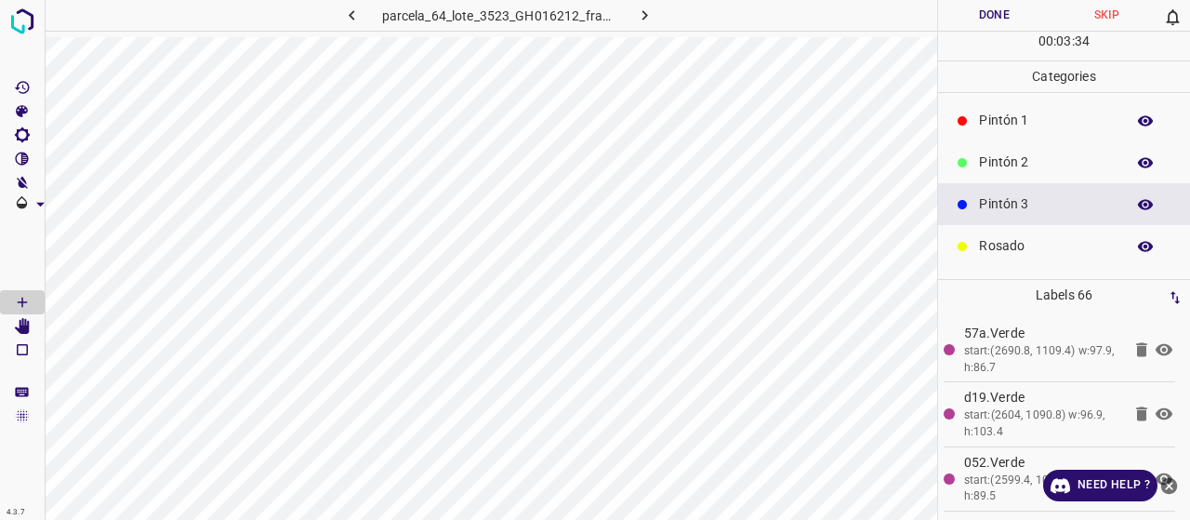
scroll to position [0, 0]
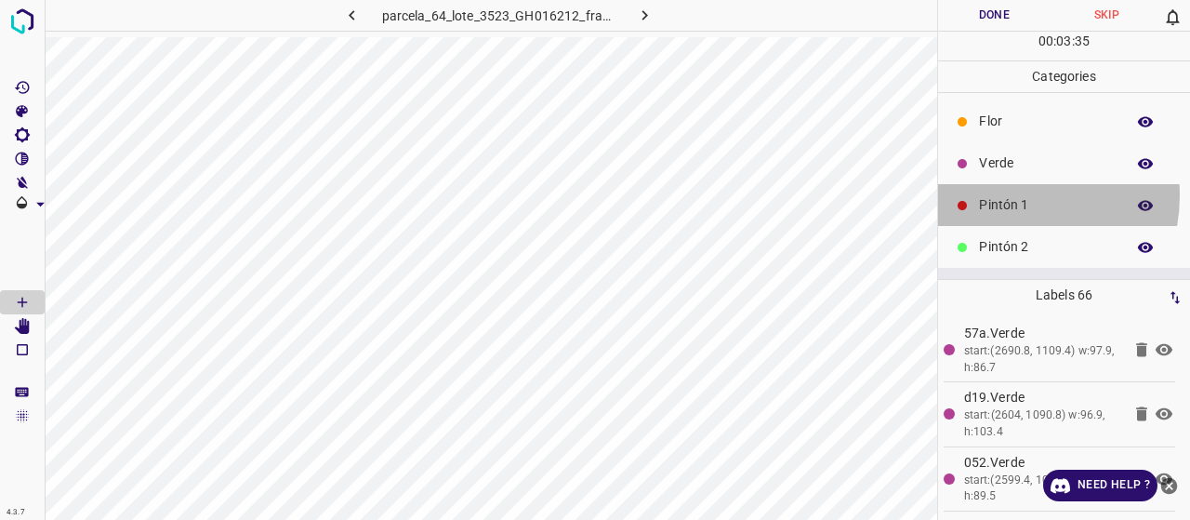
click at [1002, 195] on p "Pintón 1" at bounding box center [1047, 205] width 137 height 20
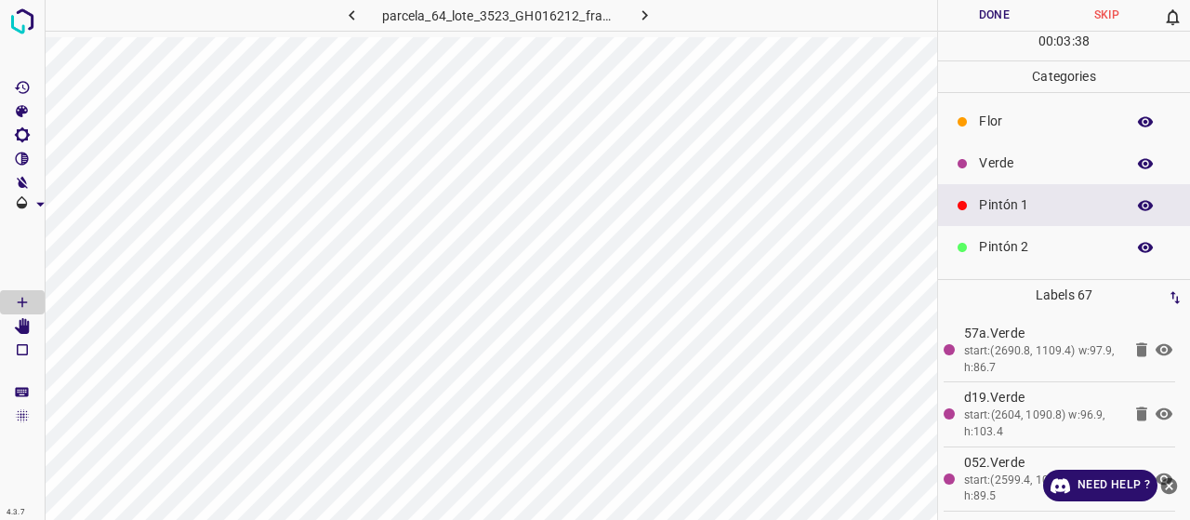
click at [1019, 174] on div "Verde" at bounding box center [1064, 163] width 252 height 42
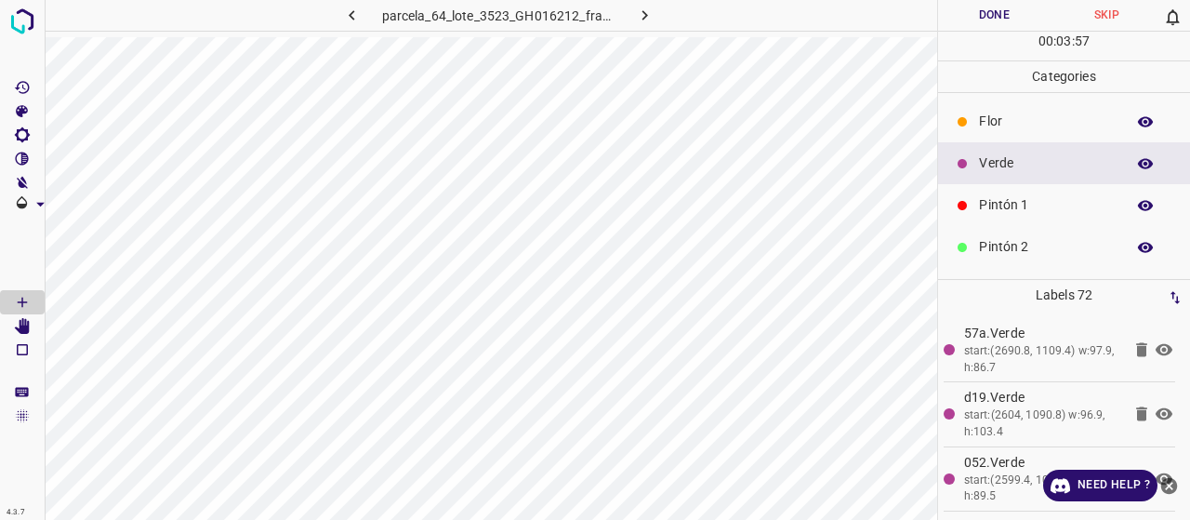
click at [993, 201] on p "Pintón 1" at bounding box center [1047, 205] width 137 height 20
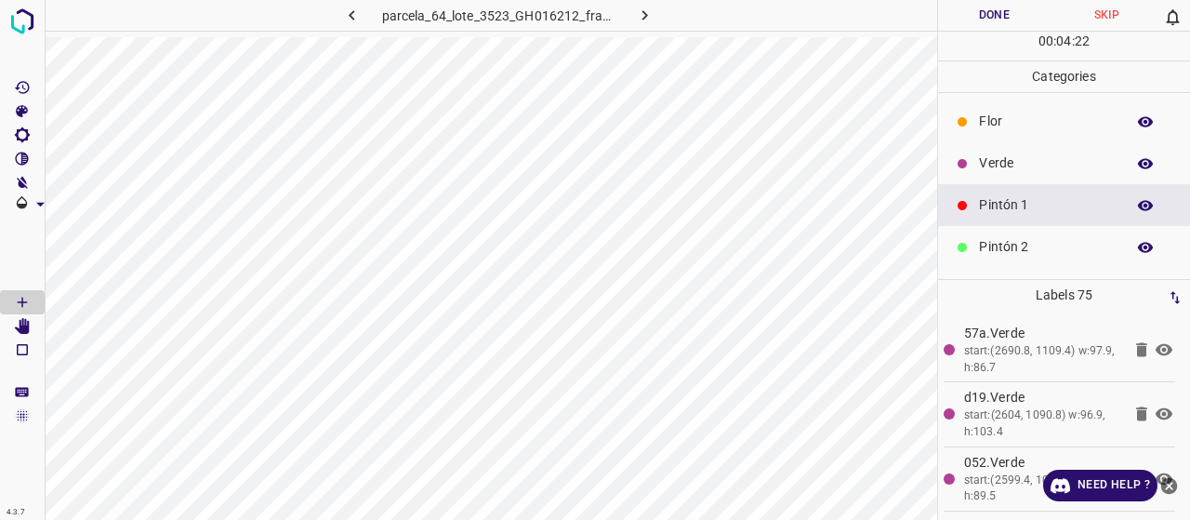
click at [1009, 152] on div "Verde" at bounding box center [1064, 163] width 252 height 42
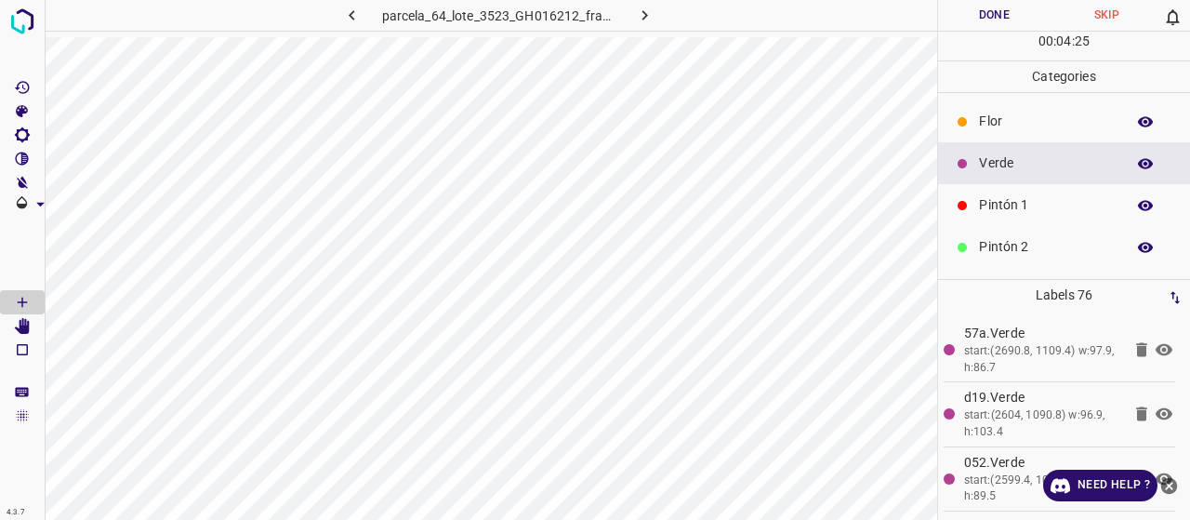
scroll to position [93, 0]
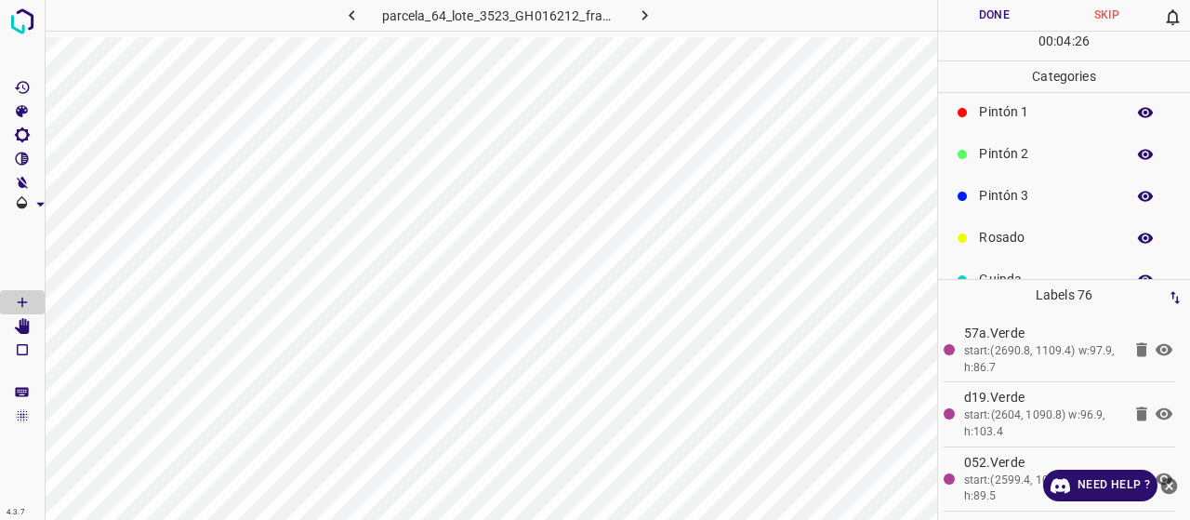
click at [1034, 231] on p "Rosado" at bounding box center [1047, 238] width 137 height 20
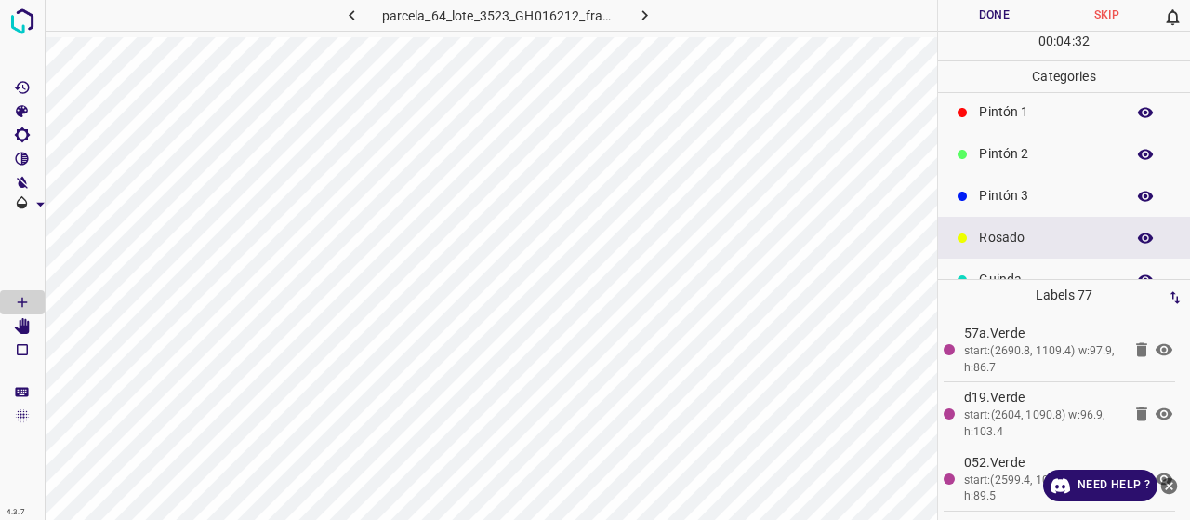
click at [1027, 120] on p "Pintón 1" at bounding box center [1047, 112] width 137 height 20
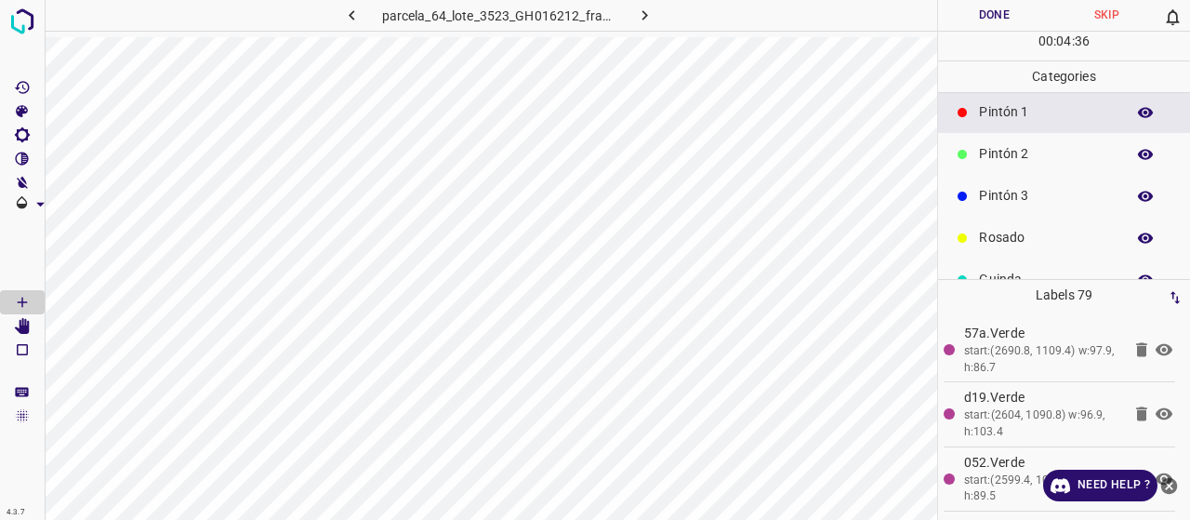
scroll to position [0, 0]
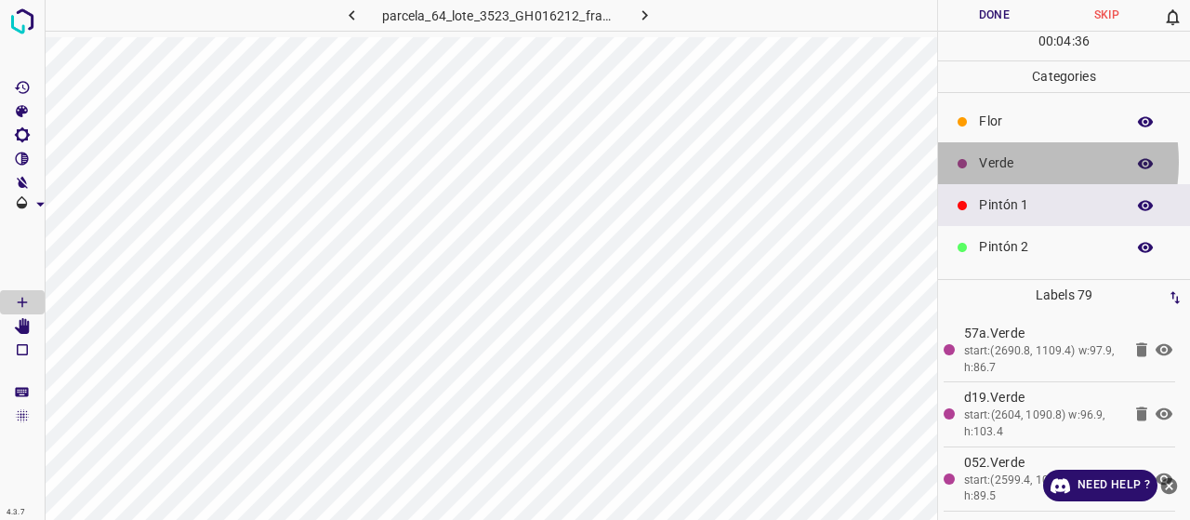
click at [996, 161] on p "Verde" at bounding box center [1047, 163] width 137 height 20
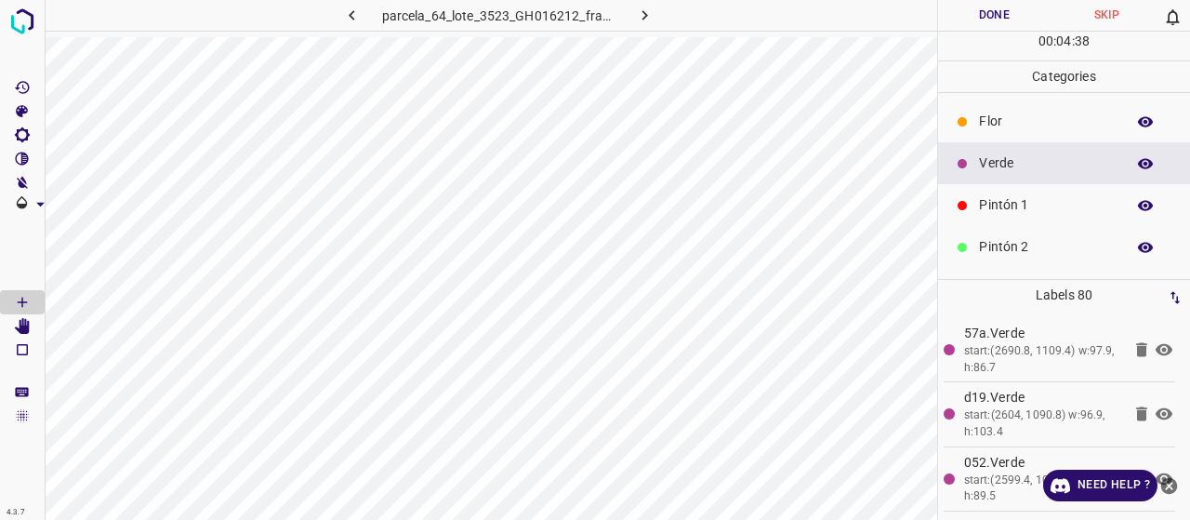
click at [997, 246] on p "Pintón 2" at bounding box center [1047, 247] width 137 height 20
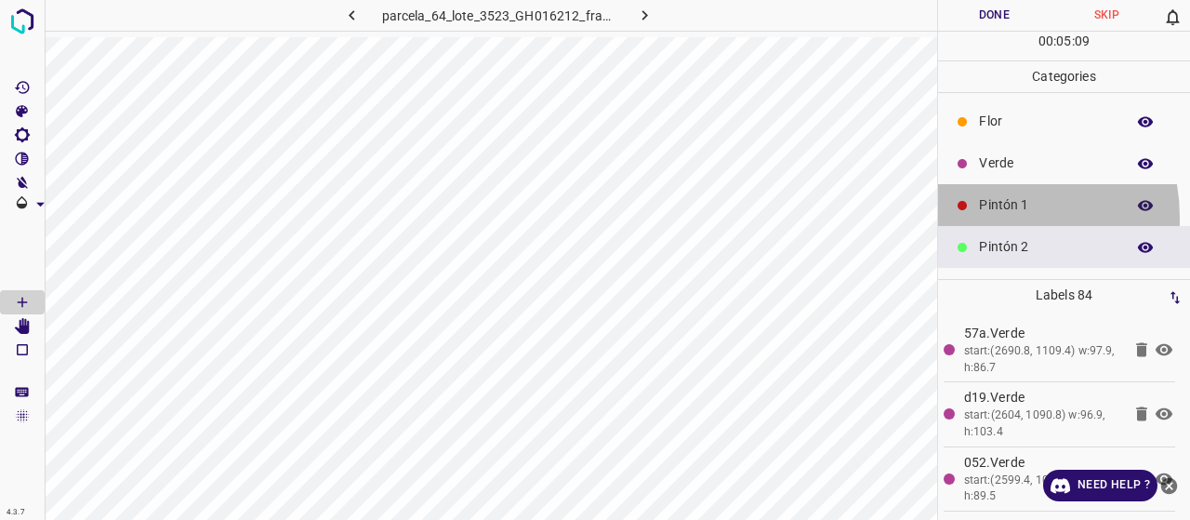
click at [980, 217] on div "Pintón 1" at bounding box center [1064, 205] width 252 height 42
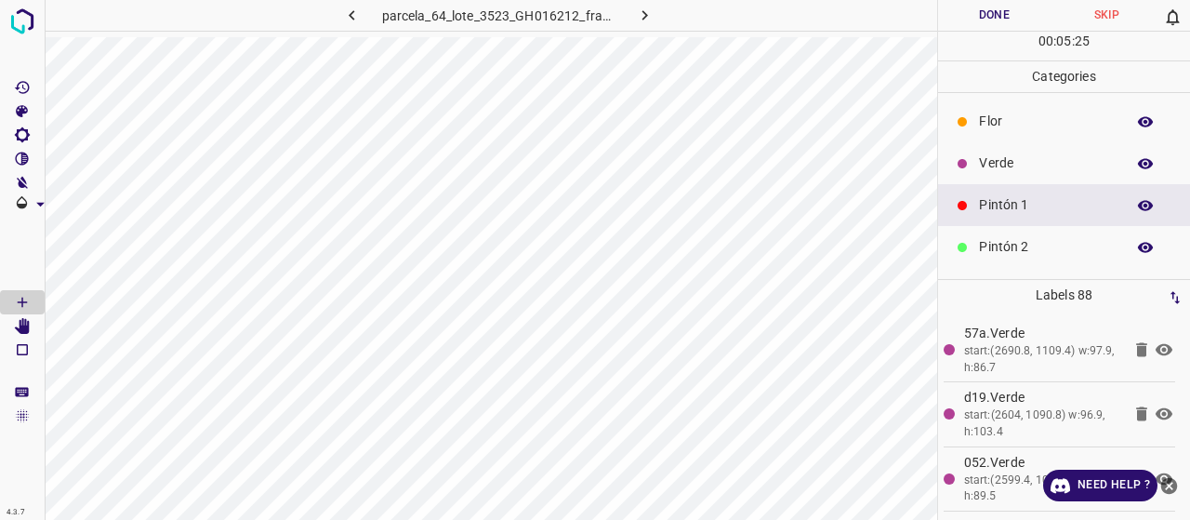
click at [982, 161] on p "Verde" at bounding box center [1047, 163] width 137 height 20
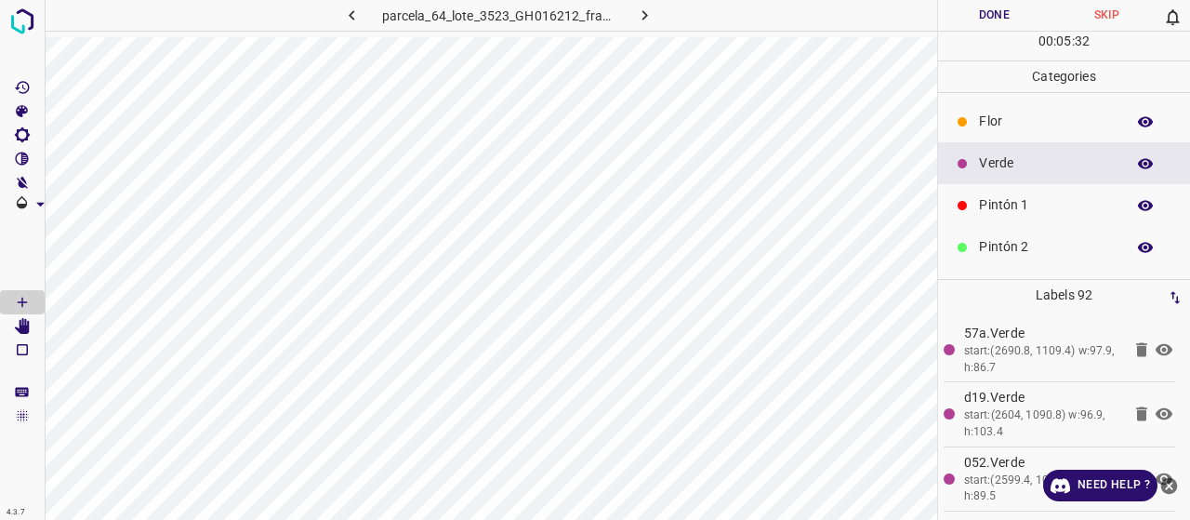
scroll to position [93, 0]
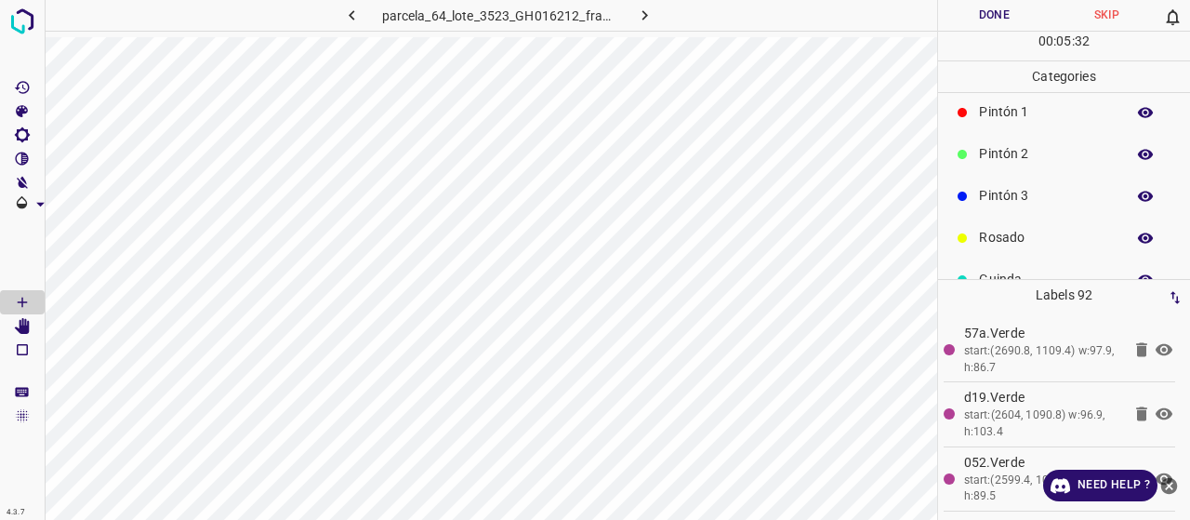
click at [1009, 222] on div "Rosado" at bounding box center [1064, 238] width 252 height 42
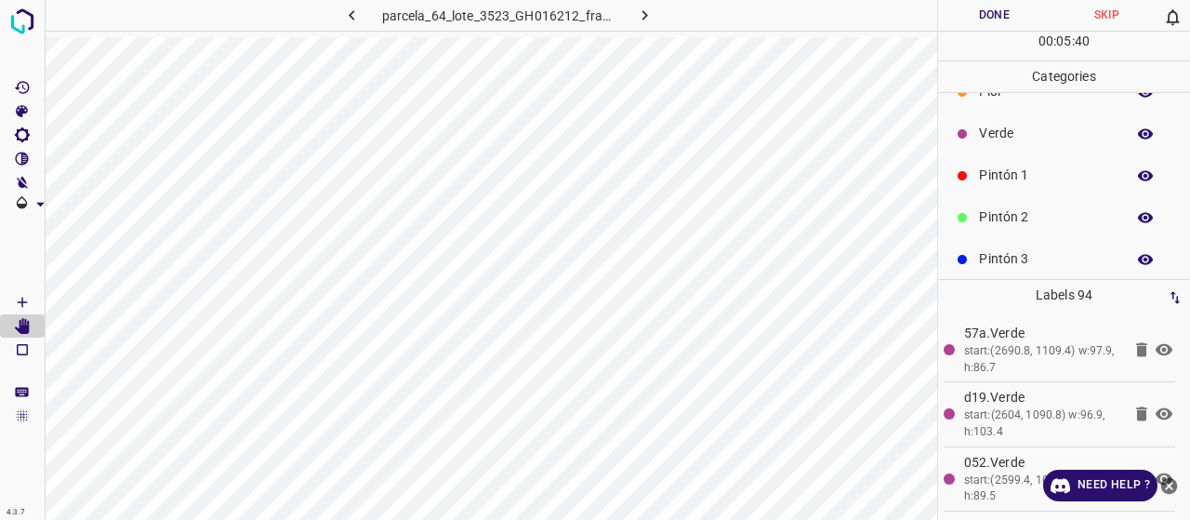
scroll to position [0, 0]
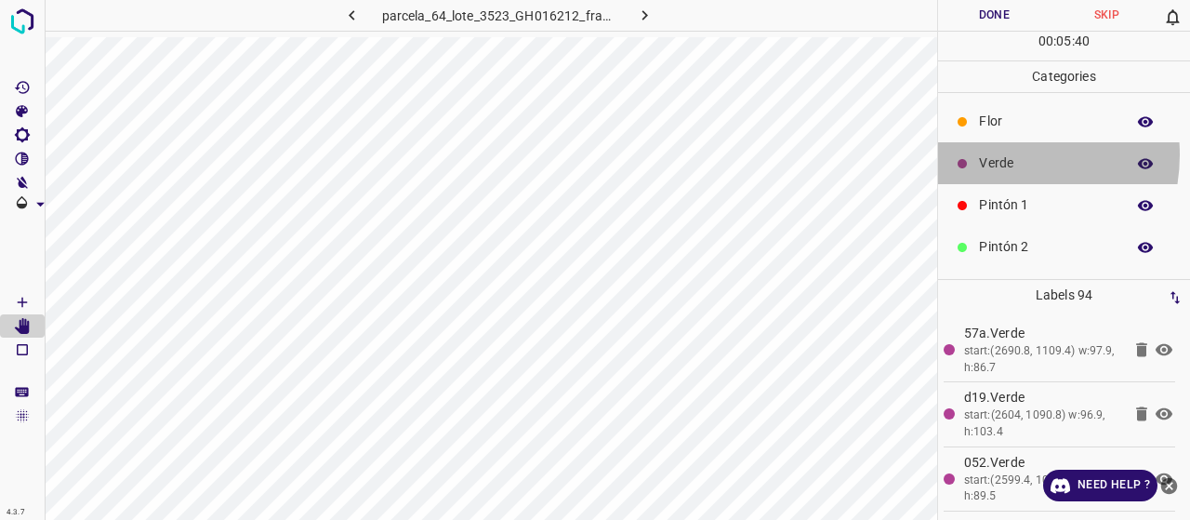
click at [994, 153] on p "Verde" at bounding box center [1047, 163] width 137 height 20
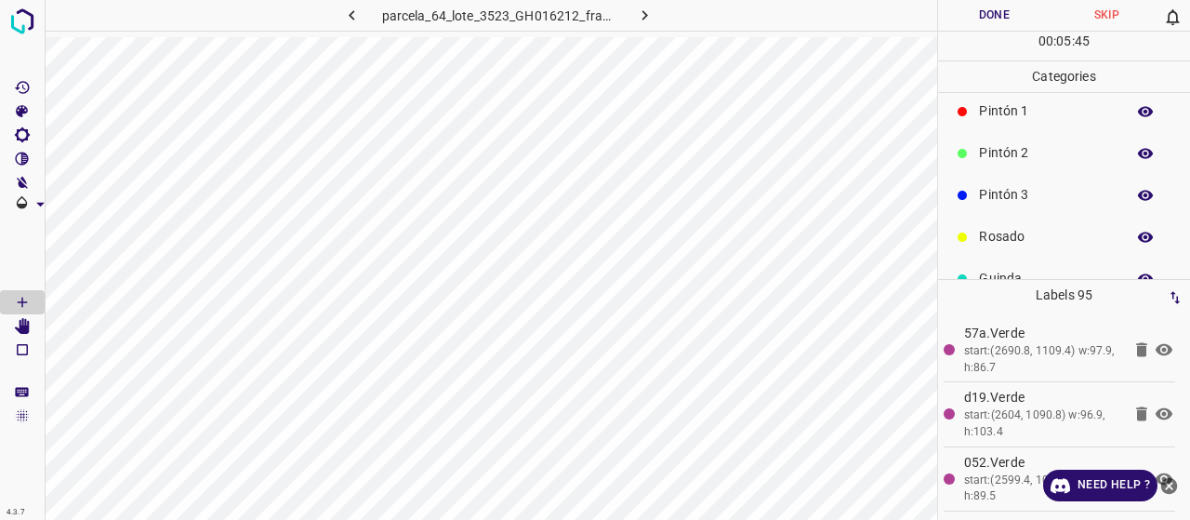
scroll to position [164, 0]
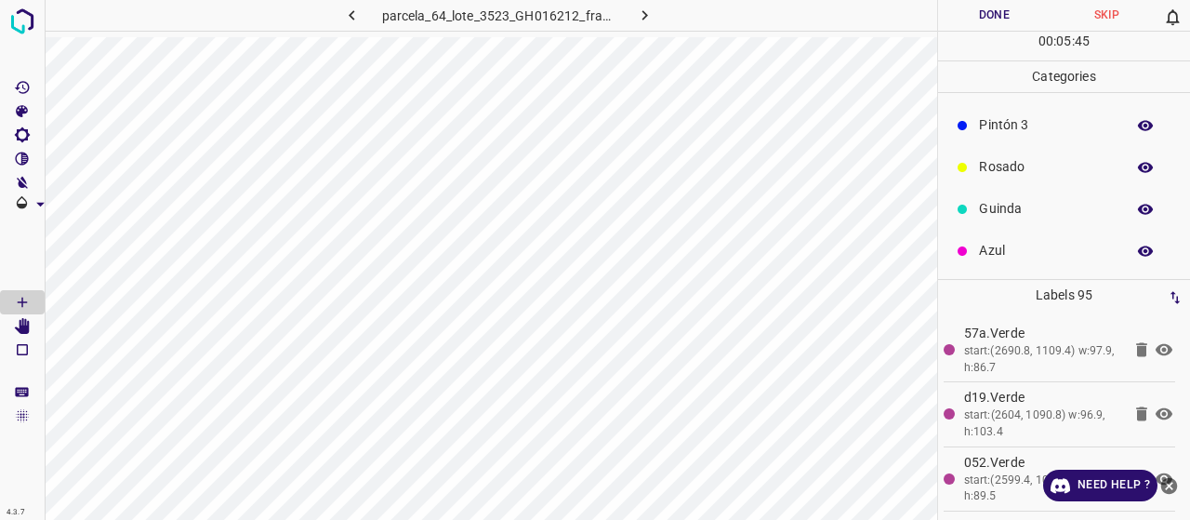
click at [1009, 170] on p "Rosado" at bounding box center [1047, 167] width 137 height 20
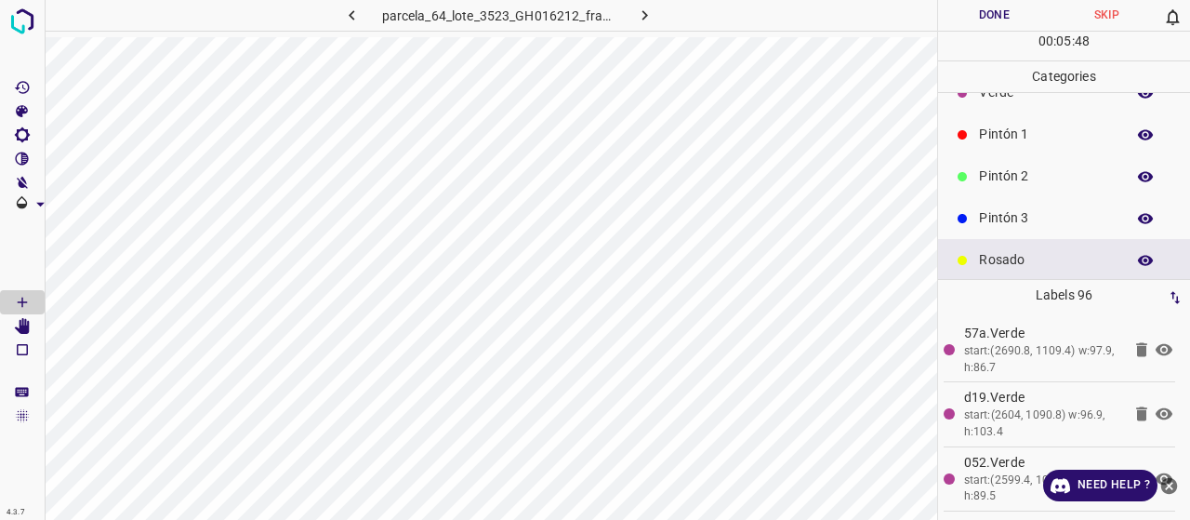
click at [995, 170] on p "Pintón 2" at bounding box center [1047, 176] width 137 height 20
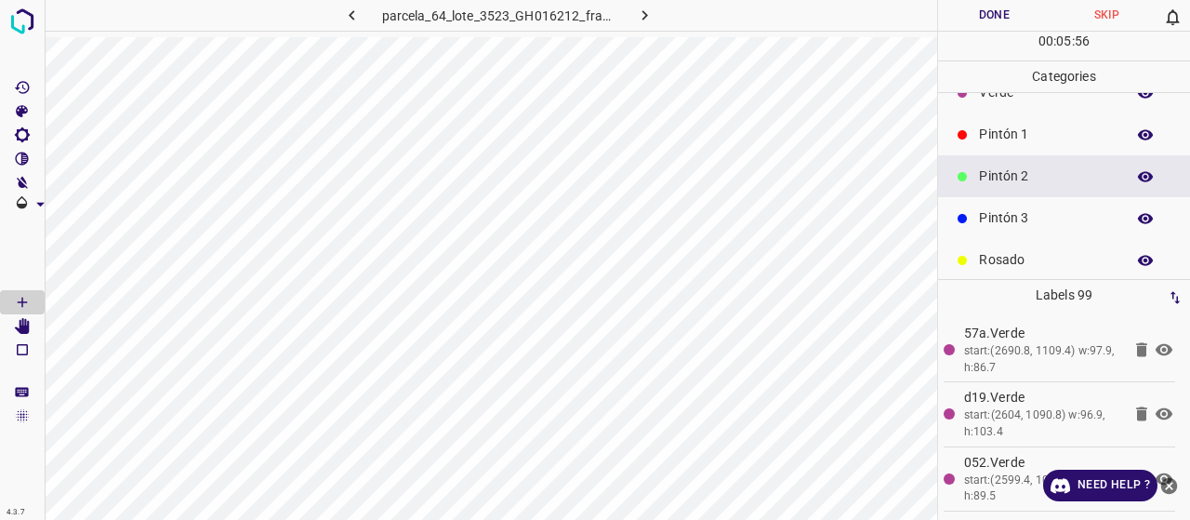
click at [983, 132] on p "Pintón 1" at bounding box center [1047, 135] width 137 height 20
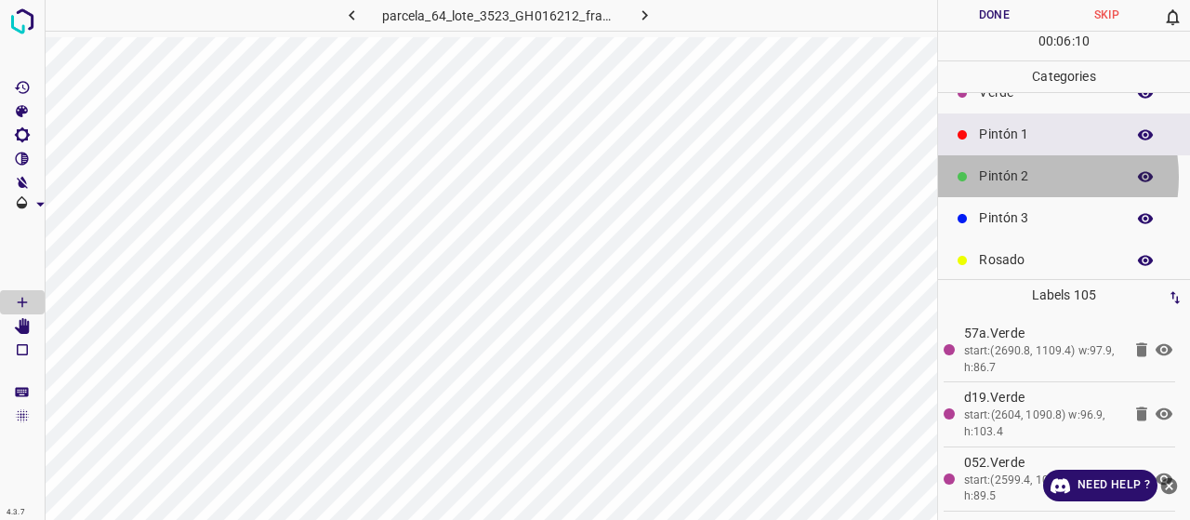
click at [1013, 177] on p "Pintón 2" at bounding box center [1047, 176] width 137 height 20
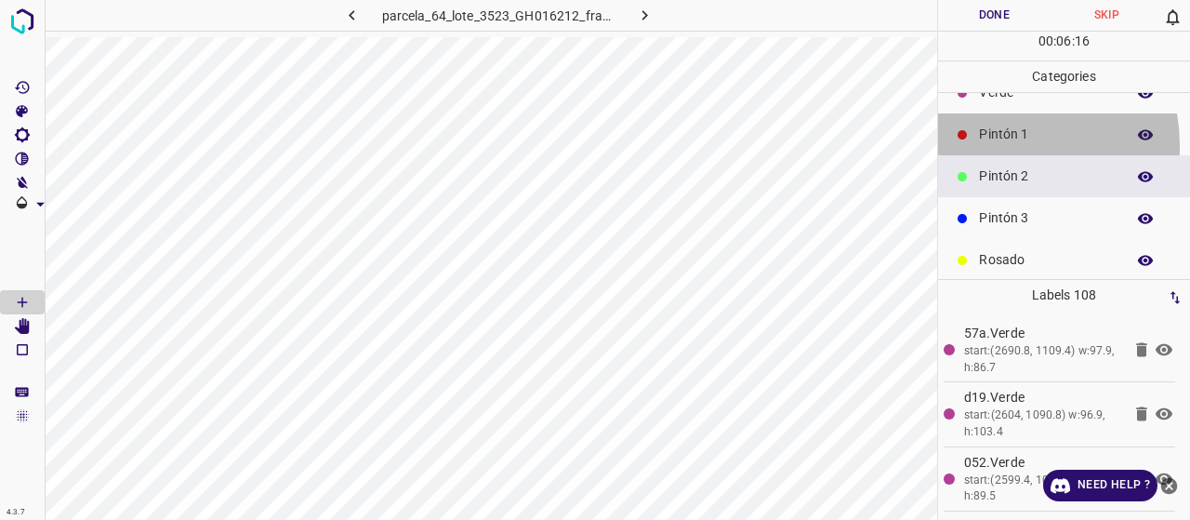
click at [998, 144] on div "Pintón 1" at bounding box center [1064, 134] width 252 height 42
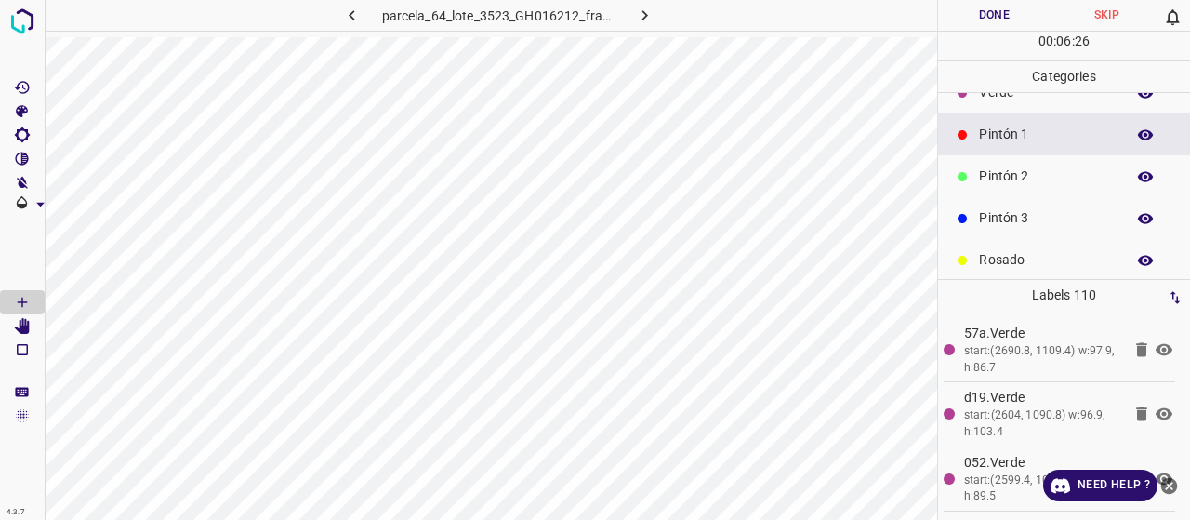
click at [992, 178] on p "Pintón 2" at bounding box center [1047, 176] width 137 height 20
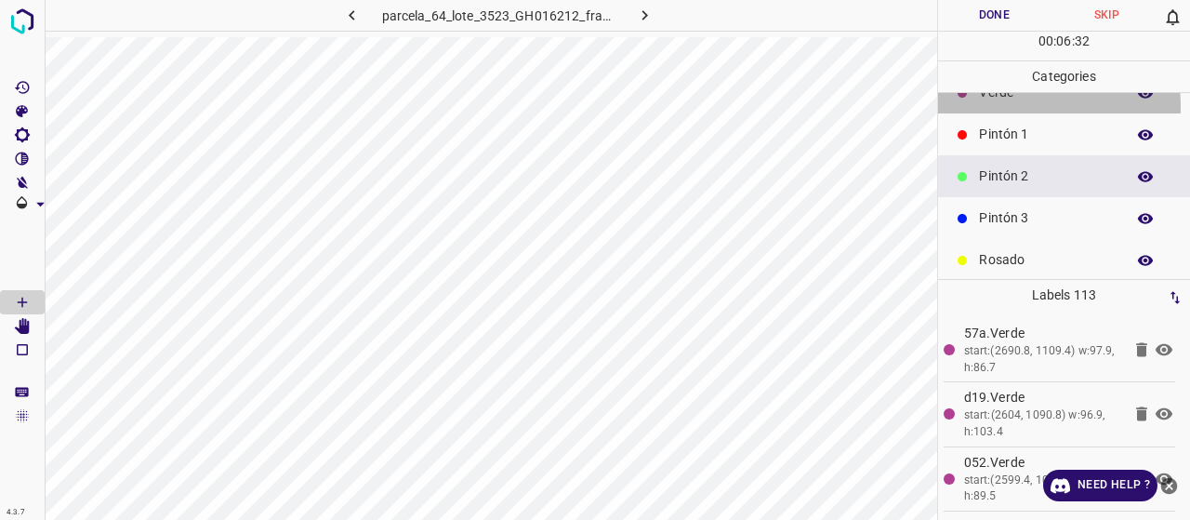
click at [997, 105] on div "Verde" at bounding box center [1064, 93] width 252 height 42
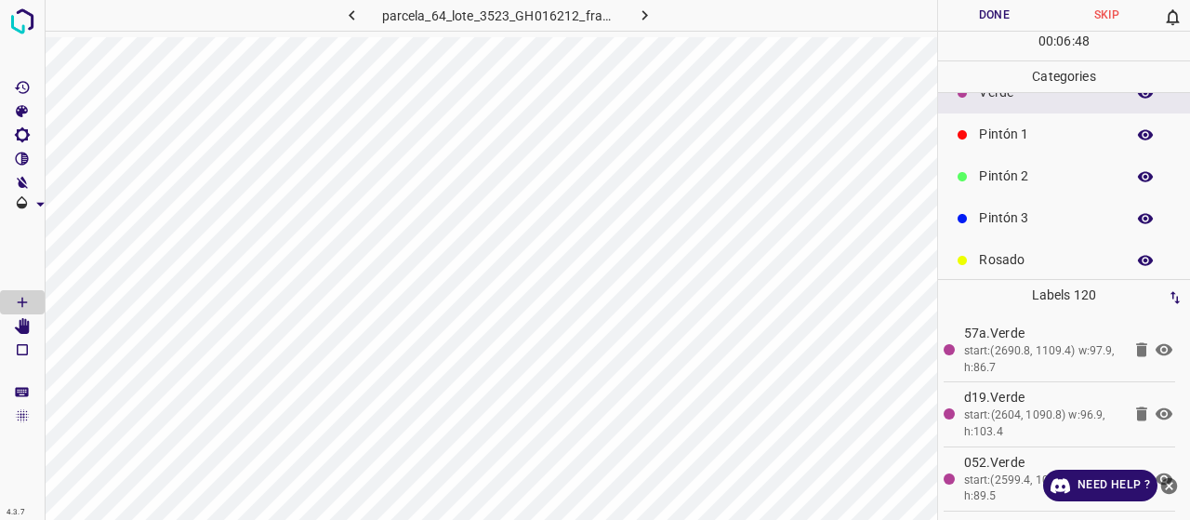
click at [1011, 178] on p "Pintón 2" at bounding box center [1047, 176] width 137 height 20
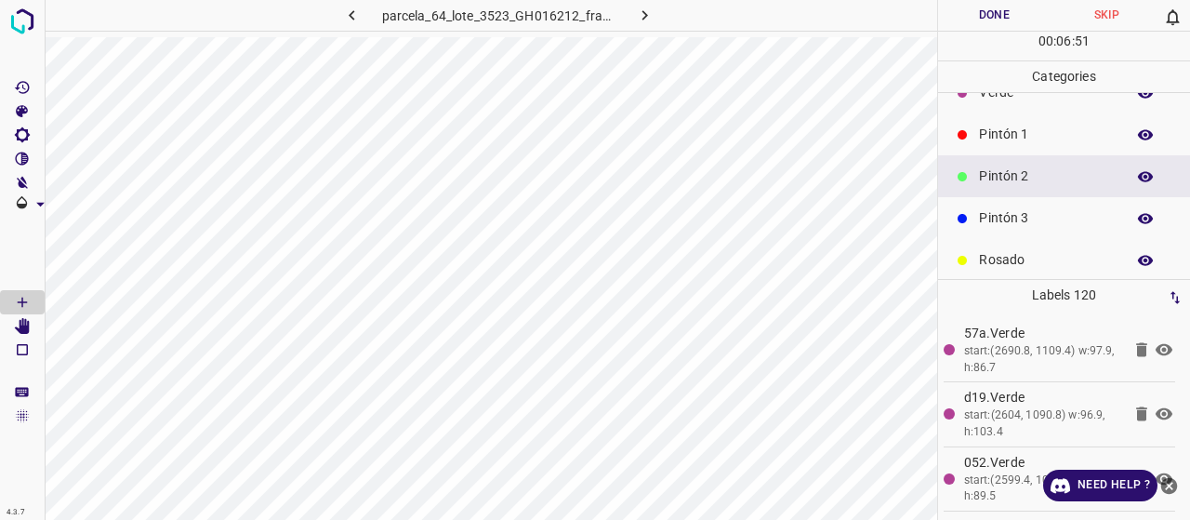
scroll to position [0, 0]
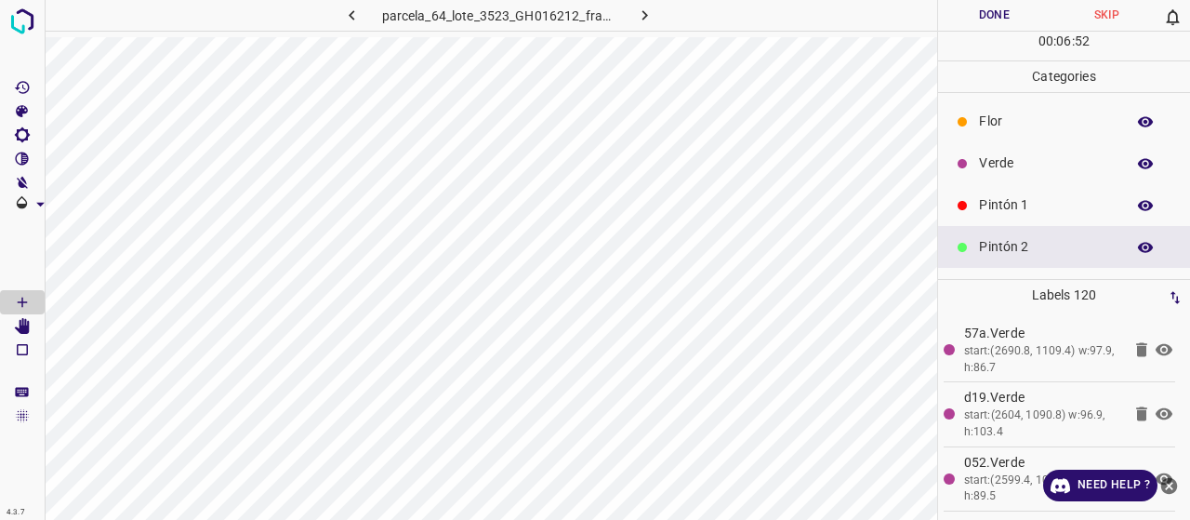
click at [1017, 204] on p "Pintón 1" at bounding box center [1047, 205] width 137 height 20
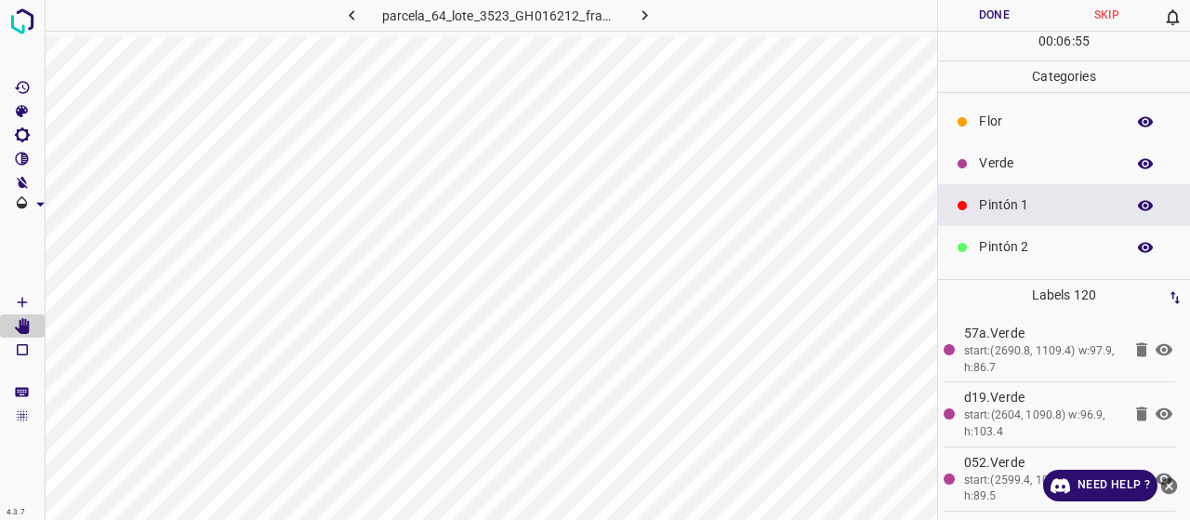
click at [1035, 205] on p "Pintón 1" at bounding box center [1047, 205] width 137 height 20
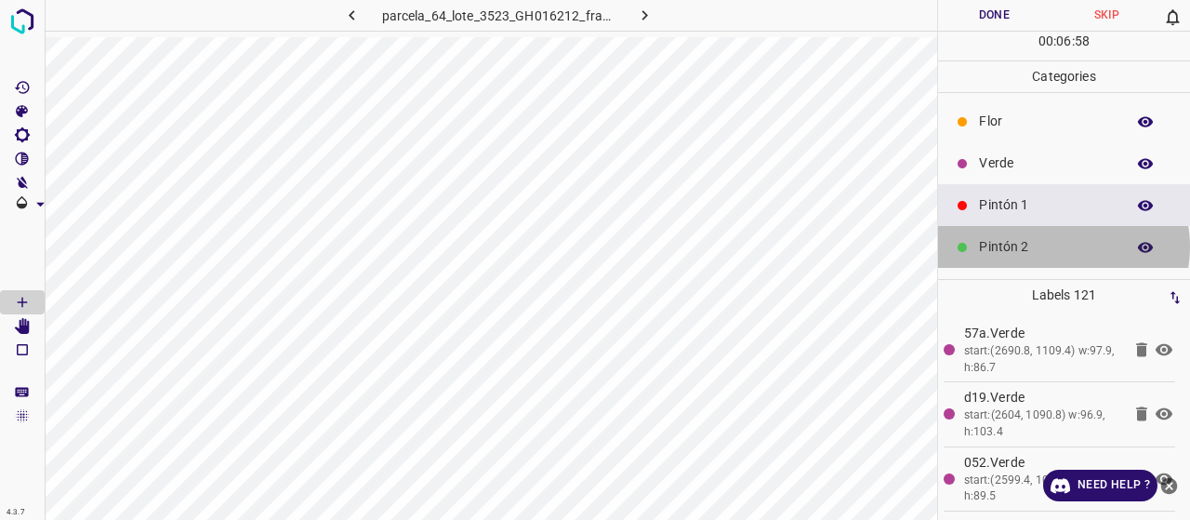
click at [1062, 245] on p "Pintón 2" at bounding box center [1047, 247] width 137 height 20
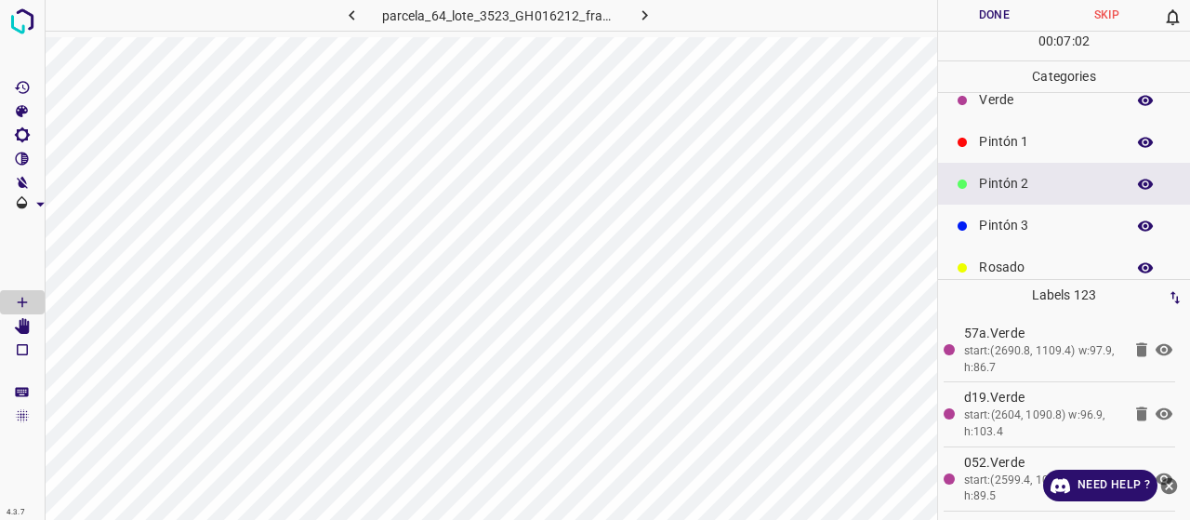
scroll to position [93, 0]
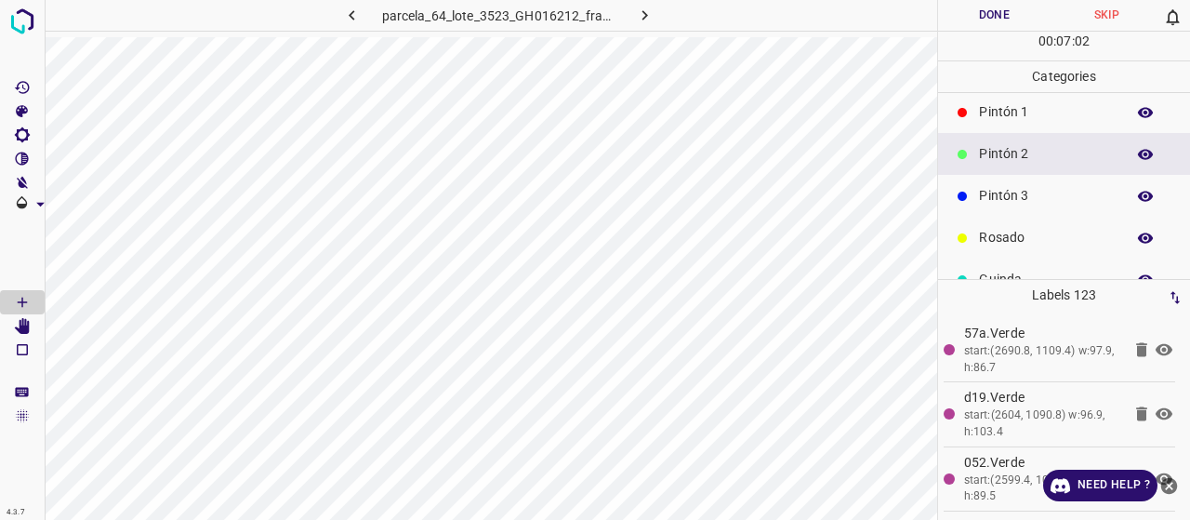
click at [995, 197] on p "Pintón 3" at bounding box center [1047, 196] width 137 height 20
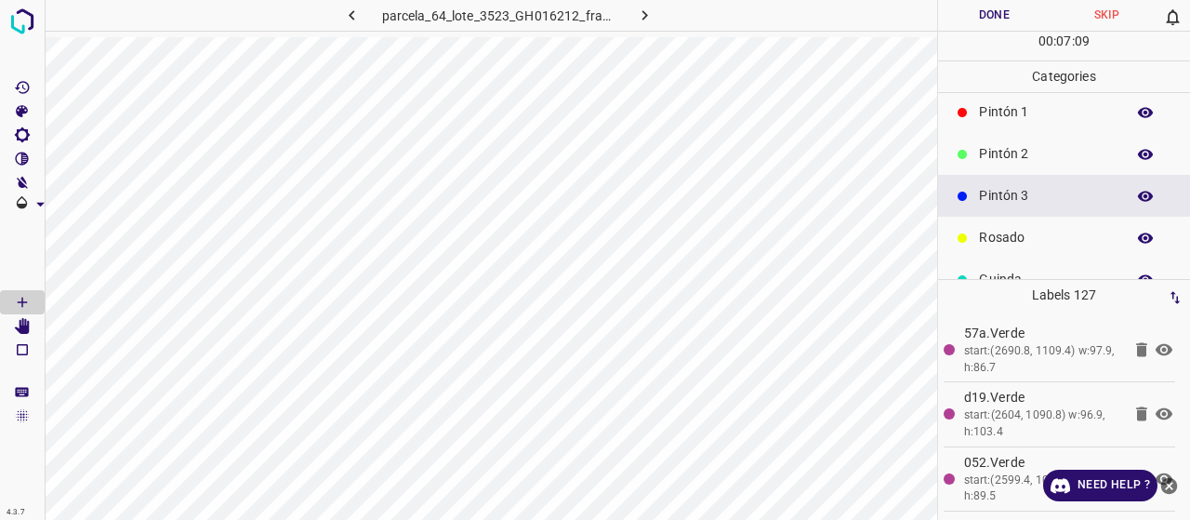
click at [1033, 138] on div "Pintón 2" at bounding box center [1064, 154] width 252 height 42
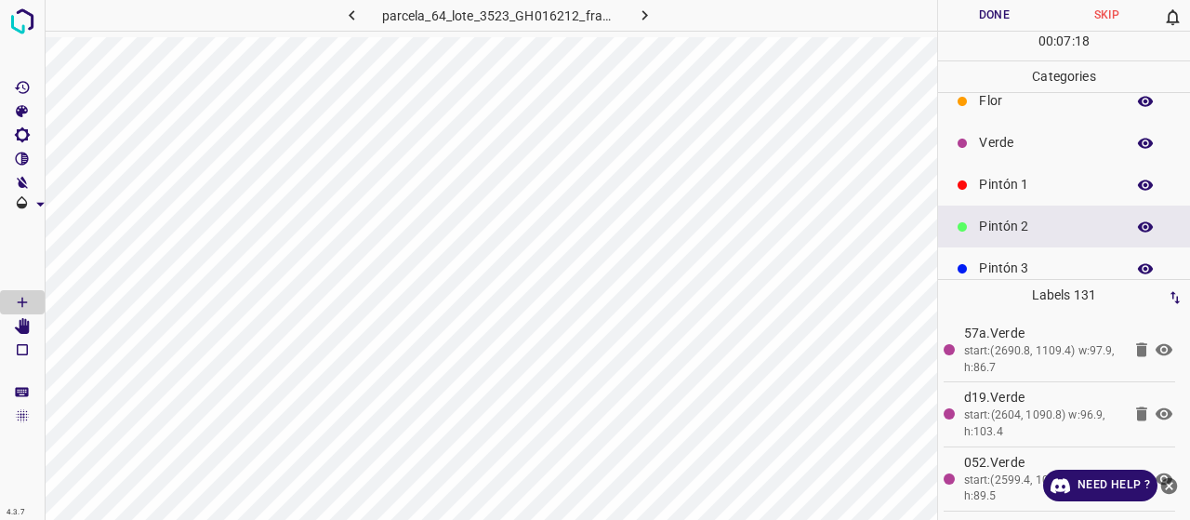
scroll to position [0, 0]
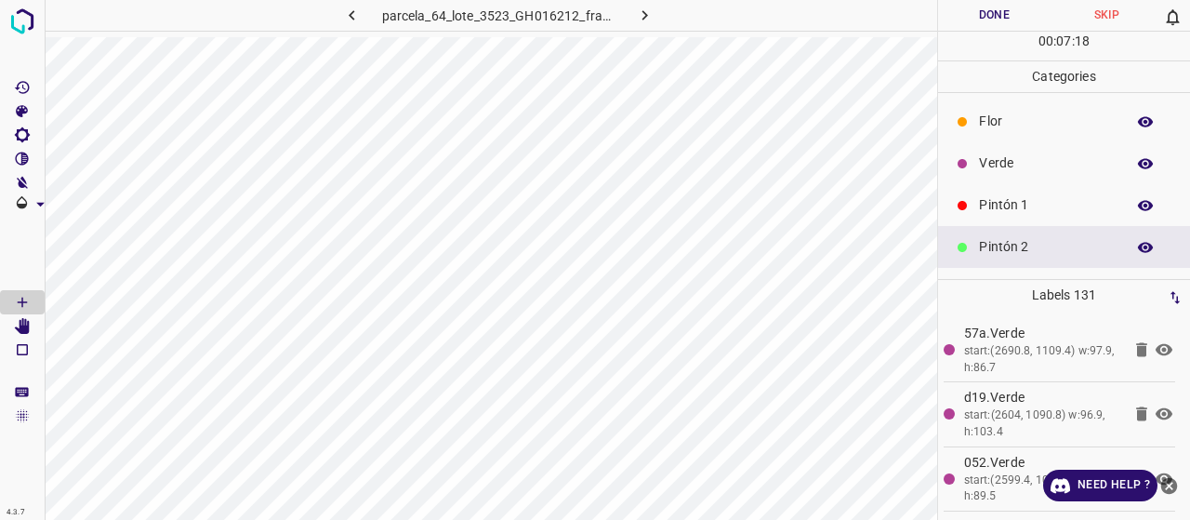
click at [1015, 170] on p "Verde" at bounding box center [1047, 163] width 137 height 20
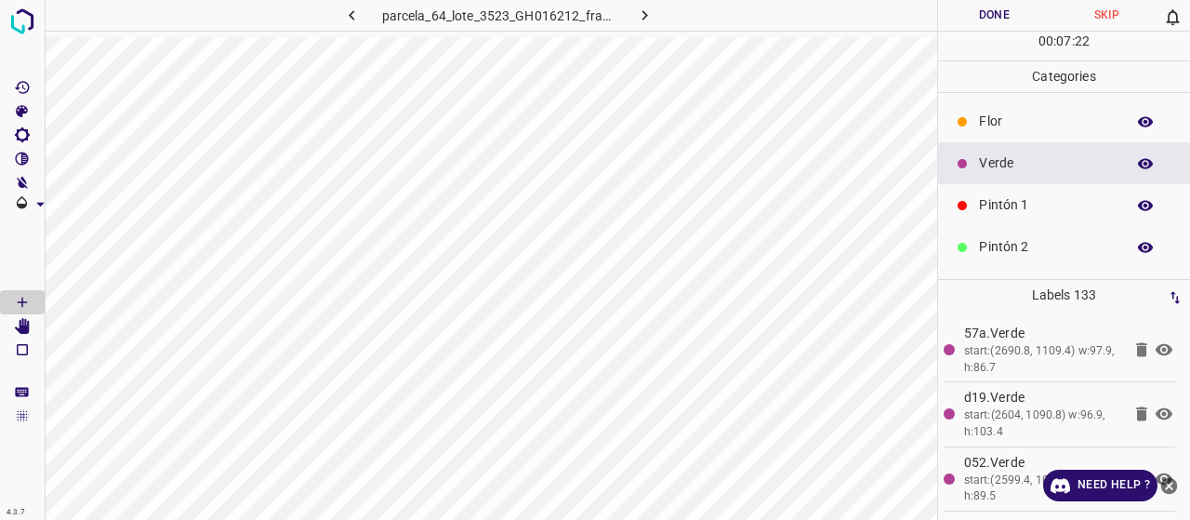
click at [998, 204] on p "Pintón 1" at bounding box center [1047, 205] width 137 height 20
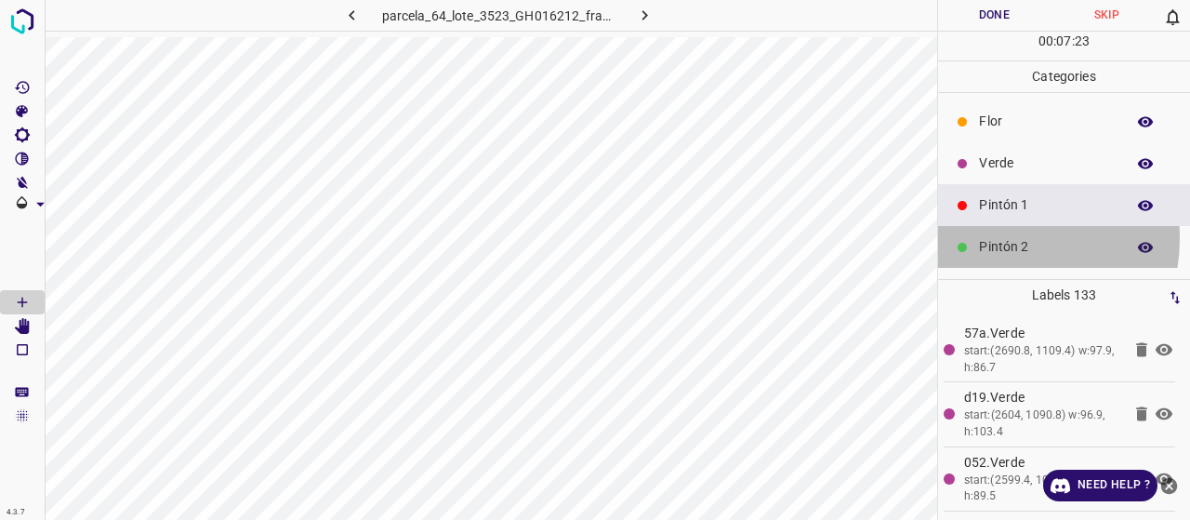
click at [992, 237] on p "Pintón 2" at bounding box center [1047, 247] width 137 height 20
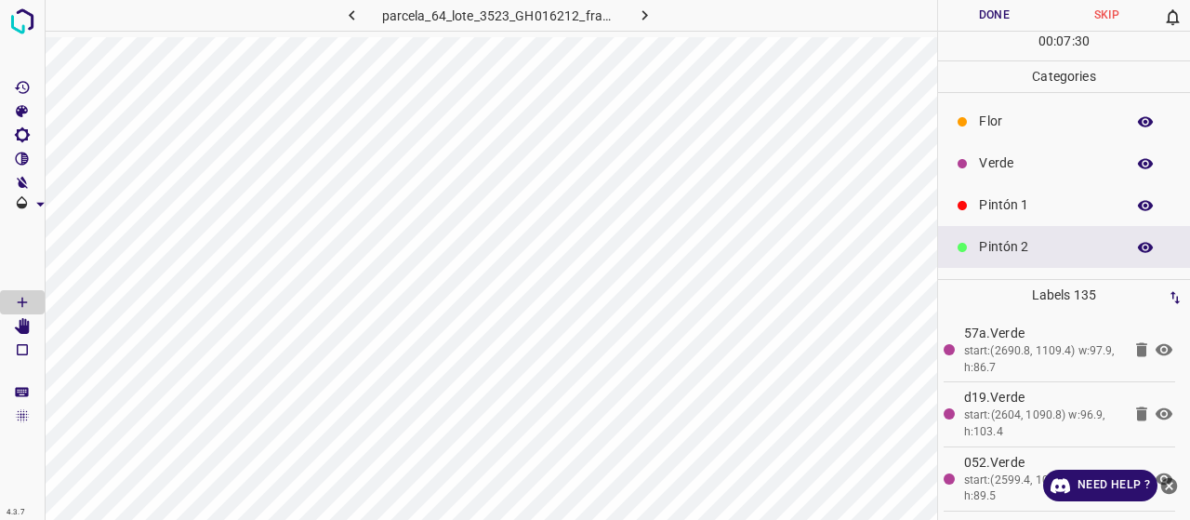
click at [1000, 163] on p "Verde" at bounding box center [1047, 163] width 137 height 20
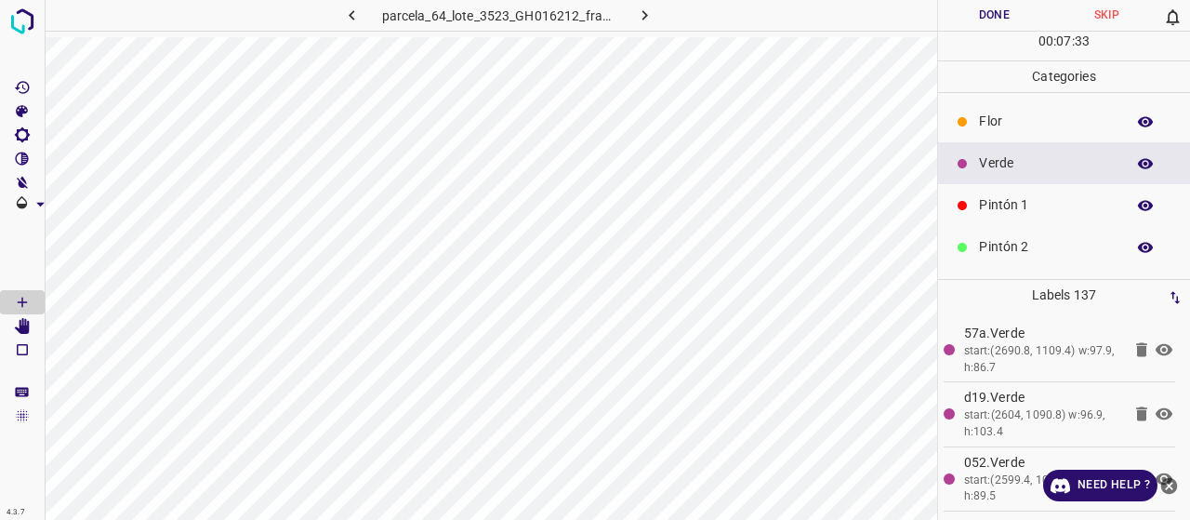
click at [1045, 218] on div "Pintón 1" at bounding box center [1064, 205] width 252 height 42
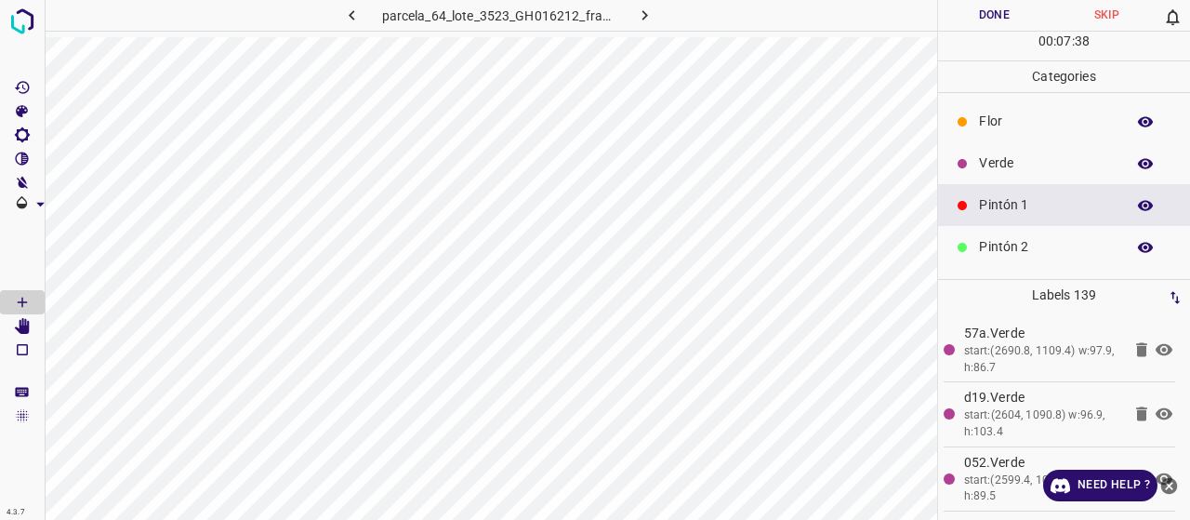
scroll to position [93, 0]
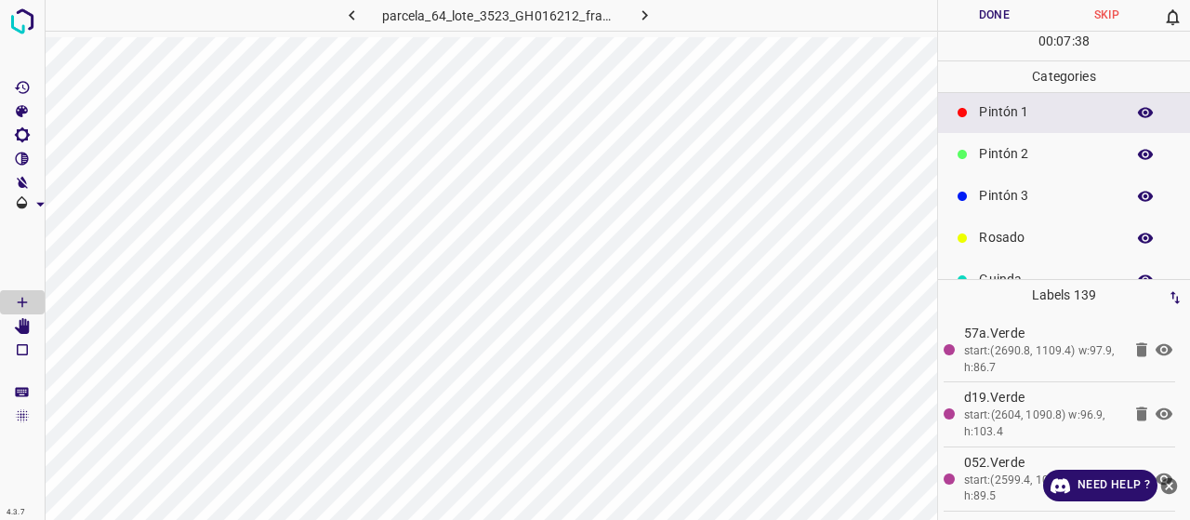
click at [1032, 189] on p "Pintón 3" at bounding box center [1047, 196] width 137 height 20
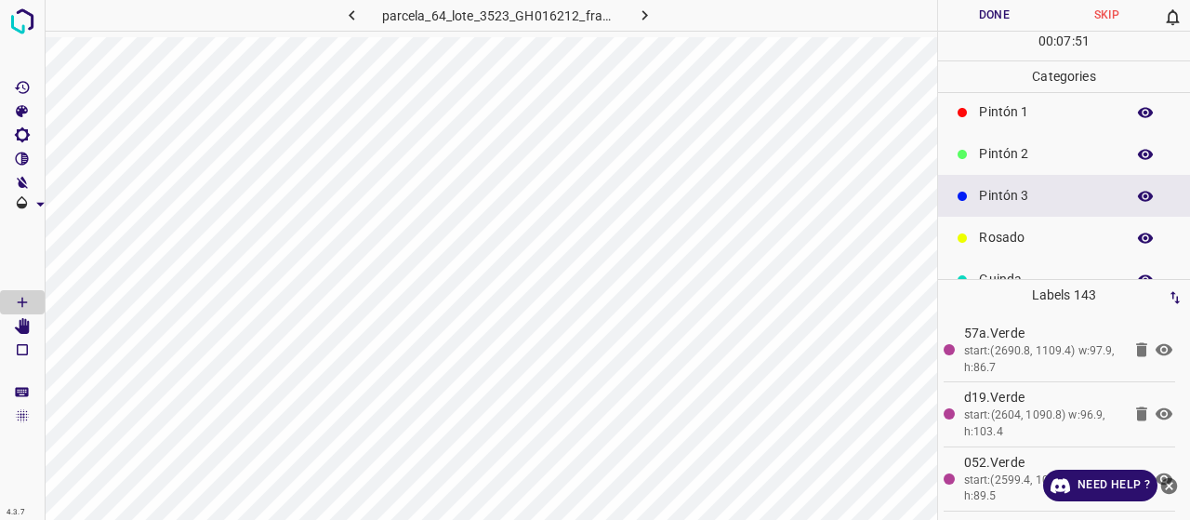
click at [952, 41] on div "00 : 07 : 51" at bounding box center [1064, 46] width 252 height 29
click at [978, 18] on button "Done" at bounding box center [994, 15] width 112 height 31
click at [989, 120] on p "Pintón 1" at bounding box center [1047, 112] width 137 height 20
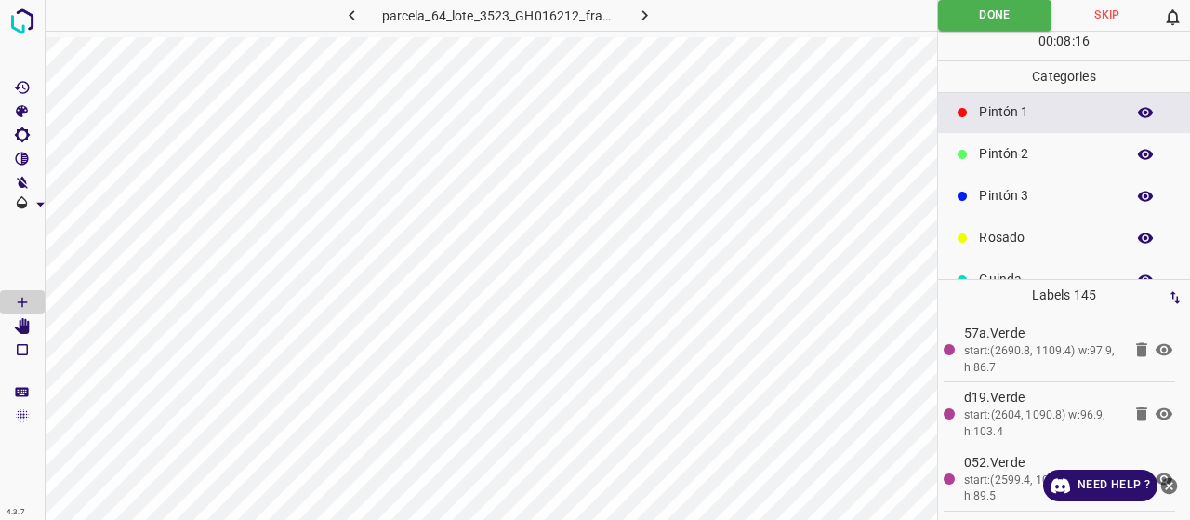
scroll to position [0, 0]
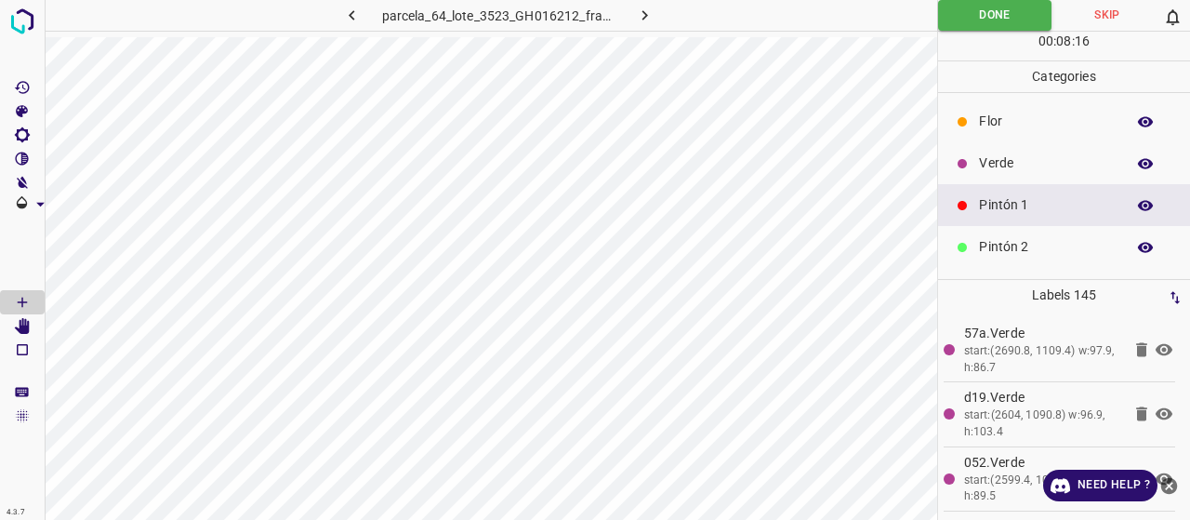
click at [1021, 162] on p "Verde" at bounding box center [1047, 163] width 137 height 20
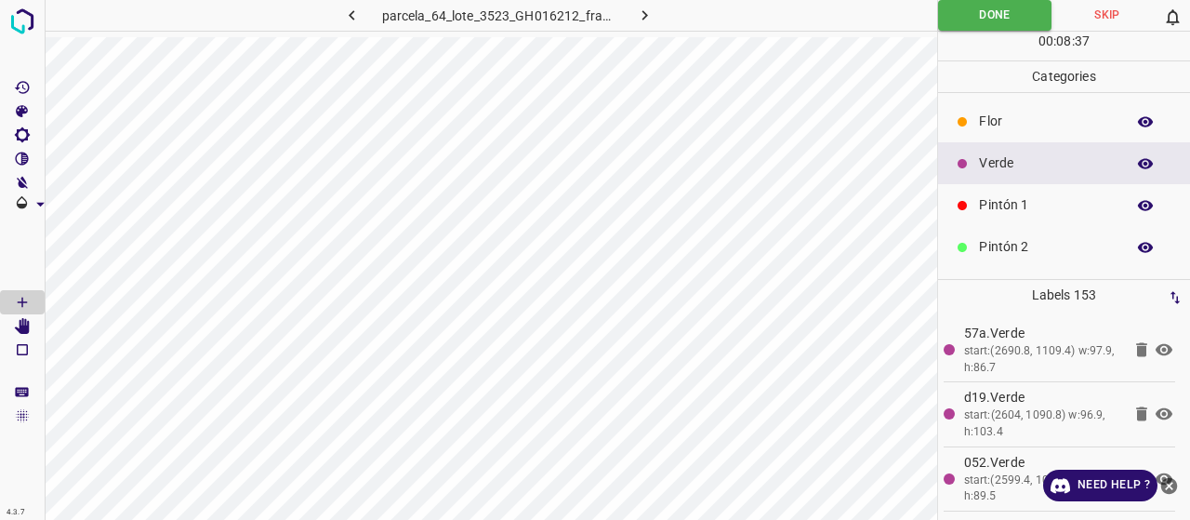
click at [1036, 203] on p "Pintón 1" at bounding box center [1047, 205] width 137 height 20
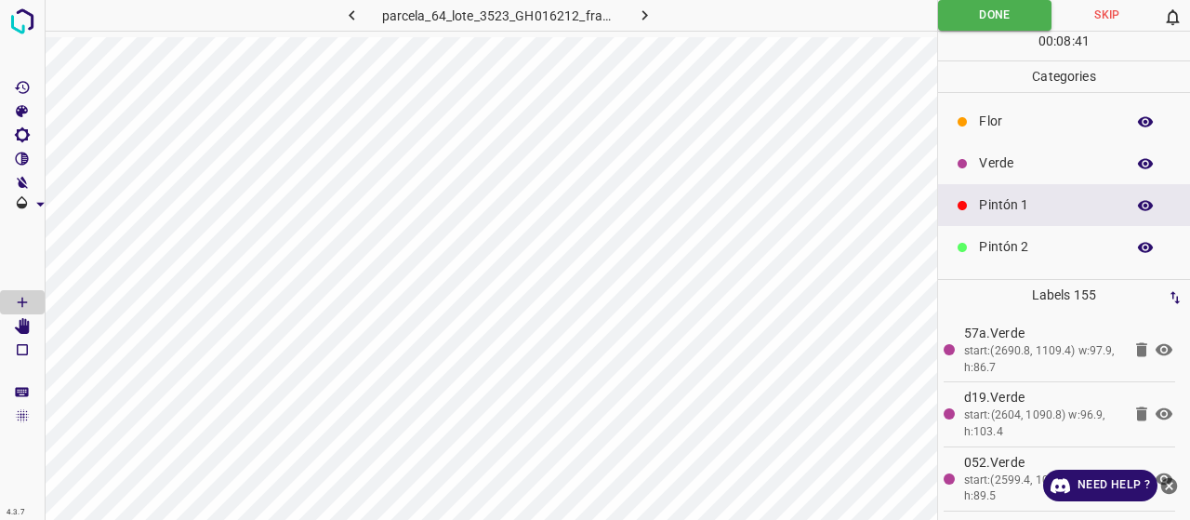
click at [1034, 155] on p "Verde" at bounding box center [1047, 163] width 137 height 20
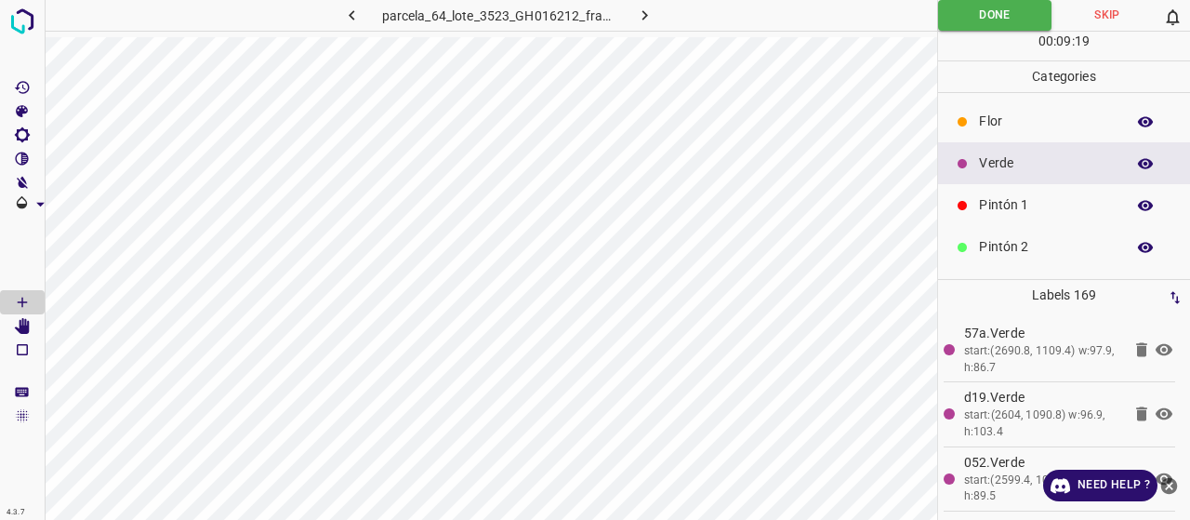
click at [1016, 209] on p "Pintón 1" at bounding box center [1047, 205] width 137 height 20
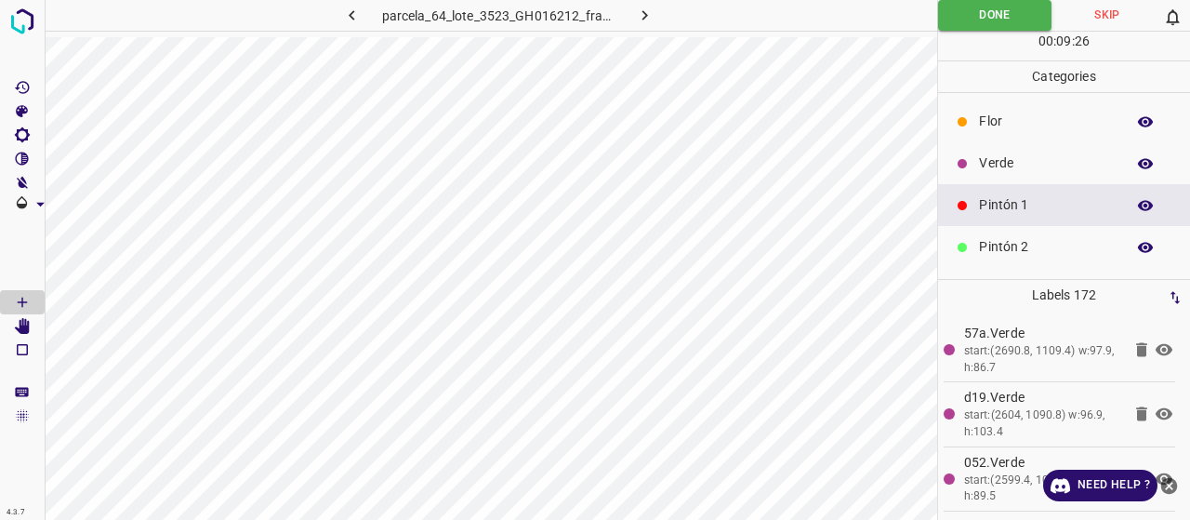
click at [968, 165] on div at bounding box center [962, 163] width 19 height 19
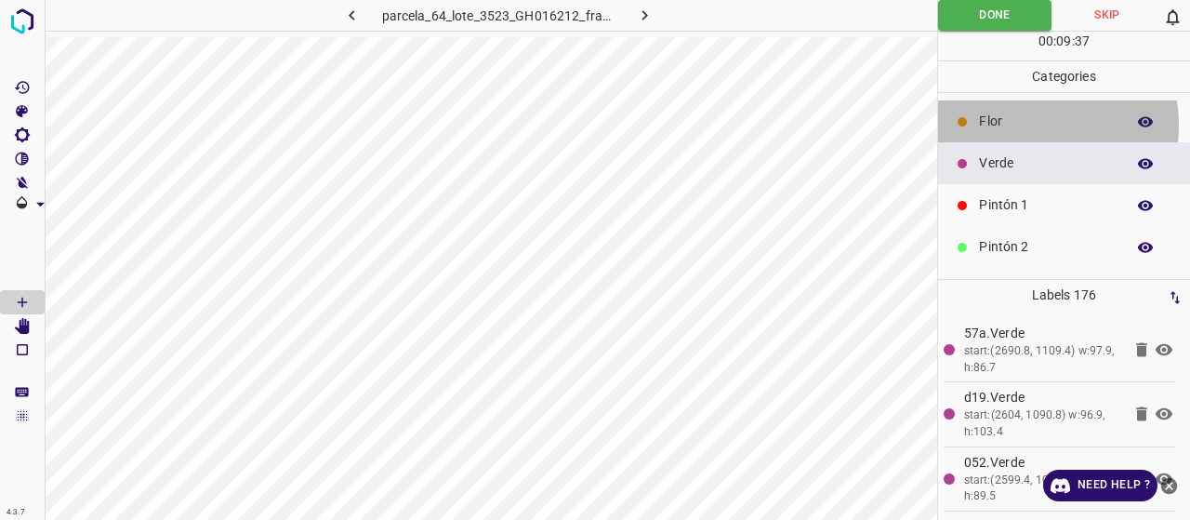
click at [1024, 124] on p "Flor" at bounding box center [1047, 122] width 137 height 20
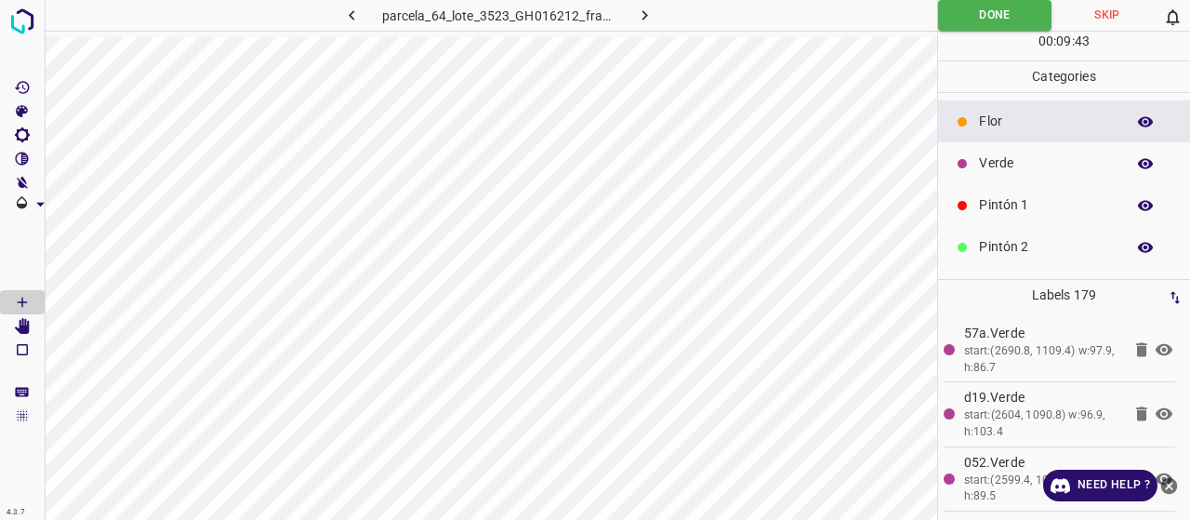
click at [1020, 198] on p "Pintón 1" at bounding box center [1047, 205] width 137 height 20
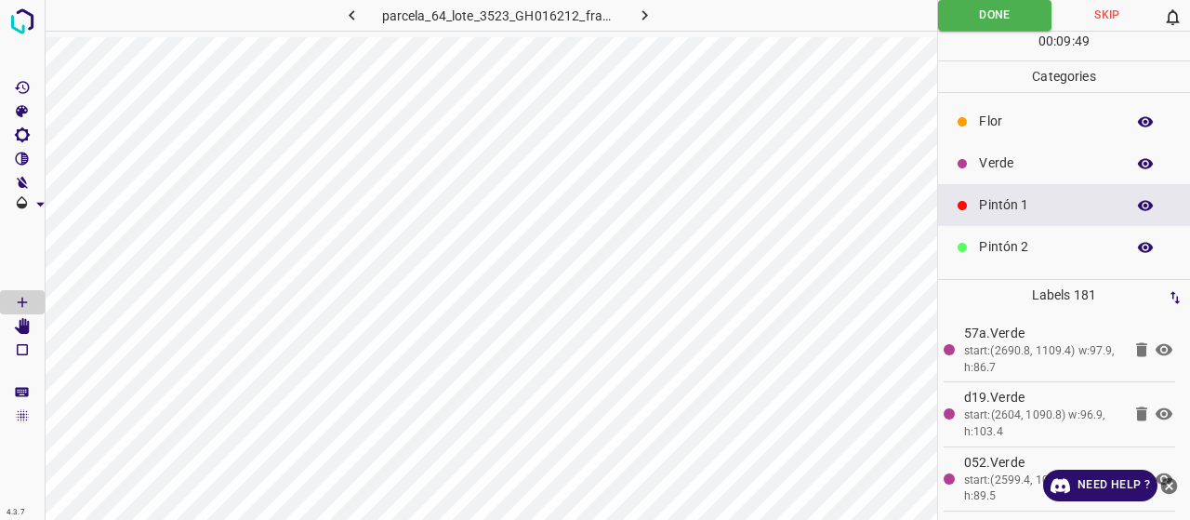
click at [969, 172] on div "Verde" at bounding box center [1064, 163] width 252 height 42
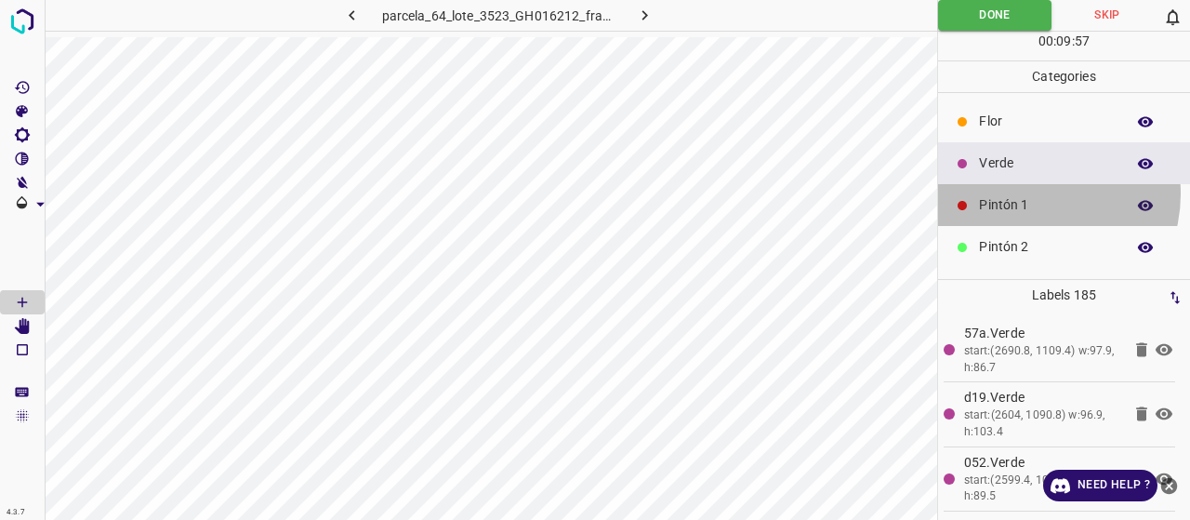
click at [1034, 192] on div "Pintón 1" at bounding box center [1064, 205] width 252 height 42
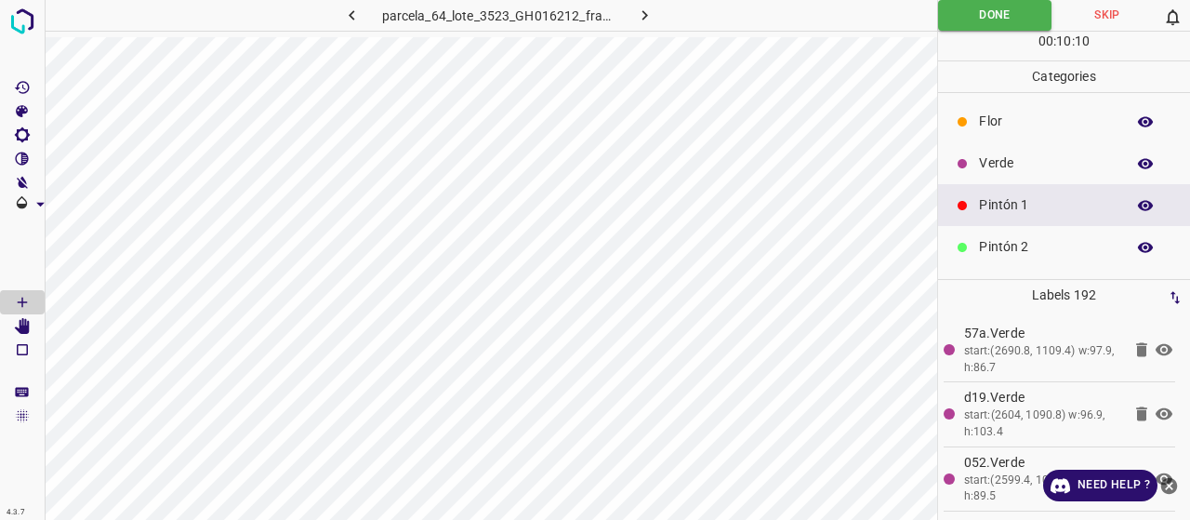
click at [1032, 233] on div "Pintón 2" at bounding box center [1064, 247] width 252 height 42
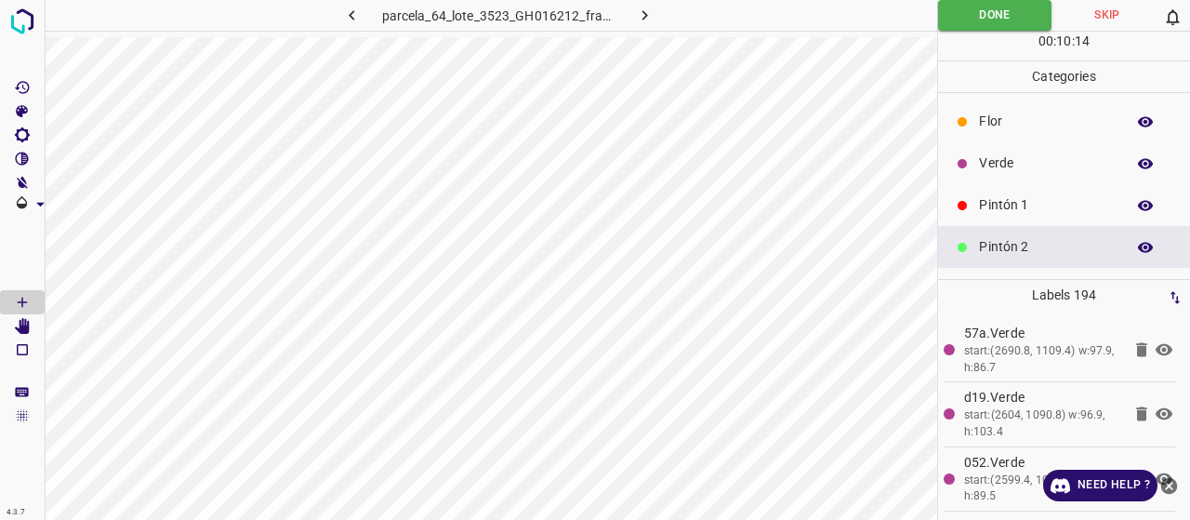
click at [1019, 162] on p "Verde" at bounding box center [1047, 163] width 137 height 20
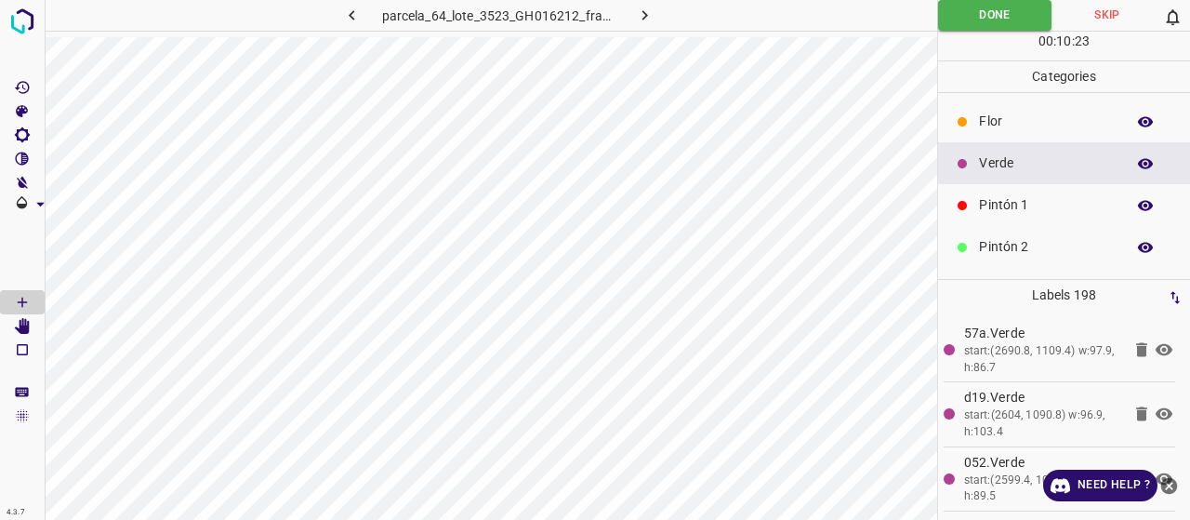
click at [1007, 214] on p "Pintón 1" at bounding box center [1047, 205] width 137 height 20
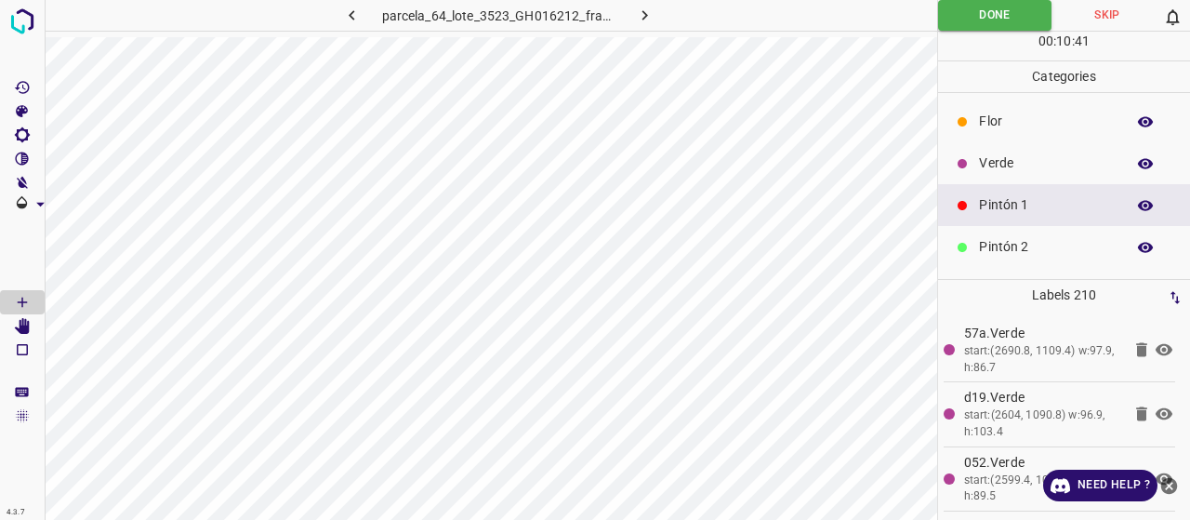
click at [1013, 238] on p "Pintón 2" at bounding box center [1047, 247] width 137 height 20
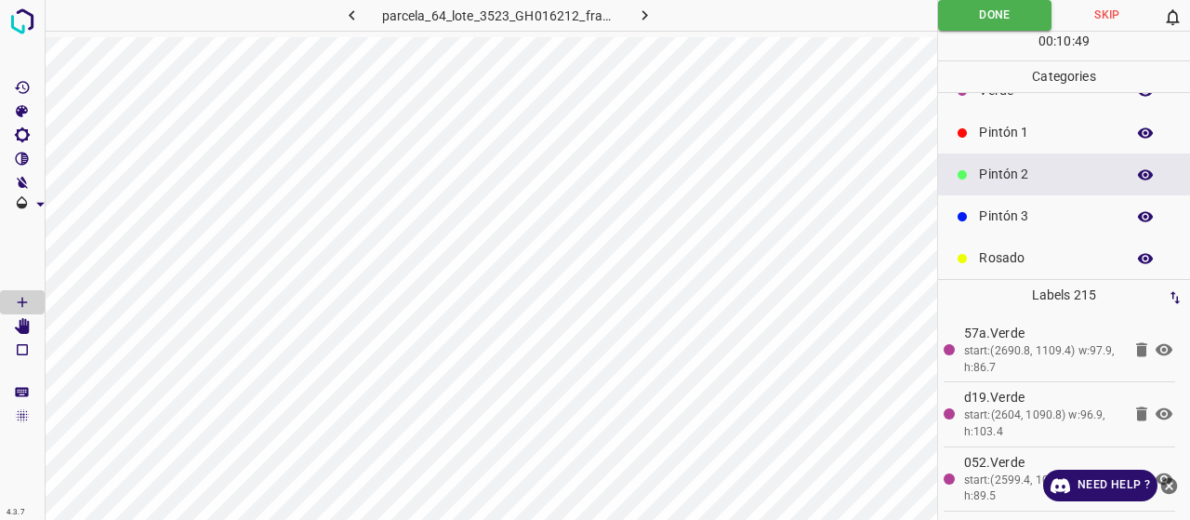
scroll to position [164, 0]
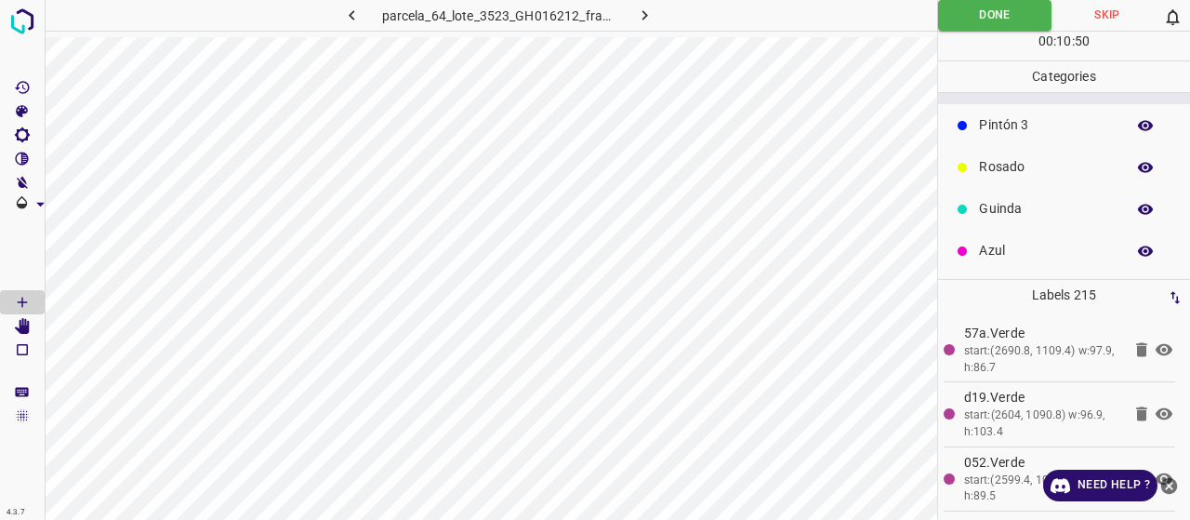
click at [1000, 124] on p "Pintón 3" at bounding box center [1047, 125] width 137 height 20
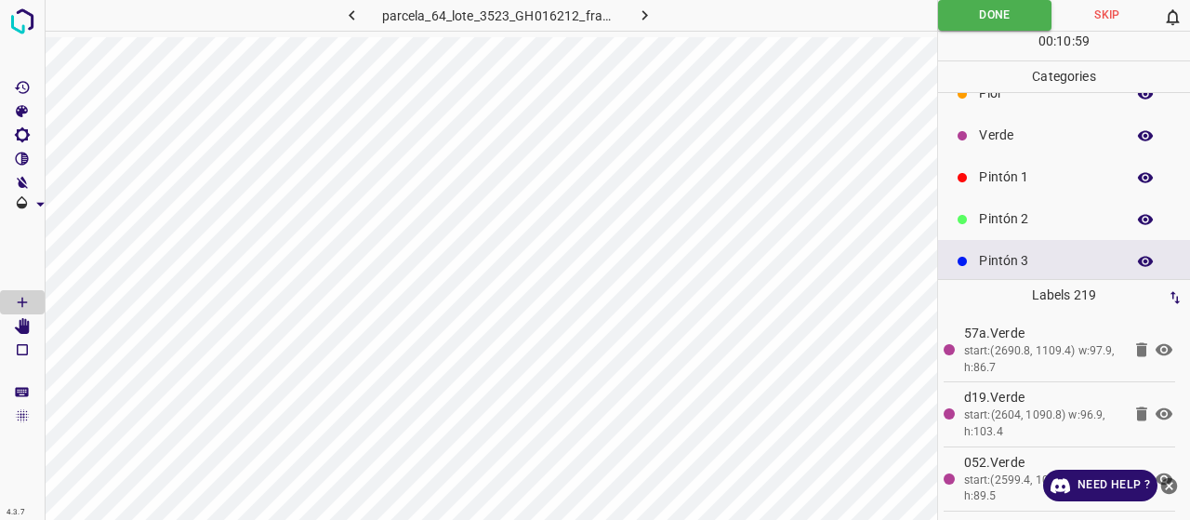
scroll to position [0, 0]
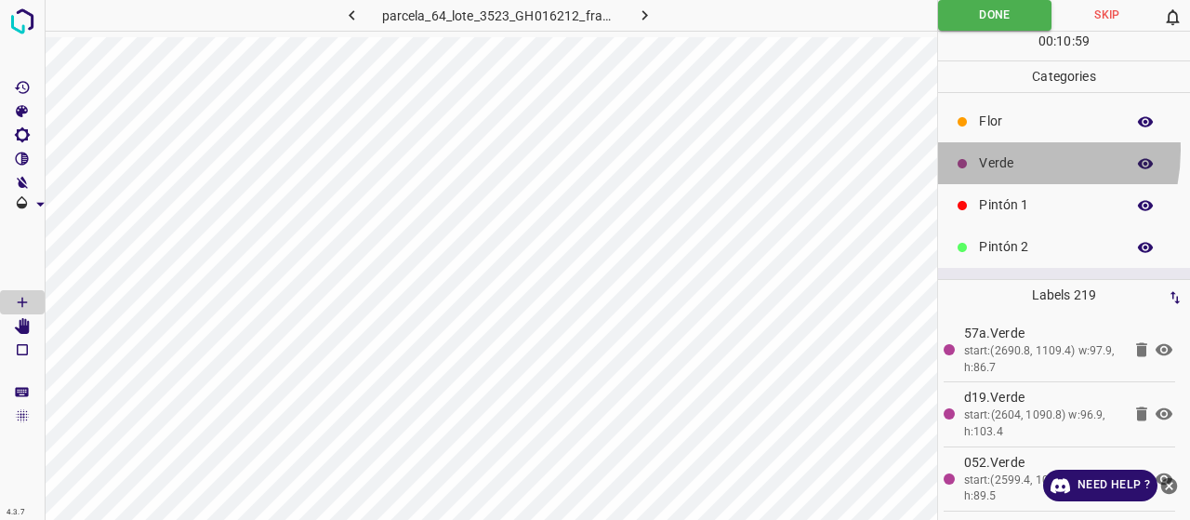
click at [995, 149] on div "Verde" at bounding box center [1064, 163] width 252 height 42
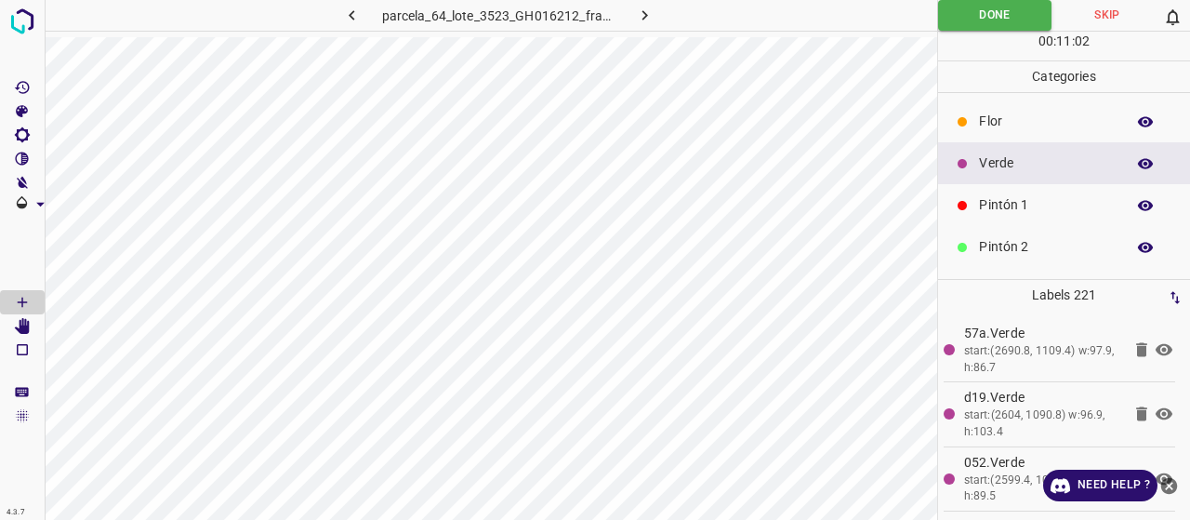
click at [958, 242] on icon at bounding box center [961, 247] width 11 height 11
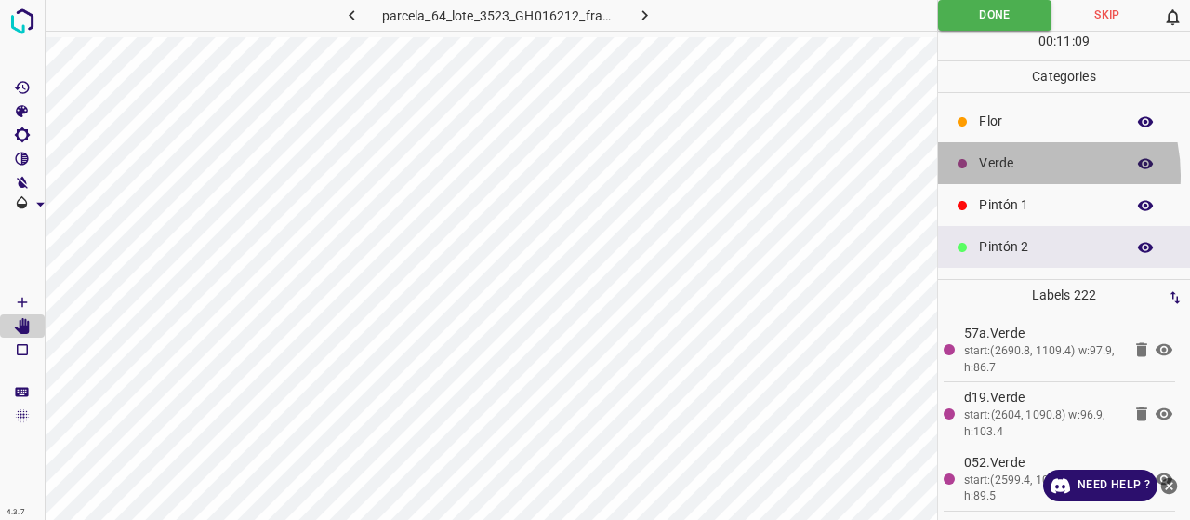
click at [1010, 174] on div "Verde" at bounding box center [1064, 163] width 252 height 42
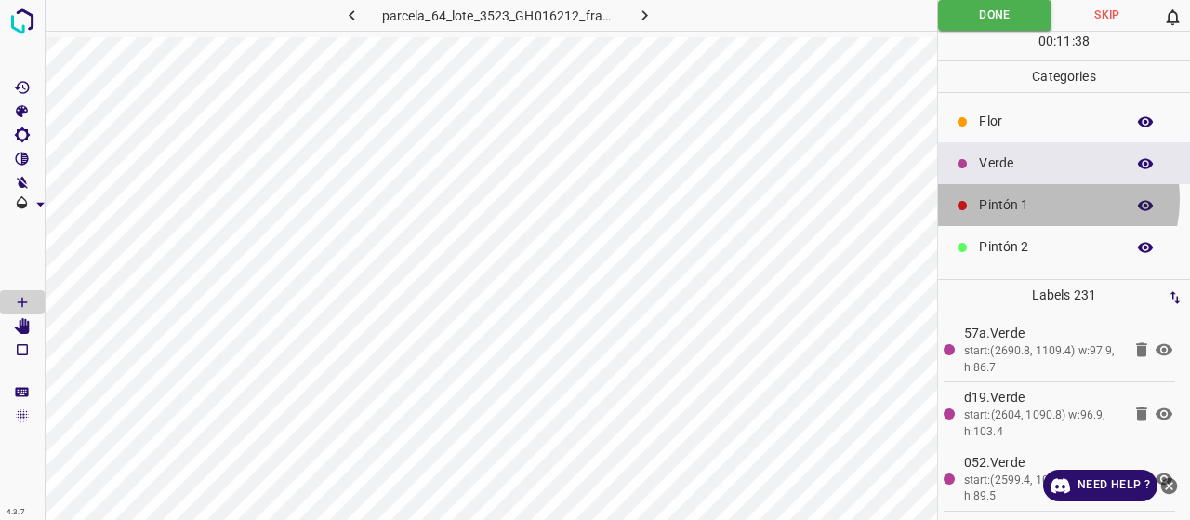
click at [1048, 198] on p "Pintón 1" at bounding box center [1047, 205] width 137 height 20
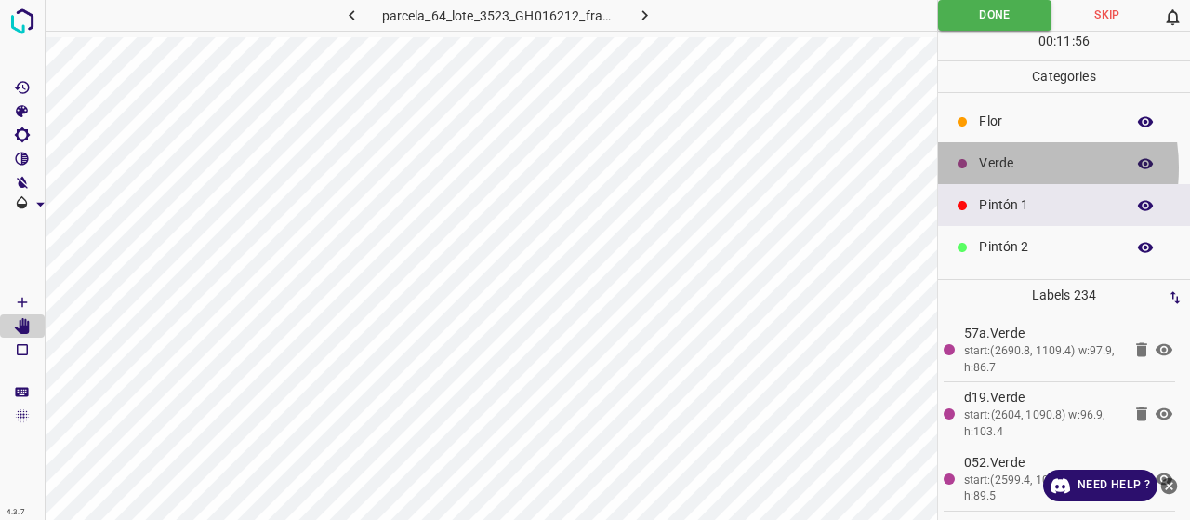
click at [989, 166] on p "Verde" at bounding box center [1047, 163] width 137 height 20
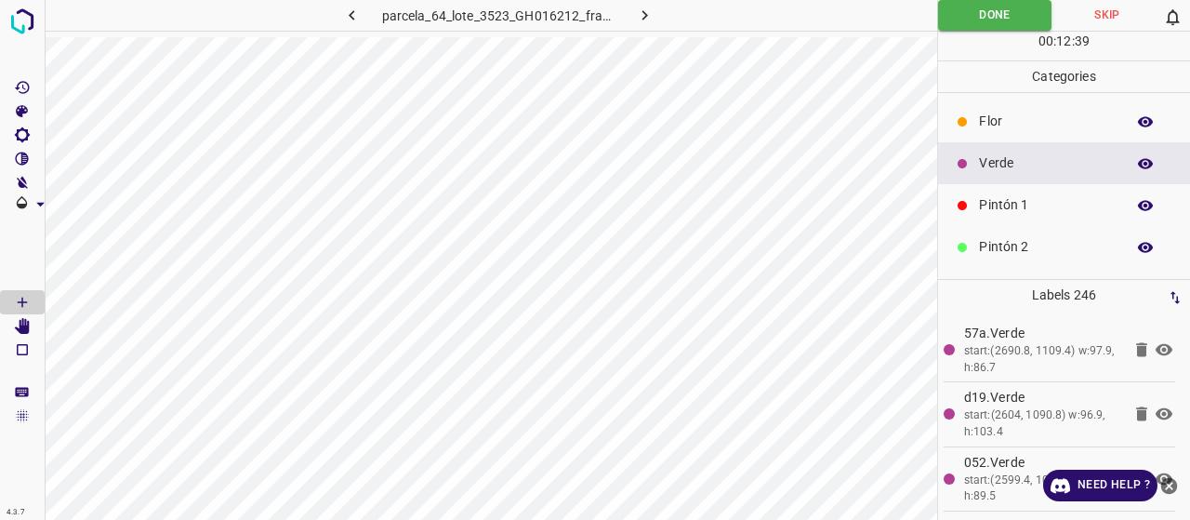
click at [1010, 246] on p "Pintón 2" at bounding box center [1047, 247] width 137 height 20
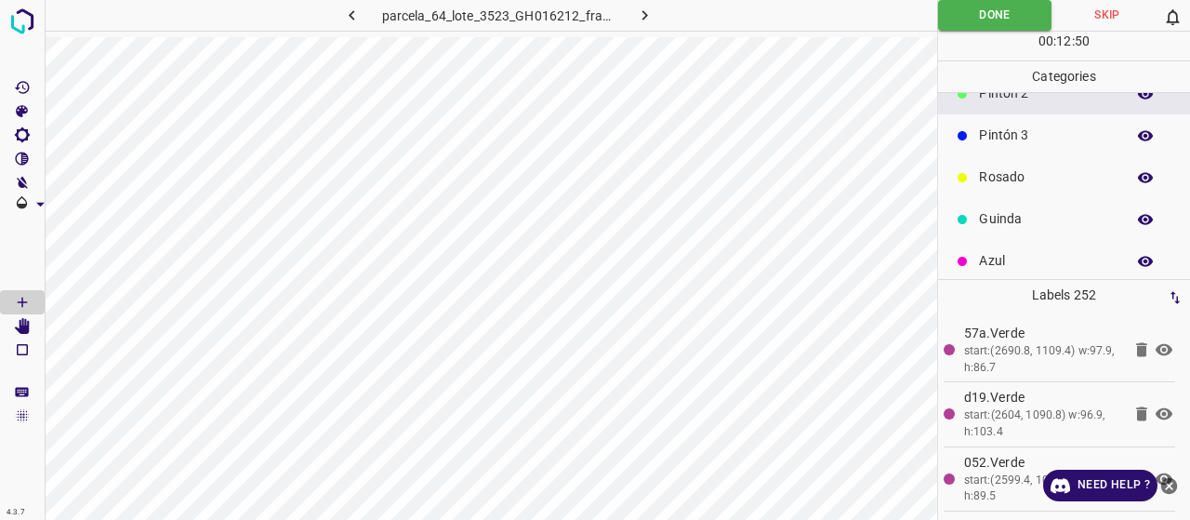
scroll to position [164, 0]
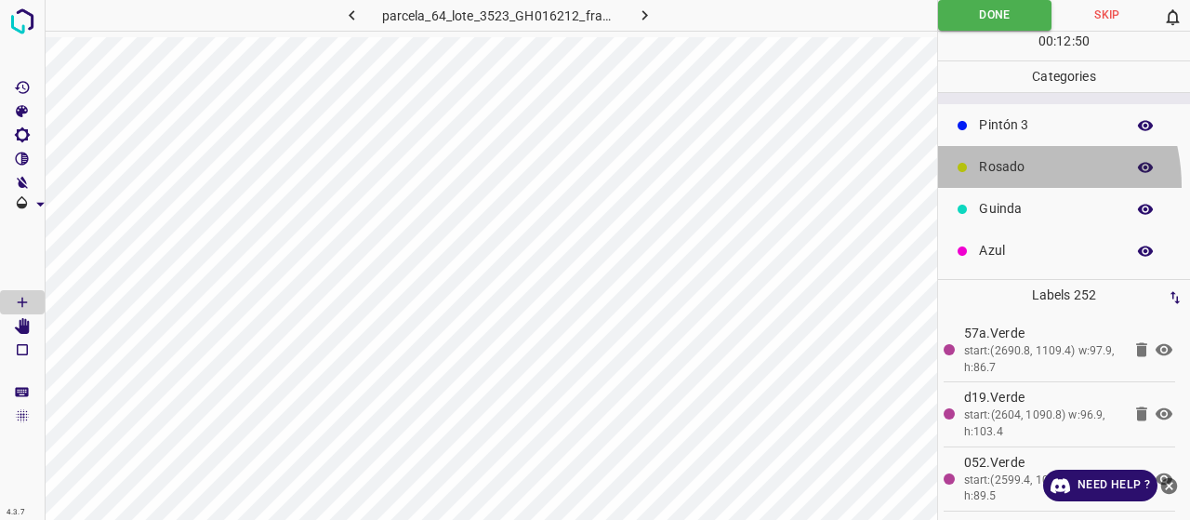
click at [993, 185] on div "Rosado" at bounding box center [1064, 167] width 252 height 42
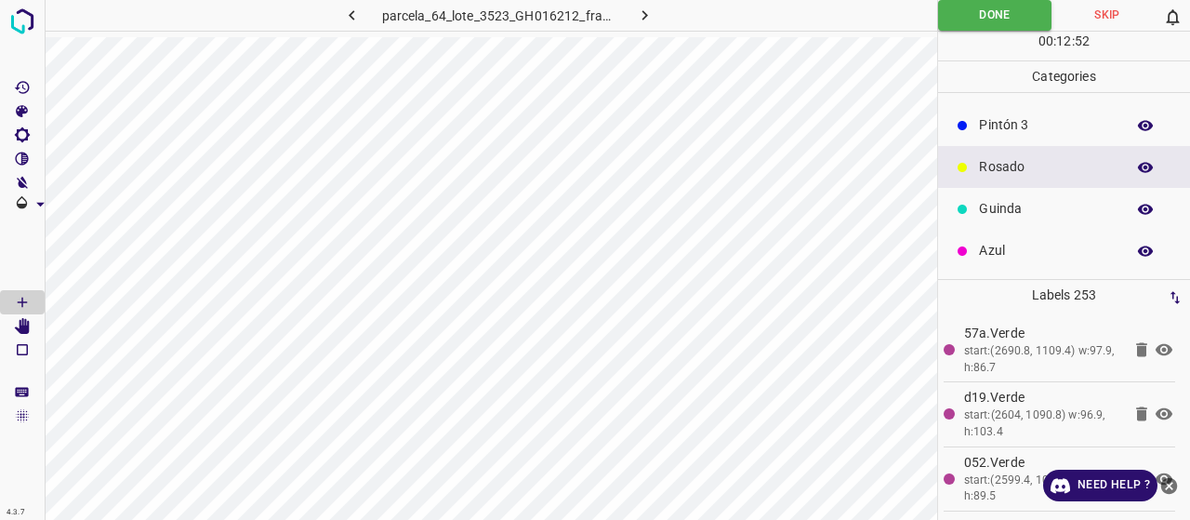
click at [1000, 132] on p "Pintón 3" at bounding box center [1047, 125] width 137 height 20
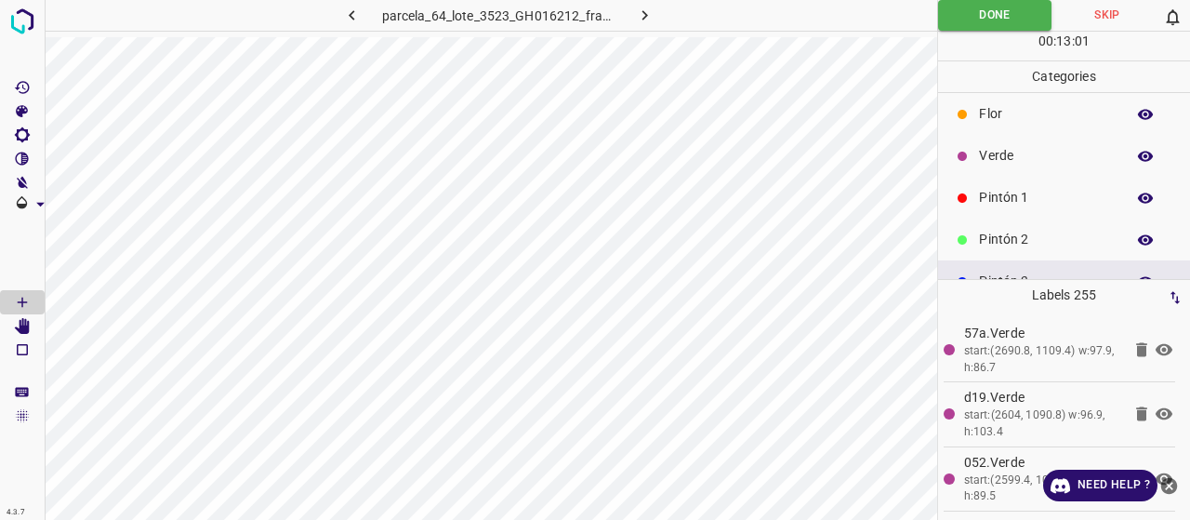
scroll to position [0, 0]
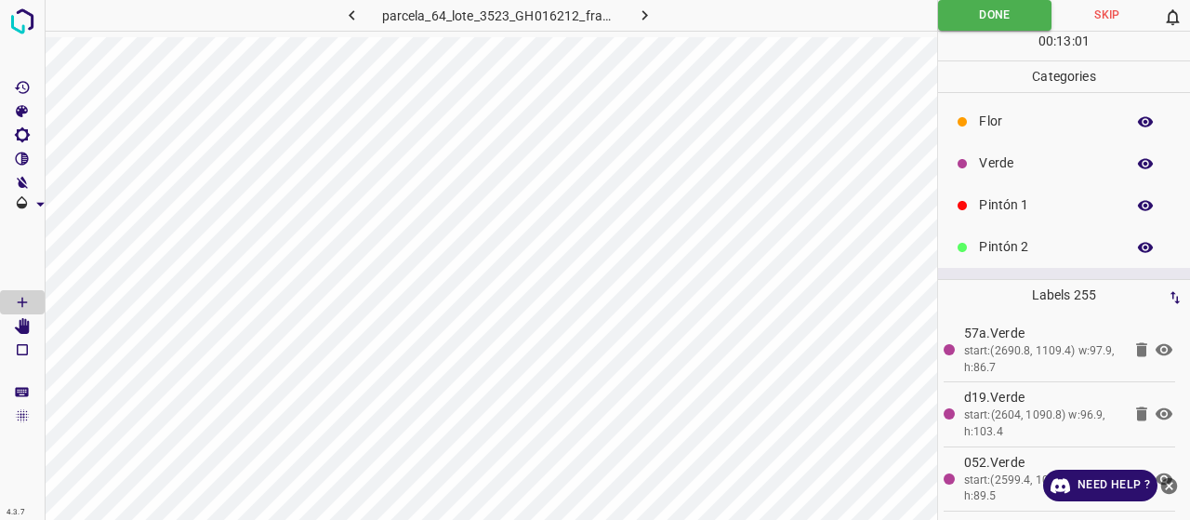
click at [1022, 165] on p "Verde" at bounding box center [1047, 163] width 137 height 20
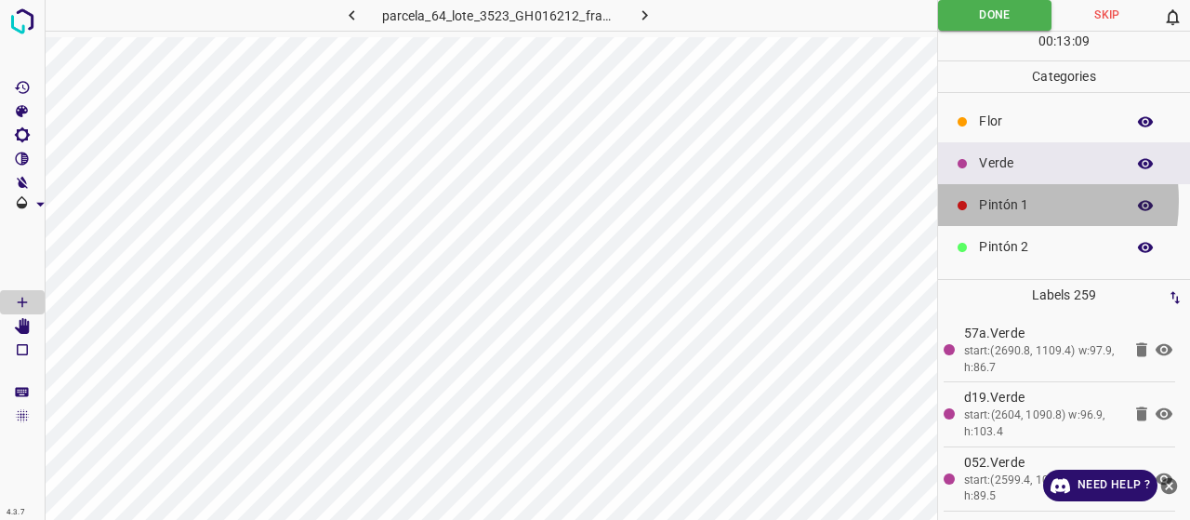
click at [994, 200] on p "Pintón 1" at bounding box center [1047, 205] width 137 height 20
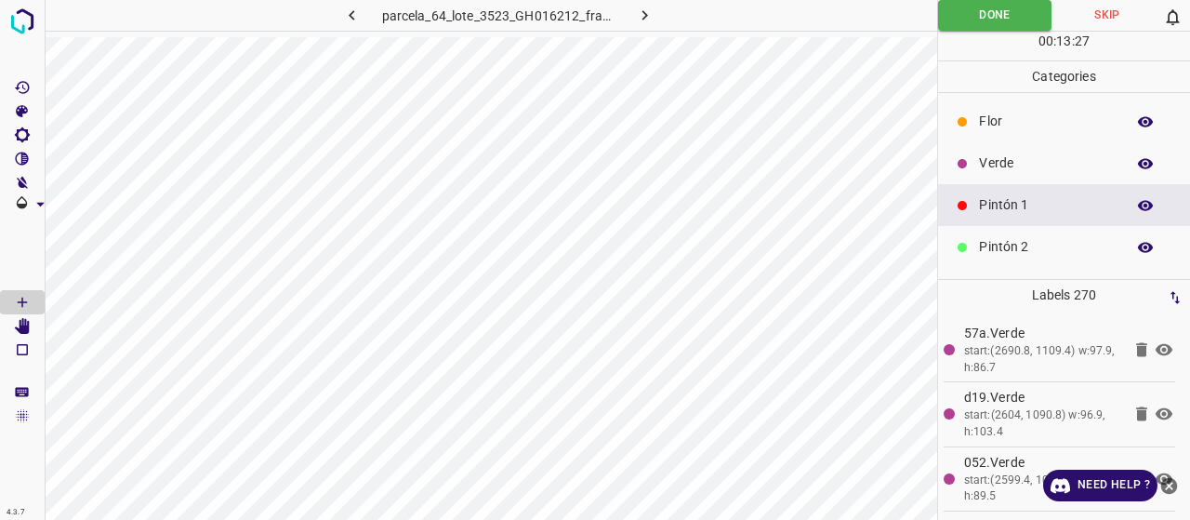
scroll to position [93, 0]
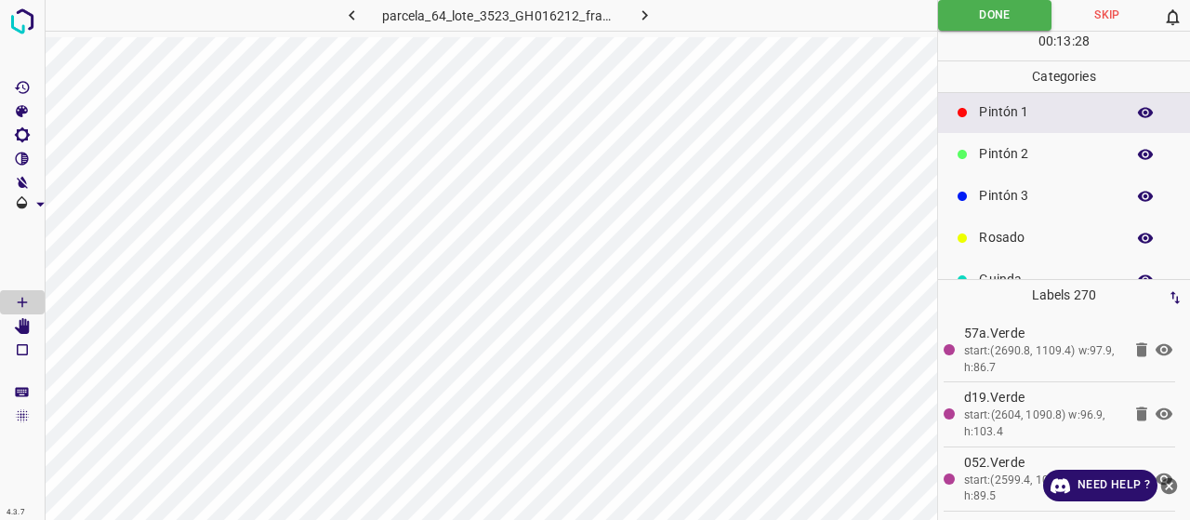
click at [983, 144] on p "Pintón 2" at bounding box center [1047, 154] width 137 height 20
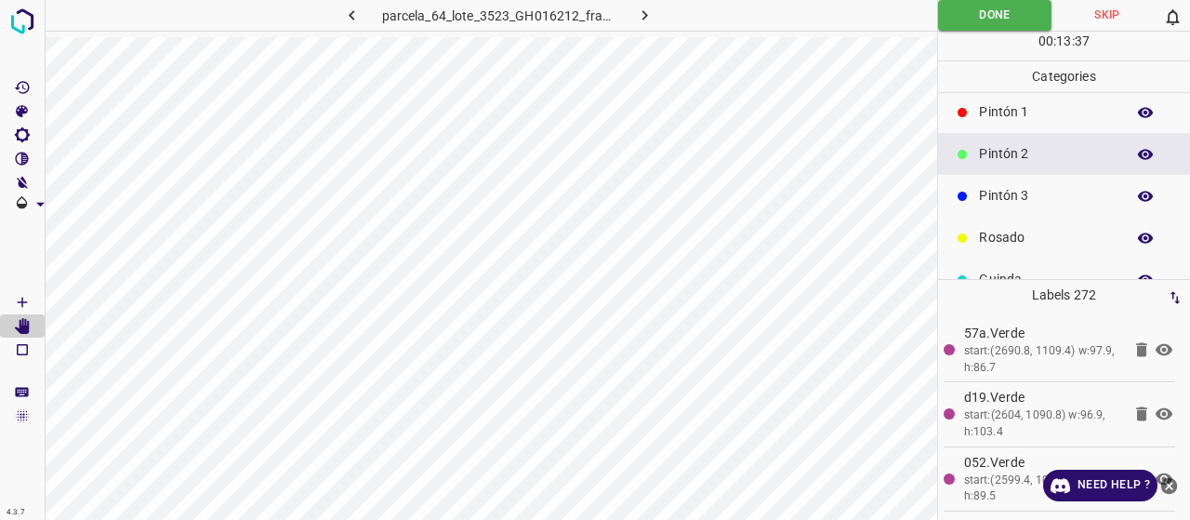
scroll to position [0, 0]
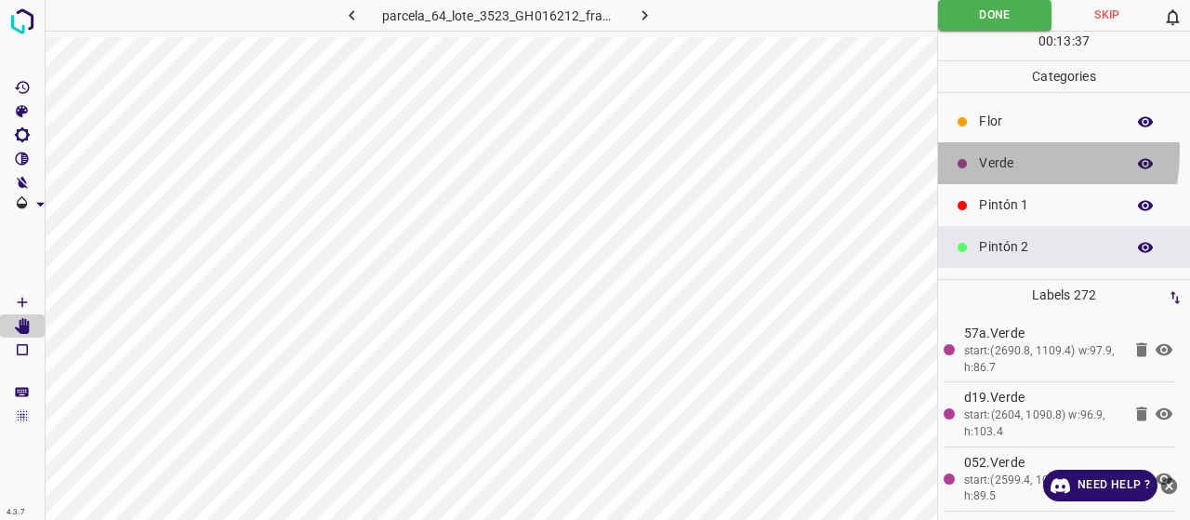
click at [978, 151] on div "Verde" at bounding box center [1064, 163] width 252 height 42
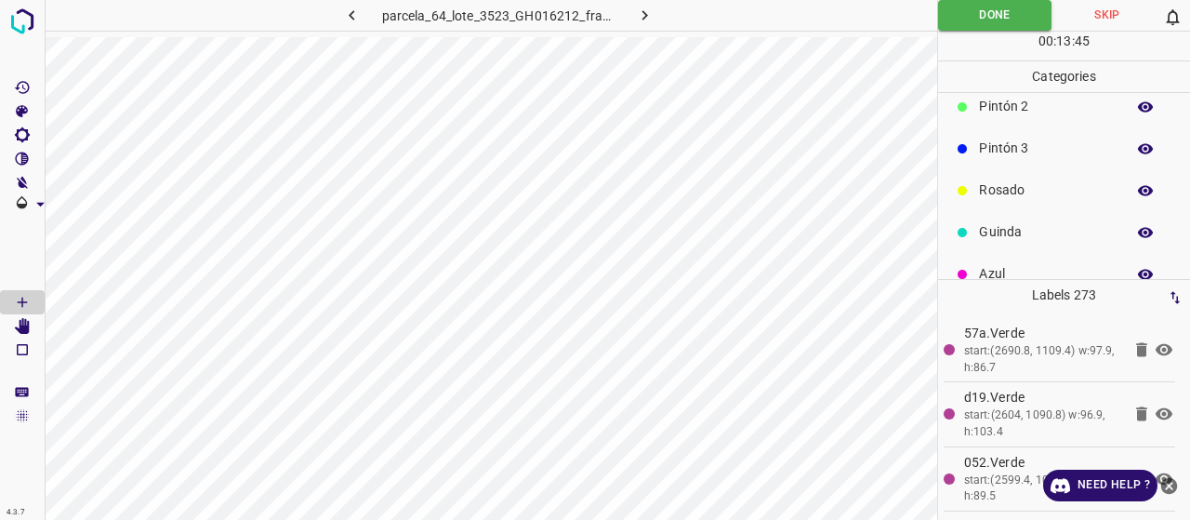
scroll to position [164, 0]
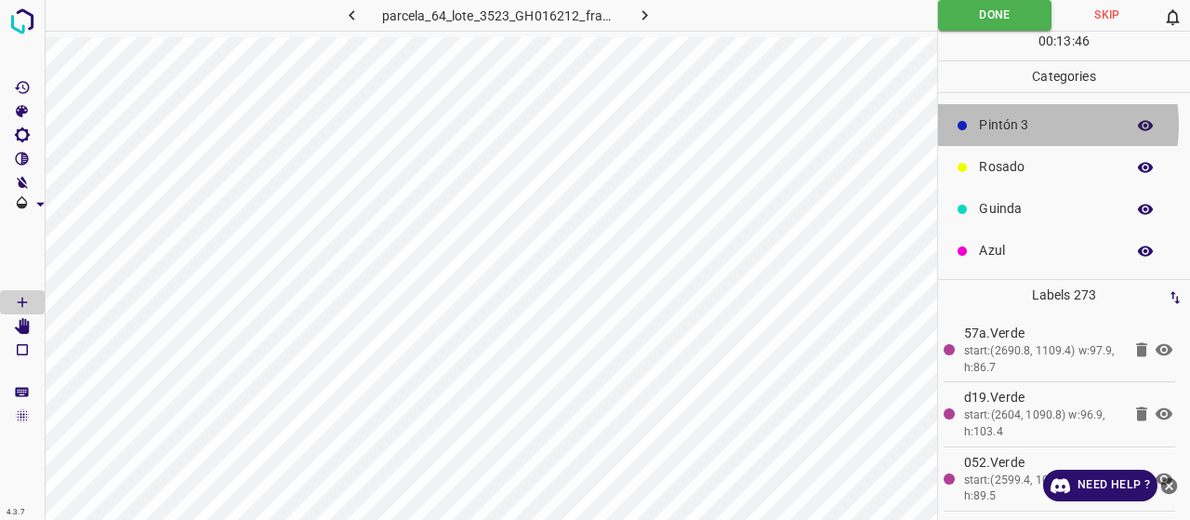
click at [1016, 124] on p "Pintón 3" at bounding box center [1047, 125] width 137 height 20
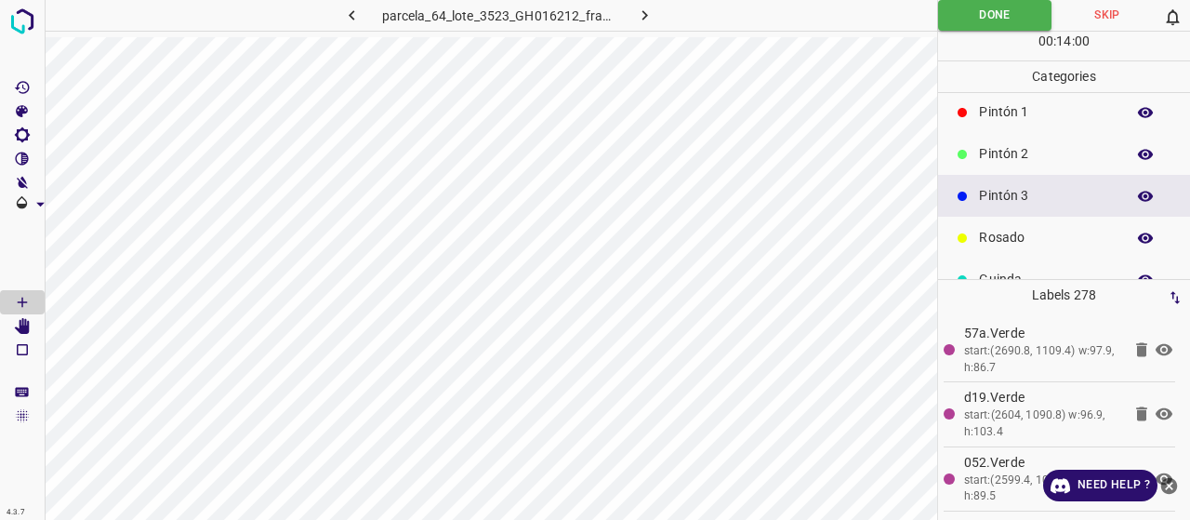
scroll to position [0, 0]
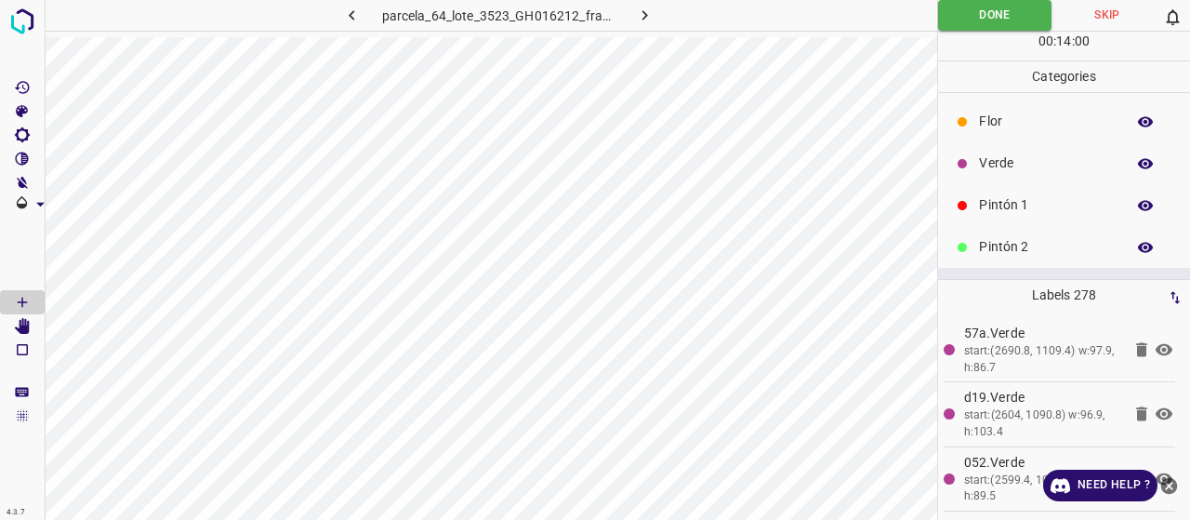
click at [1009, 218] on div "Pintón 1" at bounding box center [1064, 205] width 252 height 42
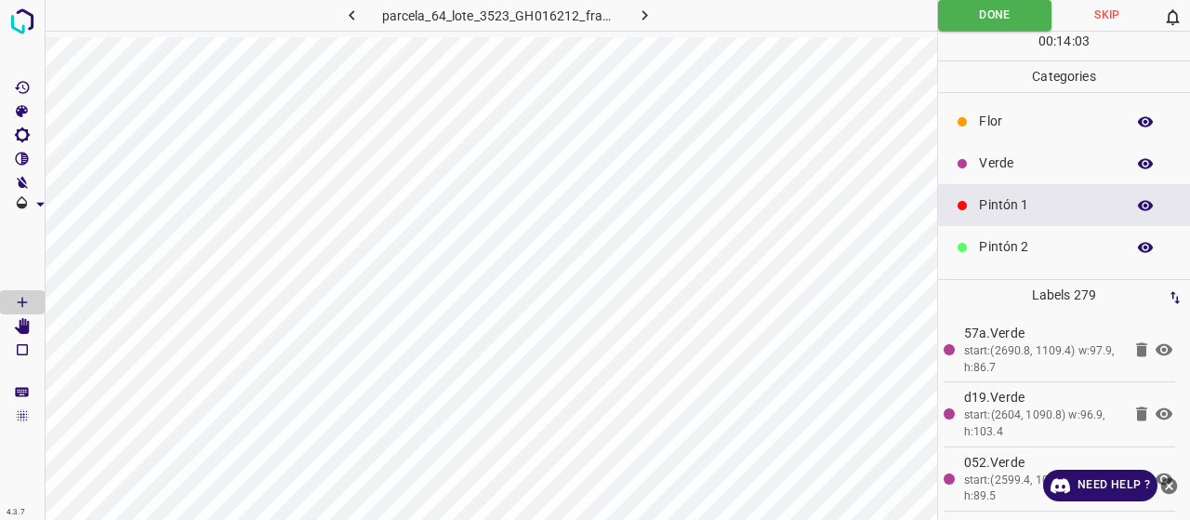
click at [1023, 257] on div "Pintón 2" at bounding box center [1064, 247] width 252 height 42
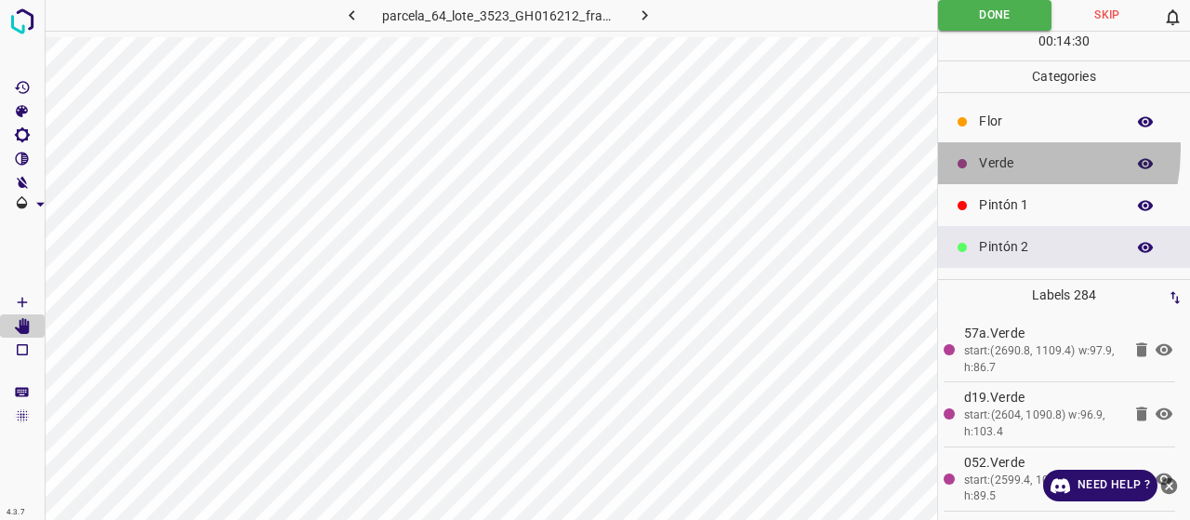
click at [995, 149] on div "Verde" at bounding box center [1064, 163] width 252 height 42
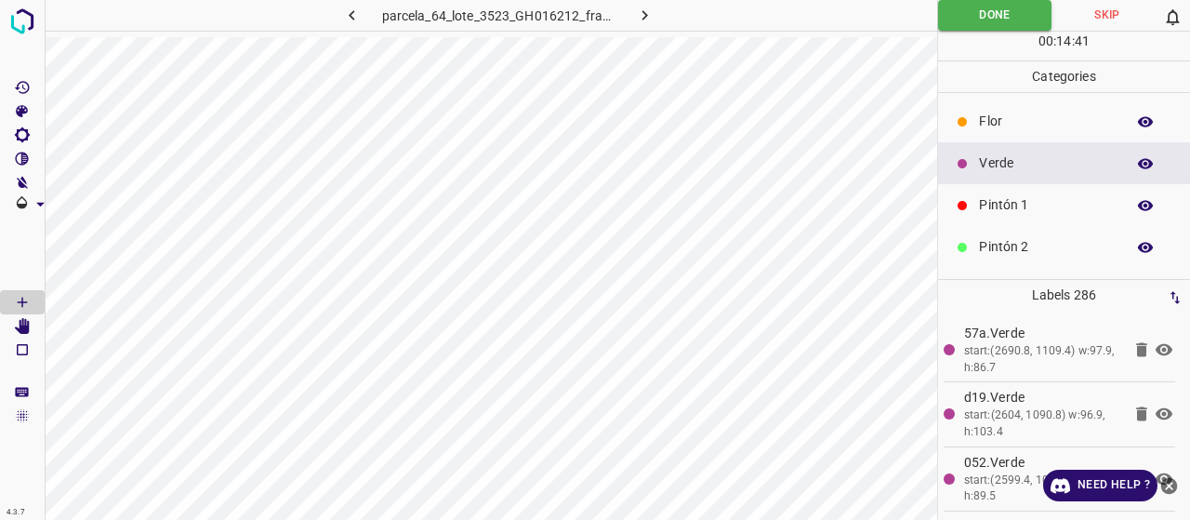
click at [1021, 199] on p "Pintón 1" at bounding box center [1047, 205] width 137 height 20
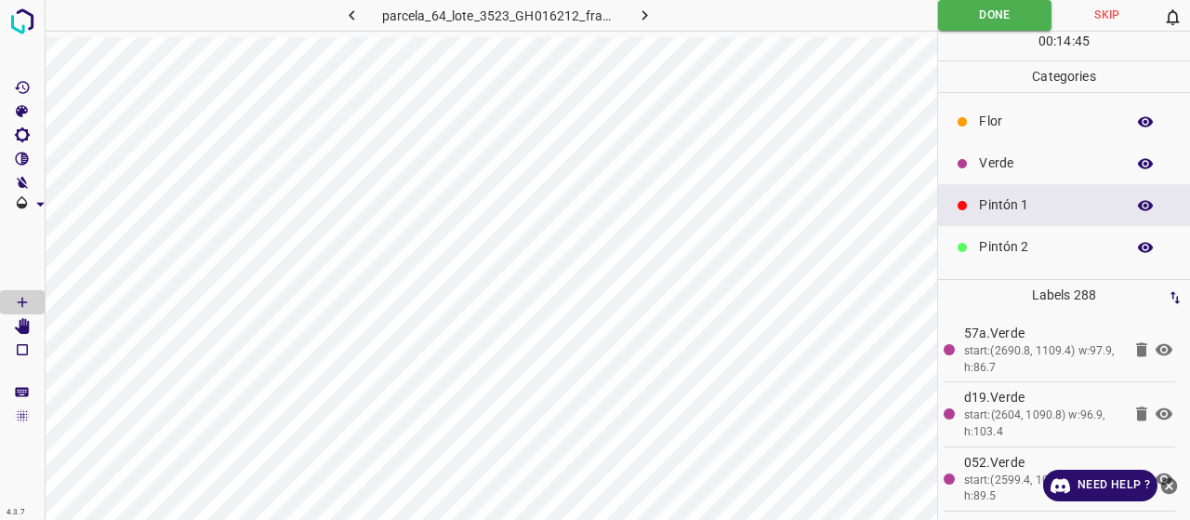
click at [994, 241] on p "Pintón 2" at bounding box center [1047, 247] width 137 height 20
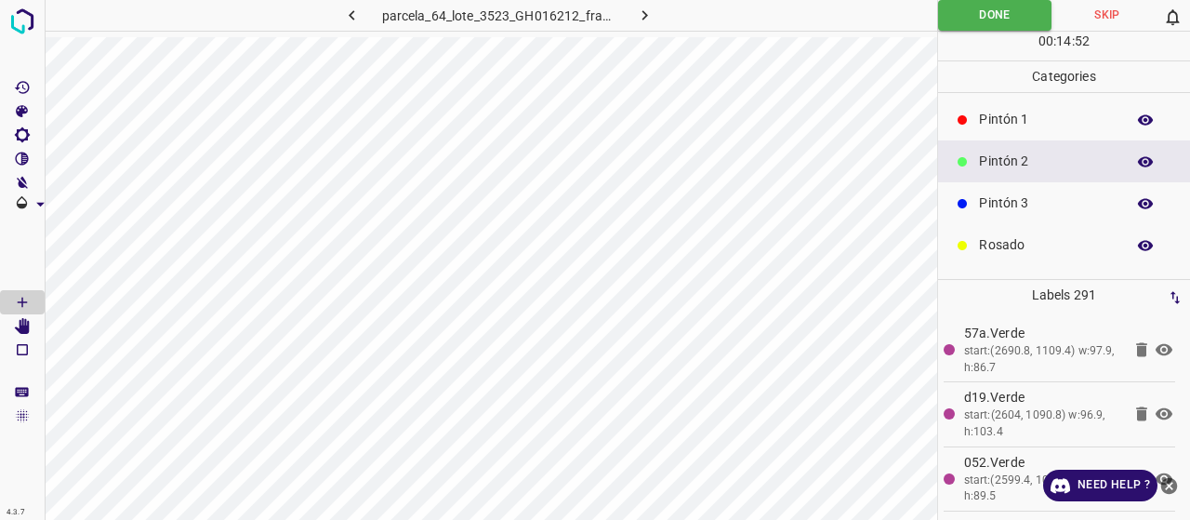
scroll to position [93, 0]
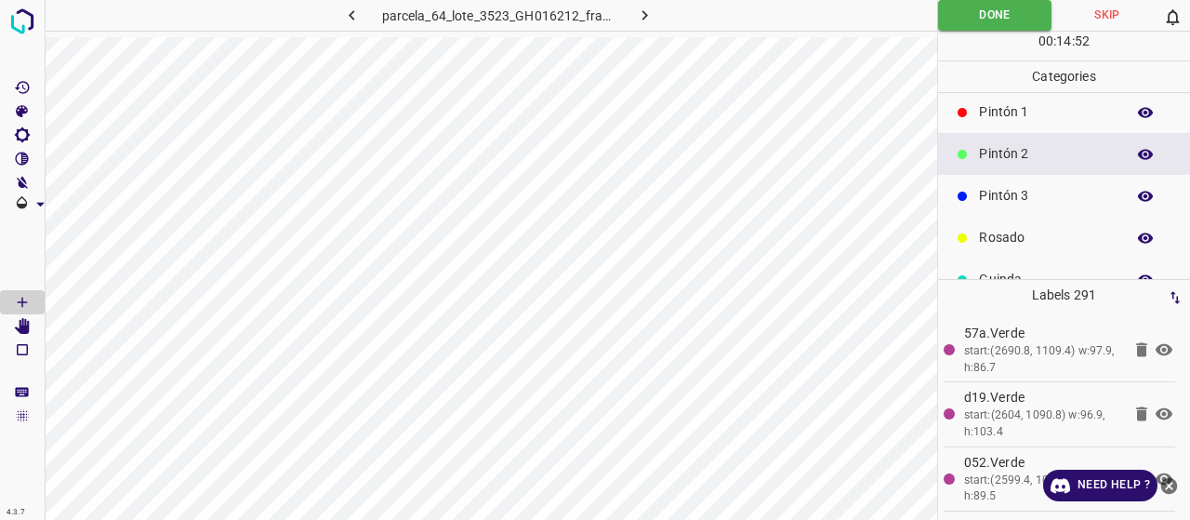
click at [1006, 189] on p "Pintón 3" at bounding box center [1047, 196] width 137 height 20
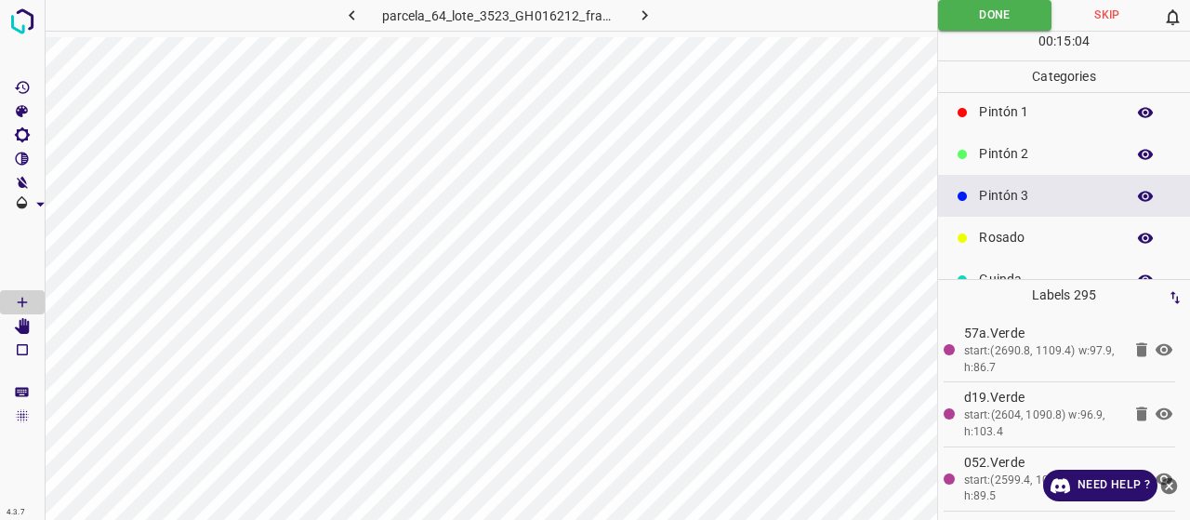
scroll to position [0, 0]
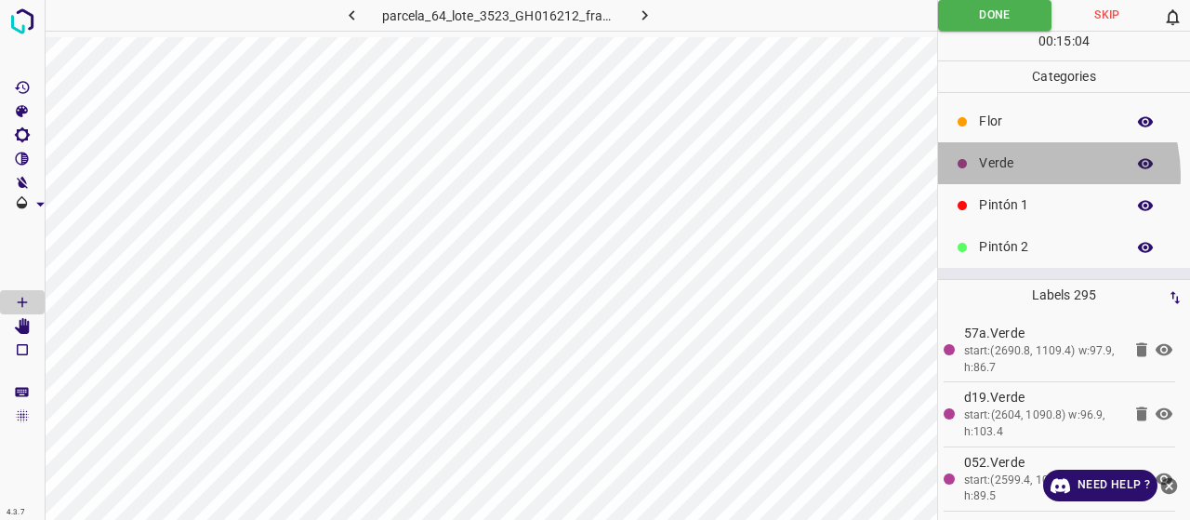
click at [1030, 174] on div "Verde" at bounding box center [1064, 163] width 252 height 42
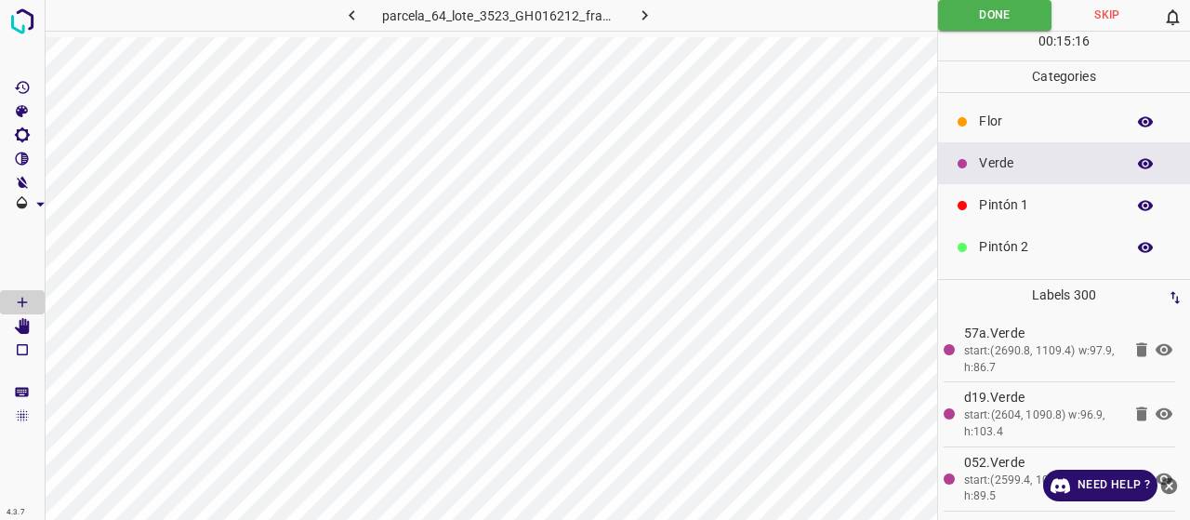
click at [1029, 238] on p "Pintón 2" at bounding box center [1047, 247] width 137 height 20
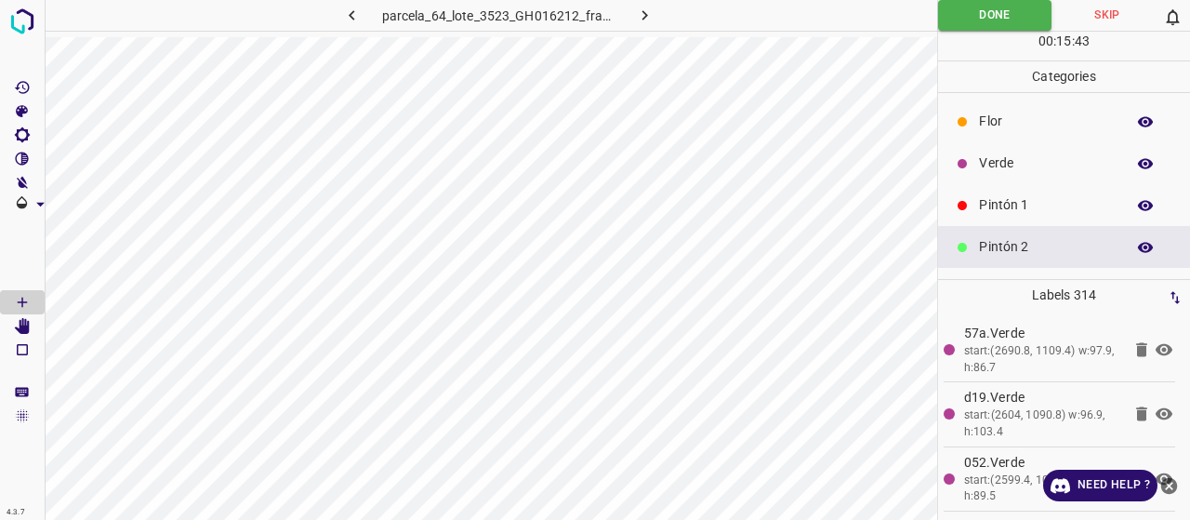
click at [1002, 218] on div "Pintón 1" at bounding box center [1064, 205] width 252 height 42
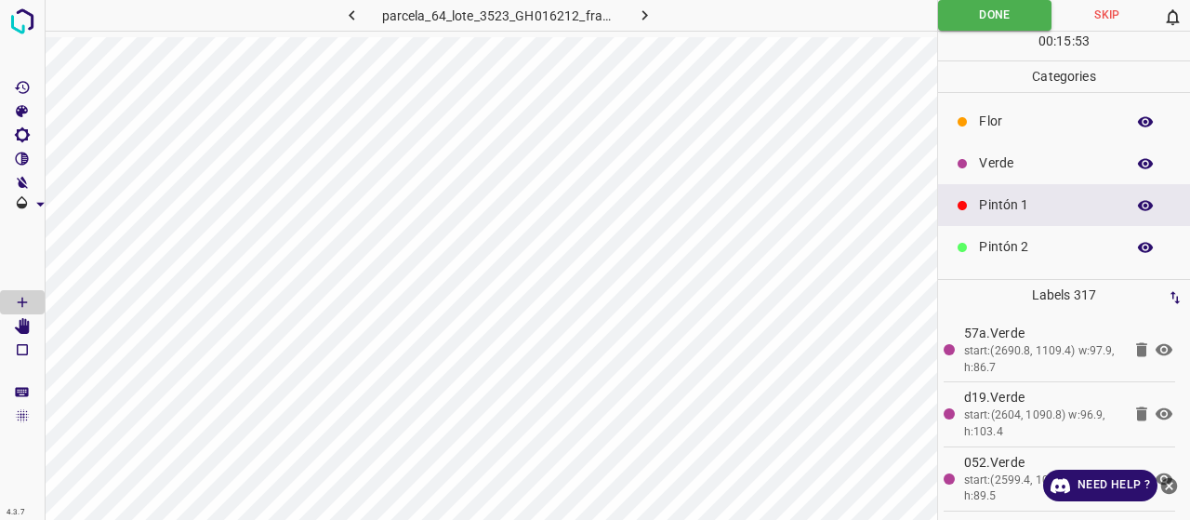
click at [1008, 250] on p "Pintón 2" at bounding box center [1047, 247] width 137 height 20
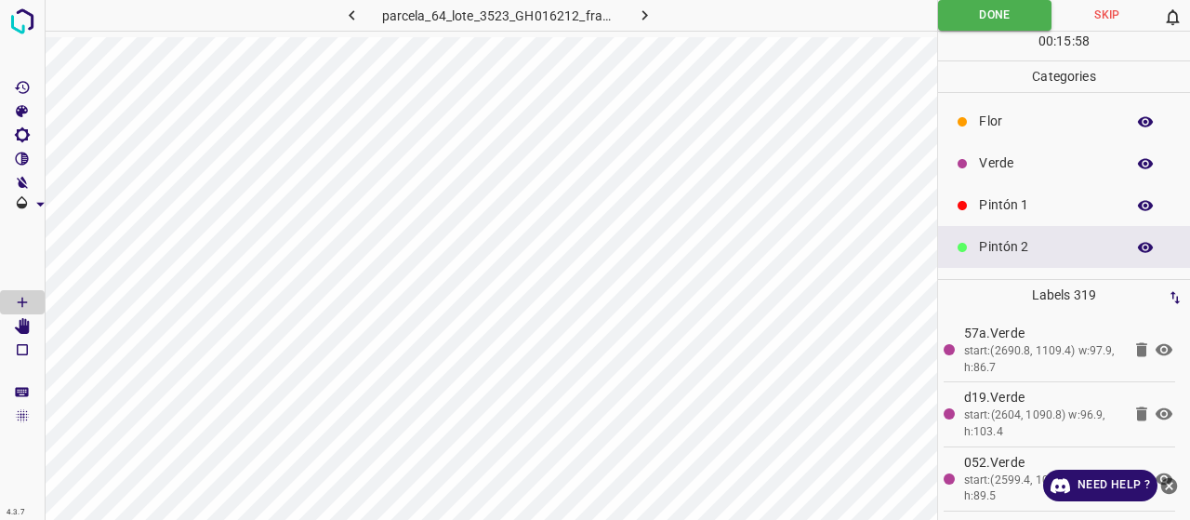
click at [982, 172] on div "Verde" at bounding box center [1064, 163] width 252 height 42
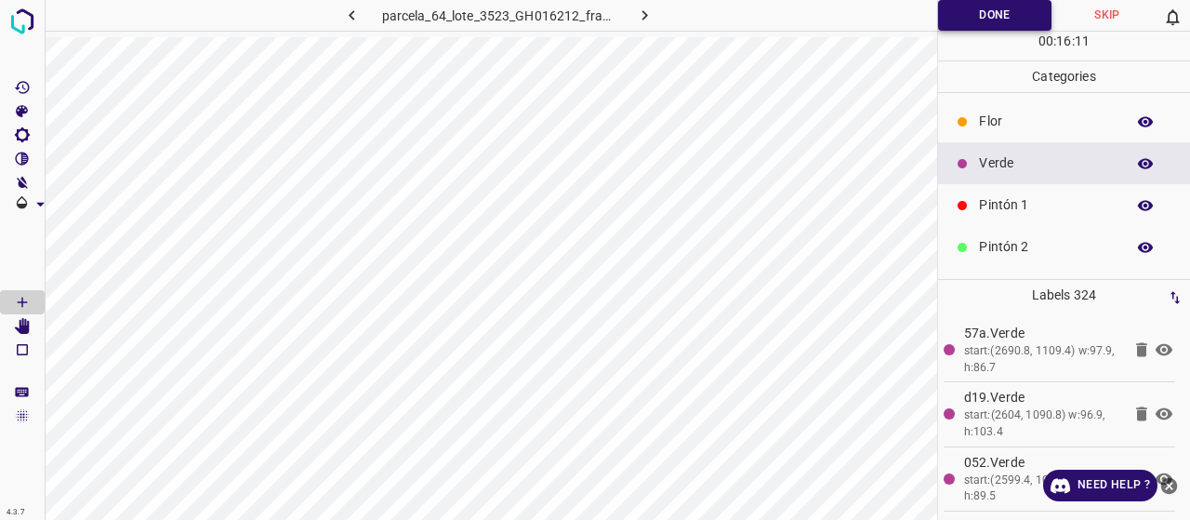
click at [980, 7] on button "Done" at bounding box center [994, 15] width 113 height 31
